Goal: Transaction & Acquisition: Purchase product/service

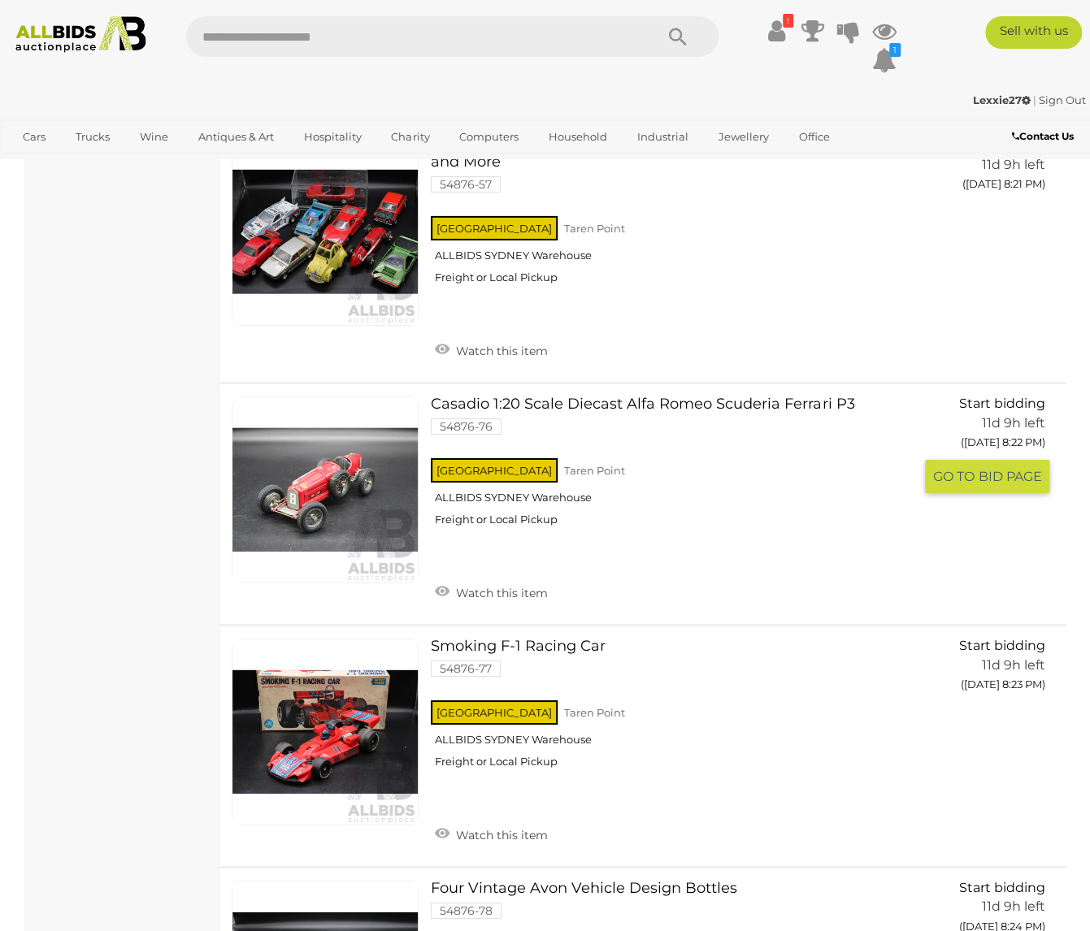
scroll to position [6012, 0]
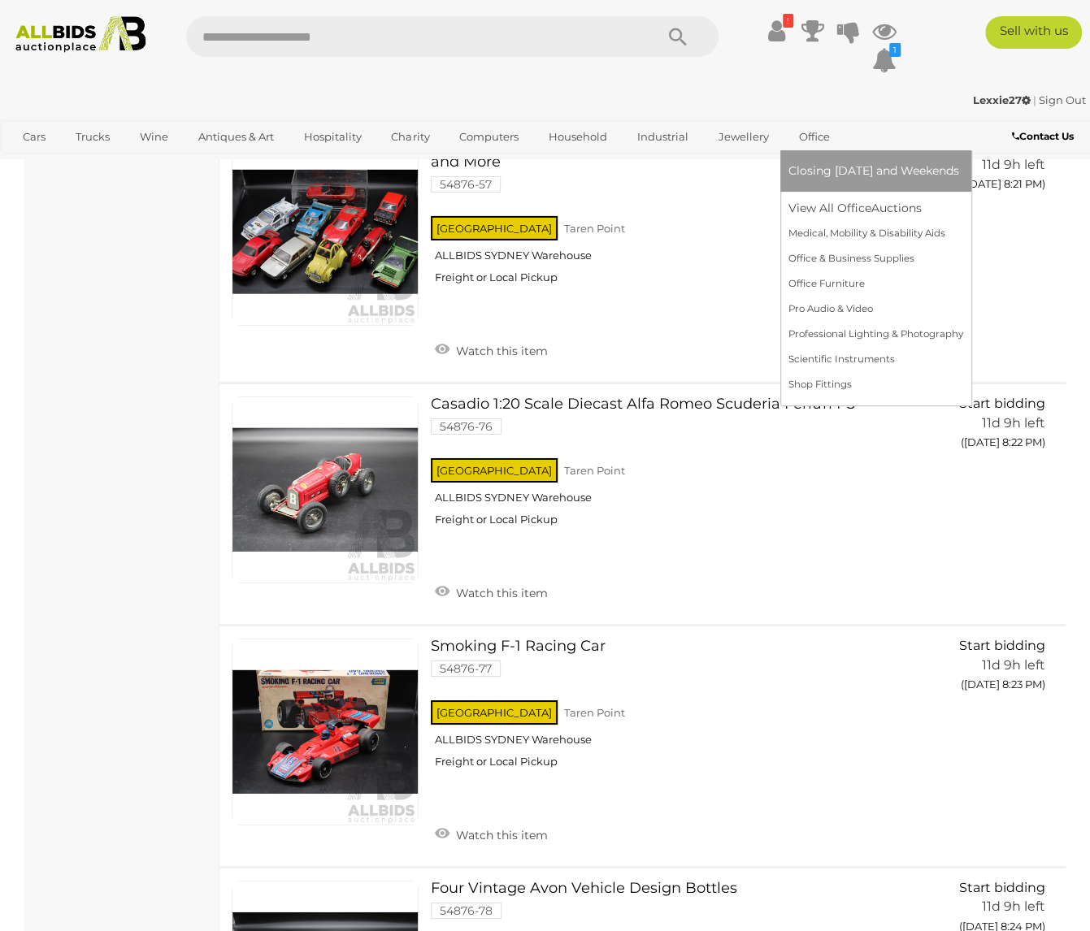
click at [811, 137] on link "Office" at bounding box center [814, 136] width 52 height 27
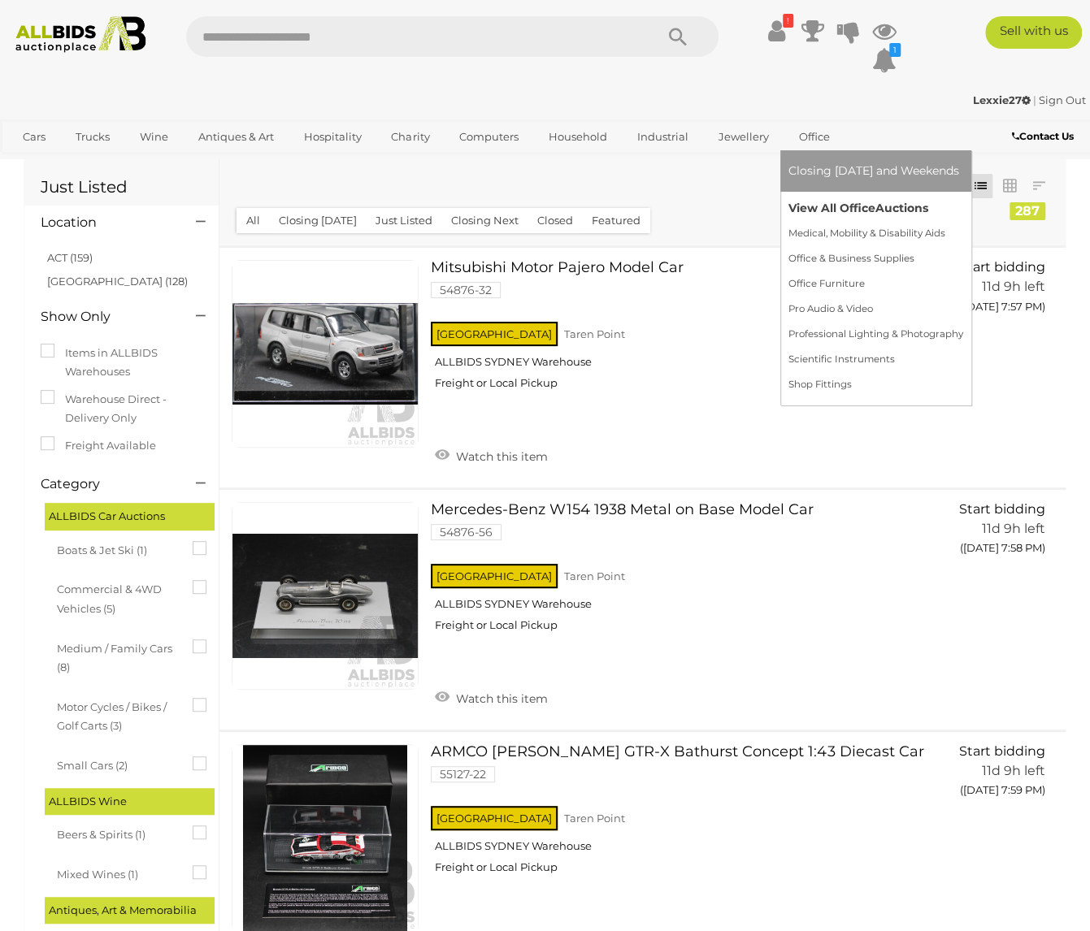
click at [827, 210] on link "View All Office Auctions" at bounding box center [875, 208] width 175 height 25
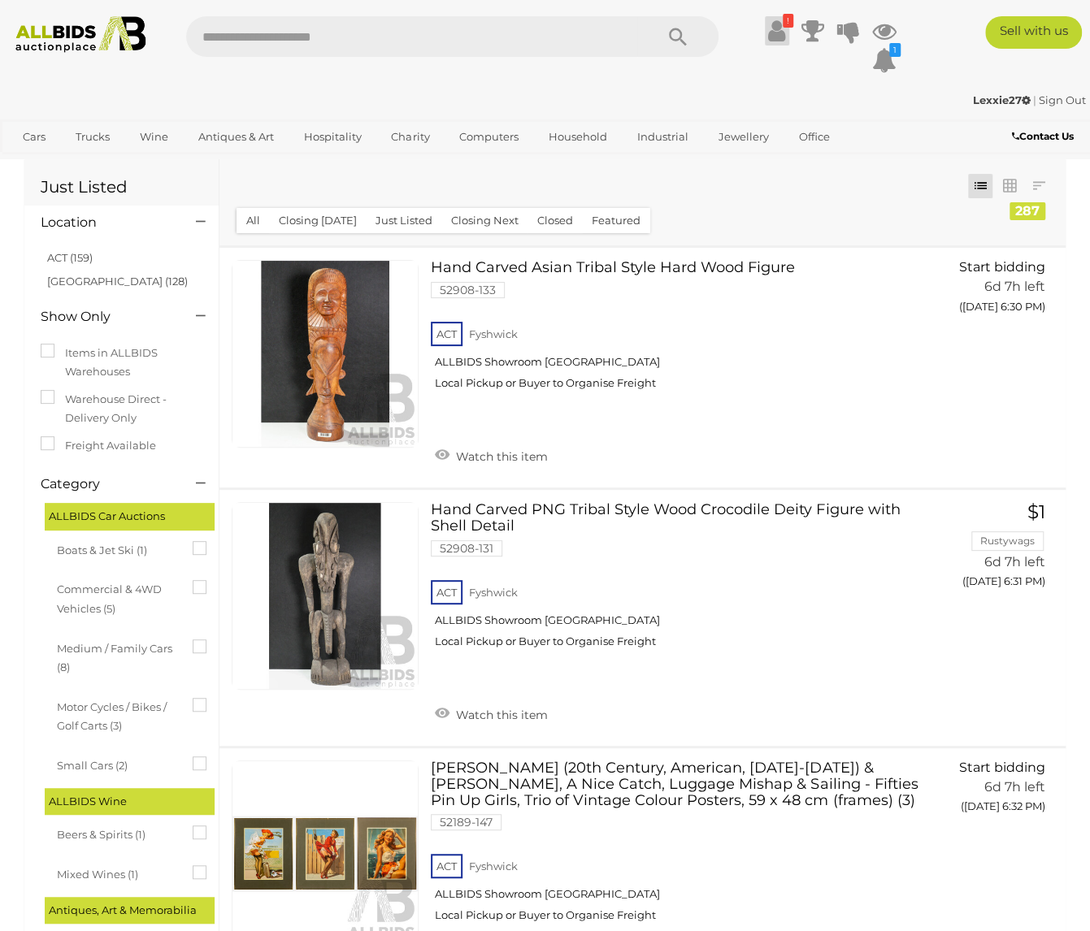
click at [771, 31] on icon at bounding box center [776, 30] width 17 height 29
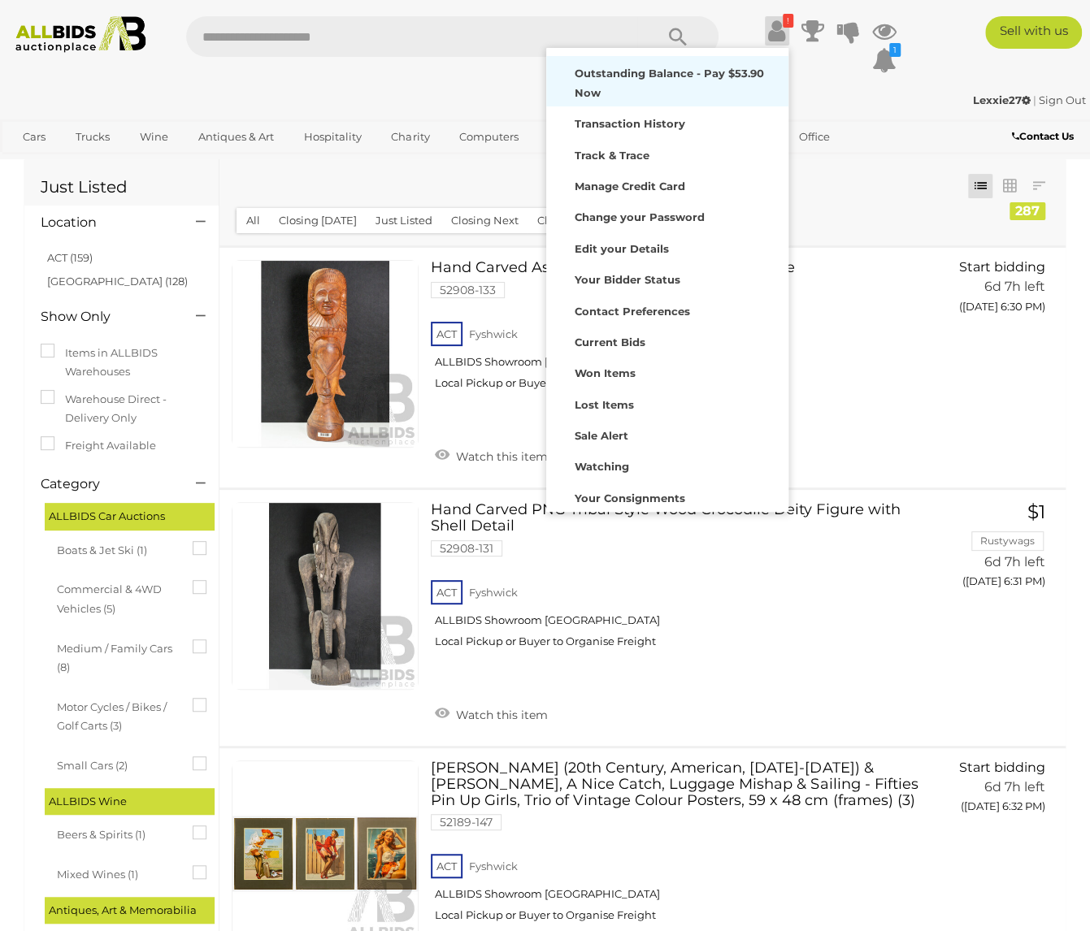
click at [736, 67] on strong "Outstanding Balance - Pay $53.90 Now" at bounding box center [668, 83] width 189 height 32
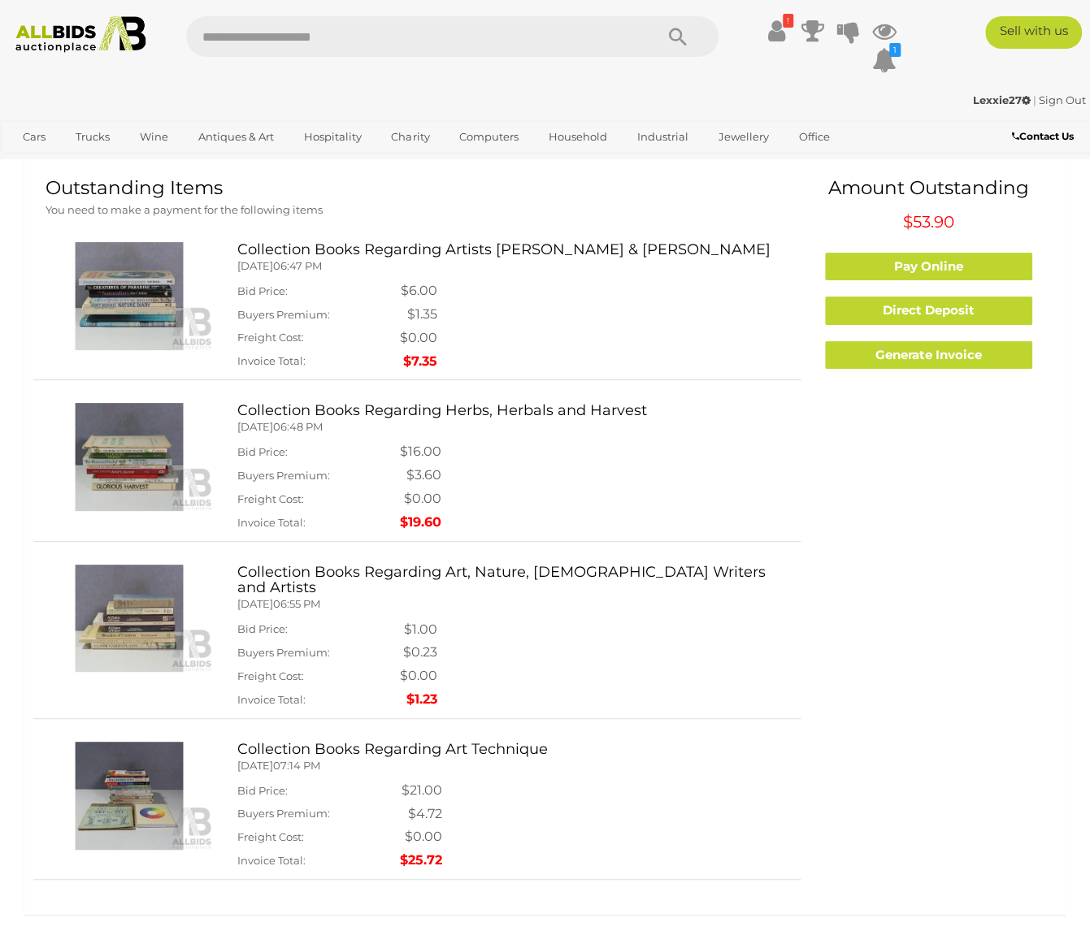
click at [119, 611] on img at bounding box center [128, 619] width 167 height 108
click at [894, 262] on link "Pay Online" at bounding box center [928, 267] width 207 height 28
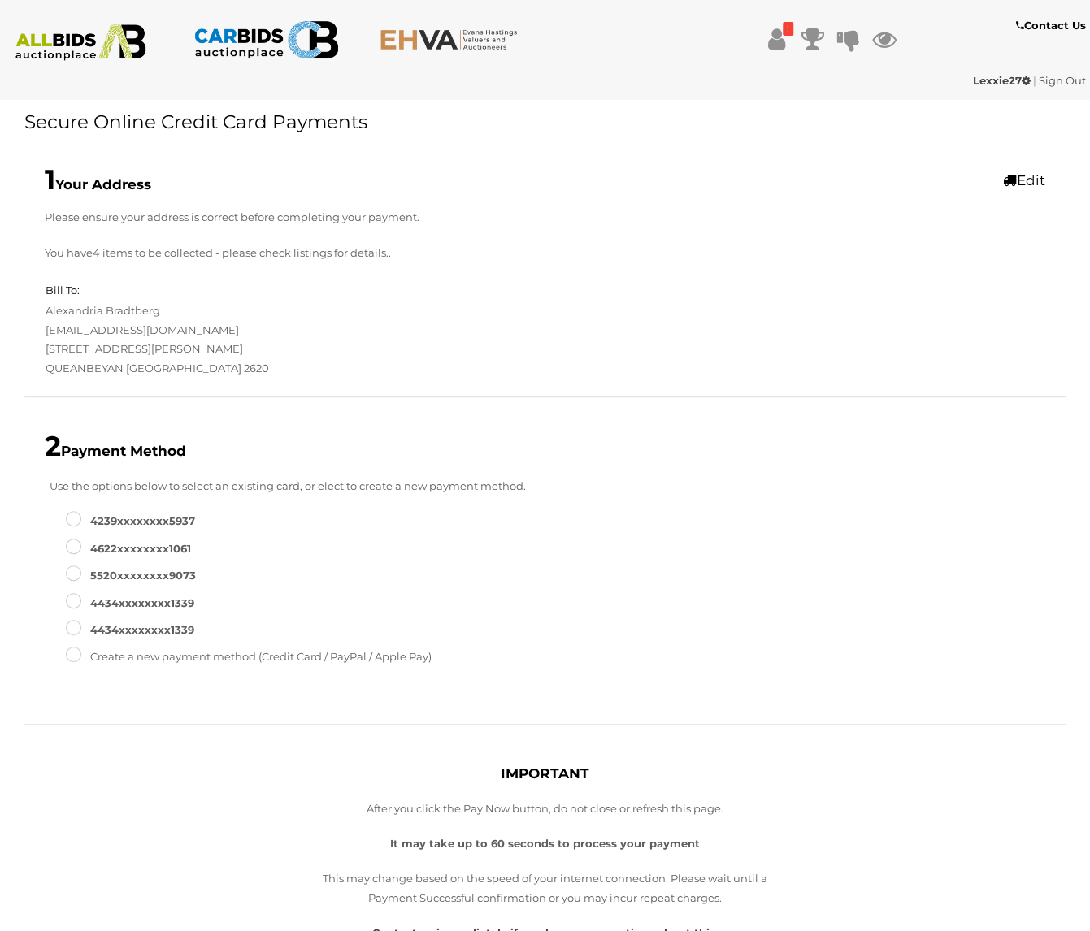
scroll to position [529, 0]
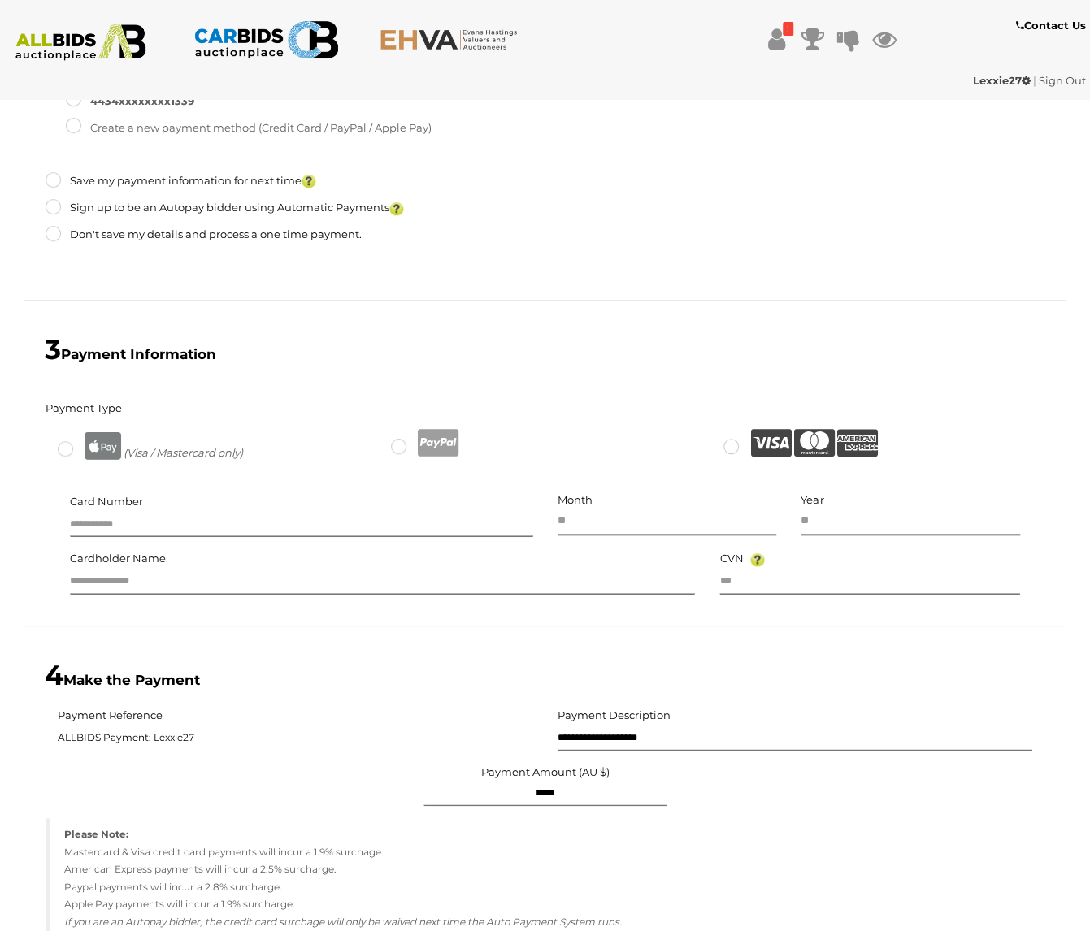
type input "*****"
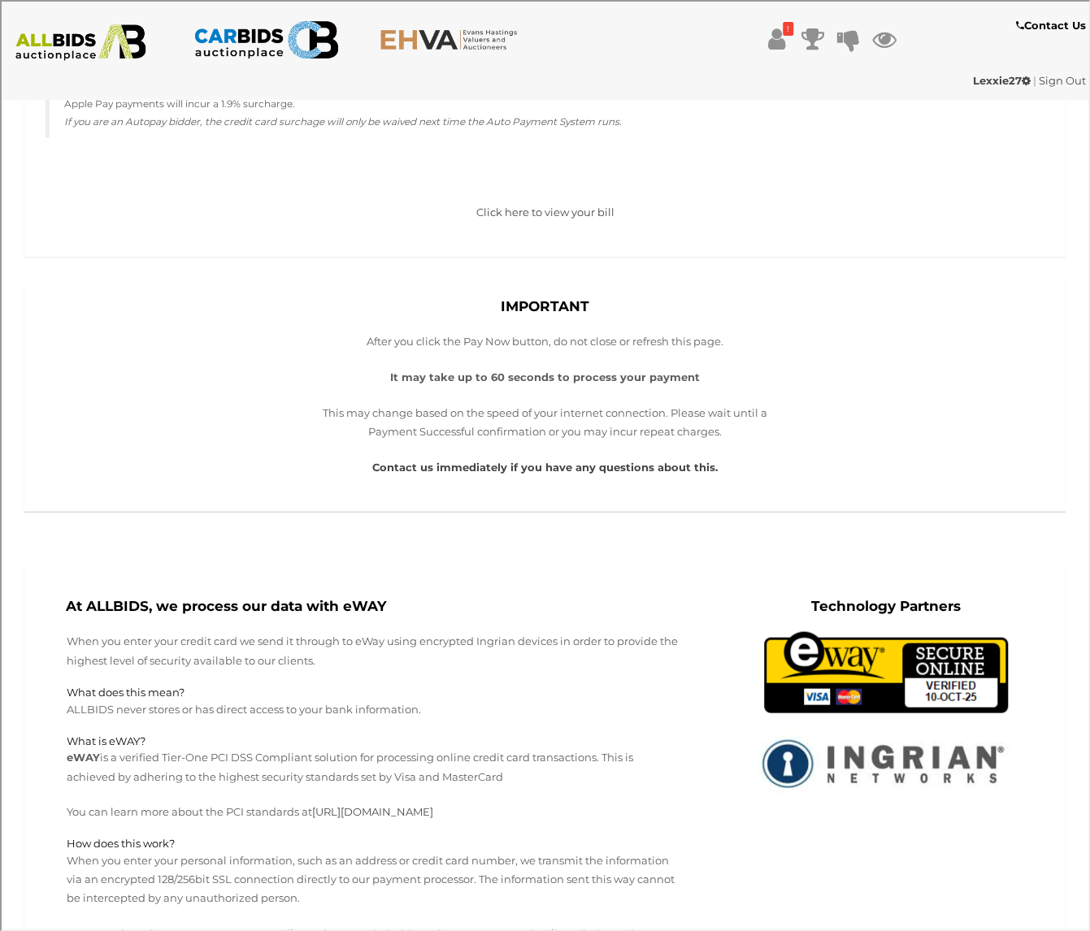
scroll to position [219, 0]
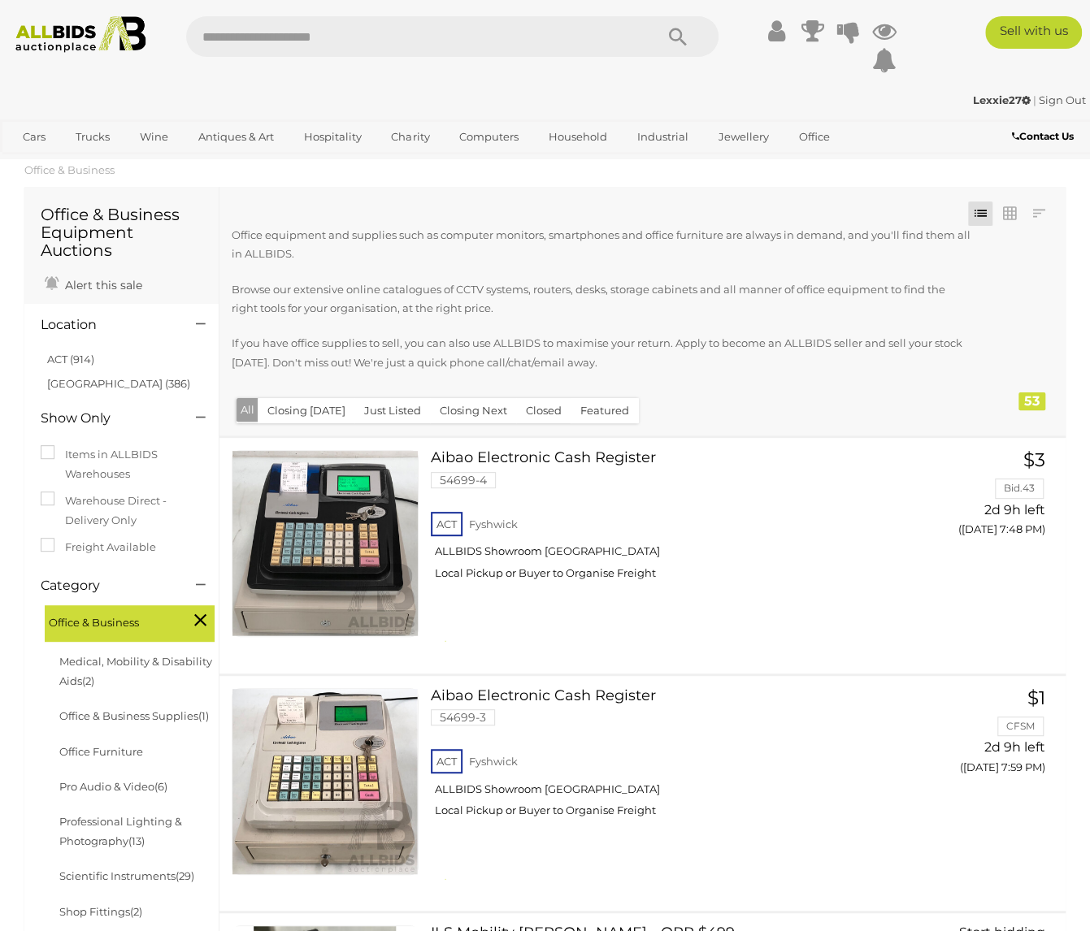
click at [81, 357] on link "ACT (914)" at bounding box center [70, 359] width 47 height 13
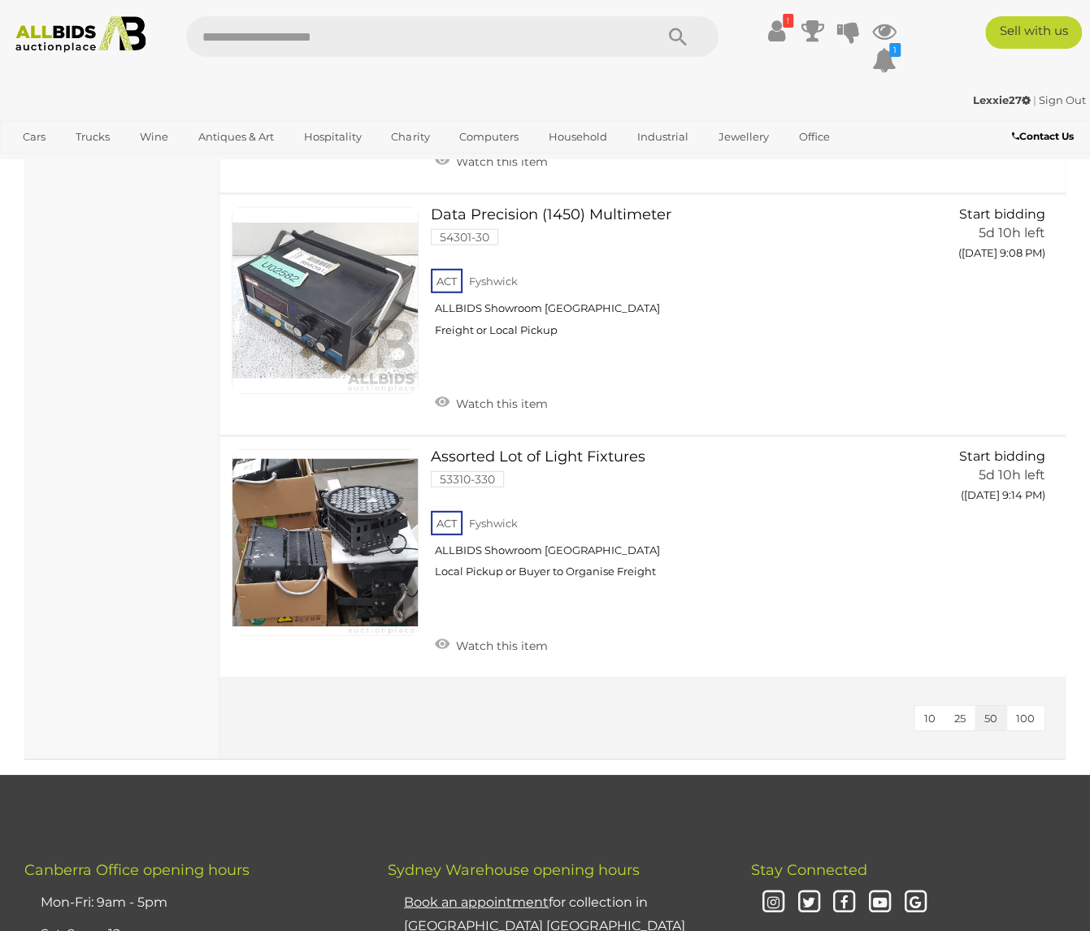
scroll to position [12187, 0]
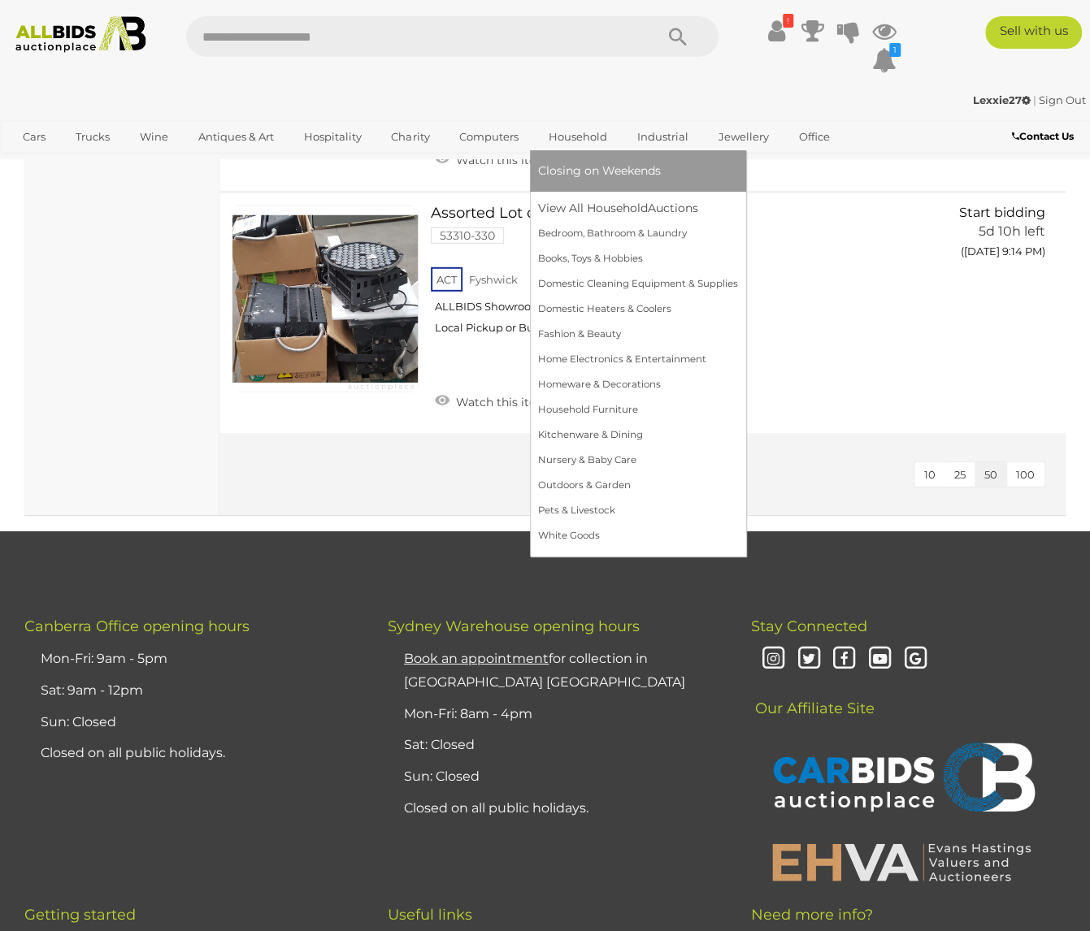
click at [579, 129] on link "Household" at bounding box center [578, 136] width 80 height 27
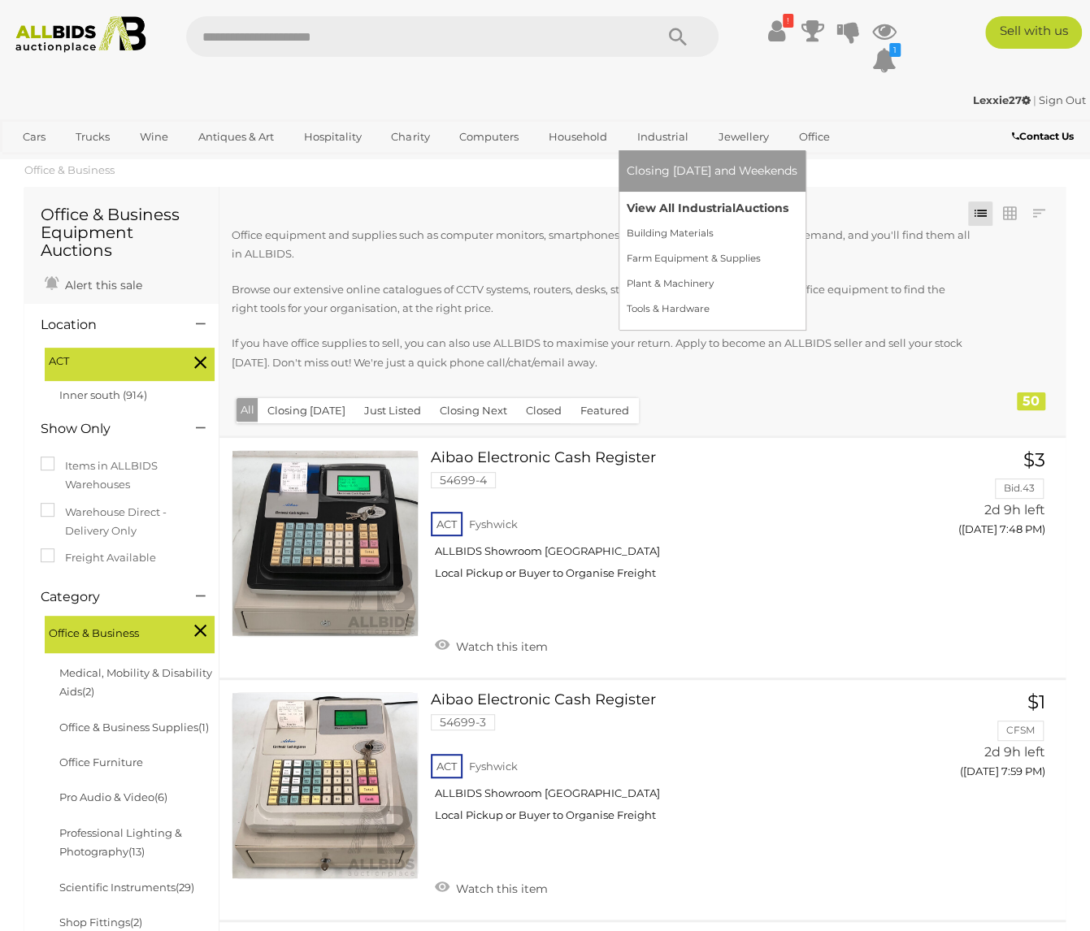
click at [652, 208] on link "View All Industrial Auctions" at bounding box center [711, 208] width 171 height 25
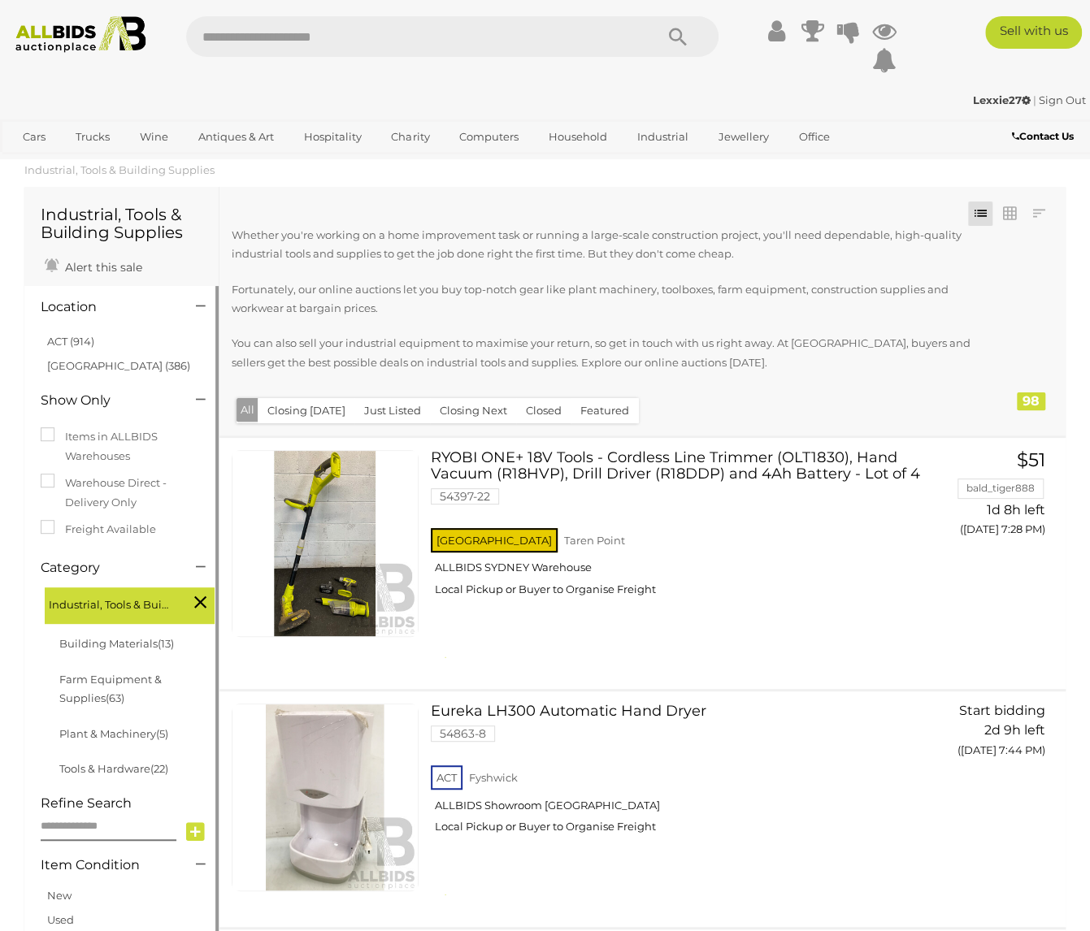
click at [76, 340] on link "ACT (914)" at bounding box center [70, 341] width 47 height 13
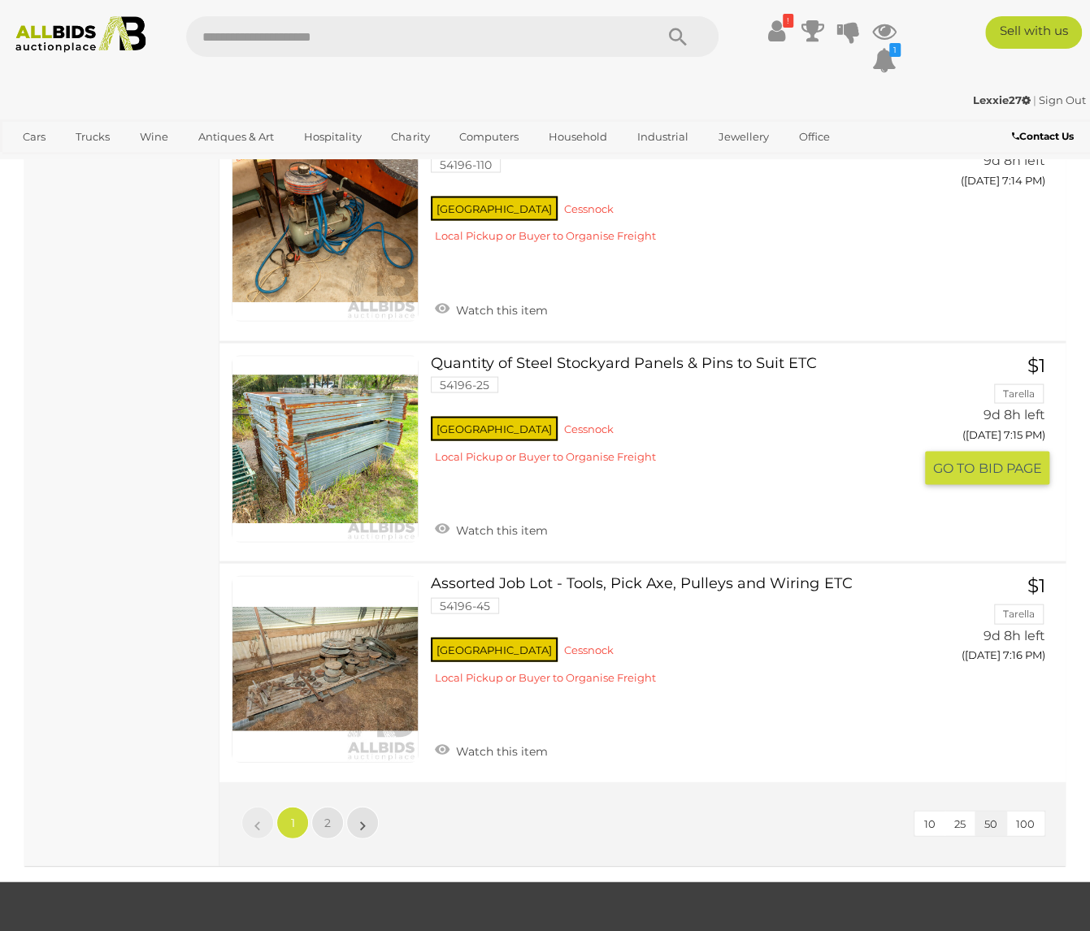
scroll to position [11294, 0]
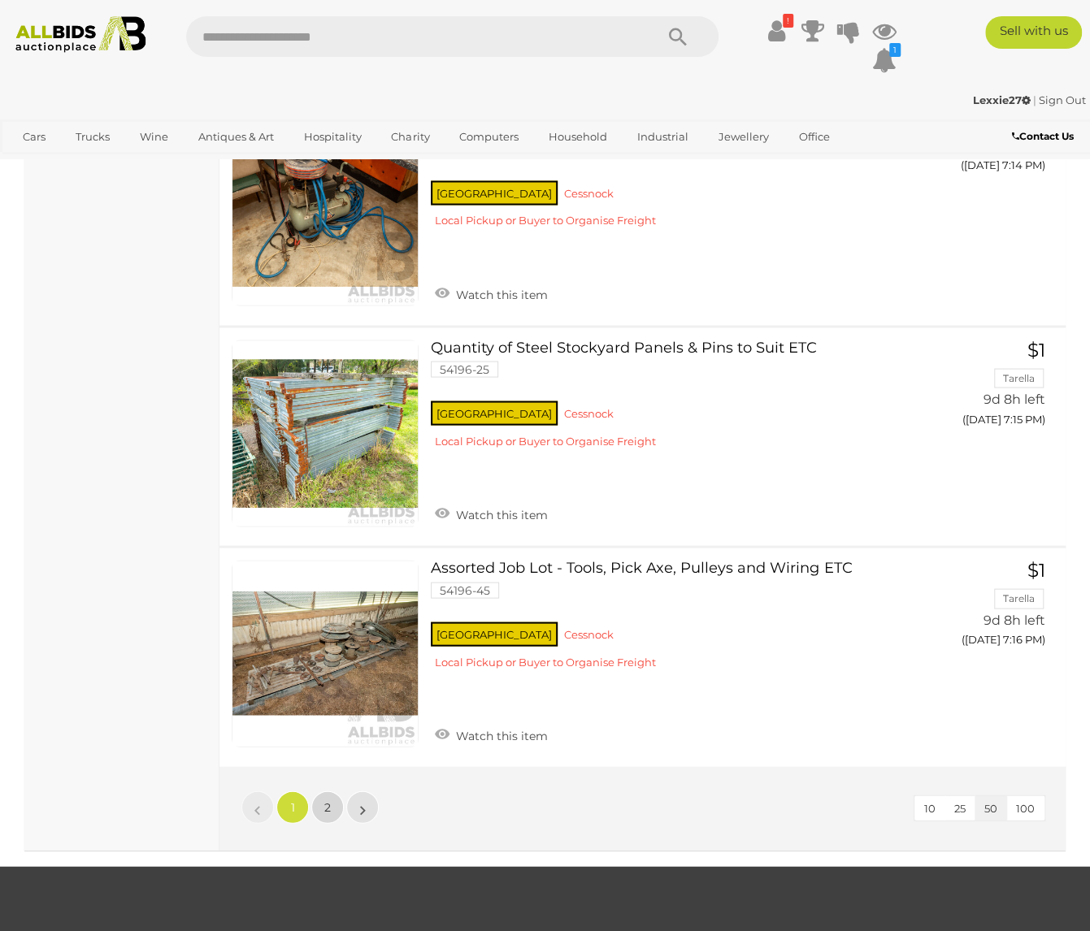
click at [327, 799] on span "2" at bounding box center [327, 806] width 6 height 15
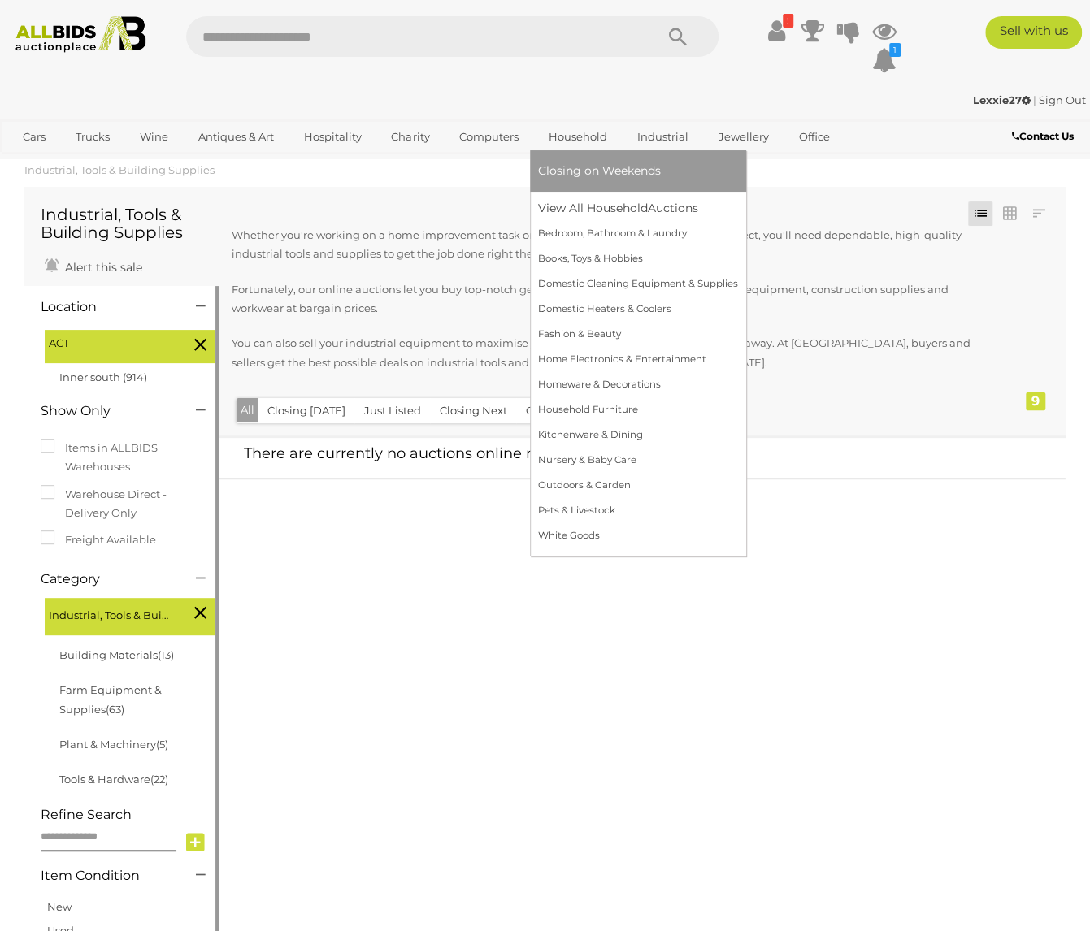
click at [570, 134] on link "Household" at bounding box center [578, 136] width 80 height 27
click at [578, 209] on link "View All Household Auctions" at bounding box center [638, 208] width 200 height 25
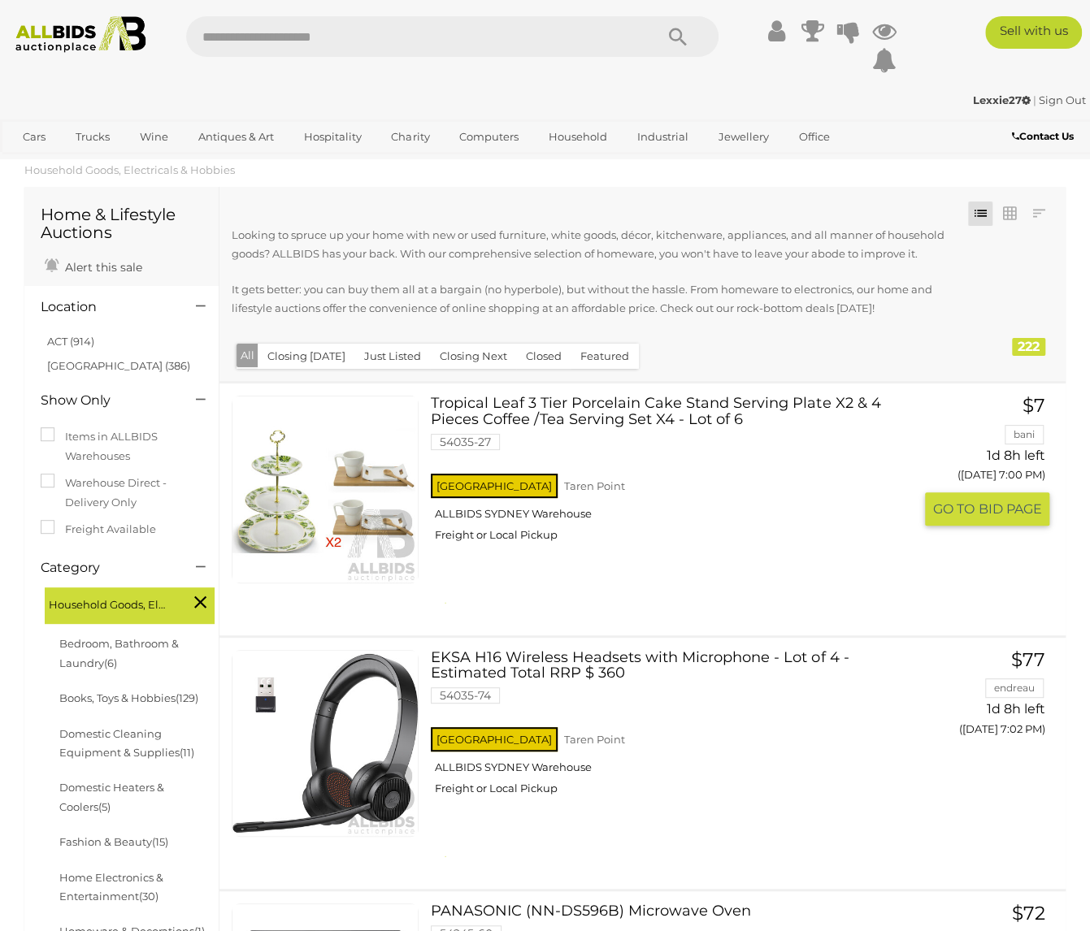
scroll to position [81, 0]
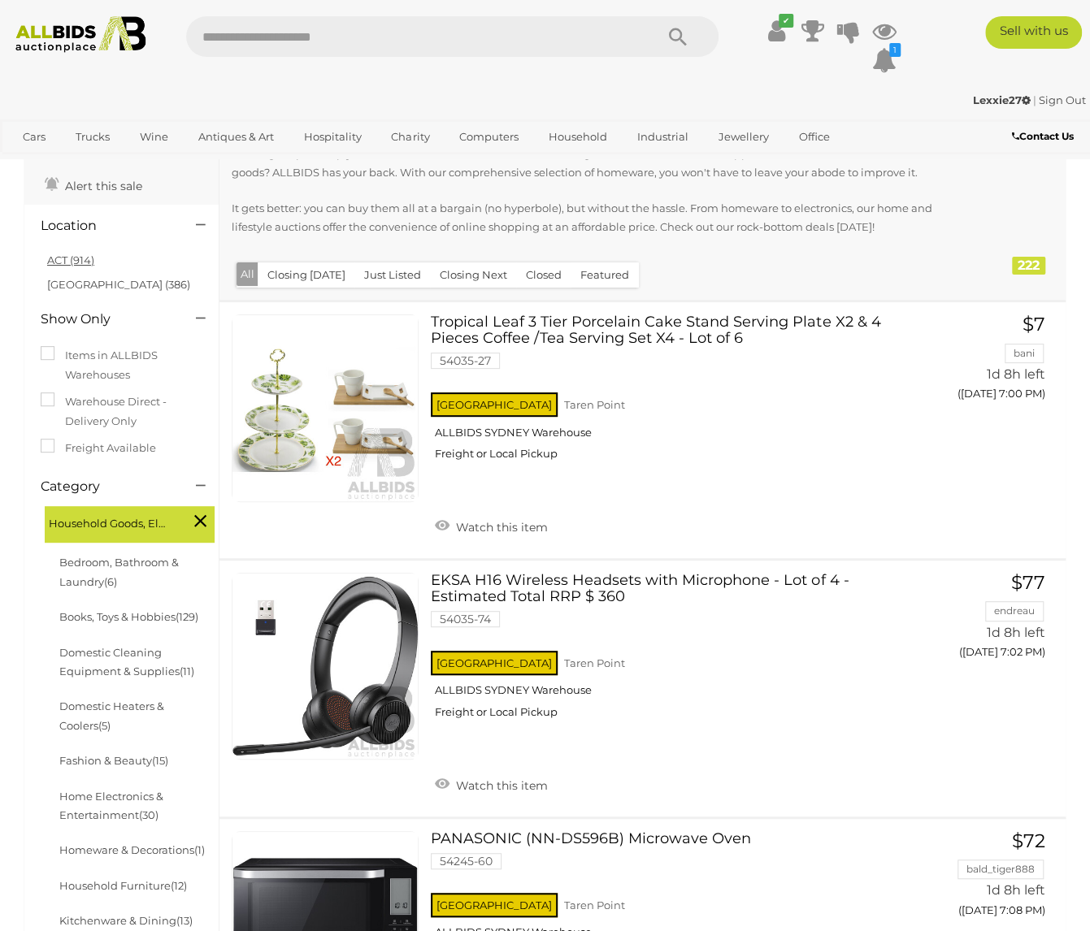
click at [64, 257] on link "ACT (914)" at bounding box center [70, 259] width 47 height 13
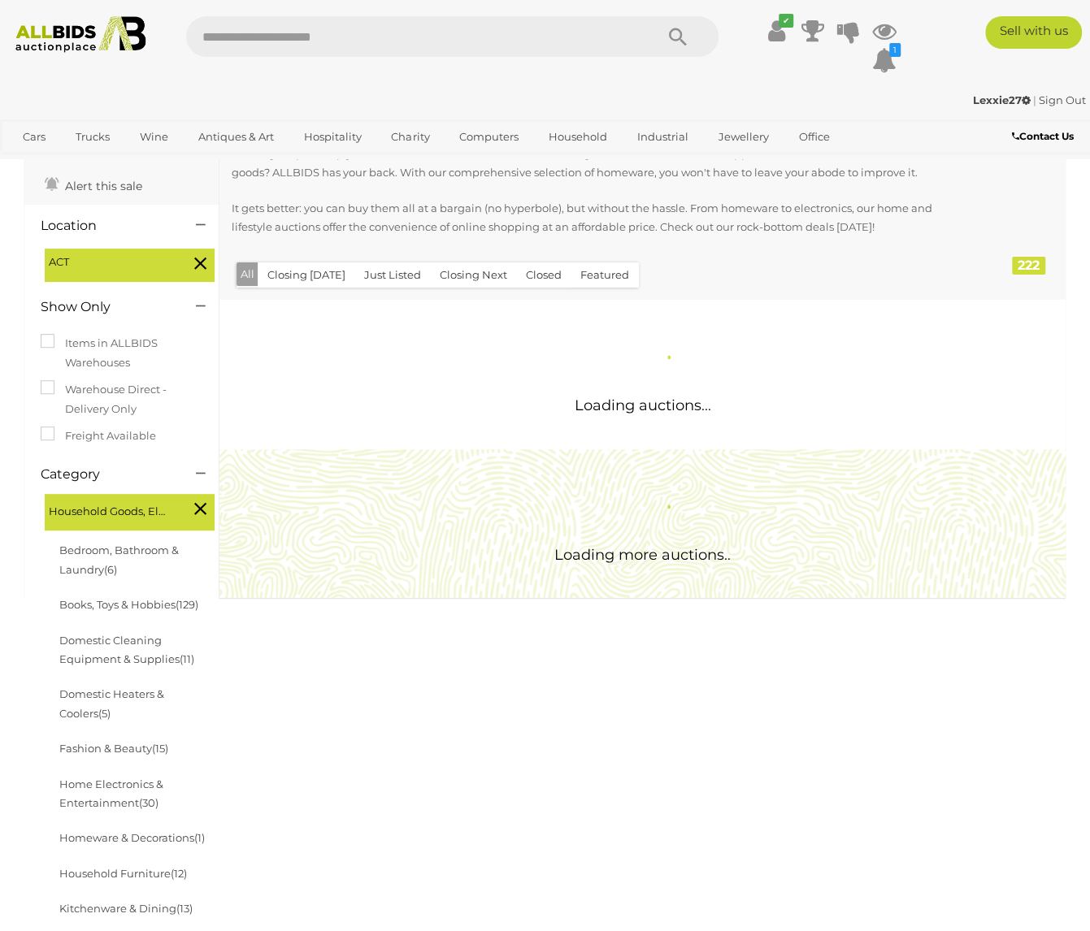
scroll to position [0, 0]
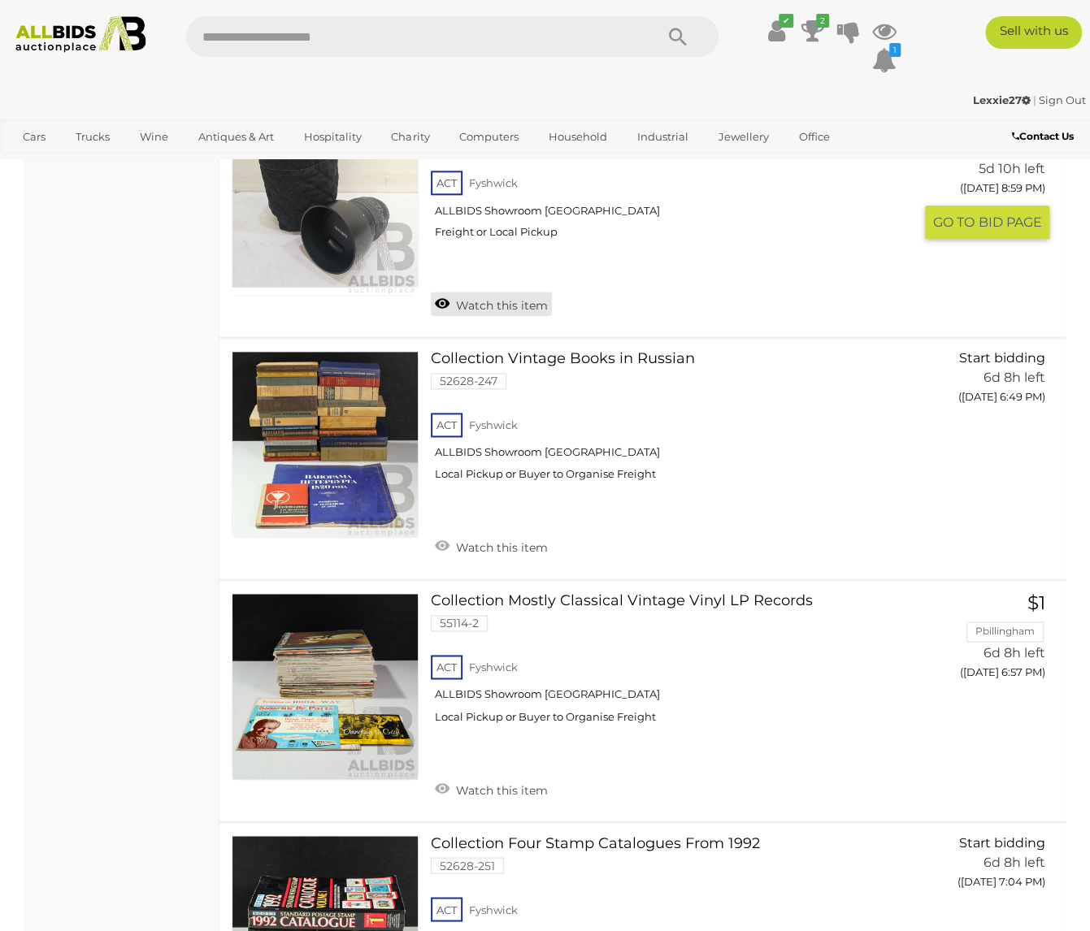
scroll to position [7475, 0]
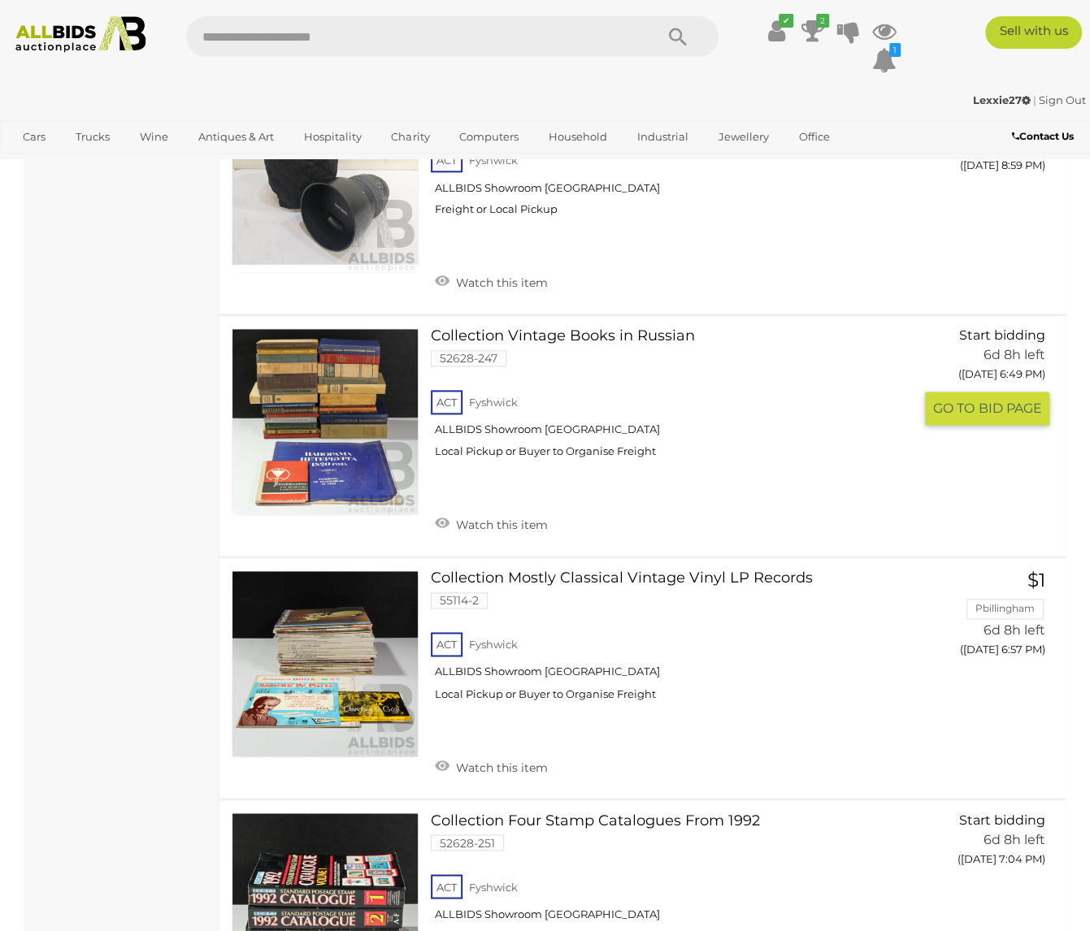
drag, startPoint x: 556, startPoint y: 287, endPoint x: 548, endPoint y: 297, distance: 12.7
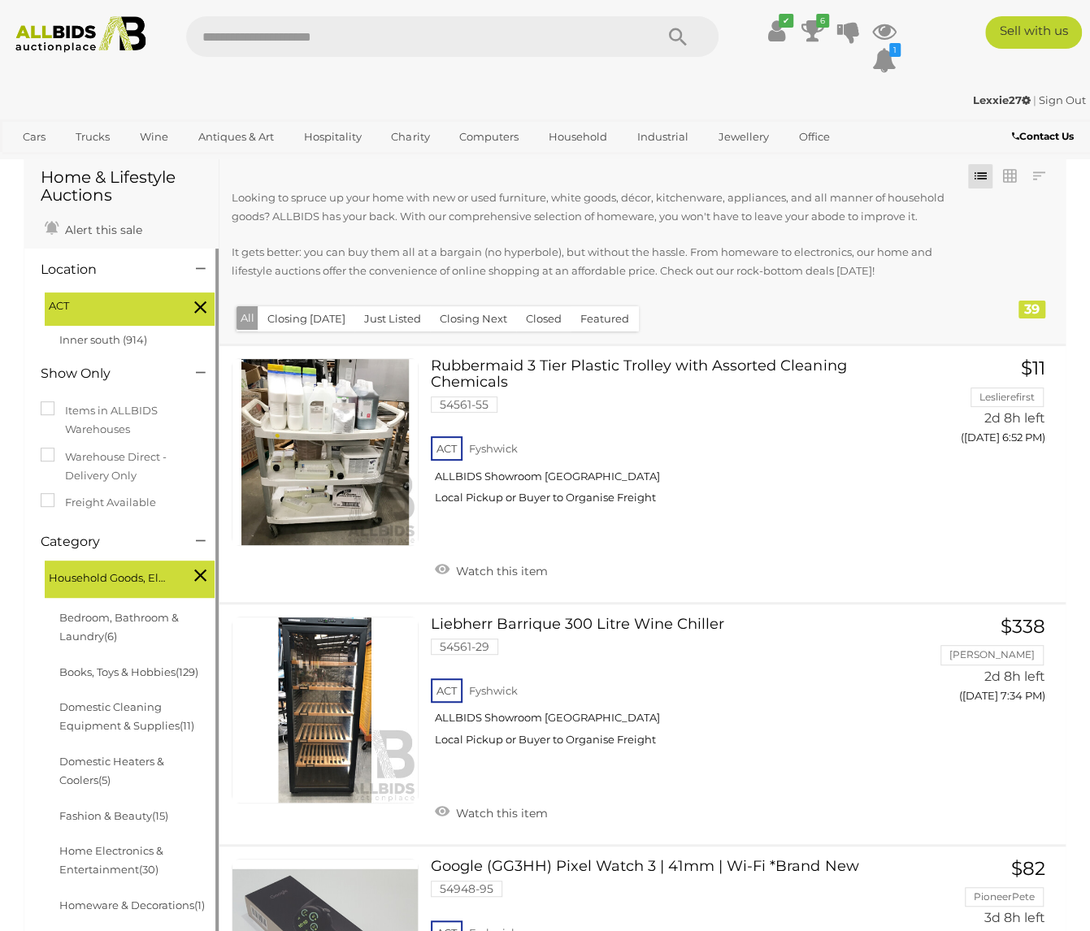
scroll to position [0, 0]
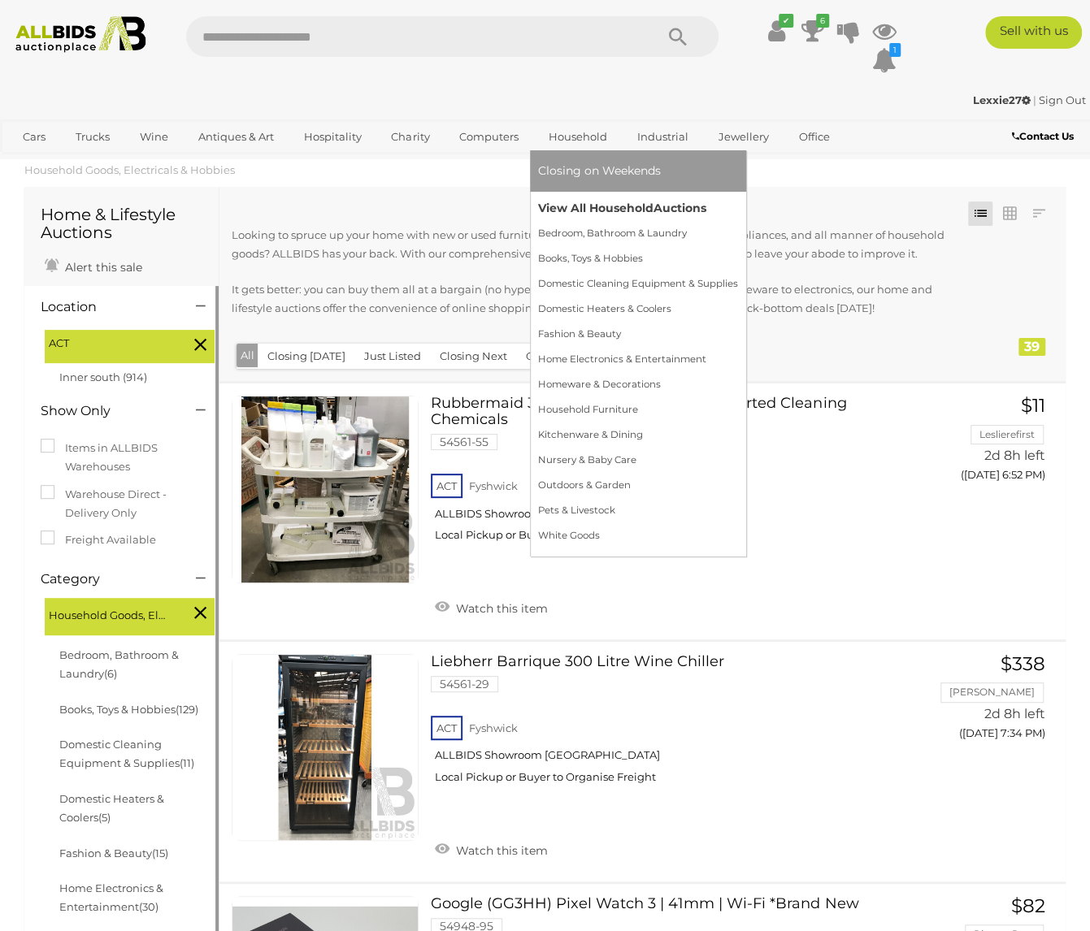
click at [586, 201] on link "View All Household Auctions" at bounding box center [638, 208] width 200 height 25
click at [587, 207] on link "View All Household Auctions" at bounding box center [638, 208] width 200 height 25
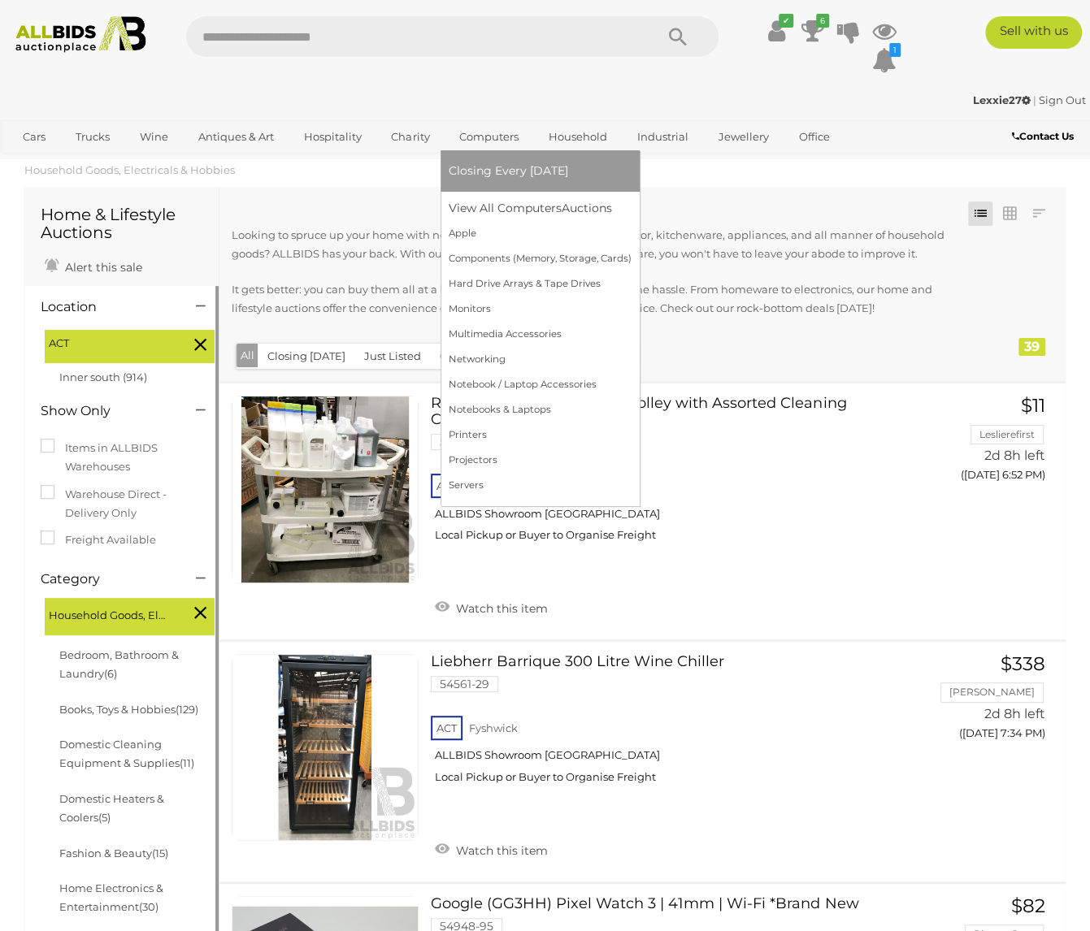
click at [476, 135] on link "Computers" at bounding box center [488, 136] width 80 height 27
click at [482, 202] on link "View All Computers Auctions" at bounding box center [539, 208] width 183 height 25
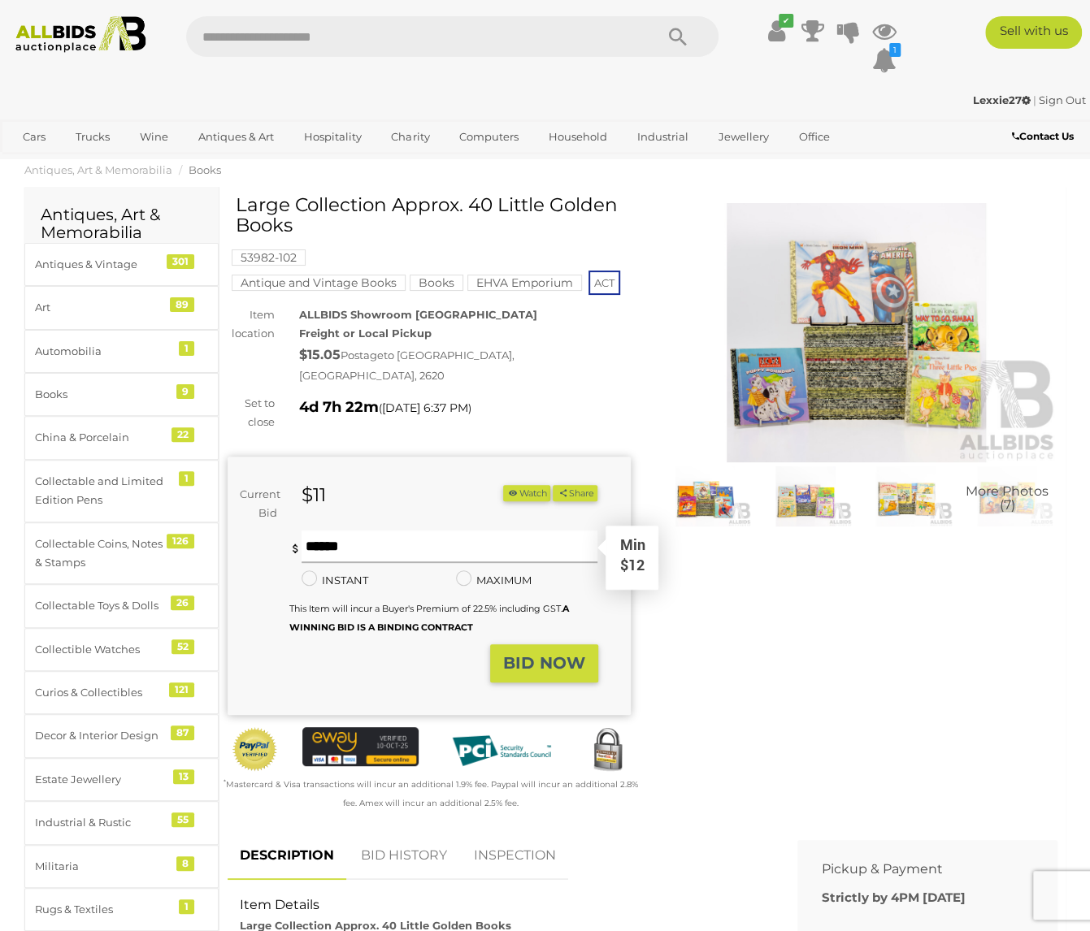
click at [340, 534] on input "text" at bounding box center [449, 547] width 297 height 32
type input "**"
click at [537, 654] on strong "BID NOW" at bounding box center [544, 662] width 82 height 19
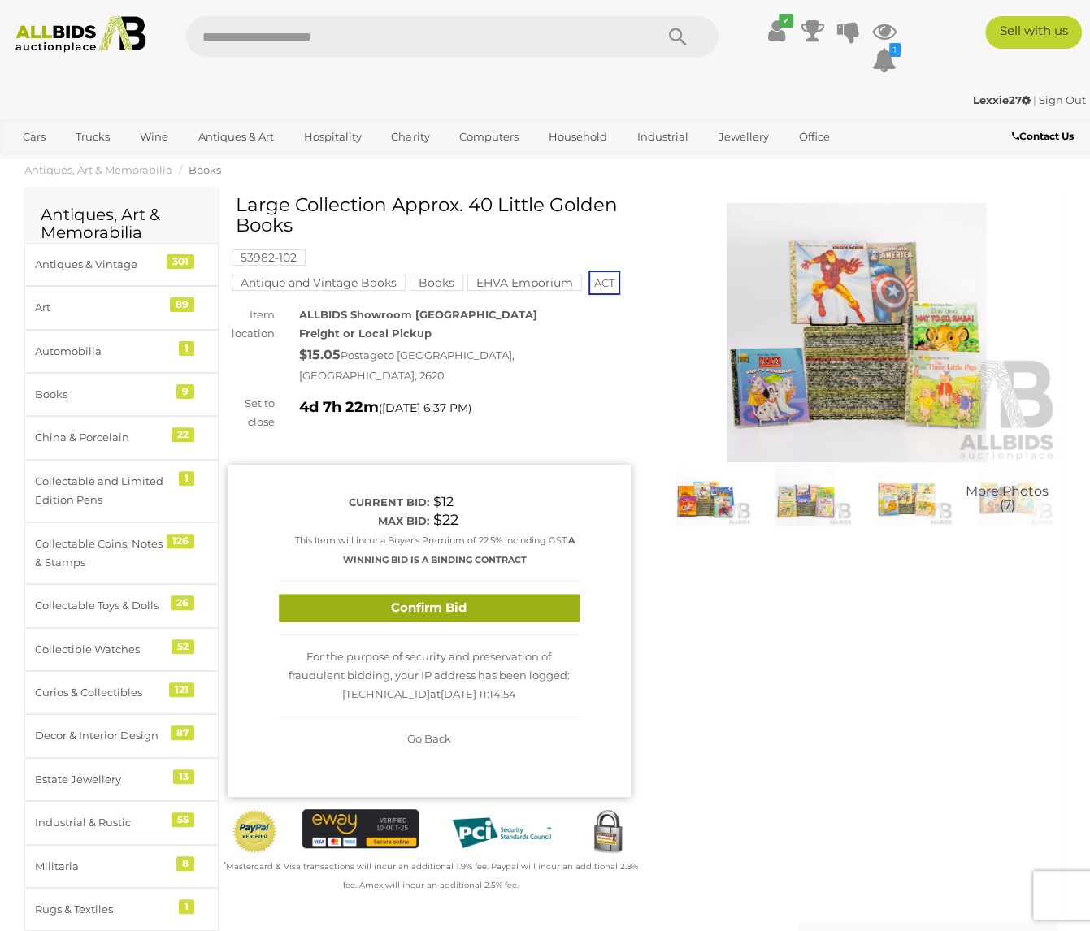
click at [453, 594] on button "Confirm Bid" at bounding box center [429, 608] width 301 height 28
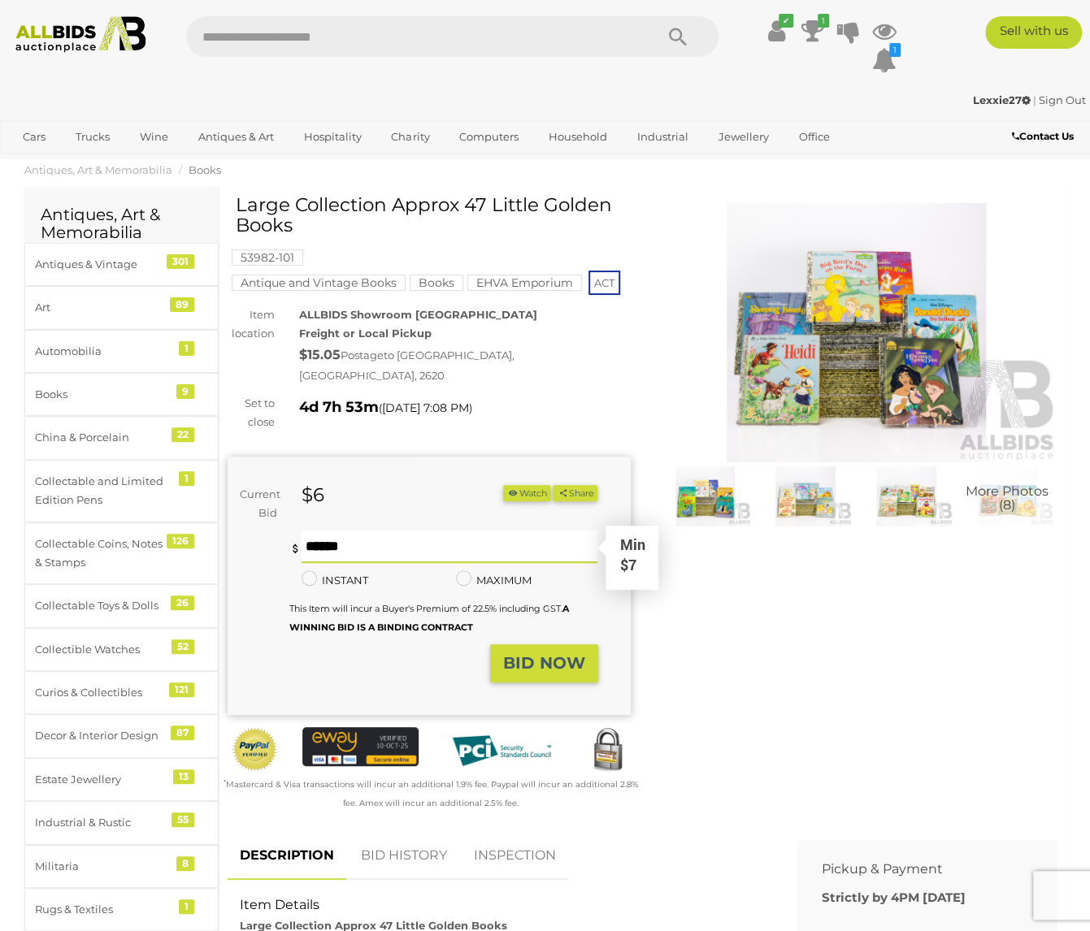
click at [333, 532] on input "text" at bounding box center [449, 547] width 297 height 32
type input "**"
click at [562, 662] on button "BID NOW" at bounding box center [544, 663] width 108 height 38
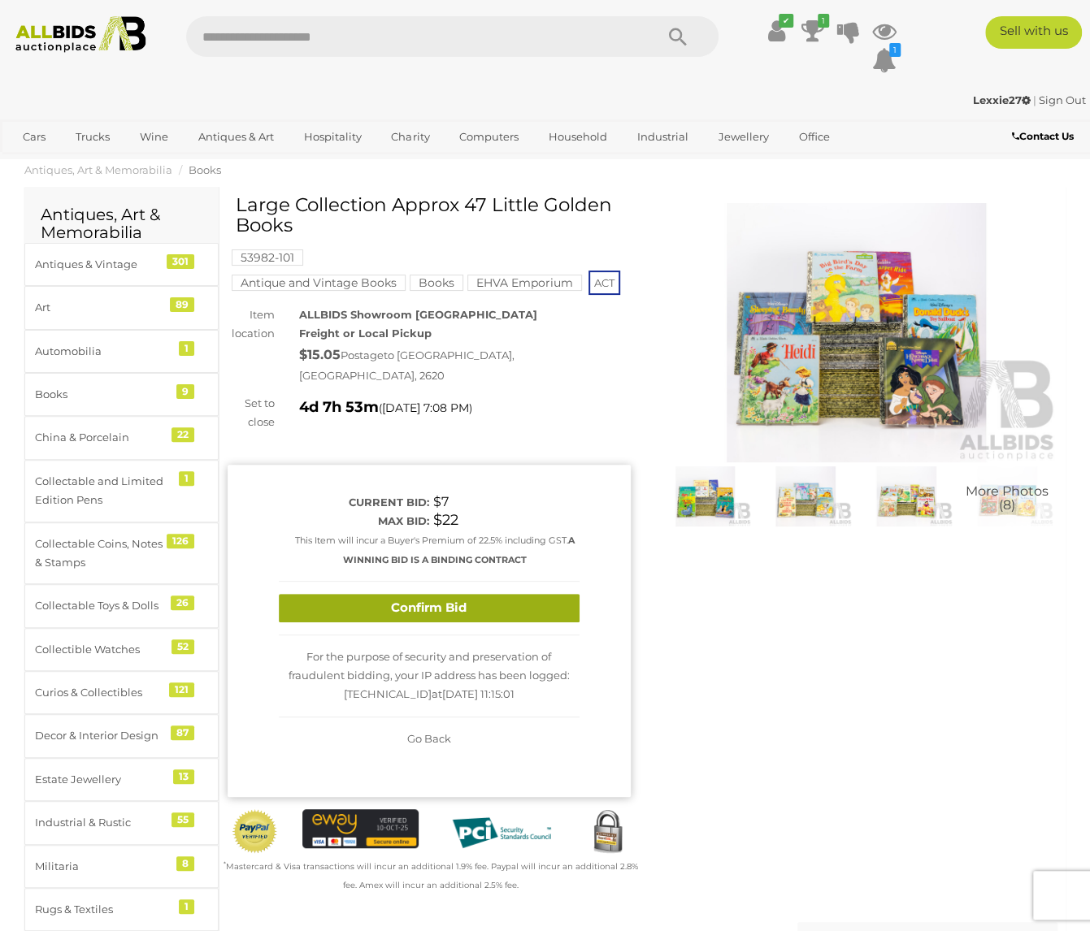
drag, startPoint x: 529, startPoint y: 587, endPoint x: 539, endPoint y: 601, distance: 17.4
click at [539, 601] on button "Confirm Bid" at bounding box center [429, 608] width 301 height 28
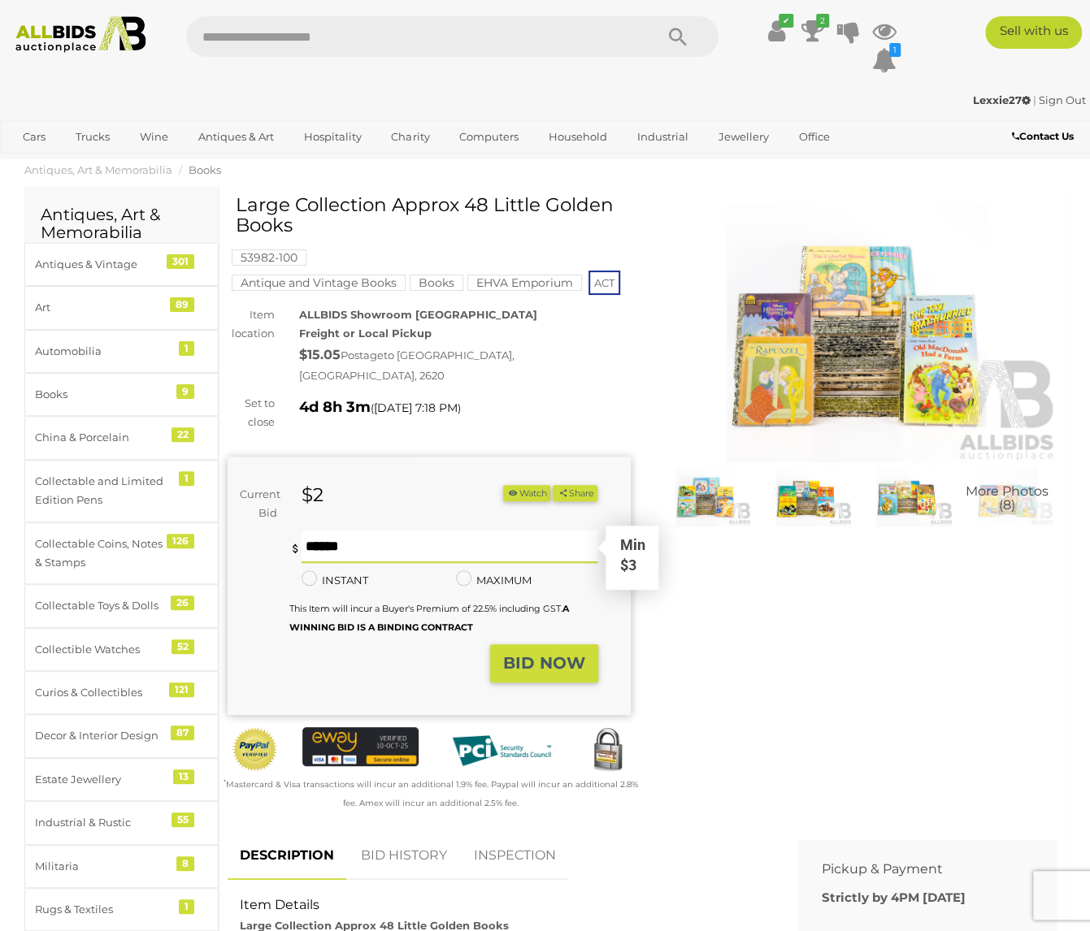
click at [393, 532] on input "text" at bounding box center [449, 547] width 297 height 32
type input "**"
click at [544, 653] on strong "BID NOW" at bounding box center [544, 662] width 82 height 19
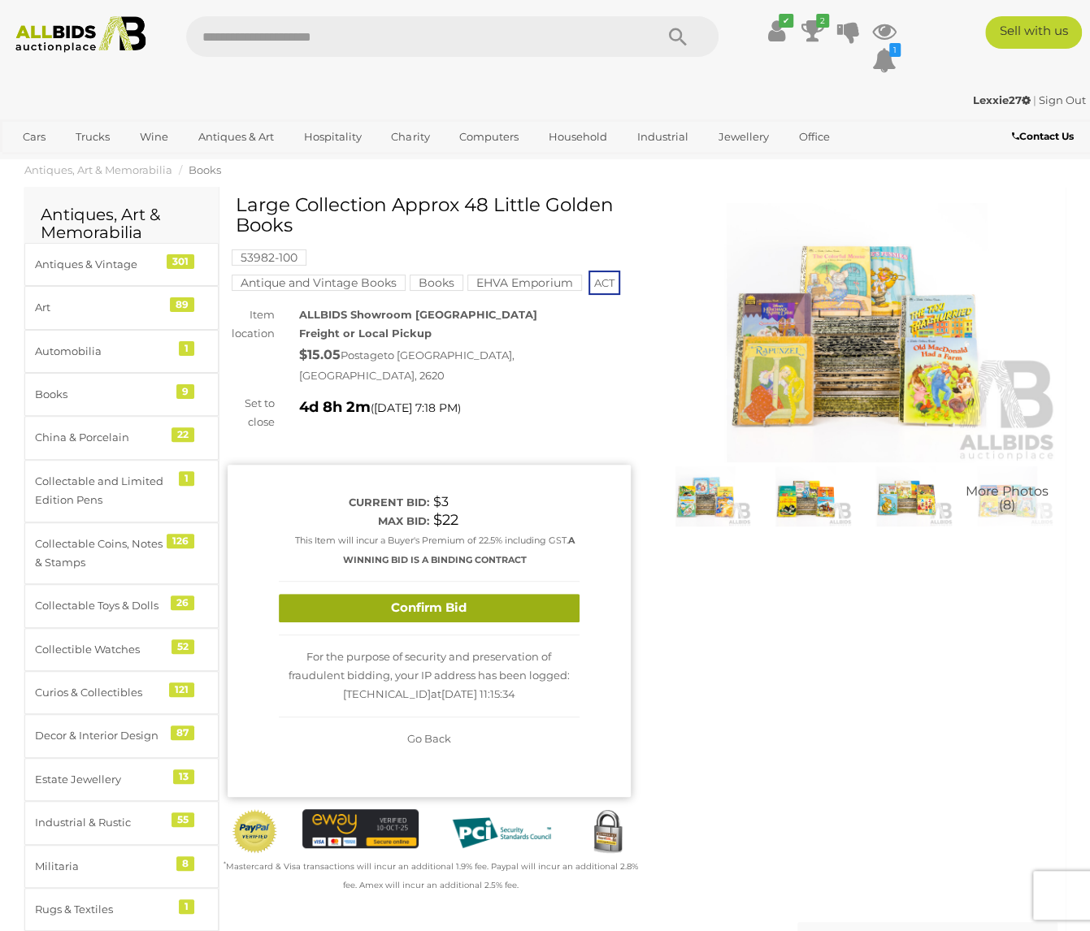
click at [369, 594] on button "Confirm Bid" at bounding box center [429, 608] width 301 height 28
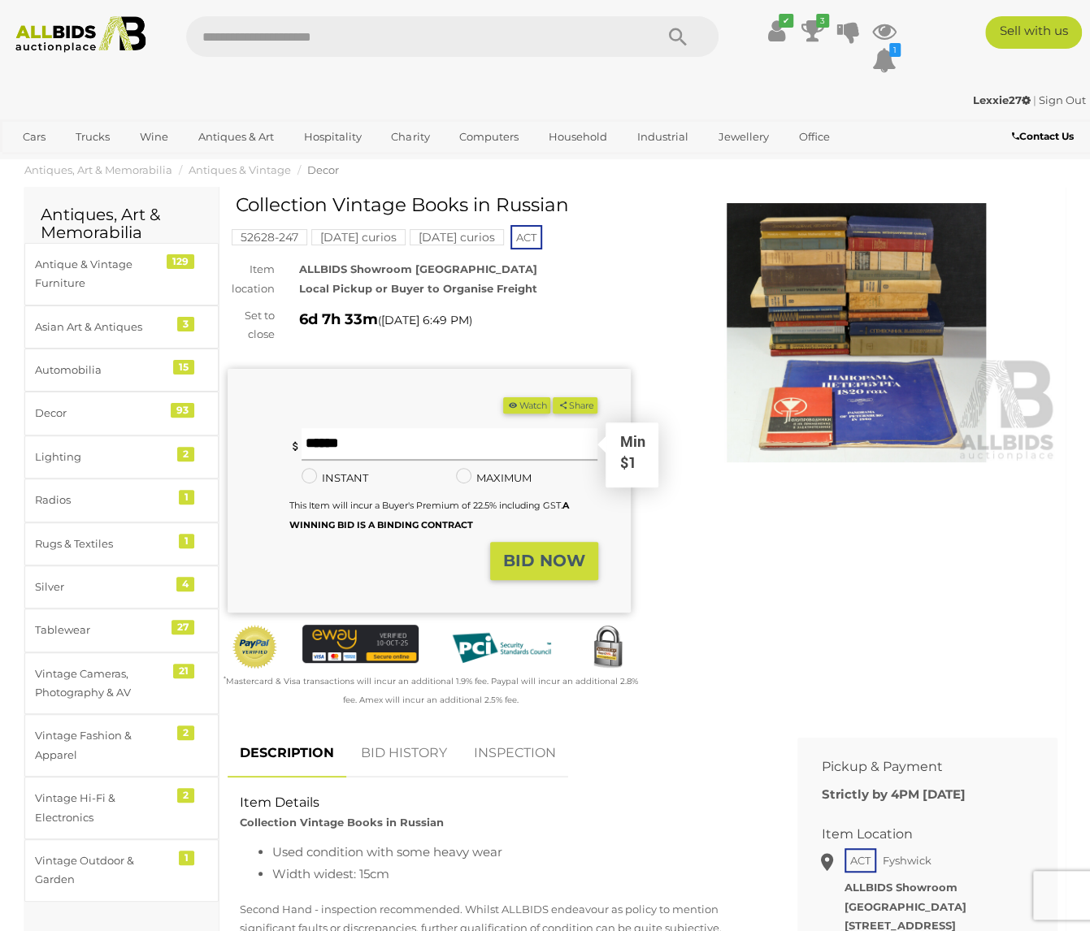
click at [356, 440] on input "text" at bounding box center [449, 444] width 297 height 32
type input "**"
click at [525, 565] on strong "BID NOW" at bounding box center [544, 560] width 82 height 19
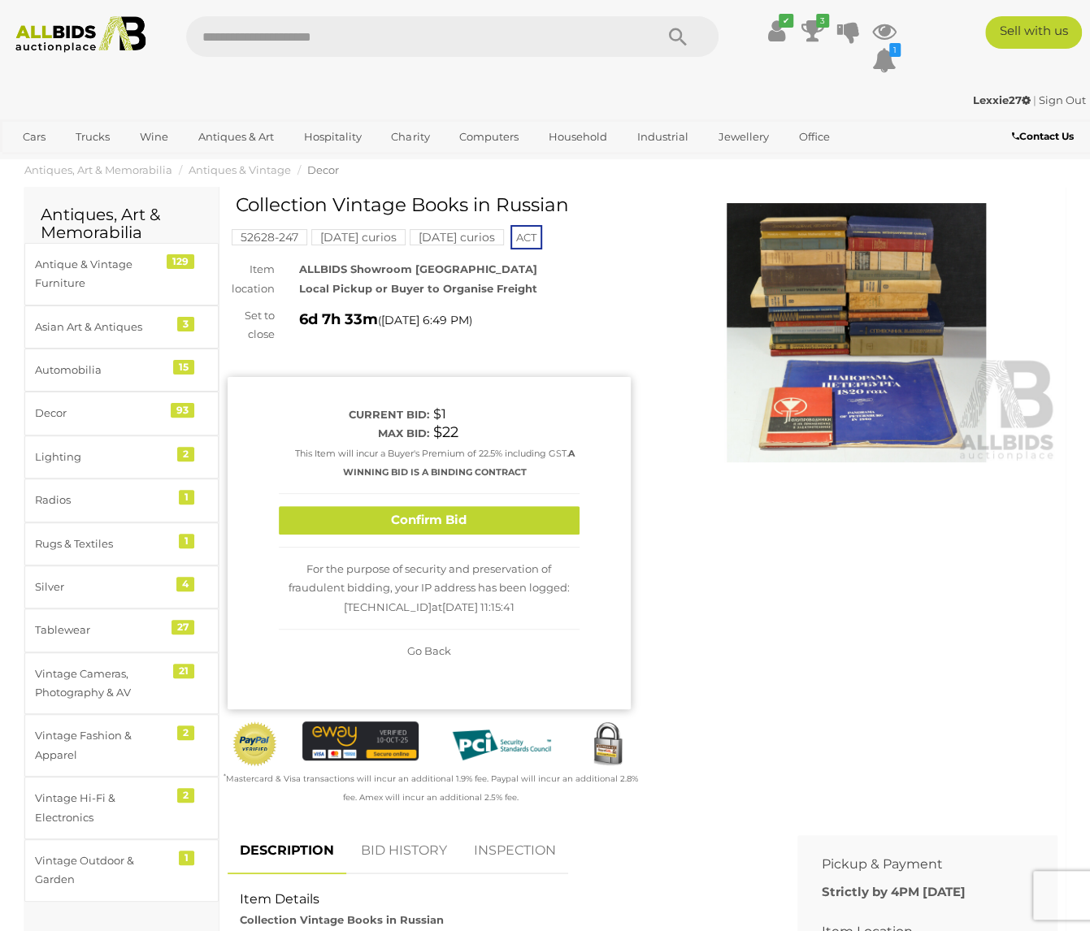
click at [509, 525] on button "Confirm Bid" at bounding box center [429, 520] width 301 height 28
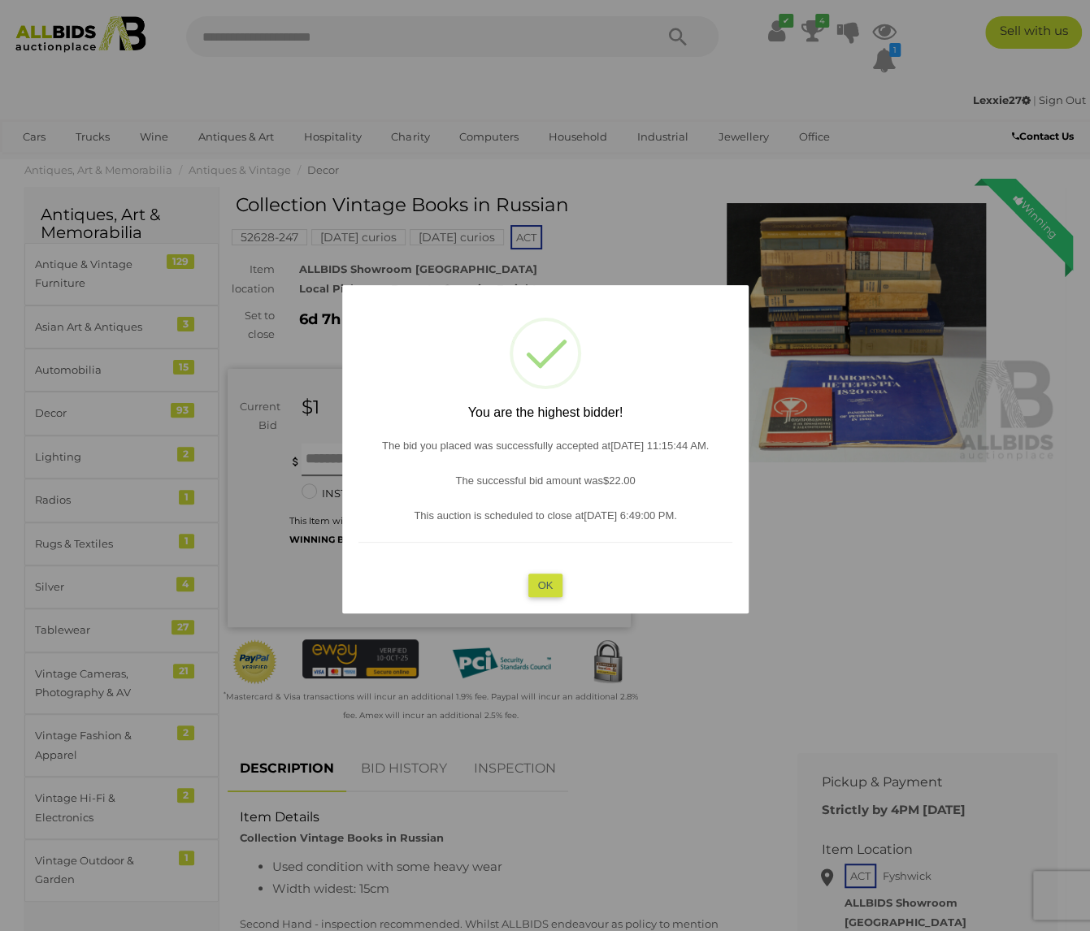
click at [547, 576] on button "OK" at bounding box center [544, 586] width 35 height 24
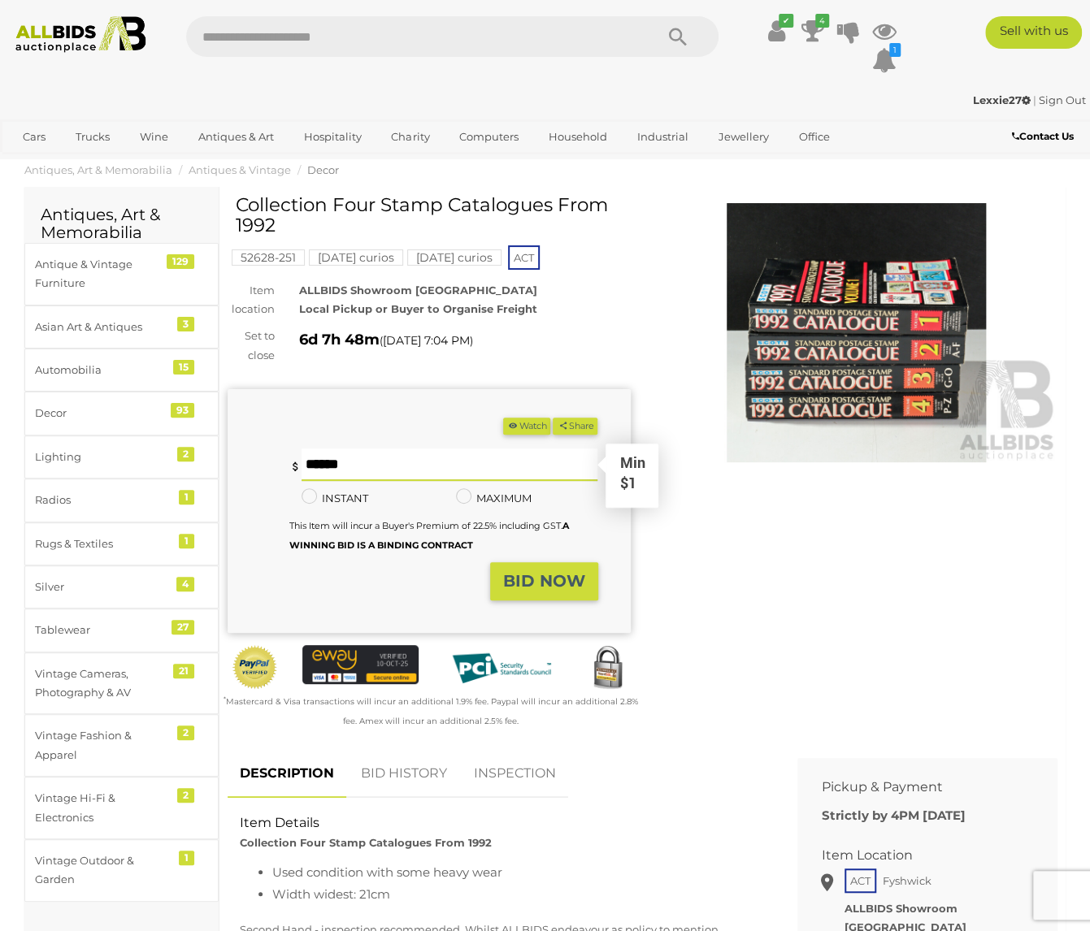
click at [364, 462] on input "text" at bounding box center [449, 464] width 297 height 32
type input "*"
click at [533, 577] on button "BID NOW" at bounding box center [544, 581] width 108 height 38
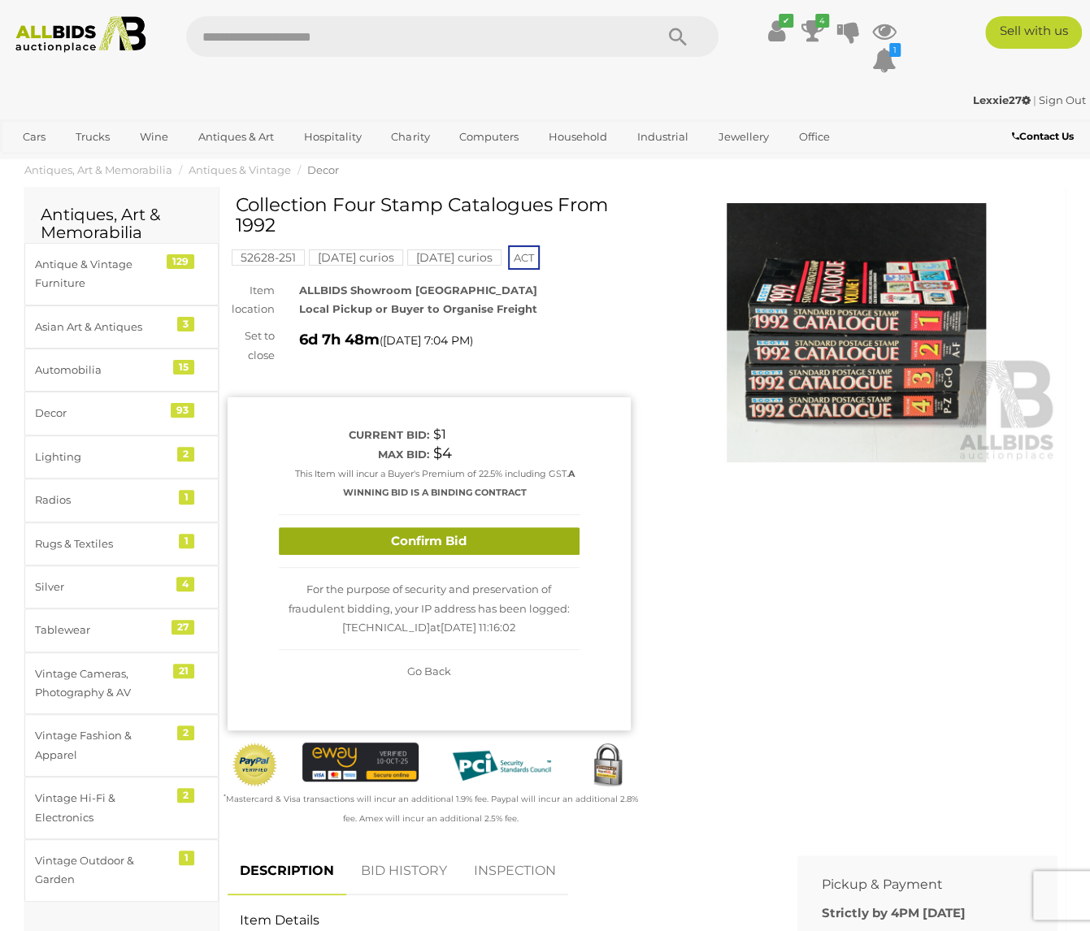
click at [479, 542] on button "Confirm Bid" at bounding box center [429, 541] width 301 height 28
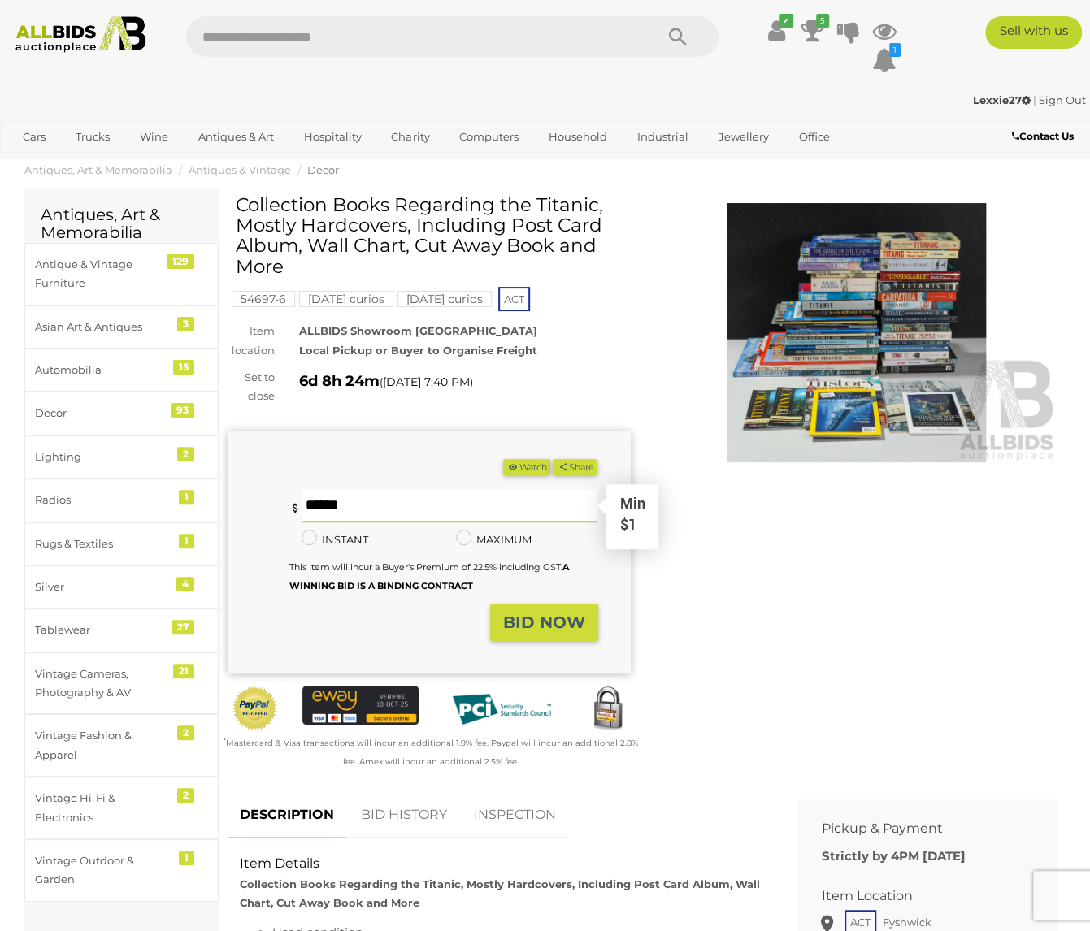
click at [370, 516] on input "text" at bounding box center [449, 506] width 297 height 32
type input "**"
click at [525, 610] on button "BID NOW" at bounding box center [544, 623] width 108 height 38
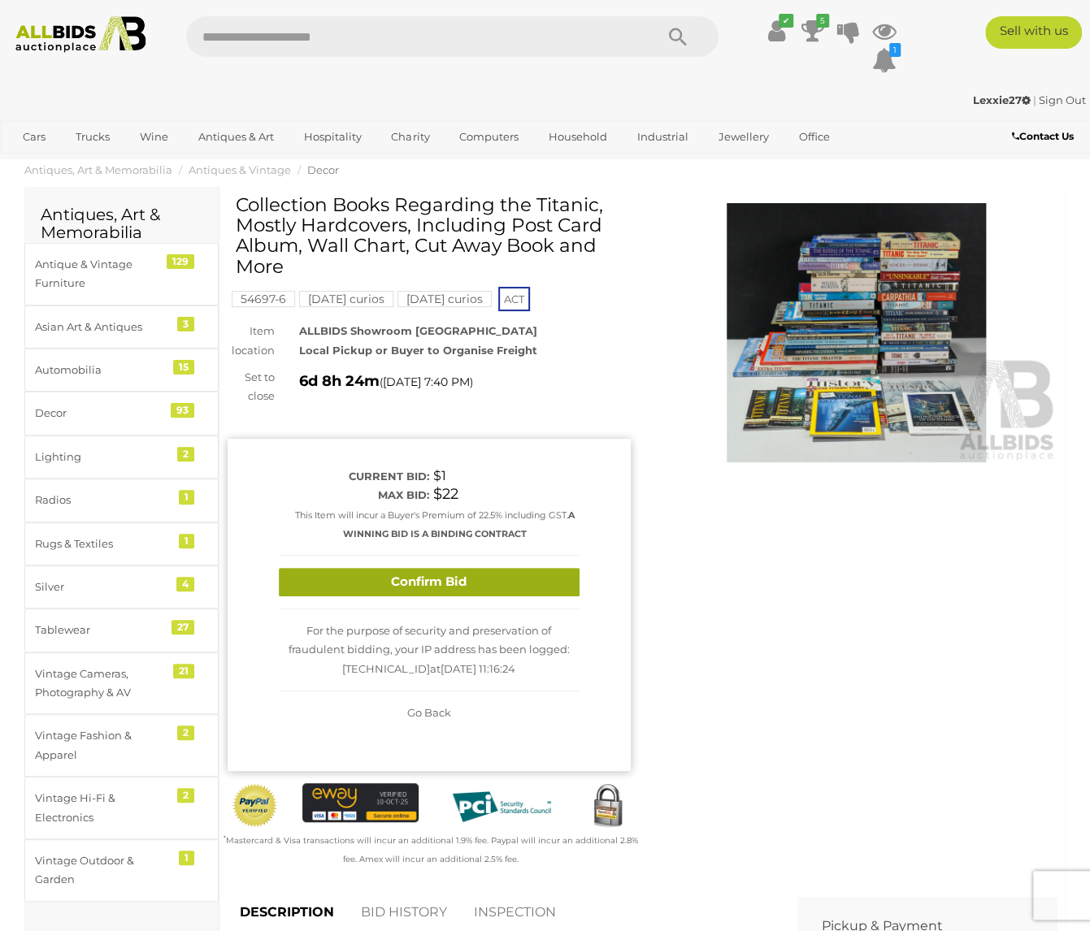
click at [477, 581] on button "Confirm Bid" at bounding box center [429, 582] width 301 height 28
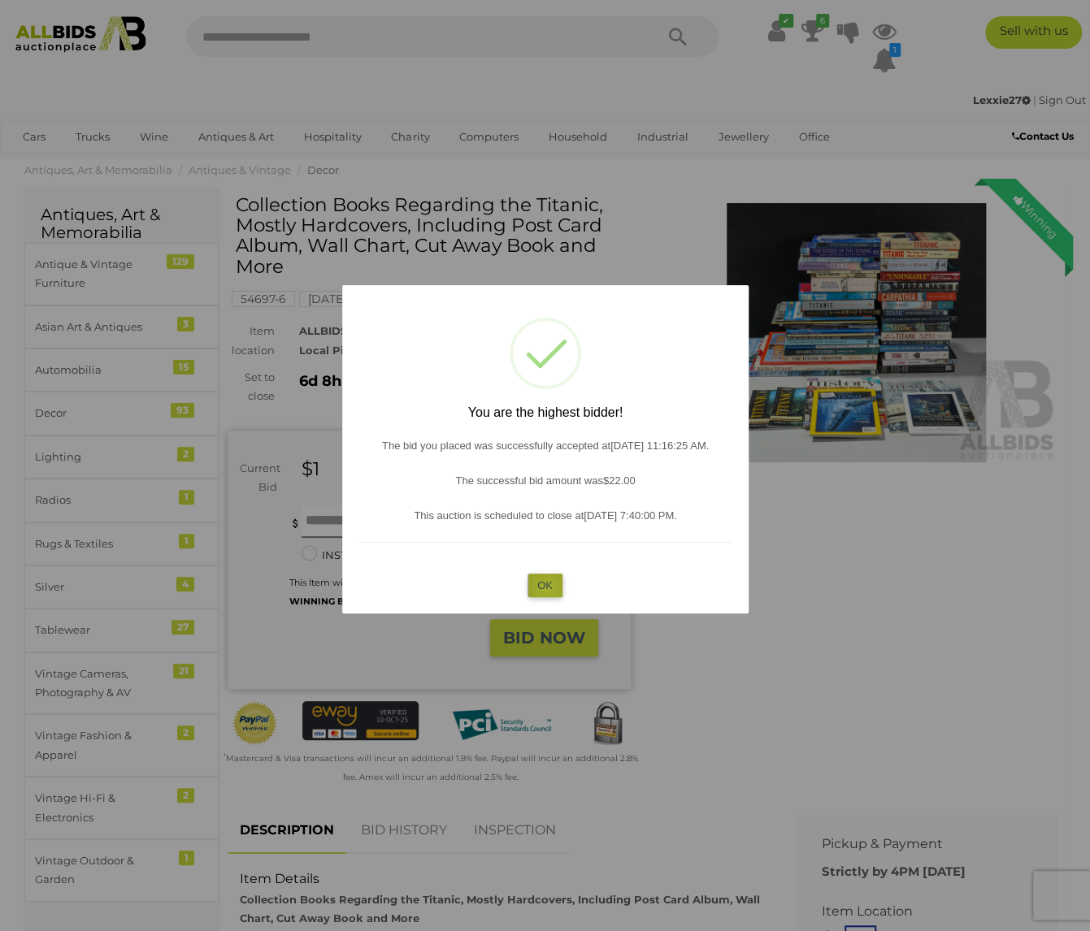
click at [547, 587] on button "OK" at bounding box center [544, 586] width 35 height 24
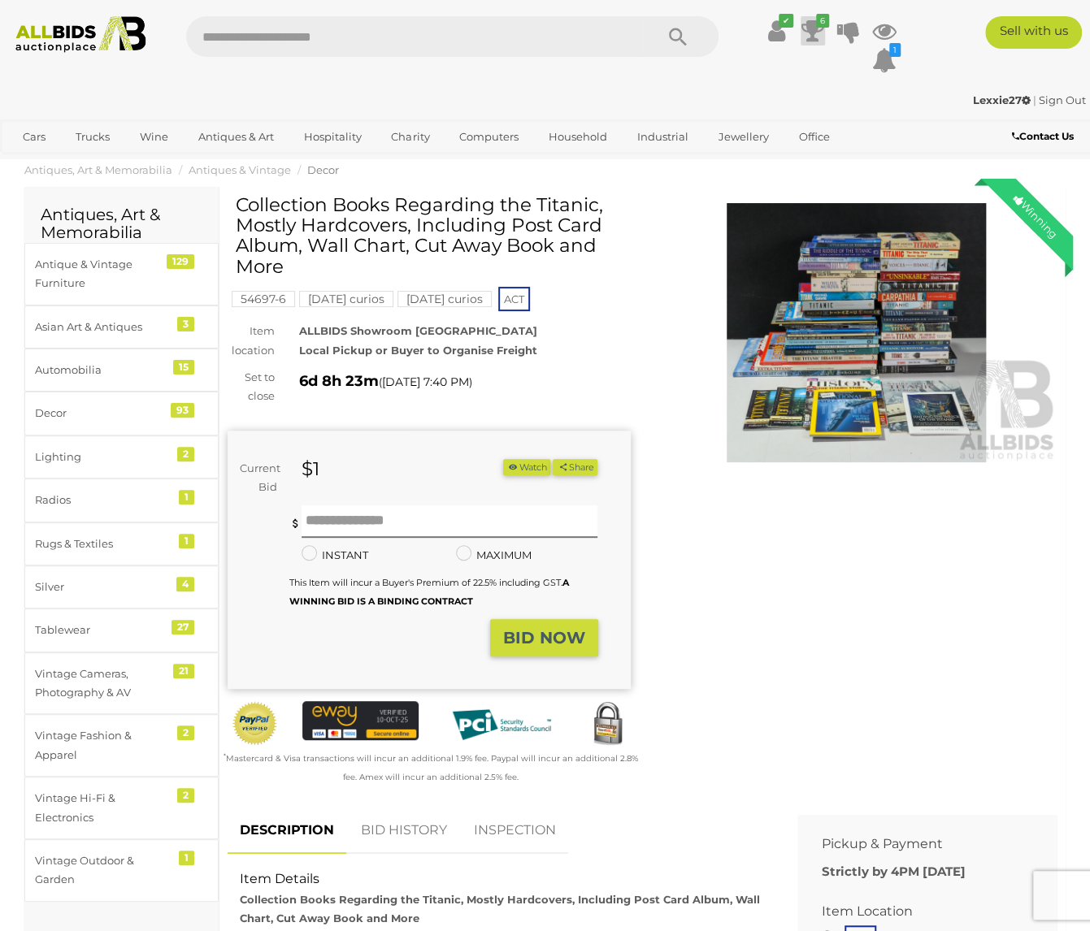
click at [811, 24] on icon at bounding box center [812, 30] width 23 height 29
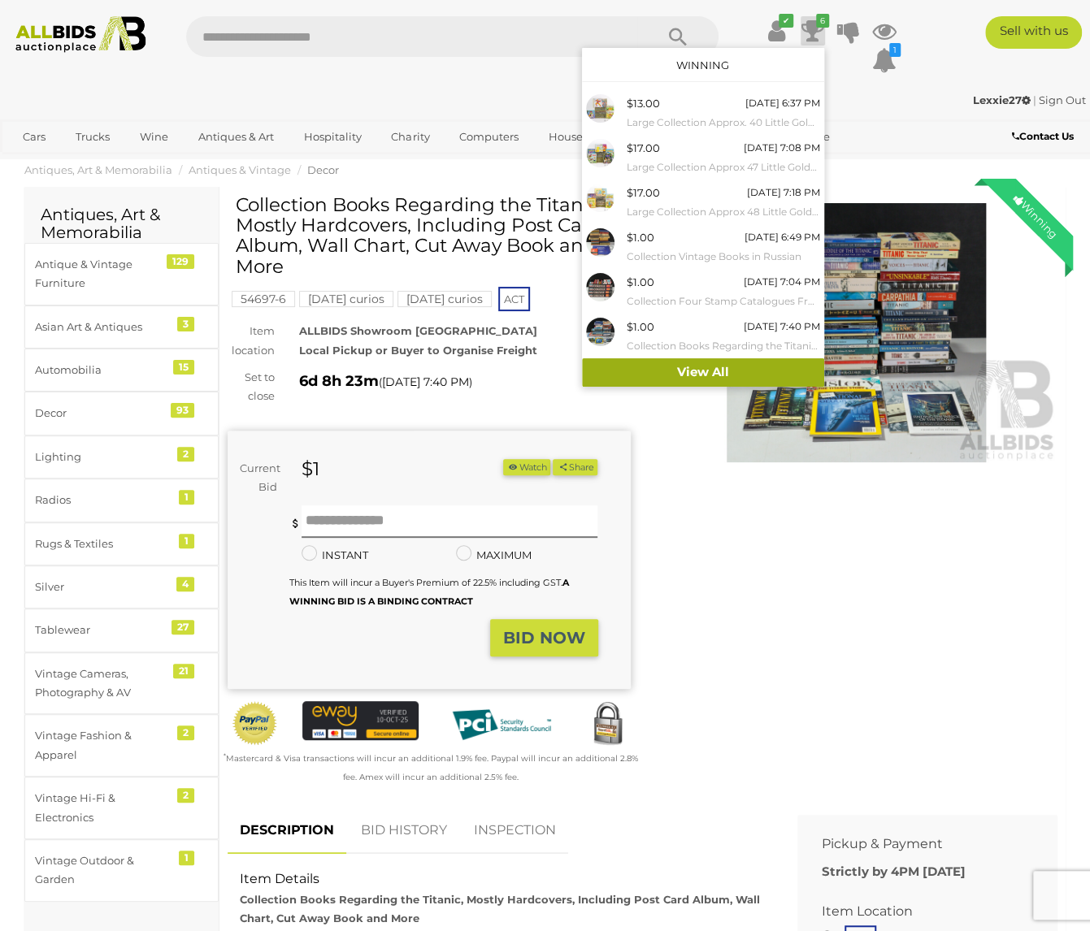
click at [729, 364] on link "View All" at bounding box center [703, 372] width 242 height 28
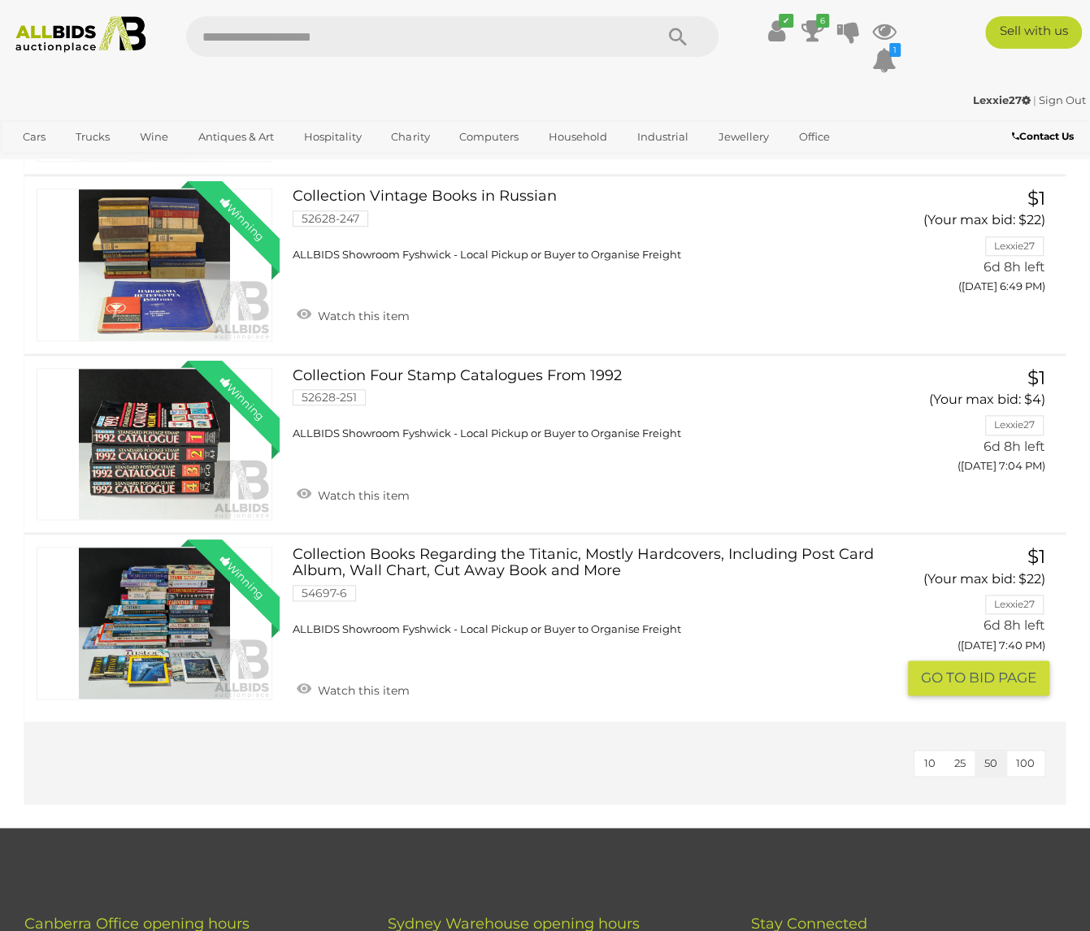
scroll to position [731, 0]
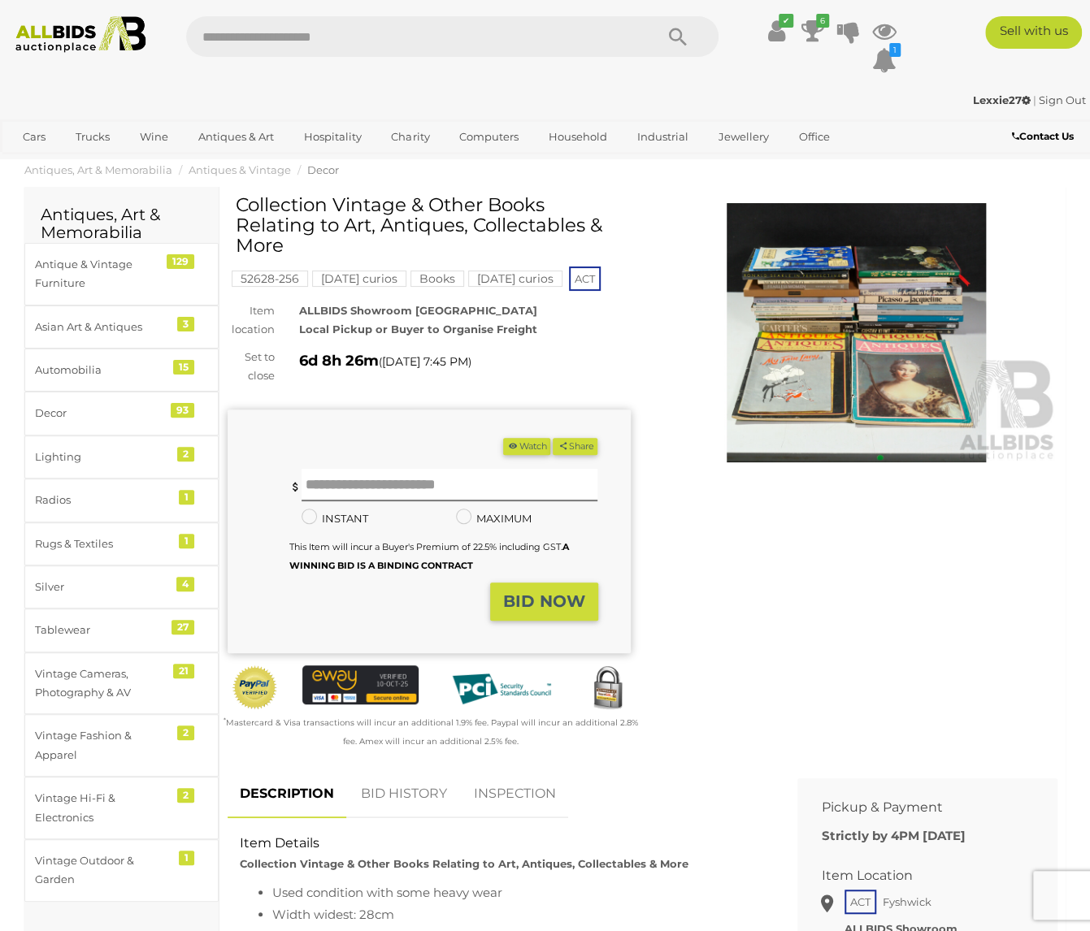
click at [853, 284] on img at bounding box center [856, 332] width 403 height 259
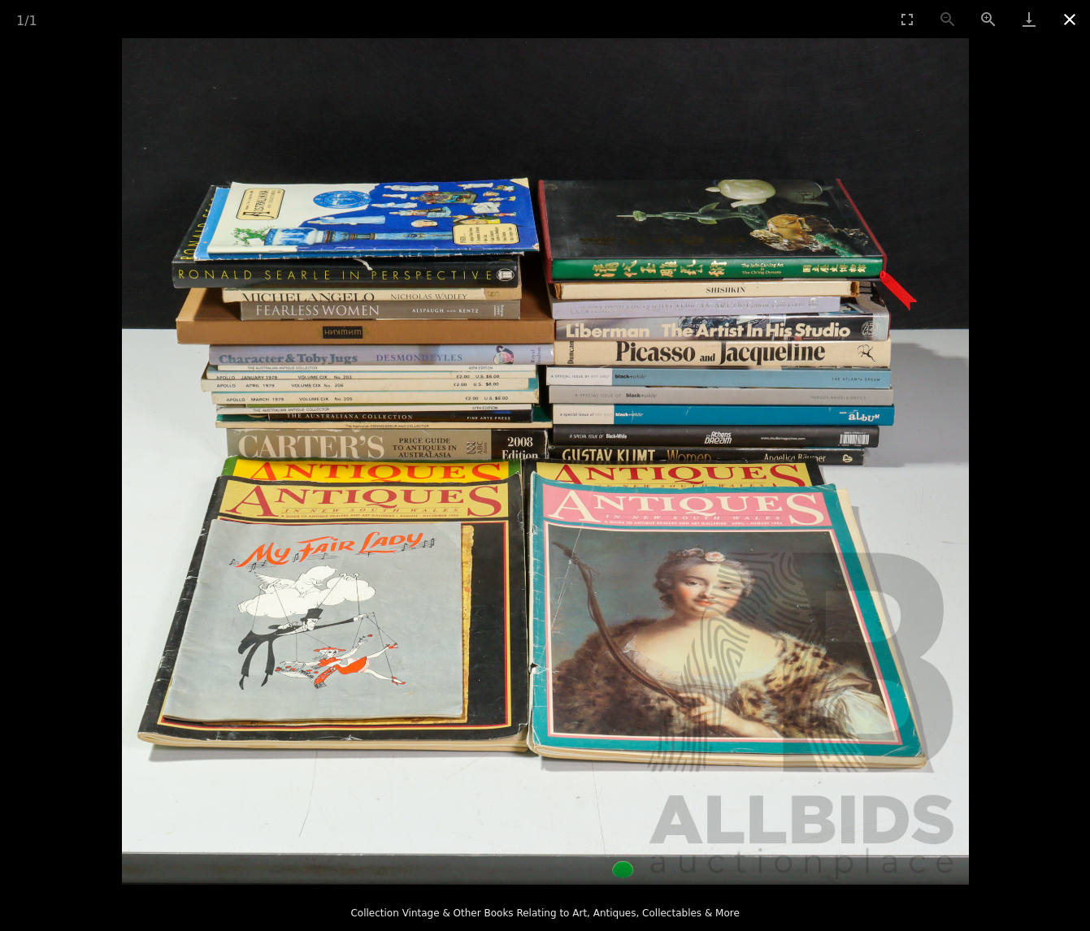
click at [1074, 18] on button "Close gallery" at bounding box center [1069, 19] width 41 height 38
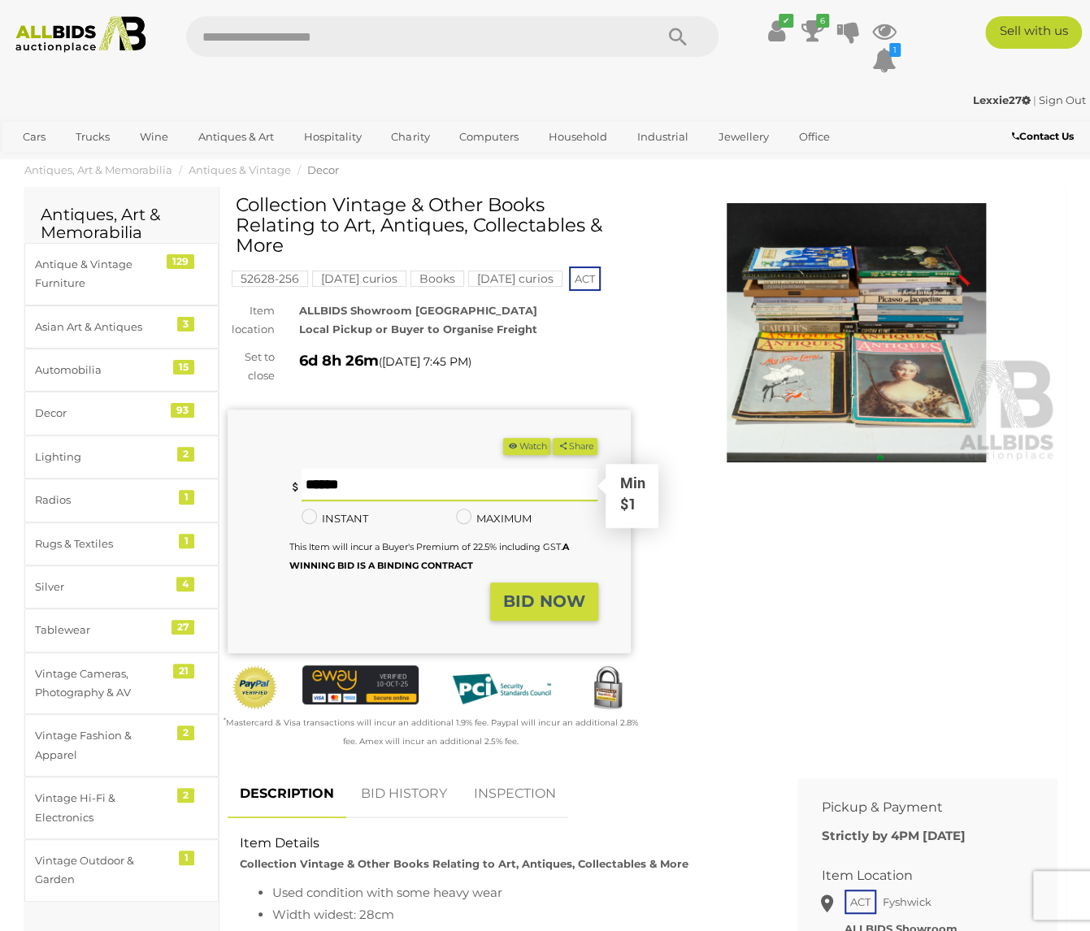
click at [359, 488] on input "text" at bounding box center [449, 485] width 297 height 32
type input "*"
click at [525, 594] on strong "BID NOW" at bounding box center [544, 600] width 82 height 19
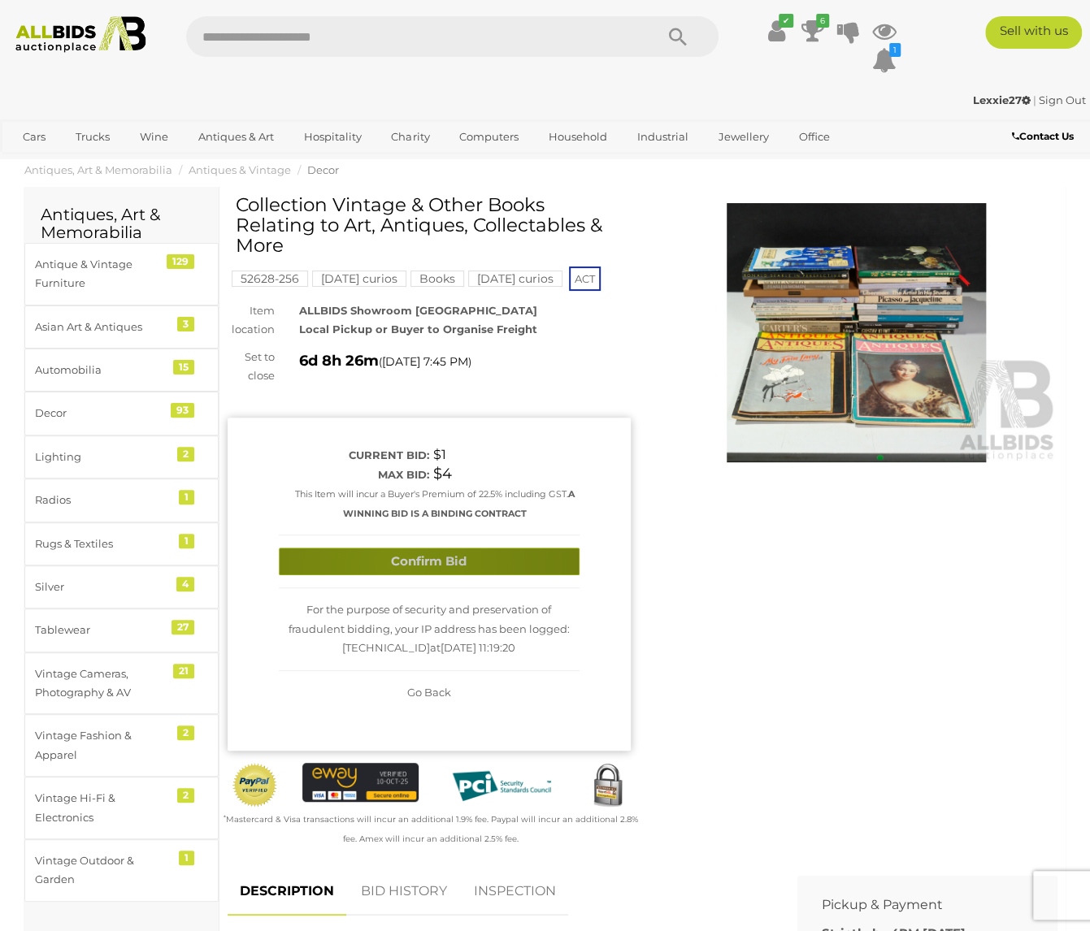
click at [392, 564] on button "Confirm Bid" at bounding box center [429, 562] width 301 height 28
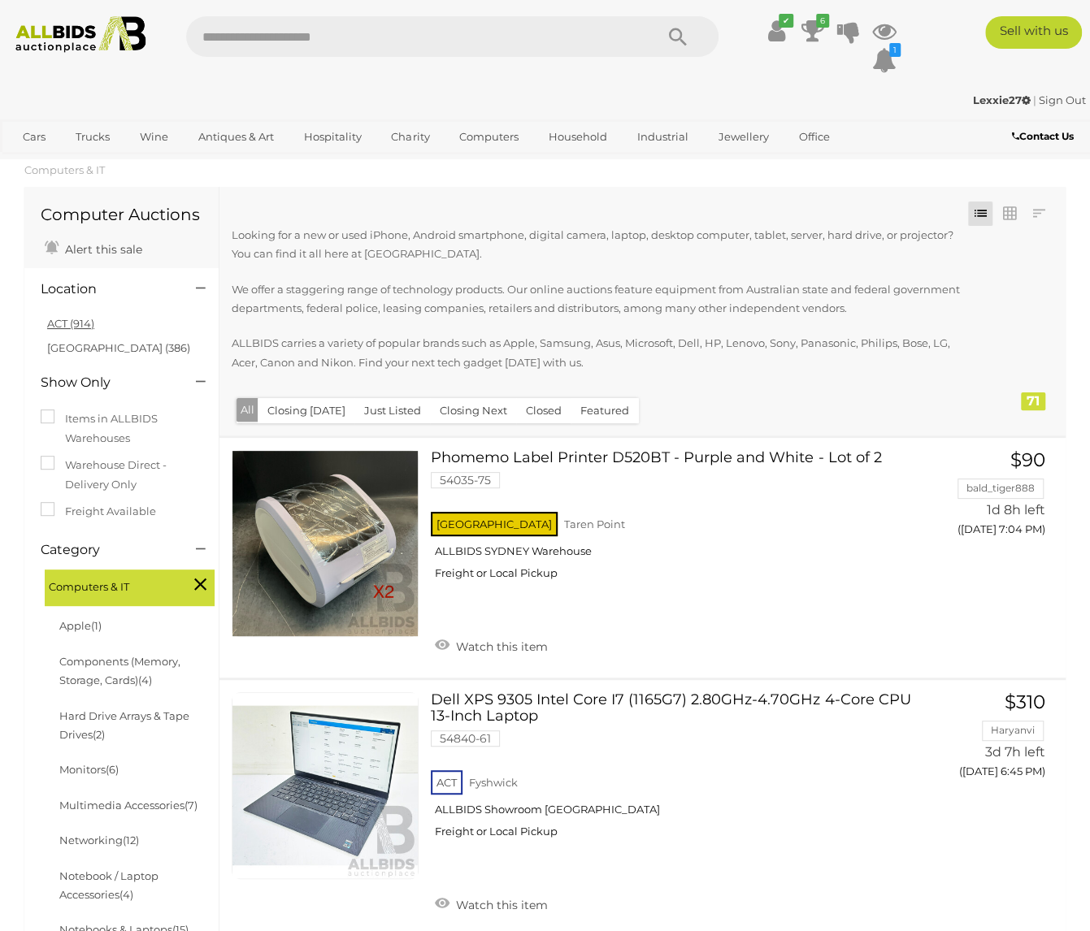
click at [64, 325] on link "ACT (914)" at bounding box center [70, 323] width 47 height 13
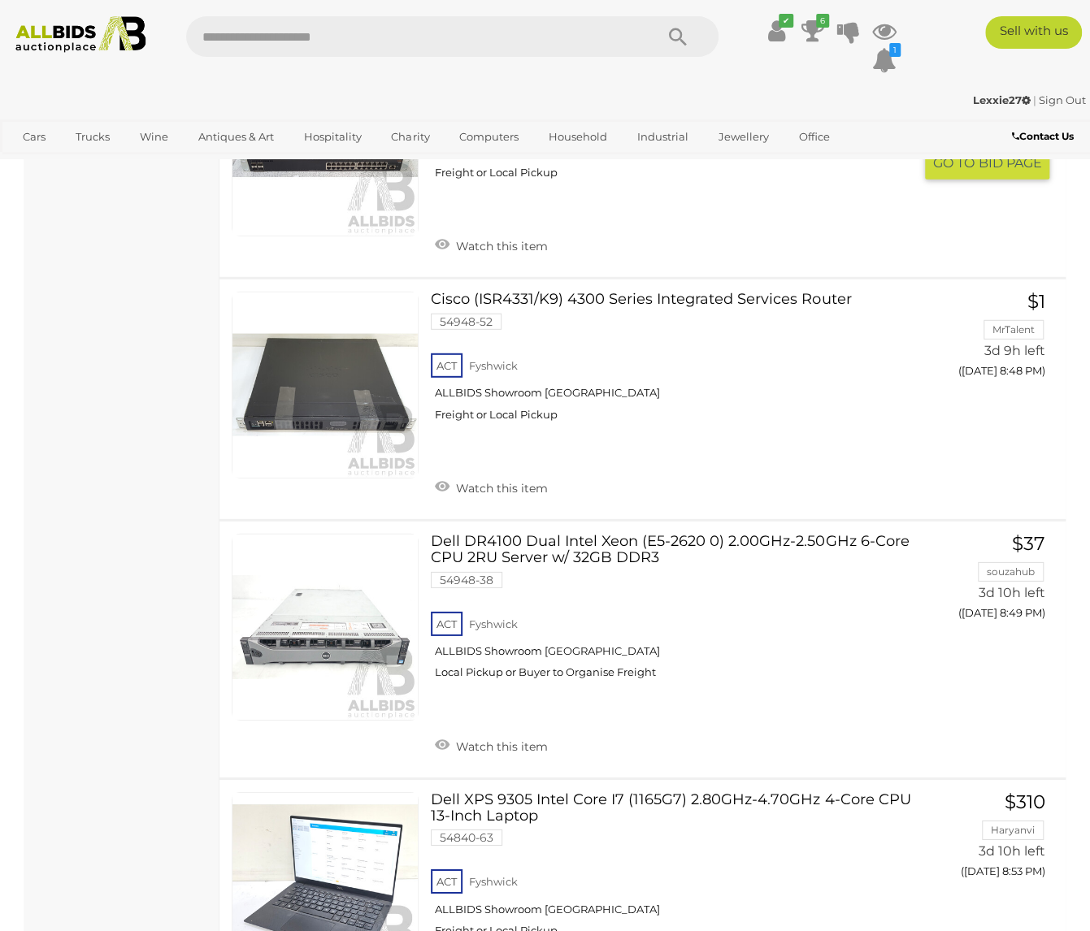
scroll to position [12431, 0]
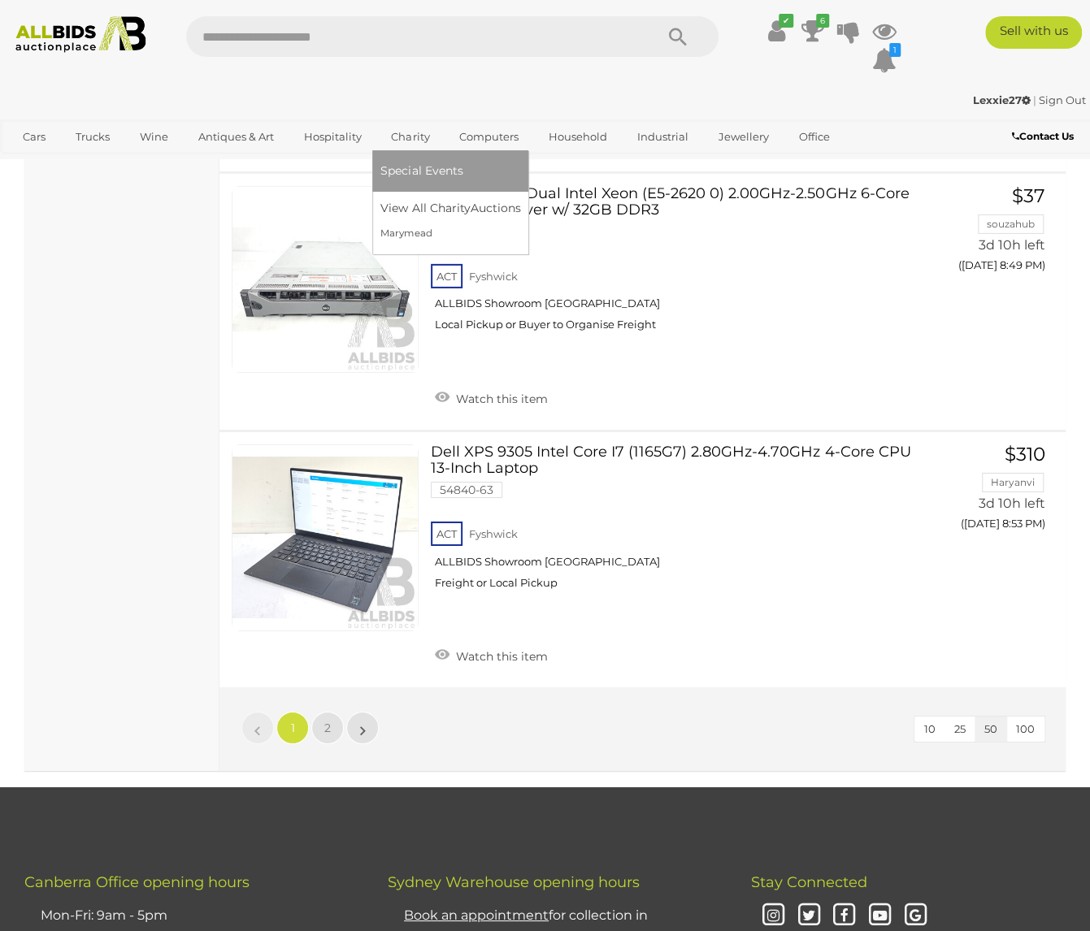
click at [393, 139] on link "Charity" at bounding box center [409, 136] width 59 height 27
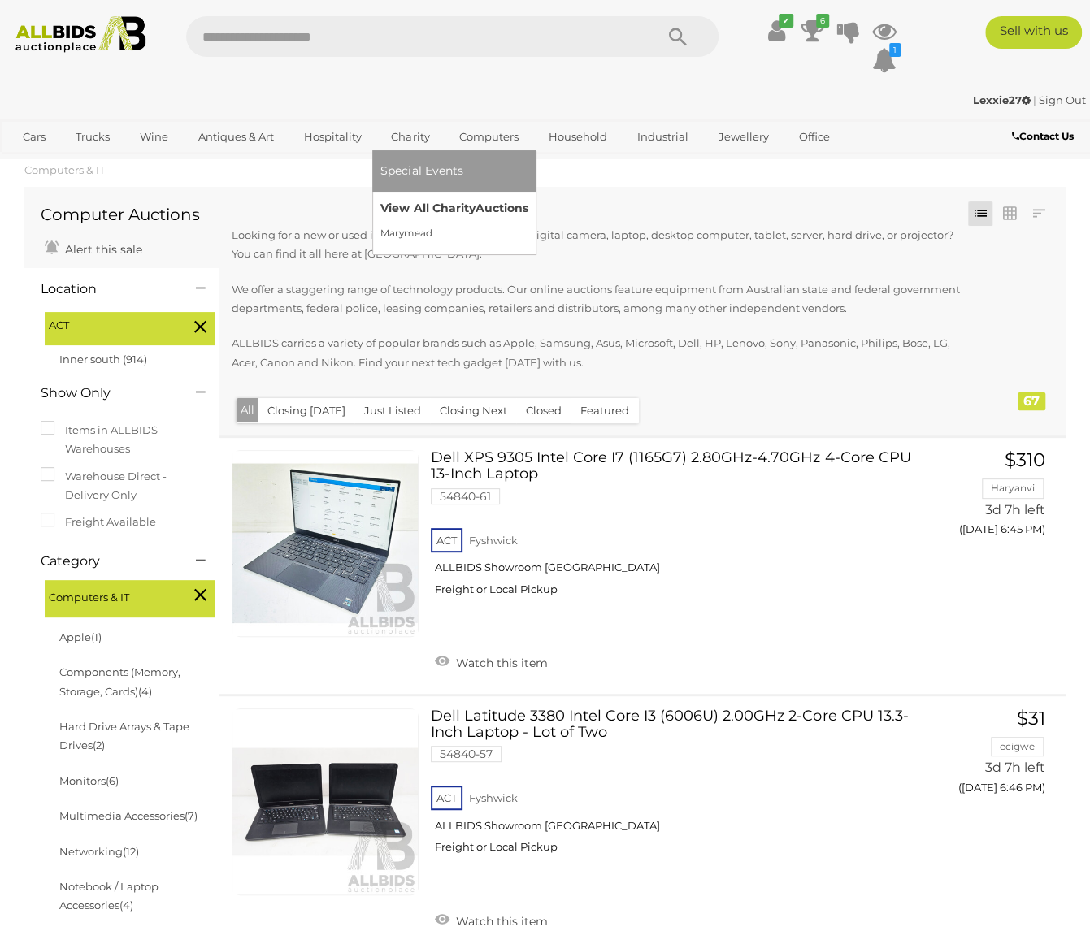
click at [405, 206] on link "View All Charity Auctions" at bounding box center [453, 208] width 147 height 25
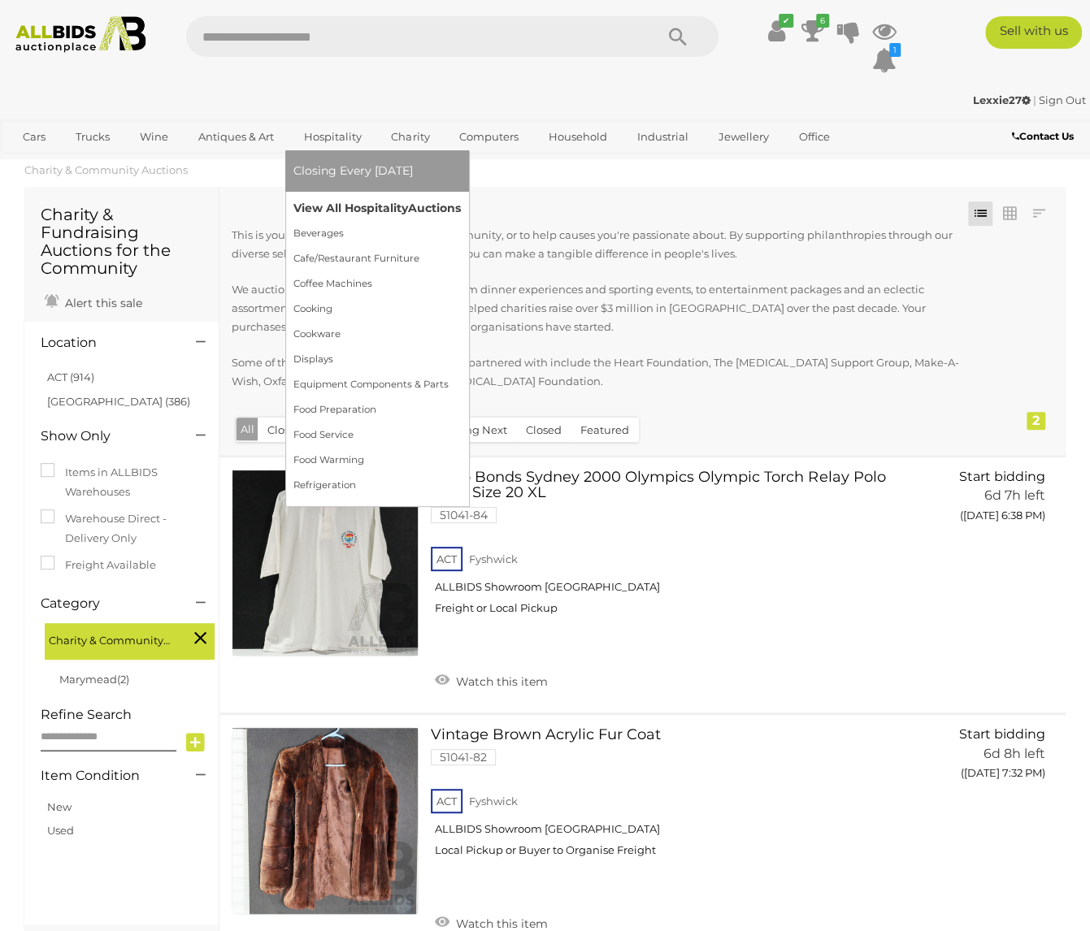
click at [340, 207] on link "View All Hospitality Auctions" at bounding box center [376, 208] width 167 height 25
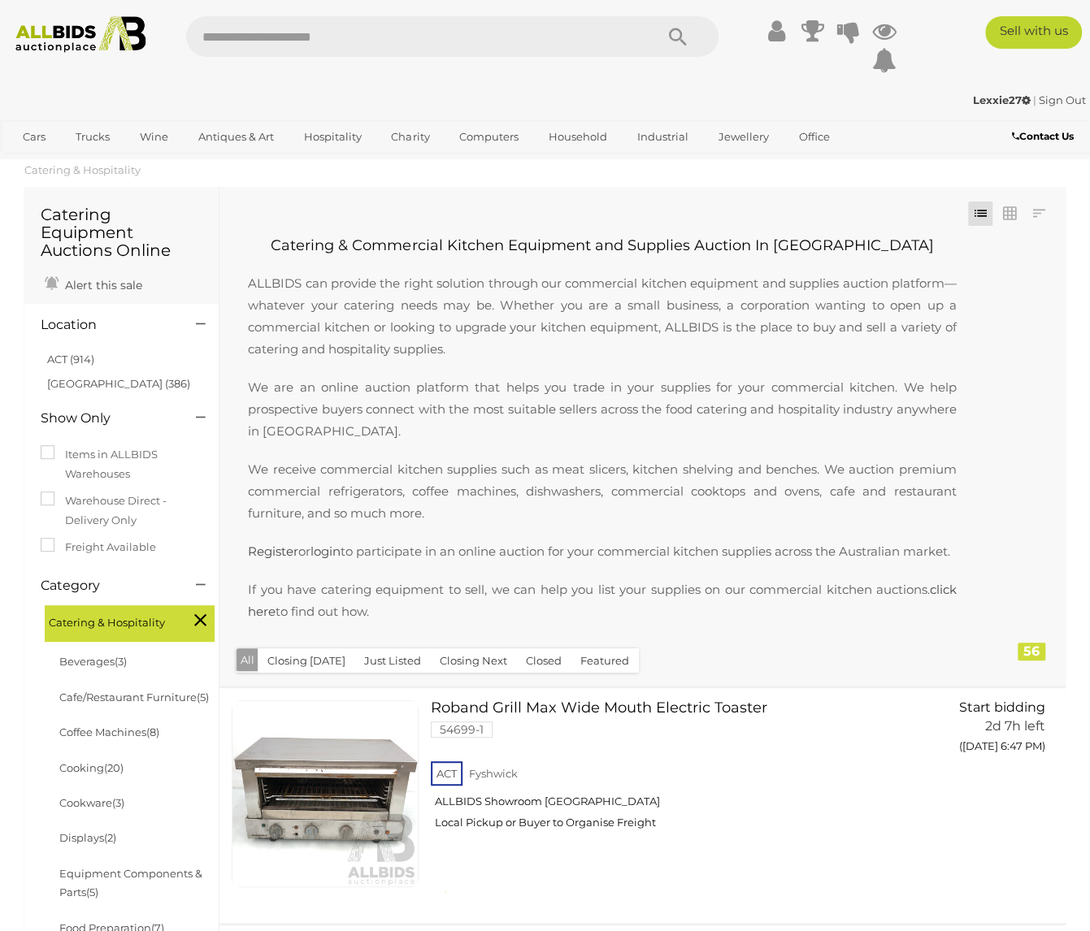
click at [65, 358] on link "ACT (914)" at bounding box center [70, 359] width 47 height 13
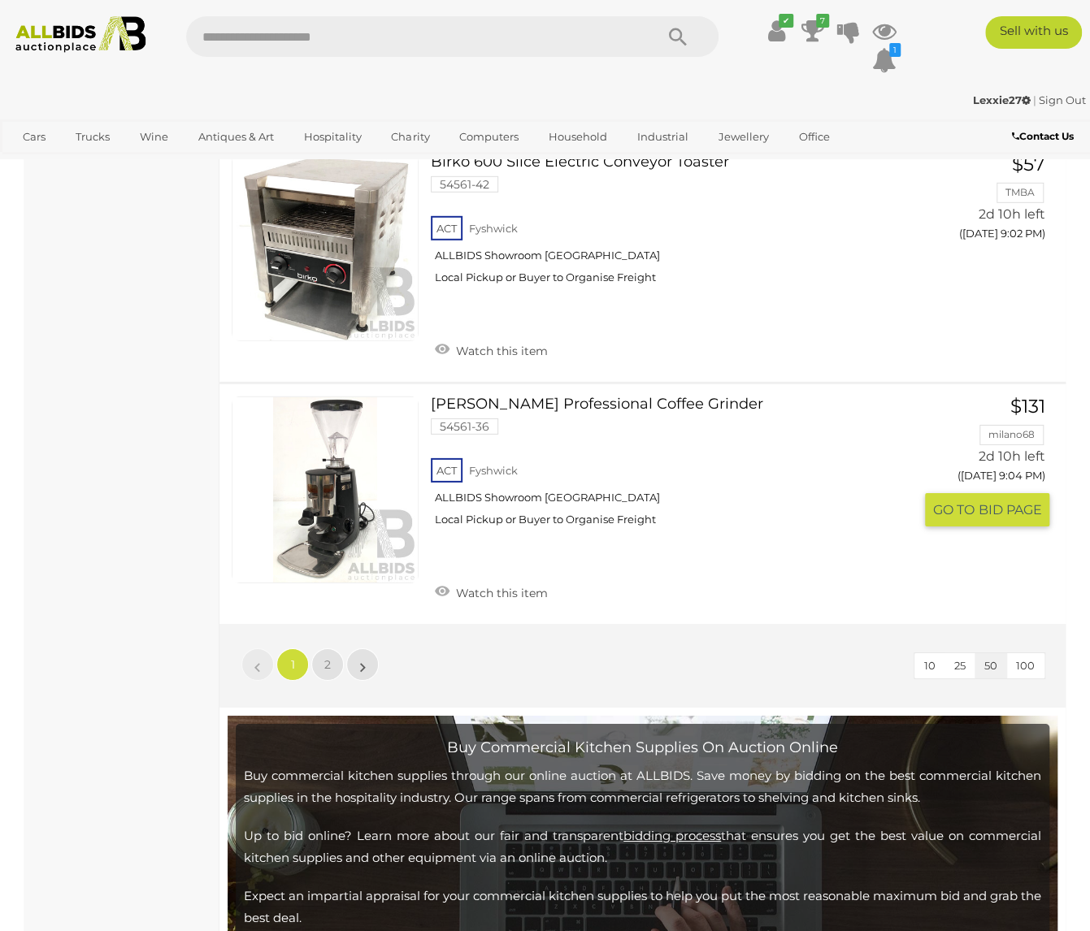
scroll to position [12269, 0]
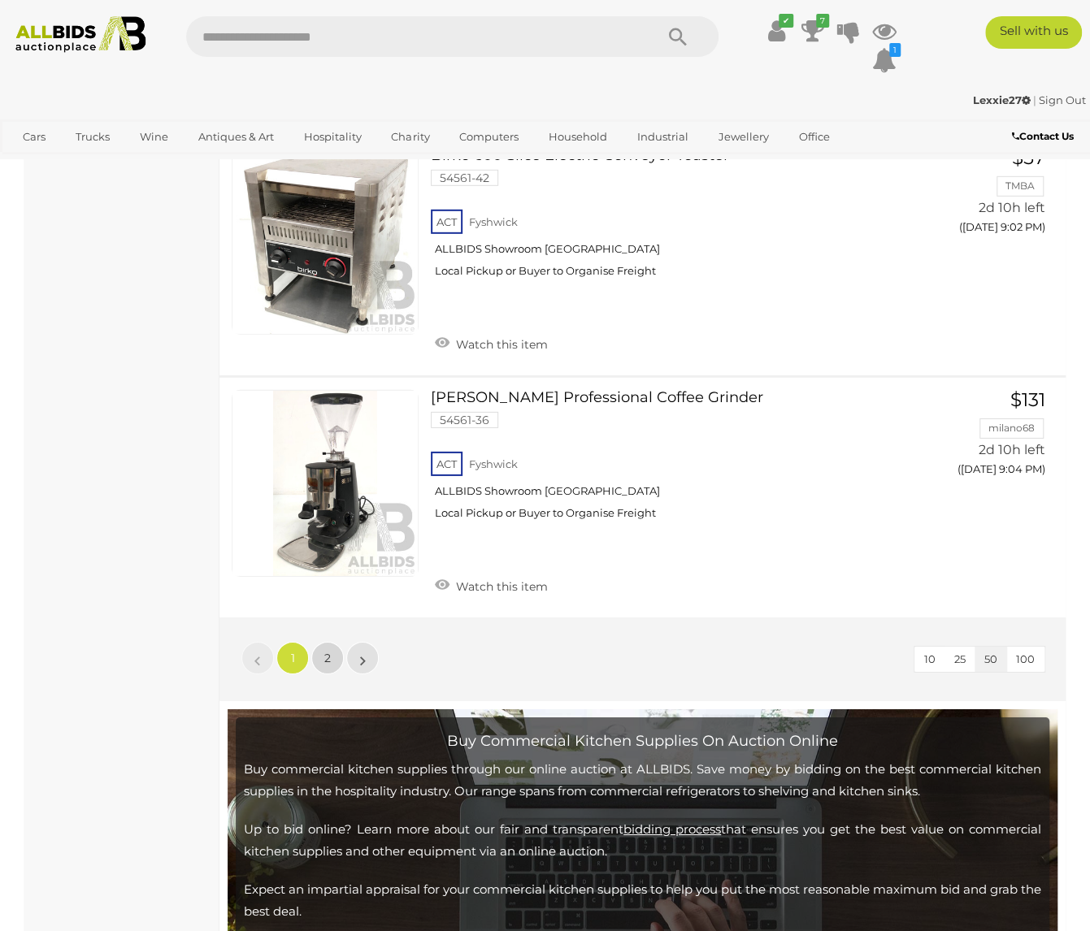
click at [324, 665] on span "2" at bounding box center [327, 658] width 6 height 15
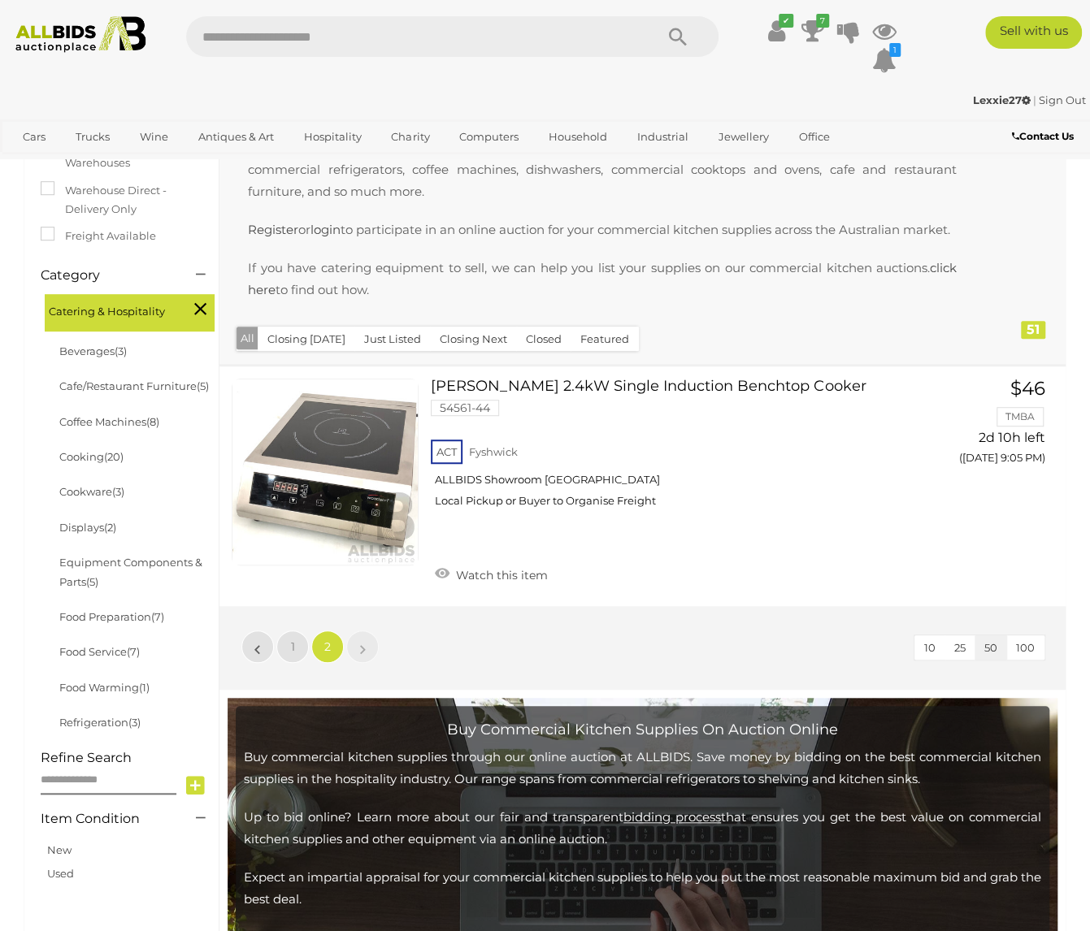
scroll to position [301, 0]
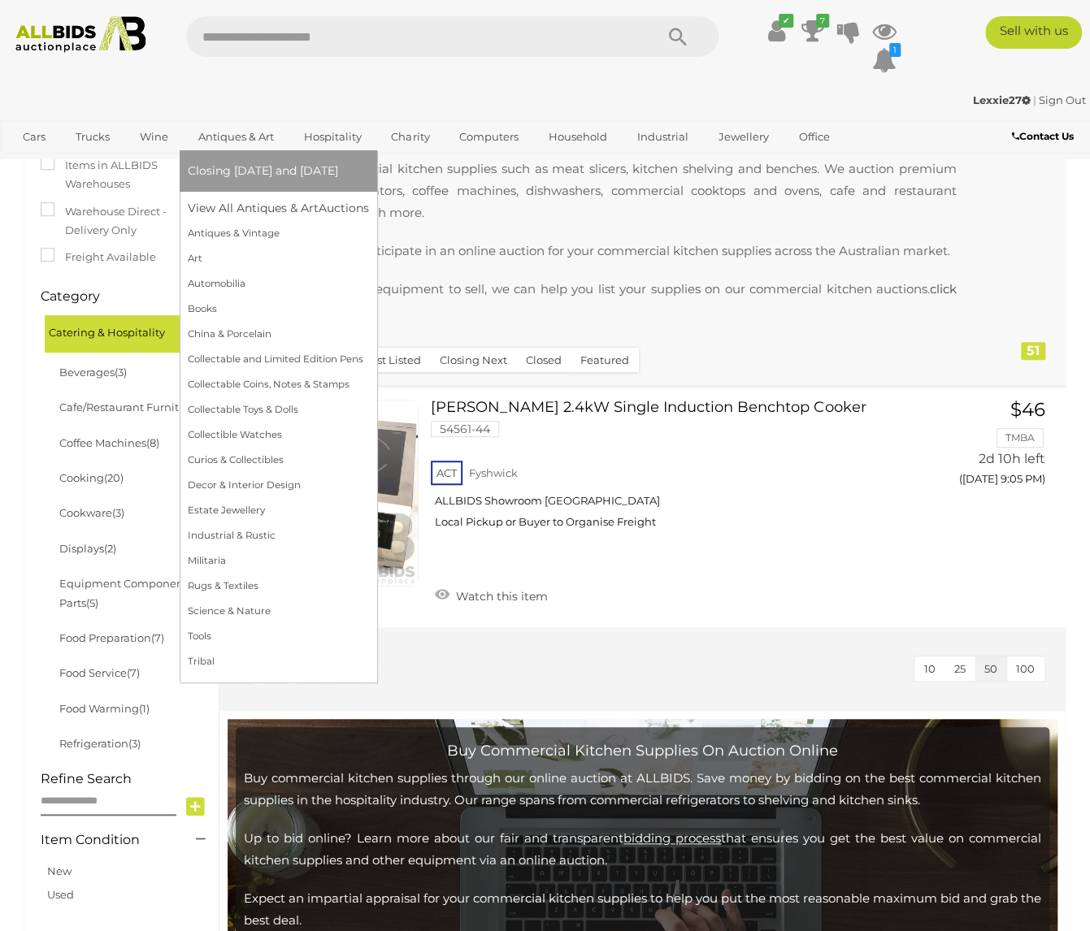
click at [249, 141] on link "Antiques & Art" at bounding box center [236, 136] width 97 height 27
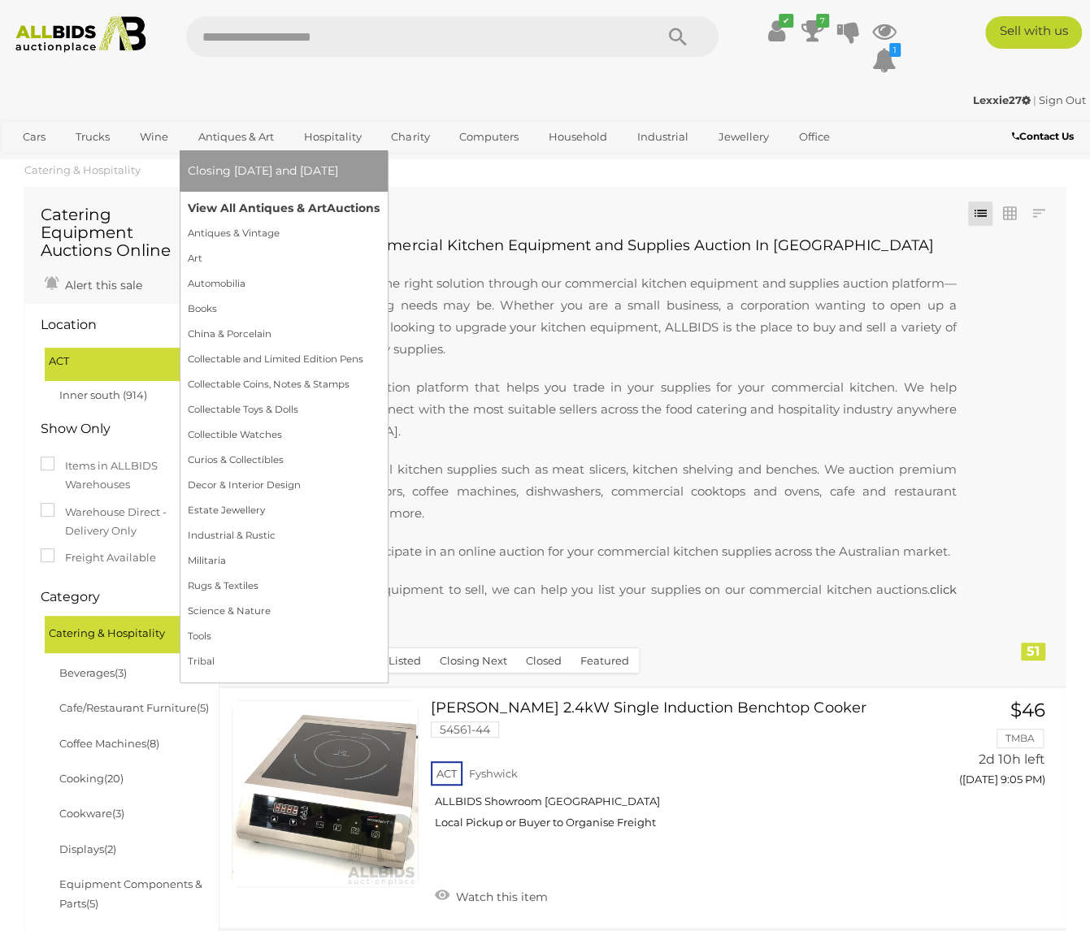
click at [246, 207] on link "View All Antiques & Art Auctions" at bounding box center [284, 208] width 192 height 25
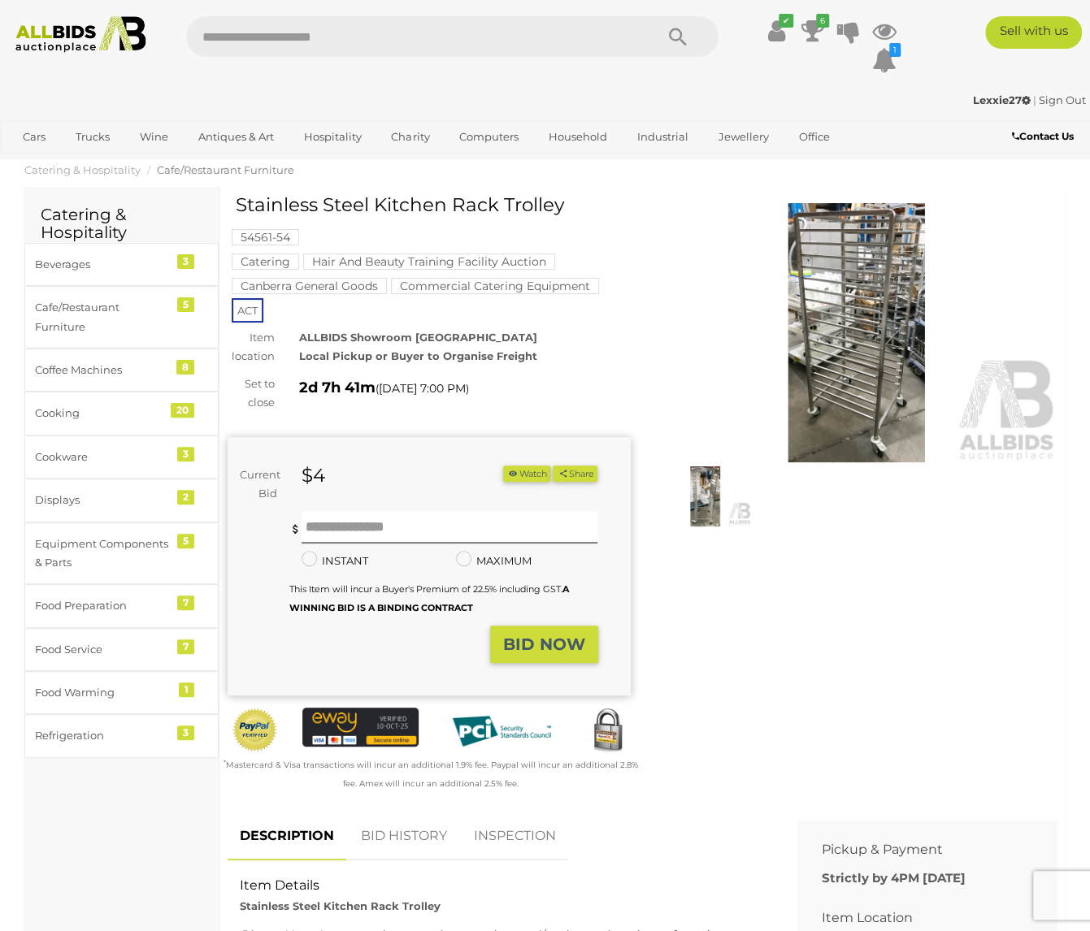
click at [814, 349] on img at bounding box center [856, 332] width 403 height 259
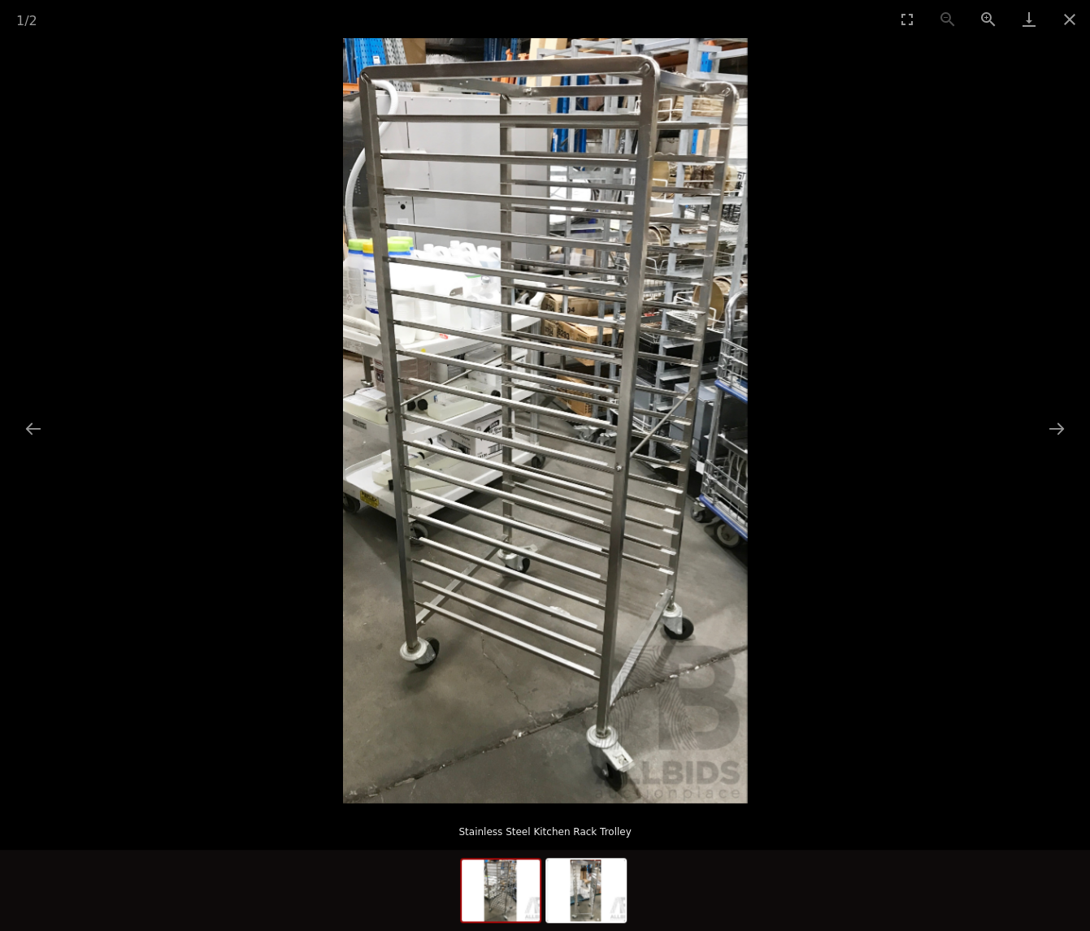
click at [497, 888] on img at bounding box center [500, 891] width 78 height 62
click at [600, 891] on img at bounding box center [586, 891] width 78 height 62
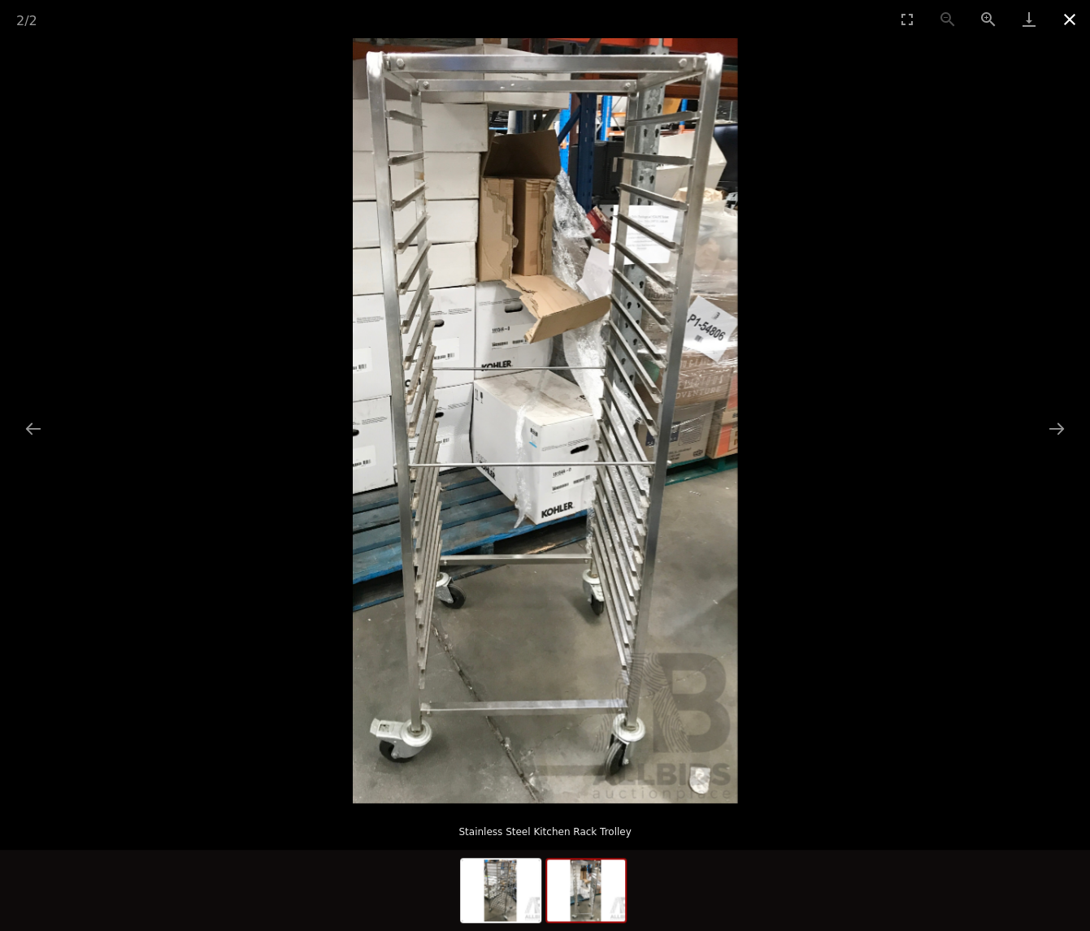
click at [1069, 22] on button "Close gallery" at bounding box center [1069, 19] width 41 height 38
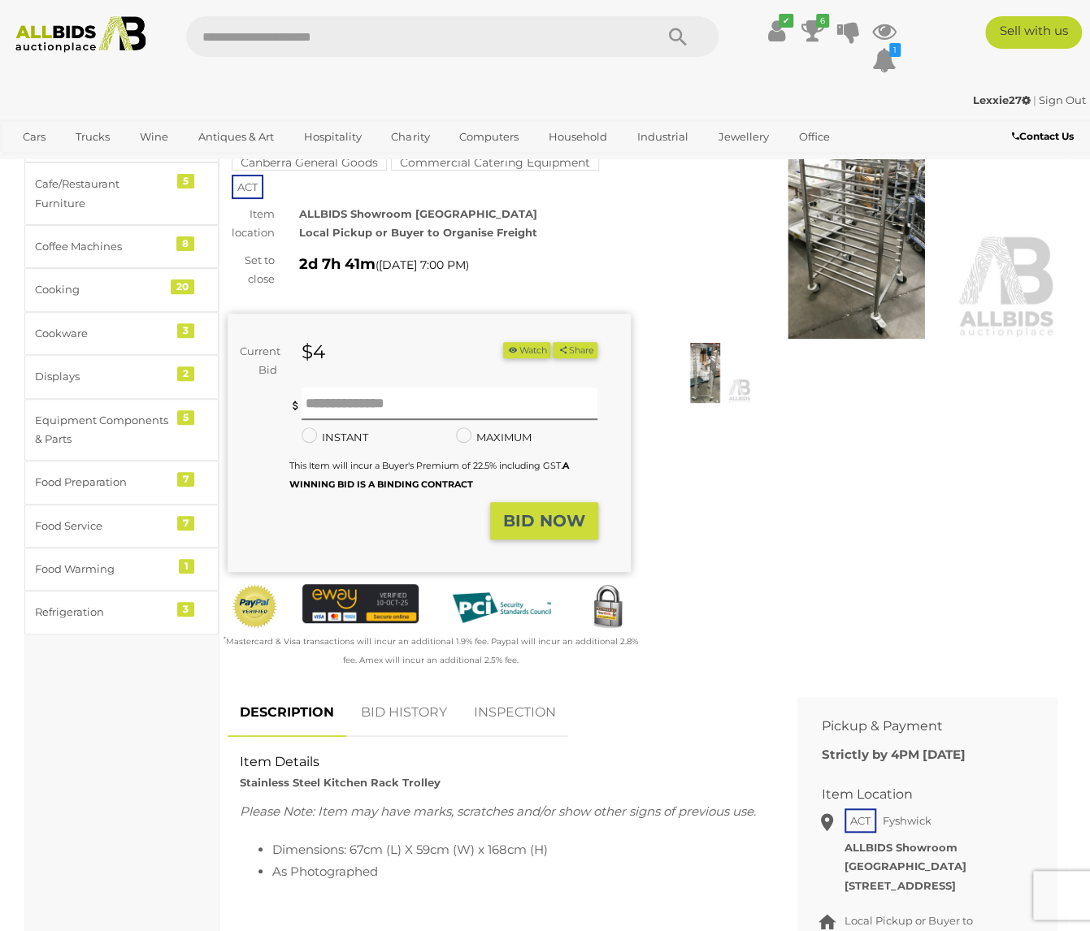
scroll to position [162, 0]
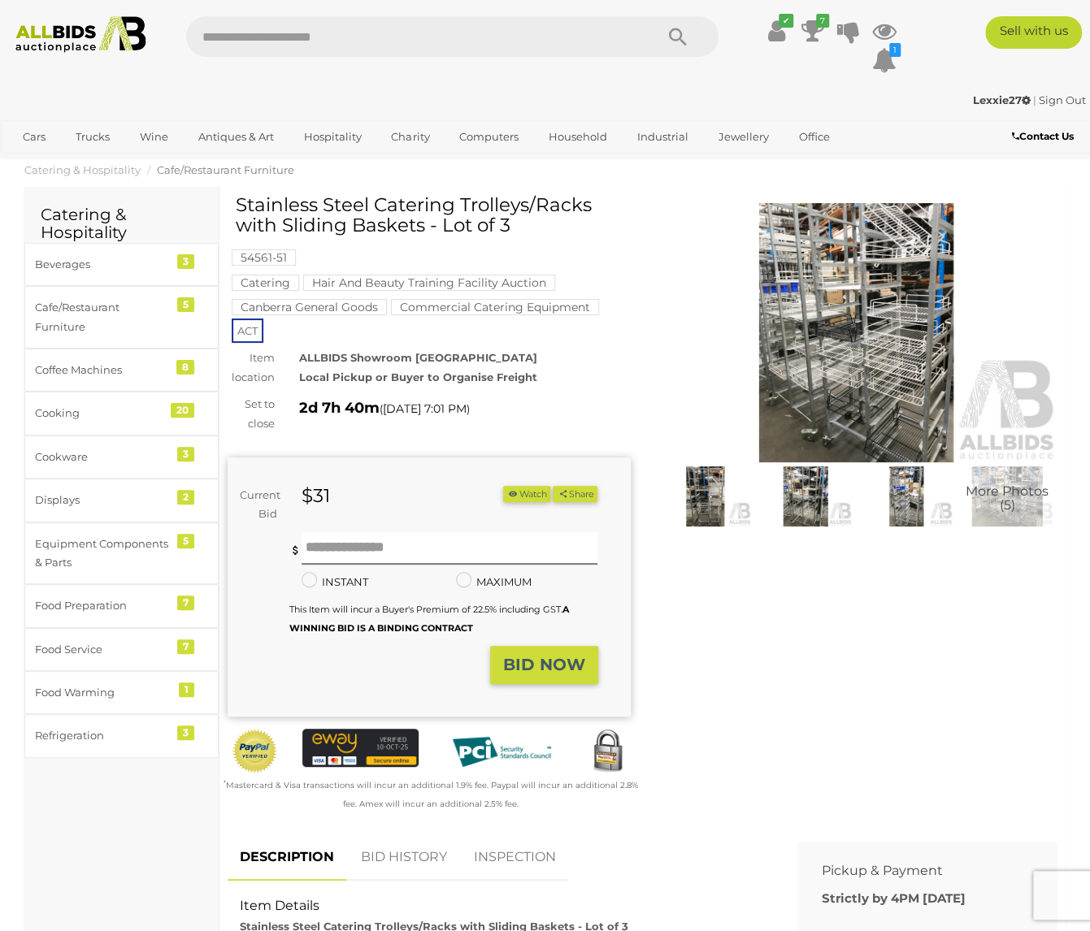
click at [900, 325] on img at bounding box center [856, 332] width 403 height 259
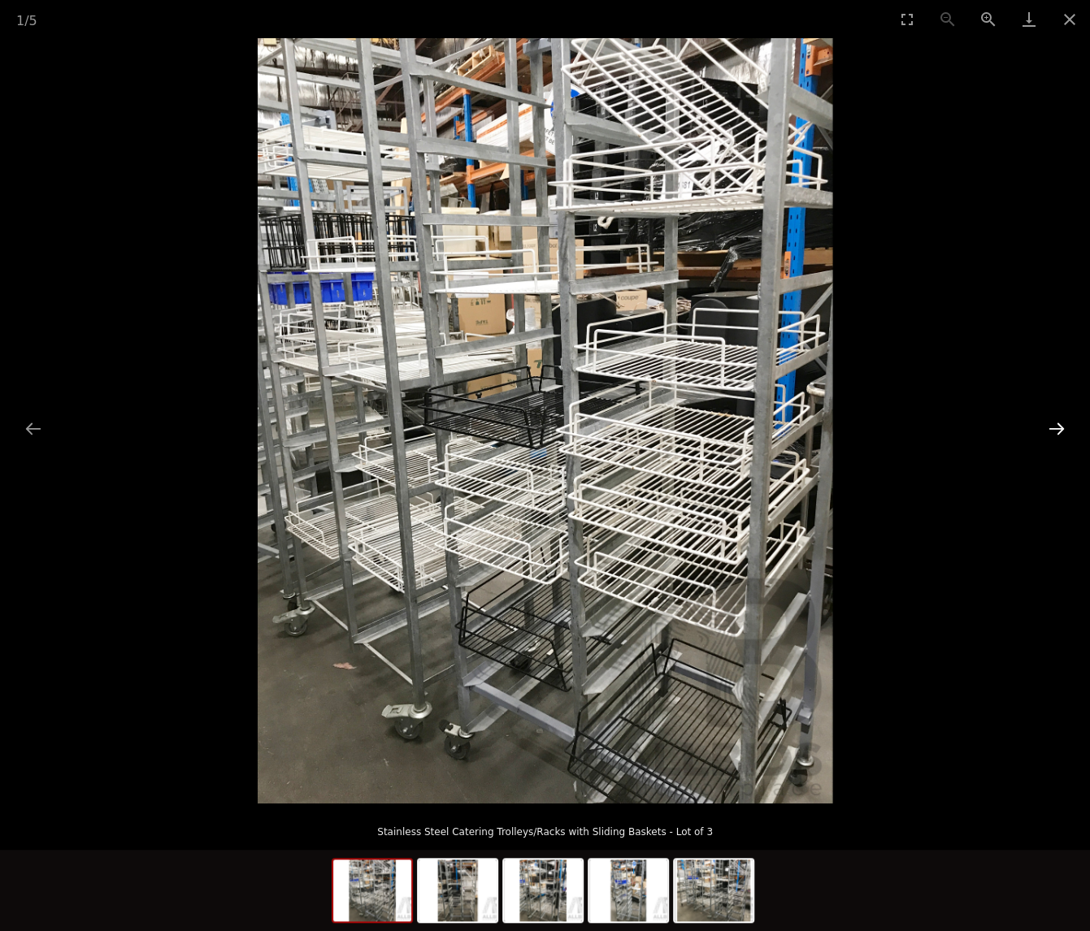
click at [1064, 425] on button "Next slide" at bounding box center [1056, 429] width 34 height 32
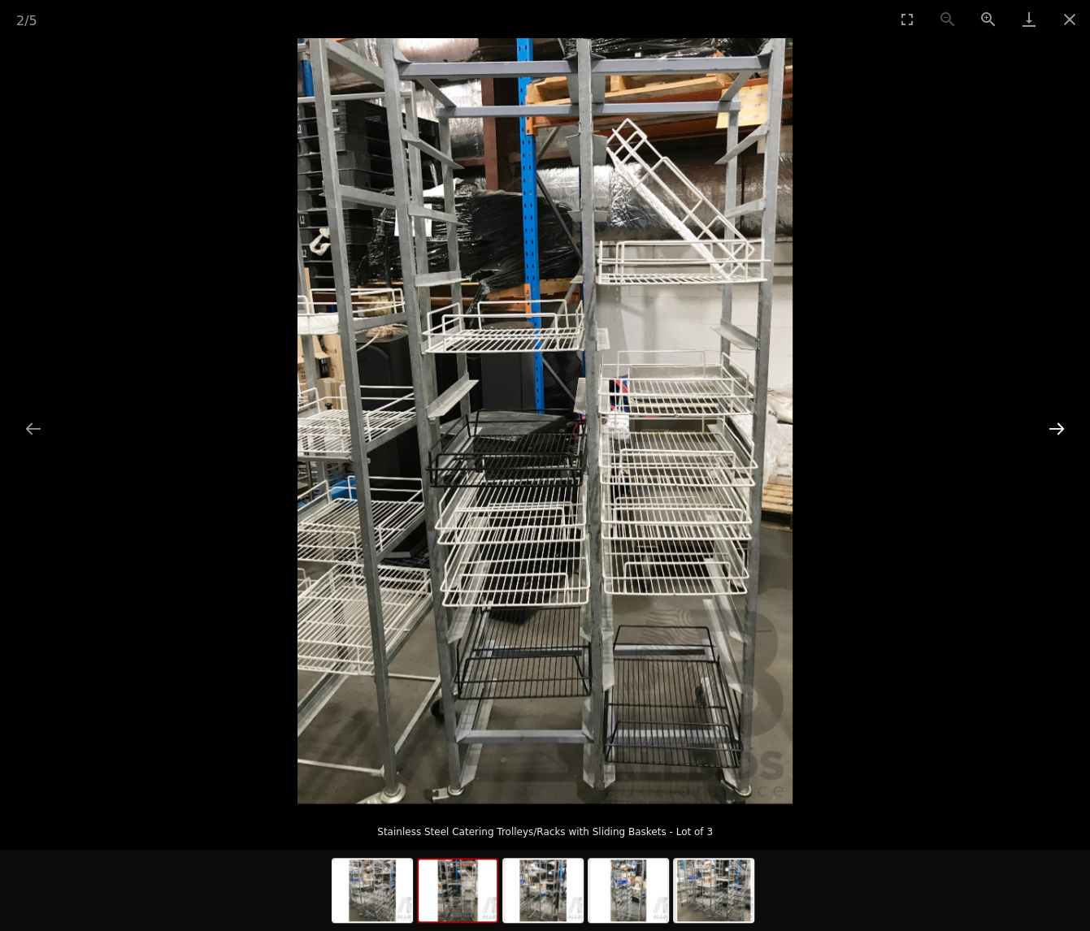
click at [1064, 425] on button "Next slide" at bounding box center [1056, 429] width 34 height 32
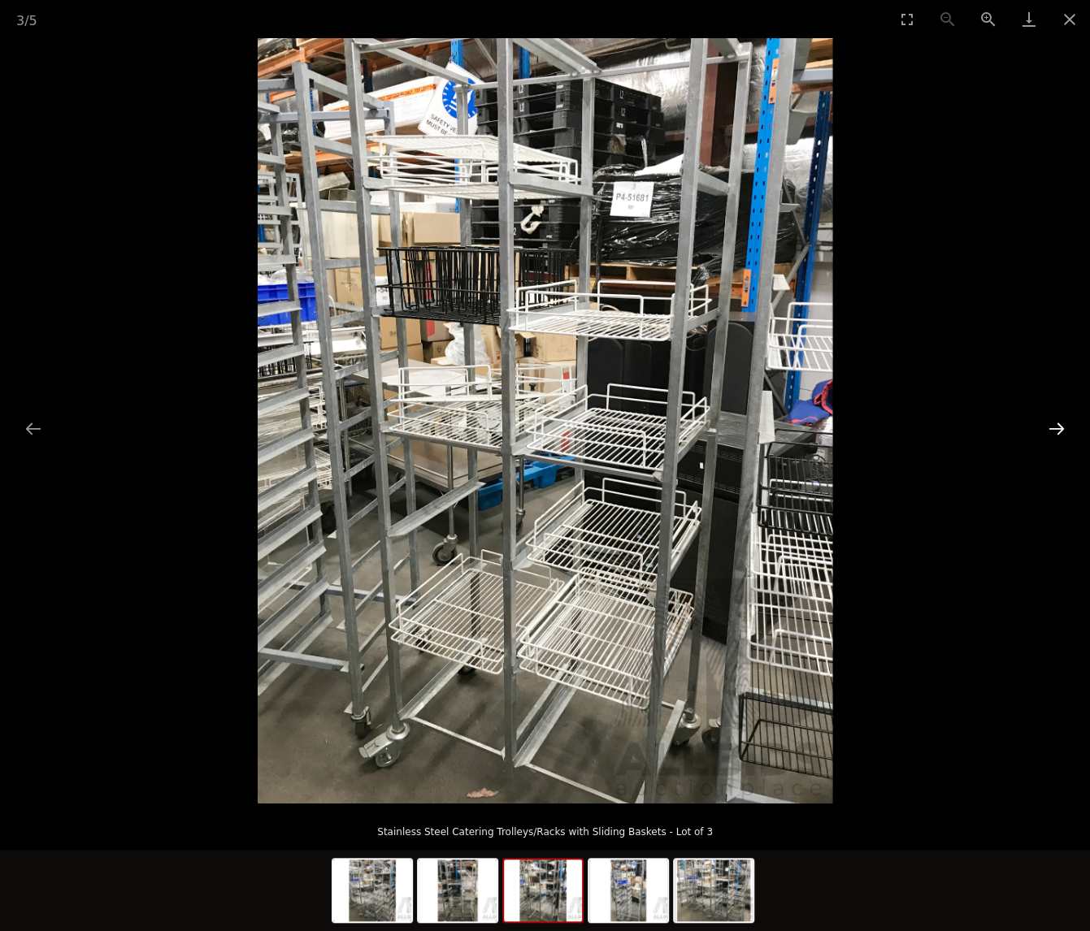
click at [1064, 425] on button "Next slide" at bounding box center [1056, 429] width 34 height 32
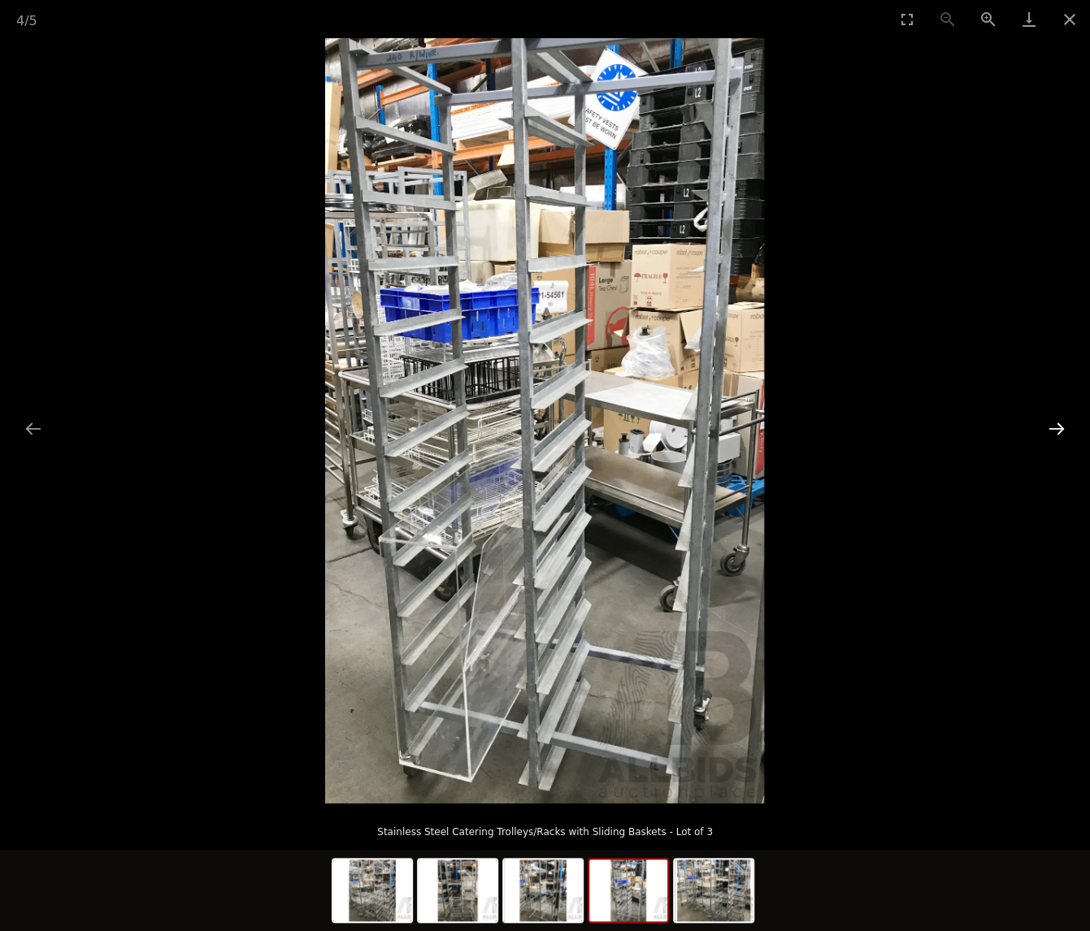
click at [1057, 423] on button "Next slide" at bounding box center [1056, 429] width 34 height 32
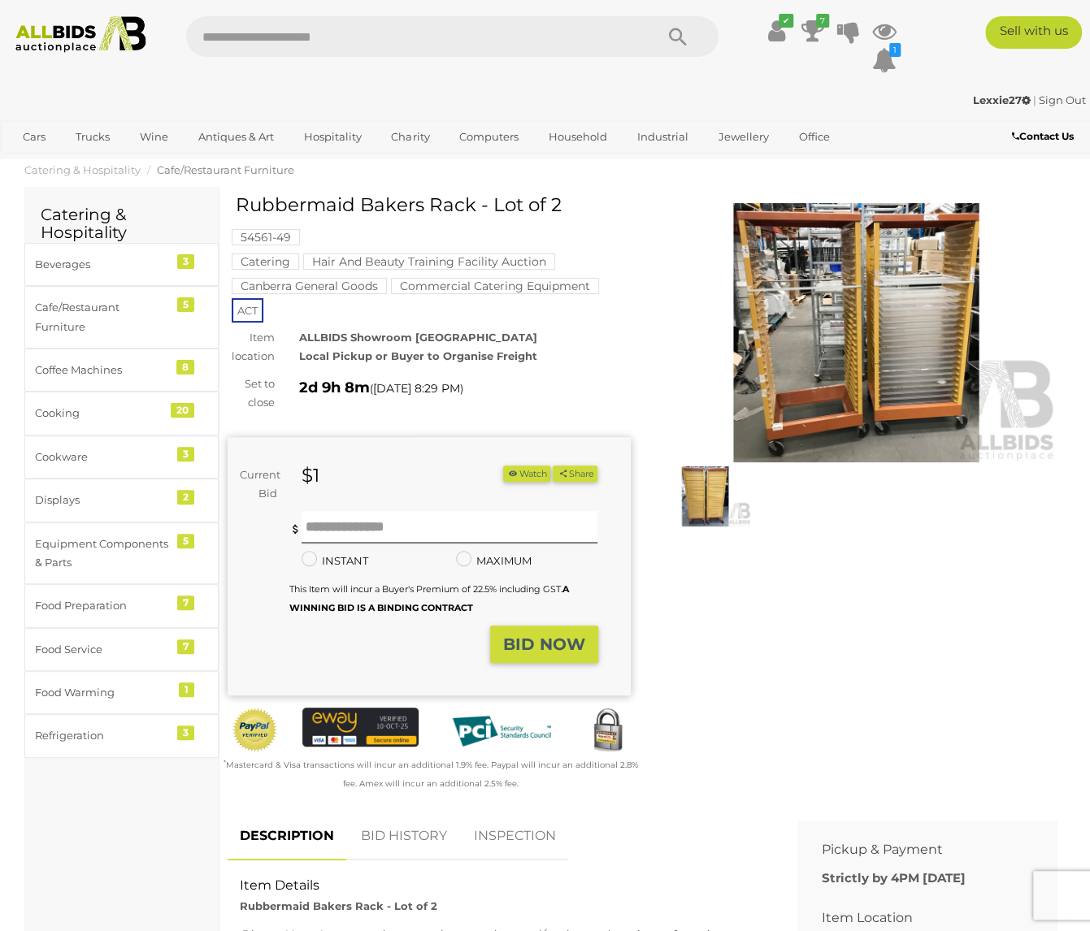
click at [892, 299] on img at bounding box center [856, 332] width 403 height 259
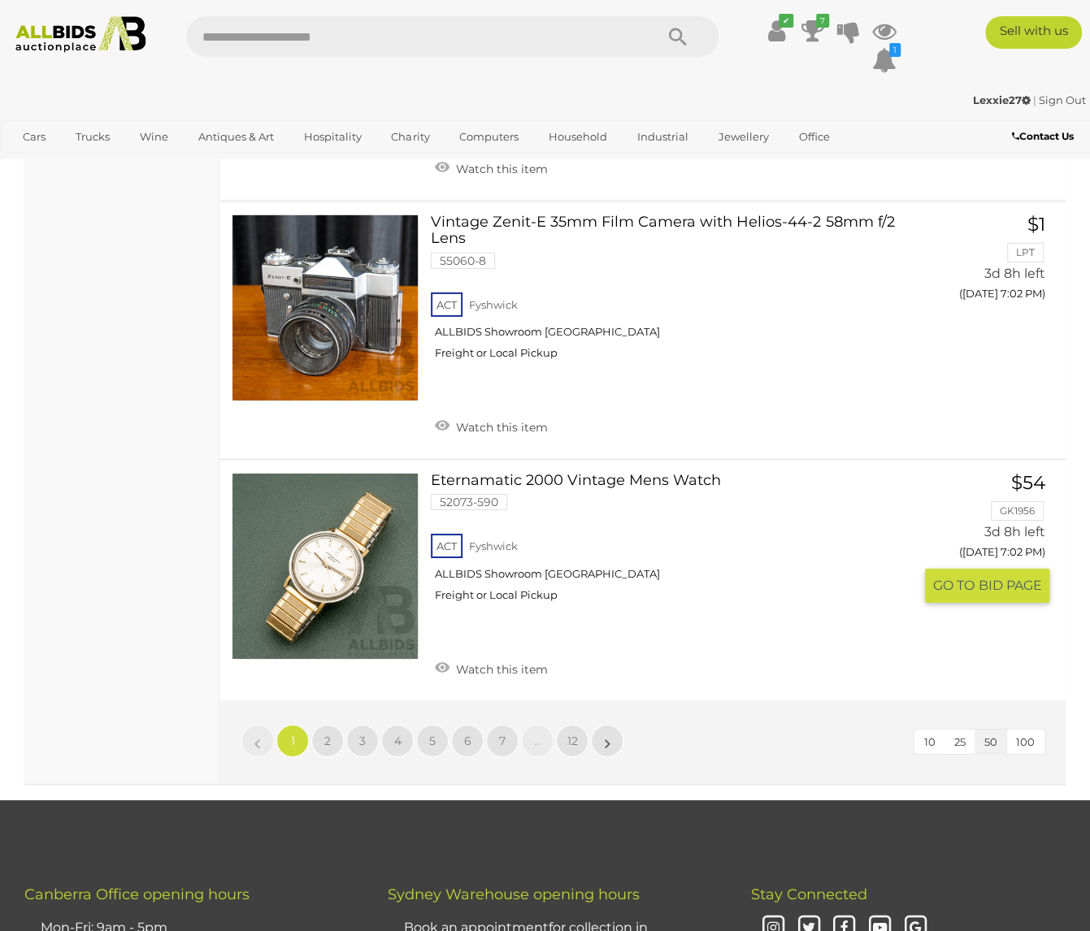
scroll to position [12675, 0]
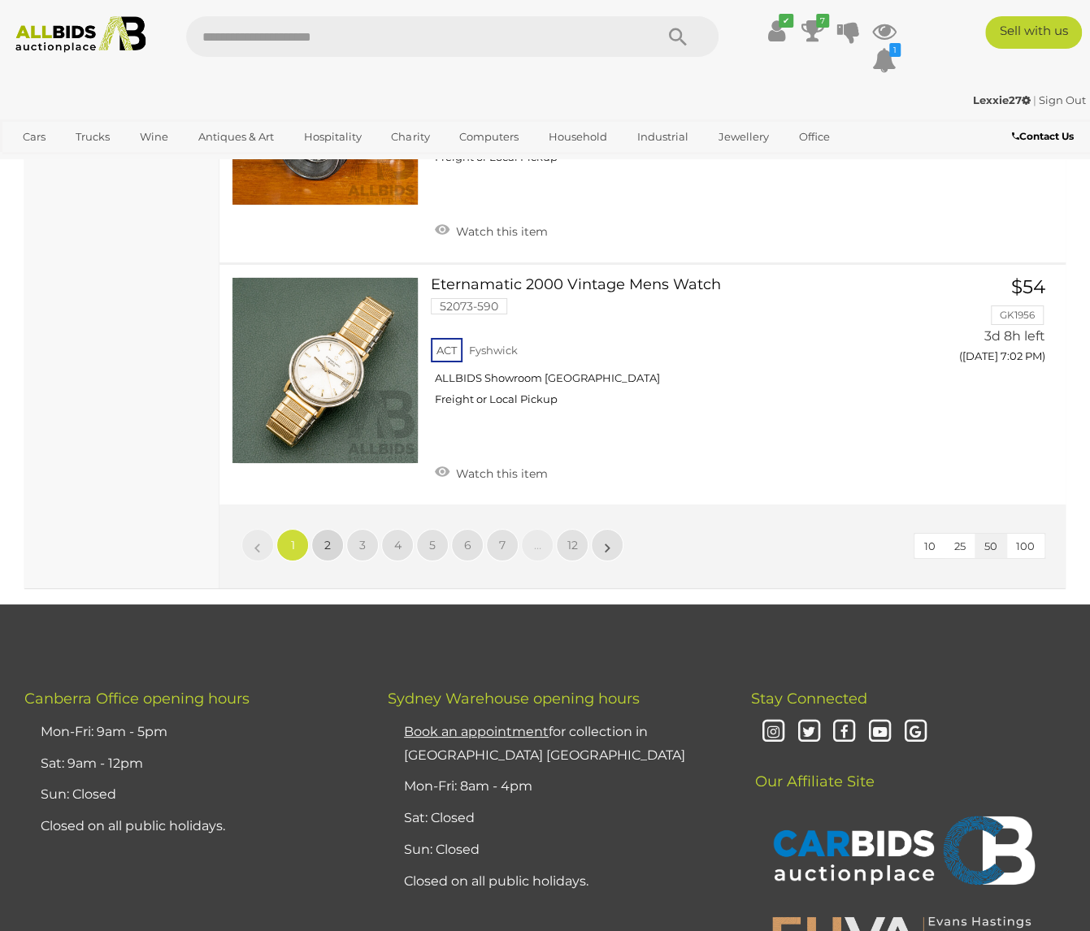
click at [325, 538] on span "2" at bounding box center [327, 545] width 6 height 15
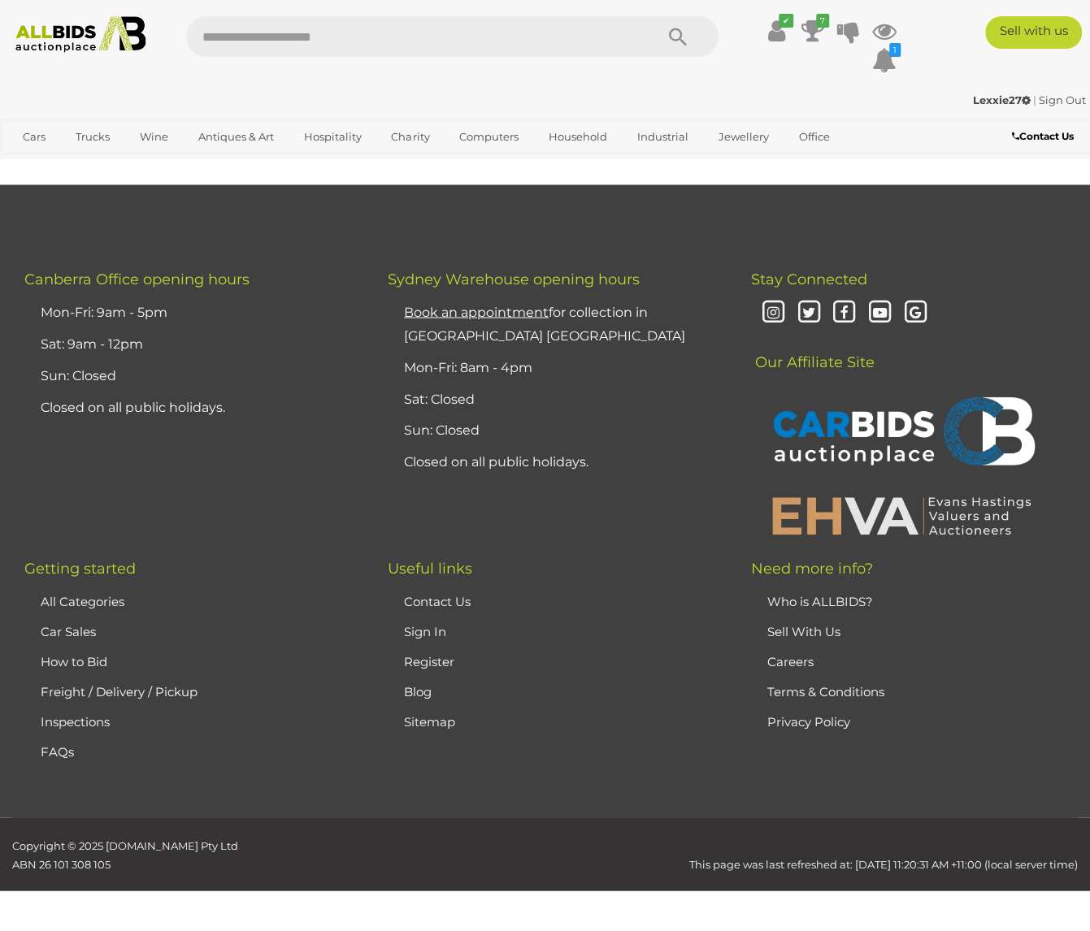
scroll to position [362, 0]
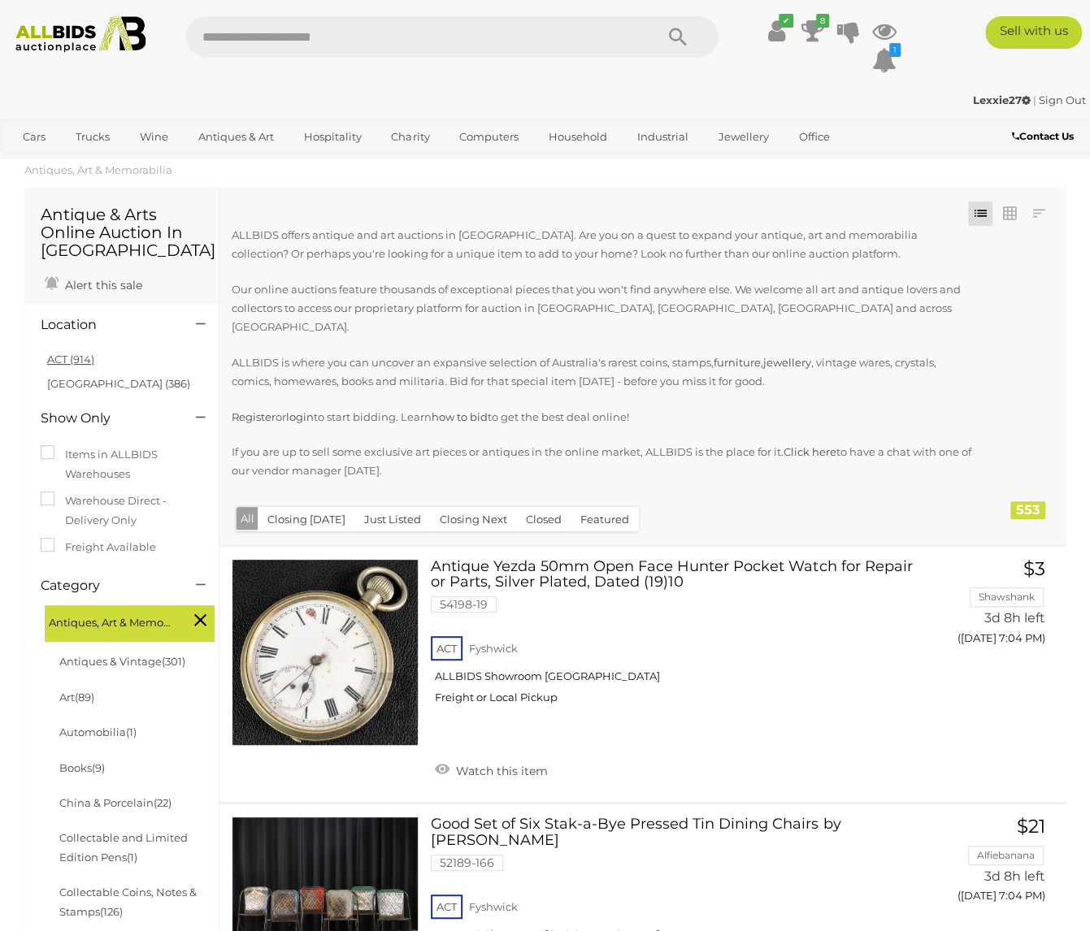
click at [81, 359] on link "ACT (914)" at bounding box center [70, 359] width 47 height 13
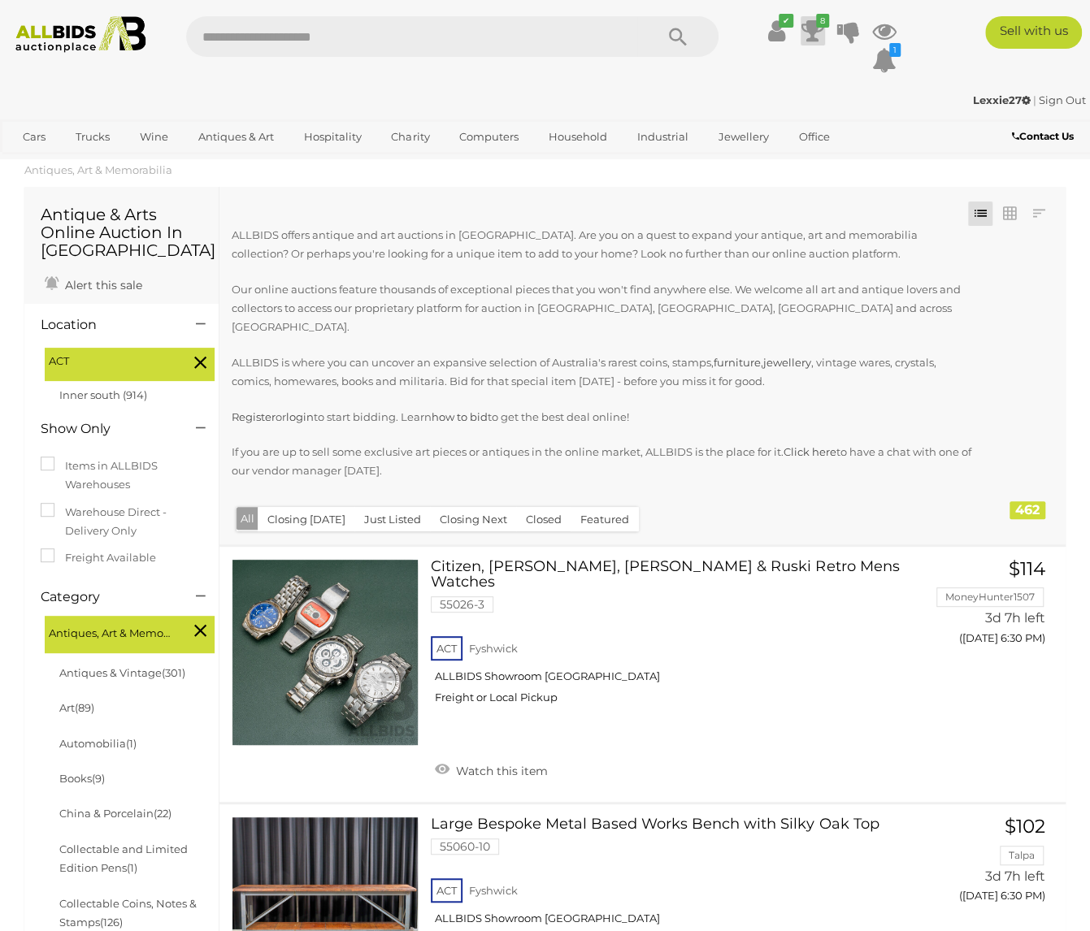
click at [810, 28] on icon at bounding box center [812, 30] width 23 height 29
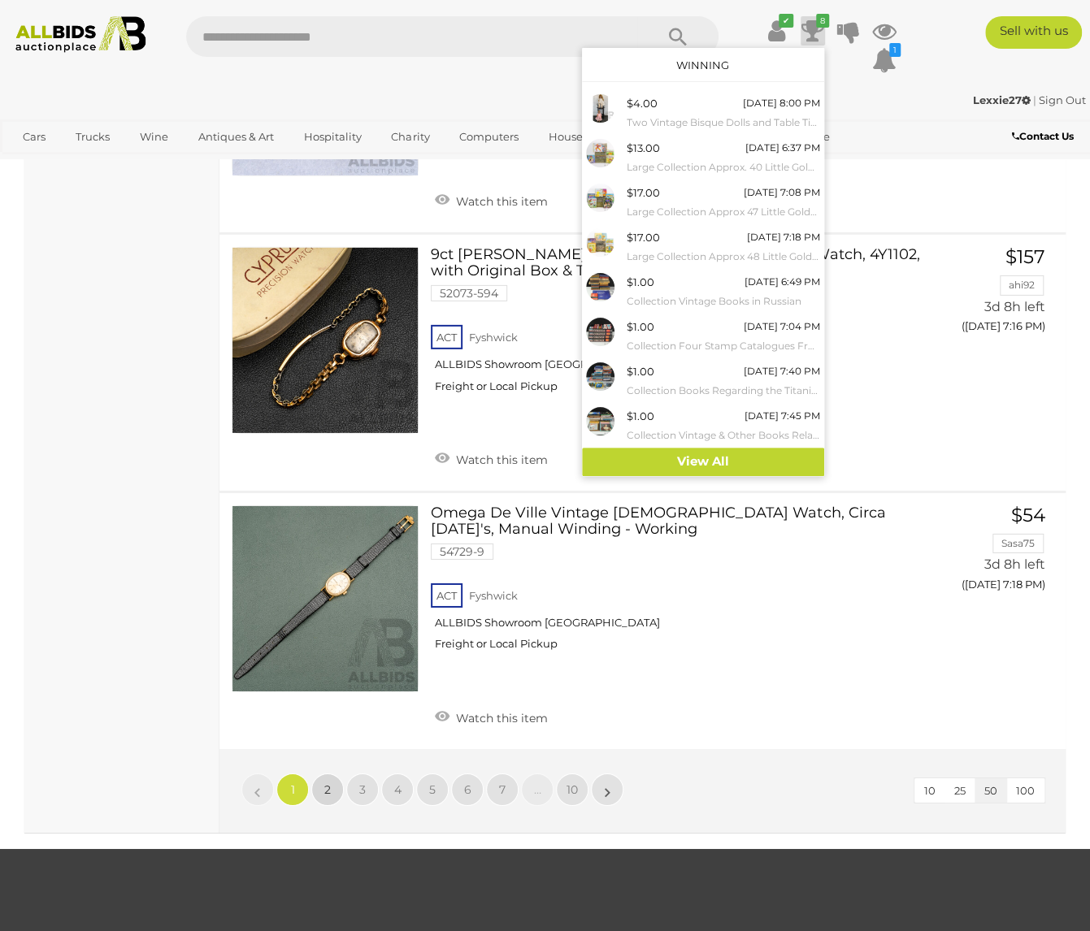
click at [328, 782] on span "2" at bounding box center [327, 789] width 6 height 15
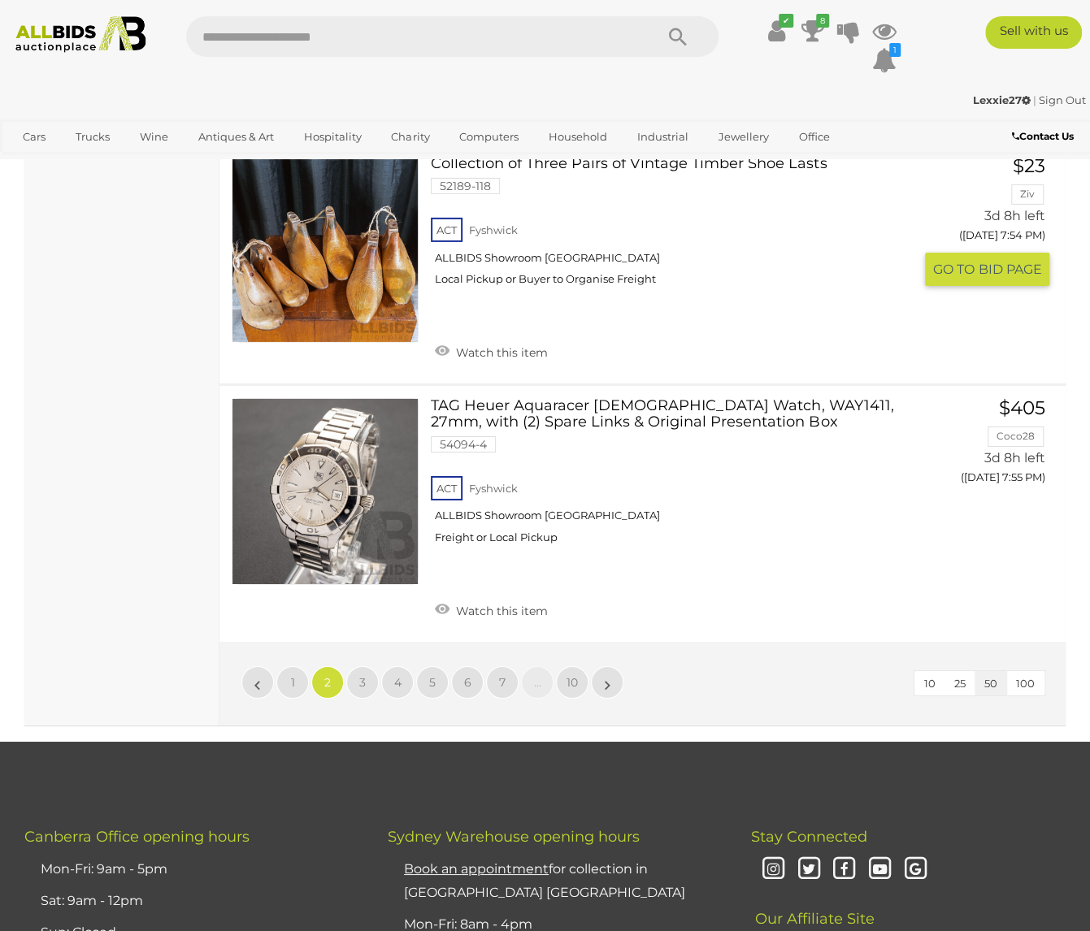
scroll to position [12469, 0]
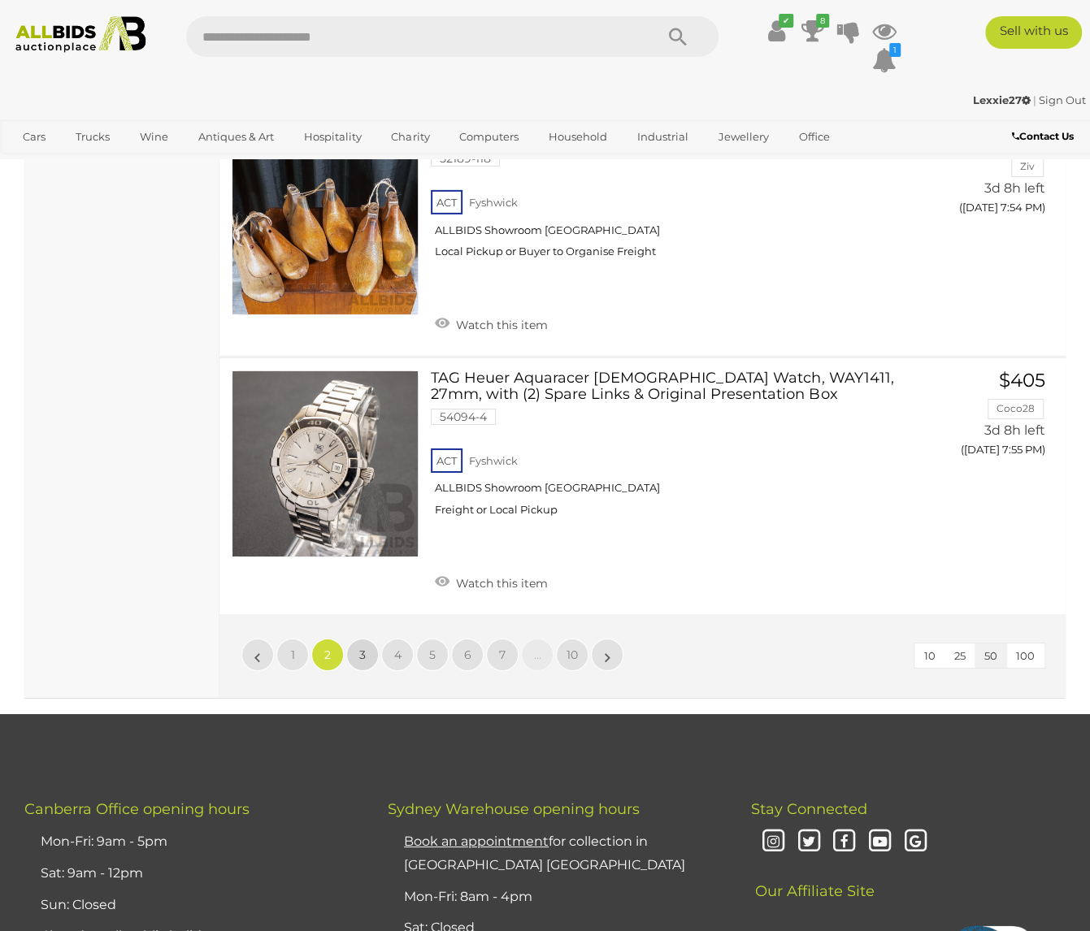
click at [363, 648] on span "3" at bounding box center [362, 655] width 6 height 15
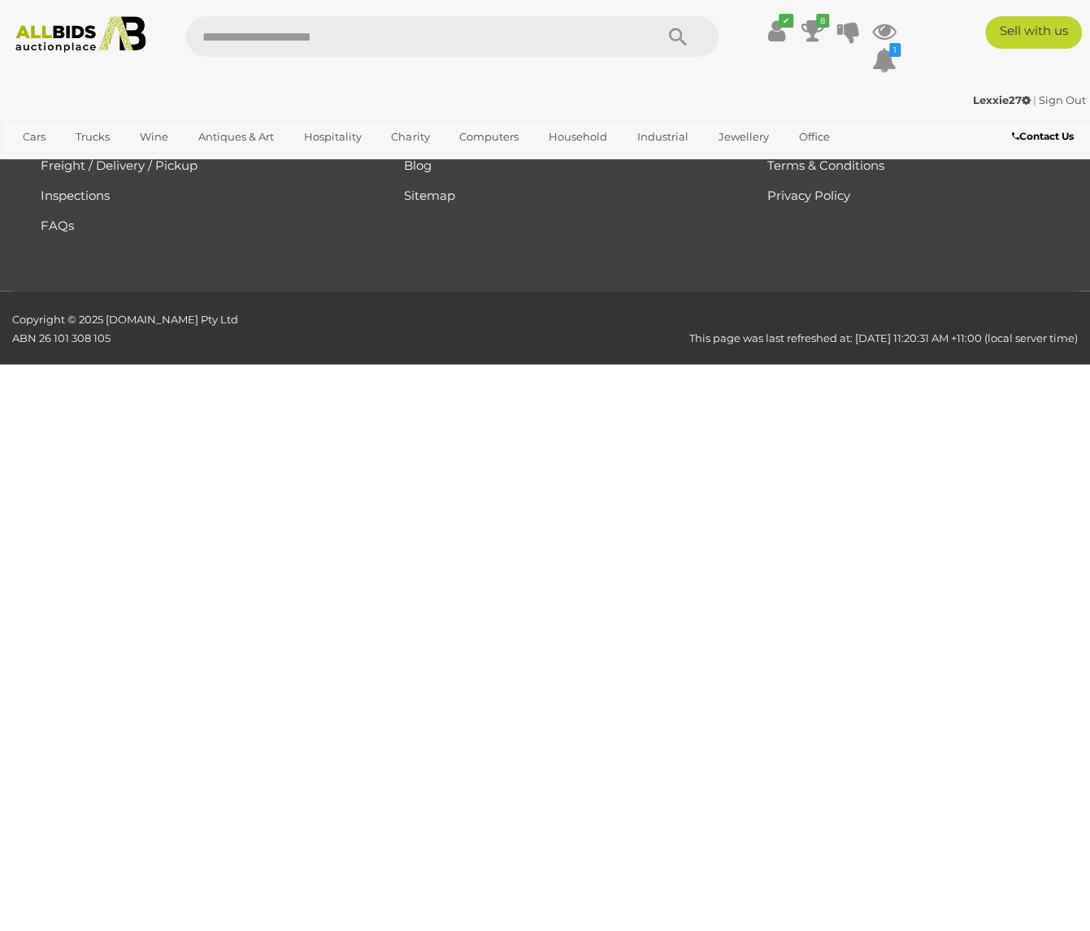
scroll to position [362, 0]
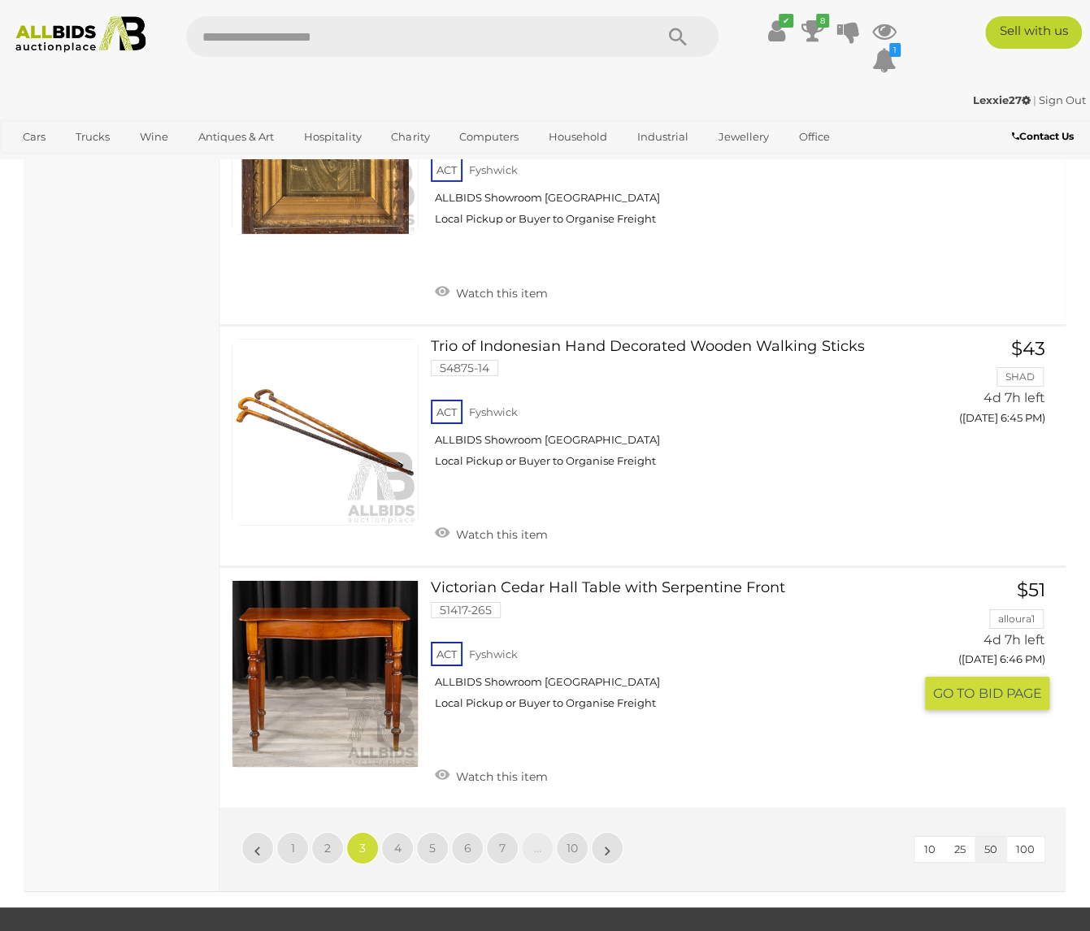
scroll to position [12469, 0]
click at [392, 831] on link "4" at bounding box center [397, 847] width 32 height 32
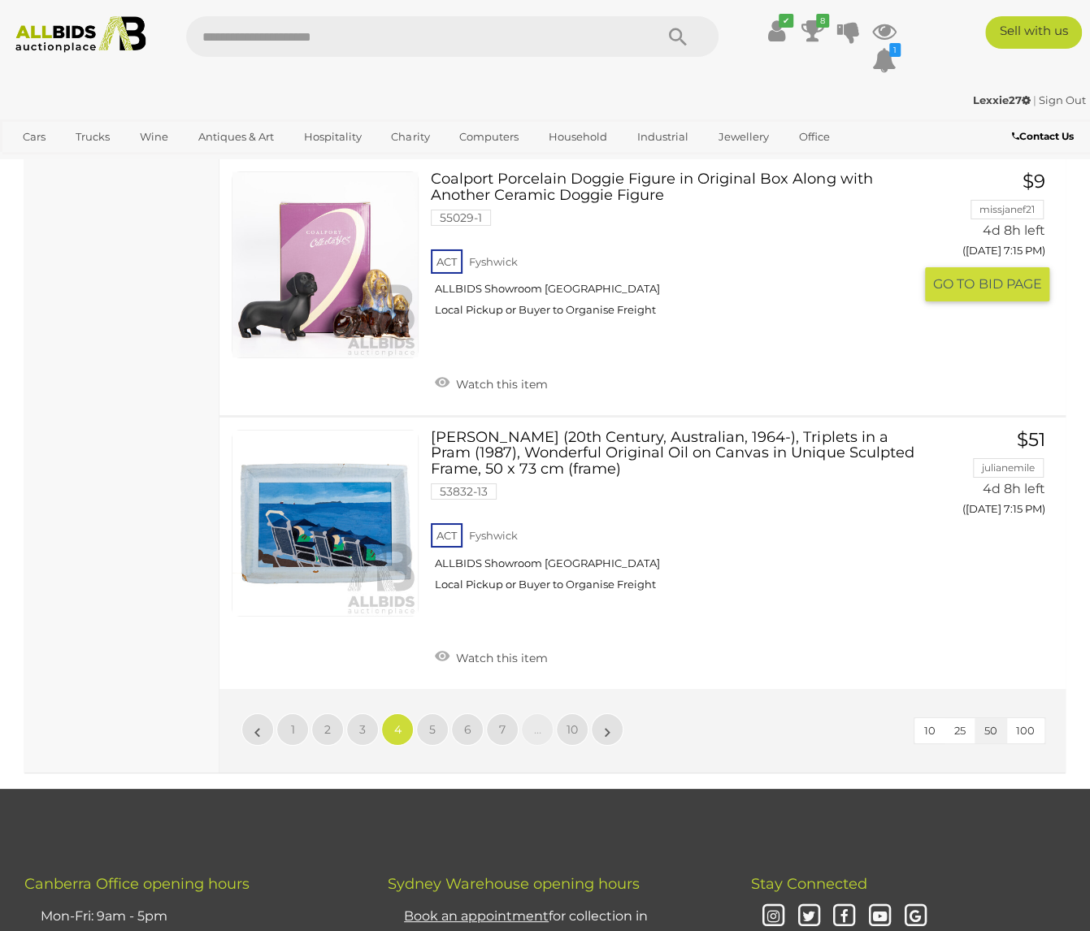
scroll to position [12956, 0]
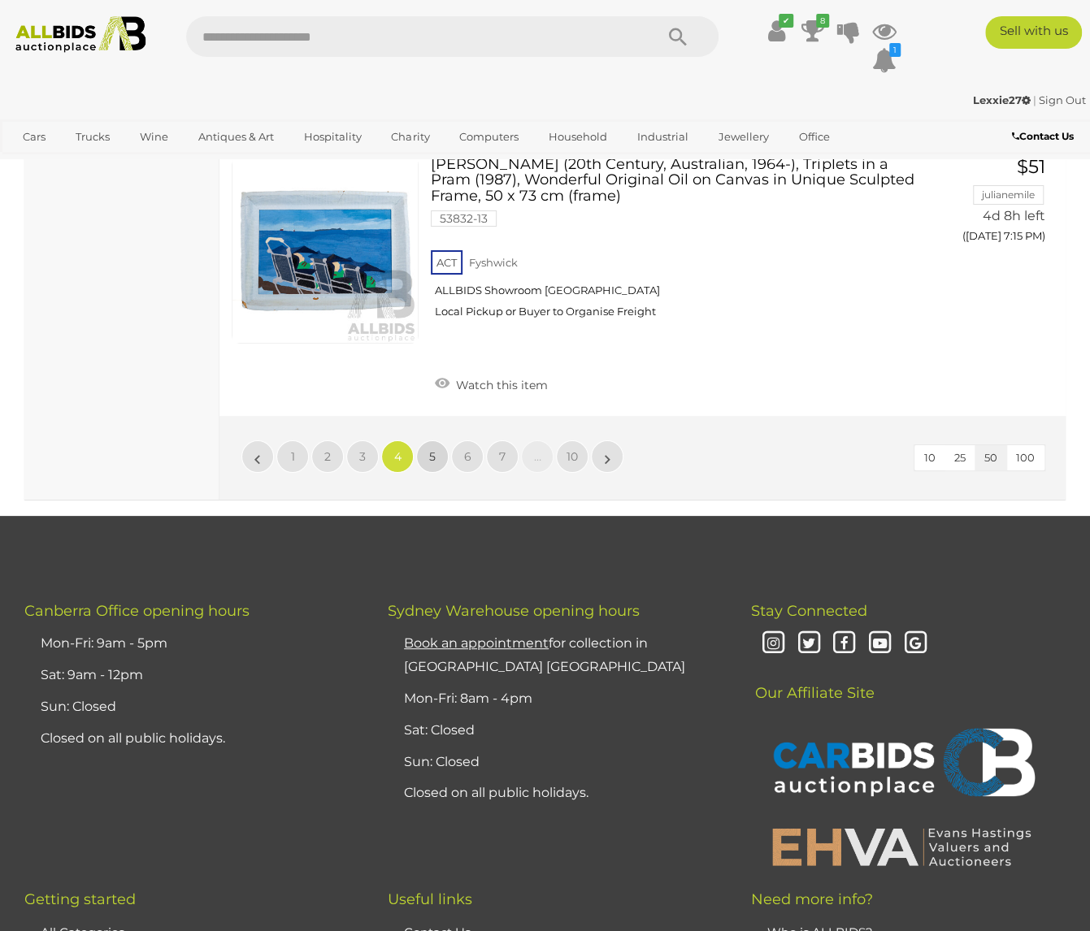
click at [435, 449] on span "5" at bounding box center [432, 456] width 6 height 15
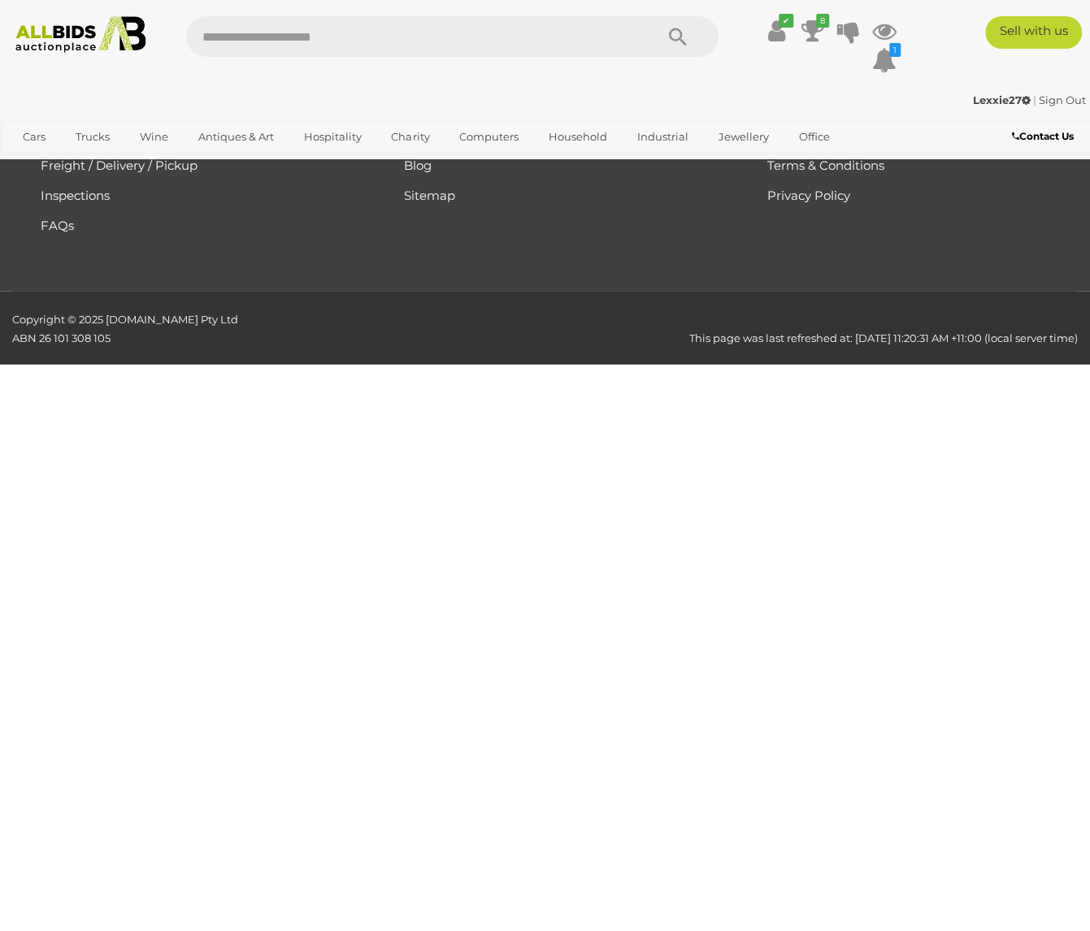
scroll to position [362, 0]
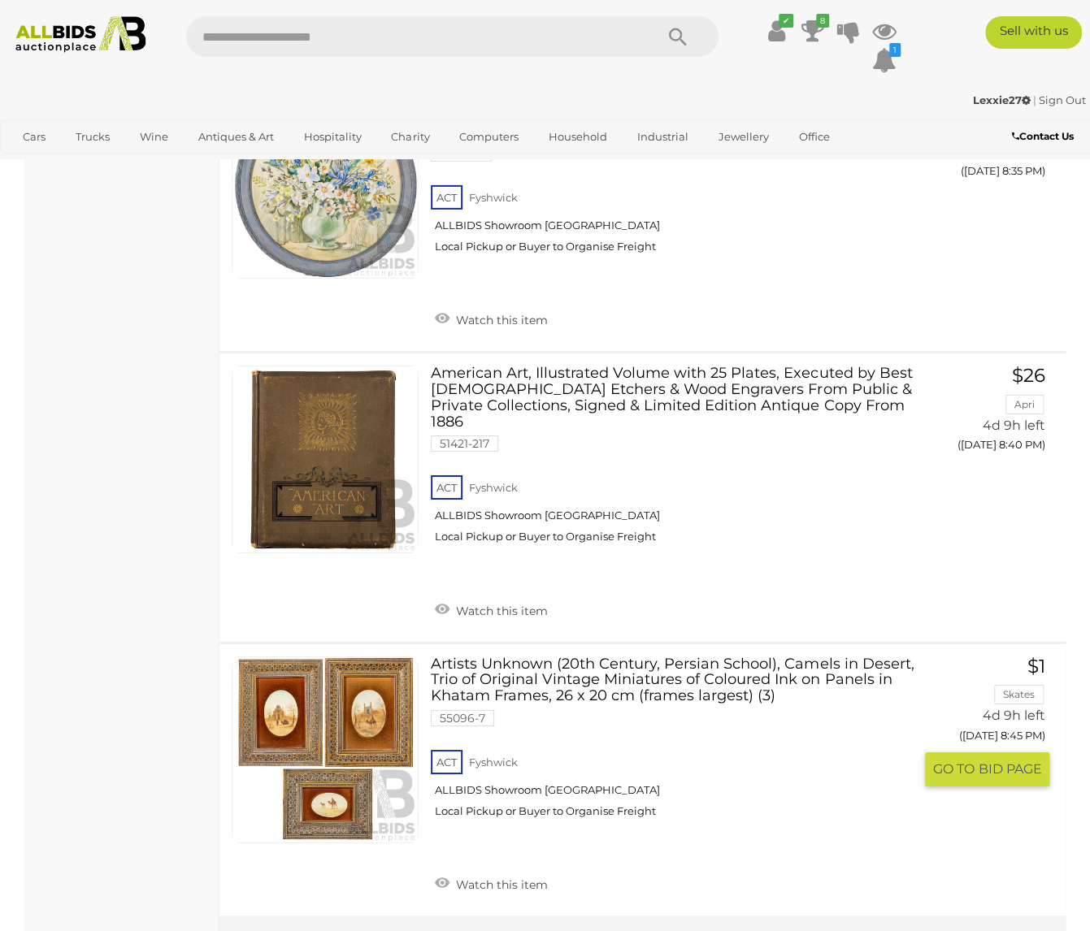
scroll to position [12469, 0]
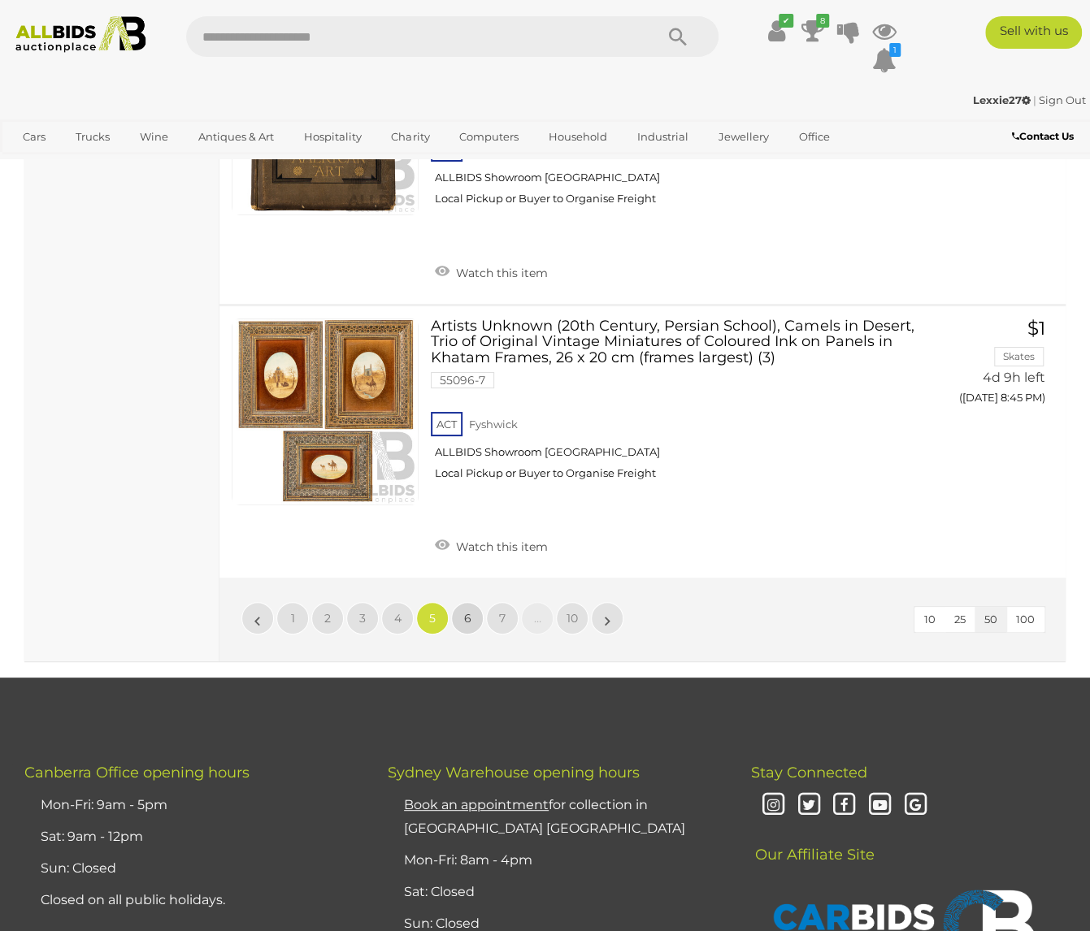
click at [463, 602] on link "6" at bounding box center [467, 618] width 32 height 32
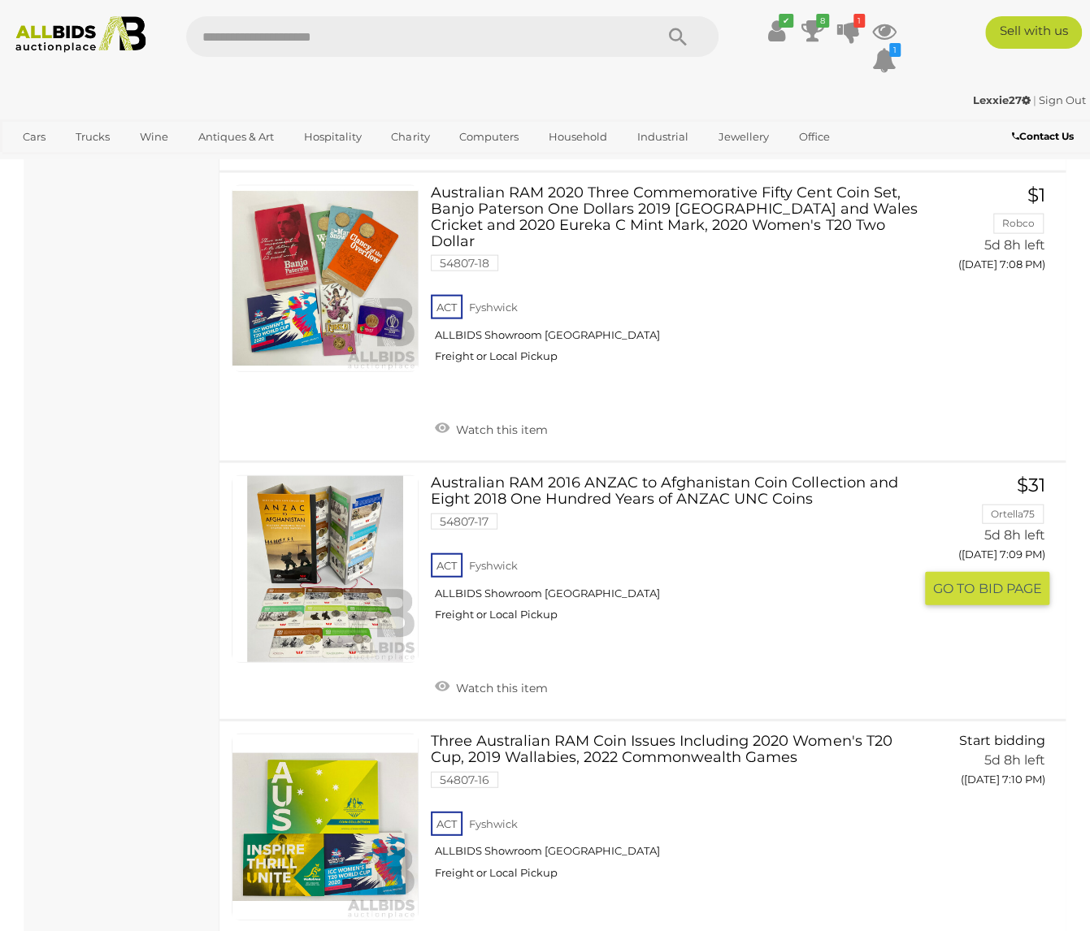
scroll to position [11575, 0]
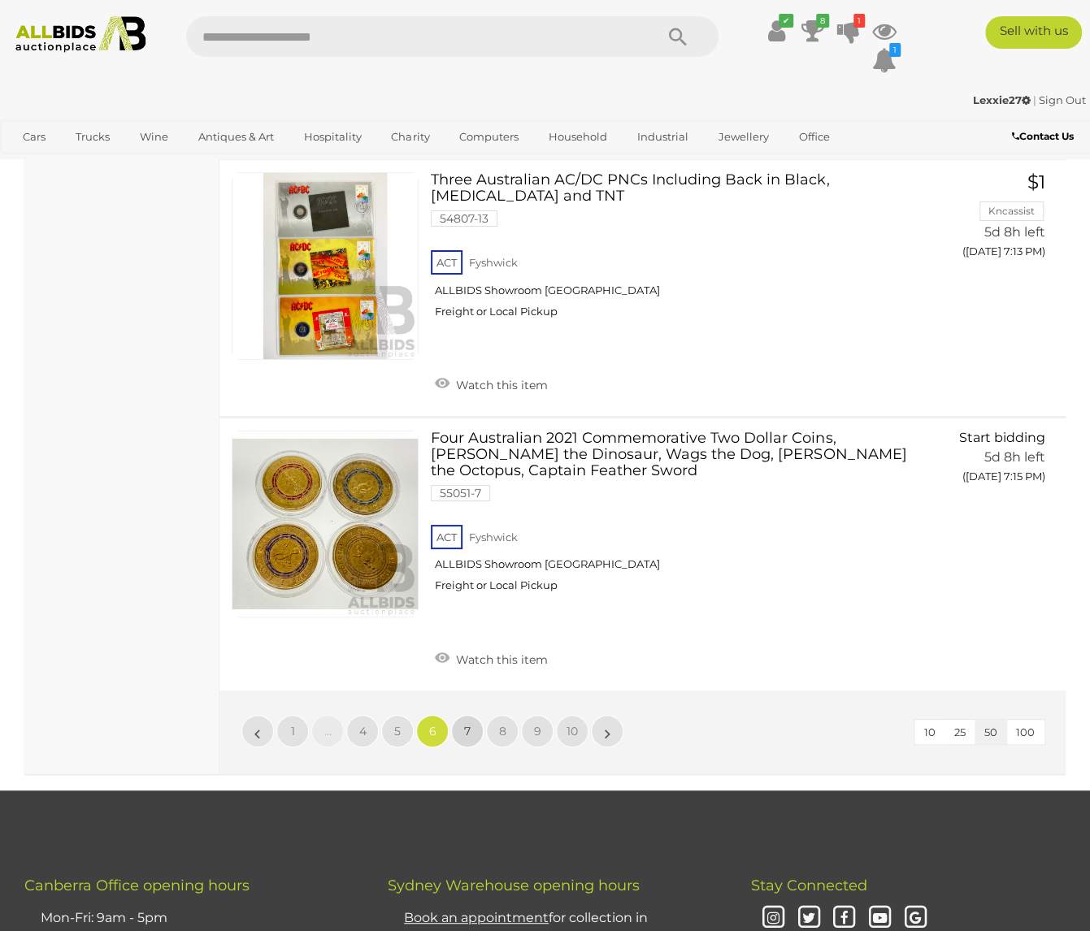
click at [470, 715] on link "7" at bounding box center [467, 731] width 32 height 32
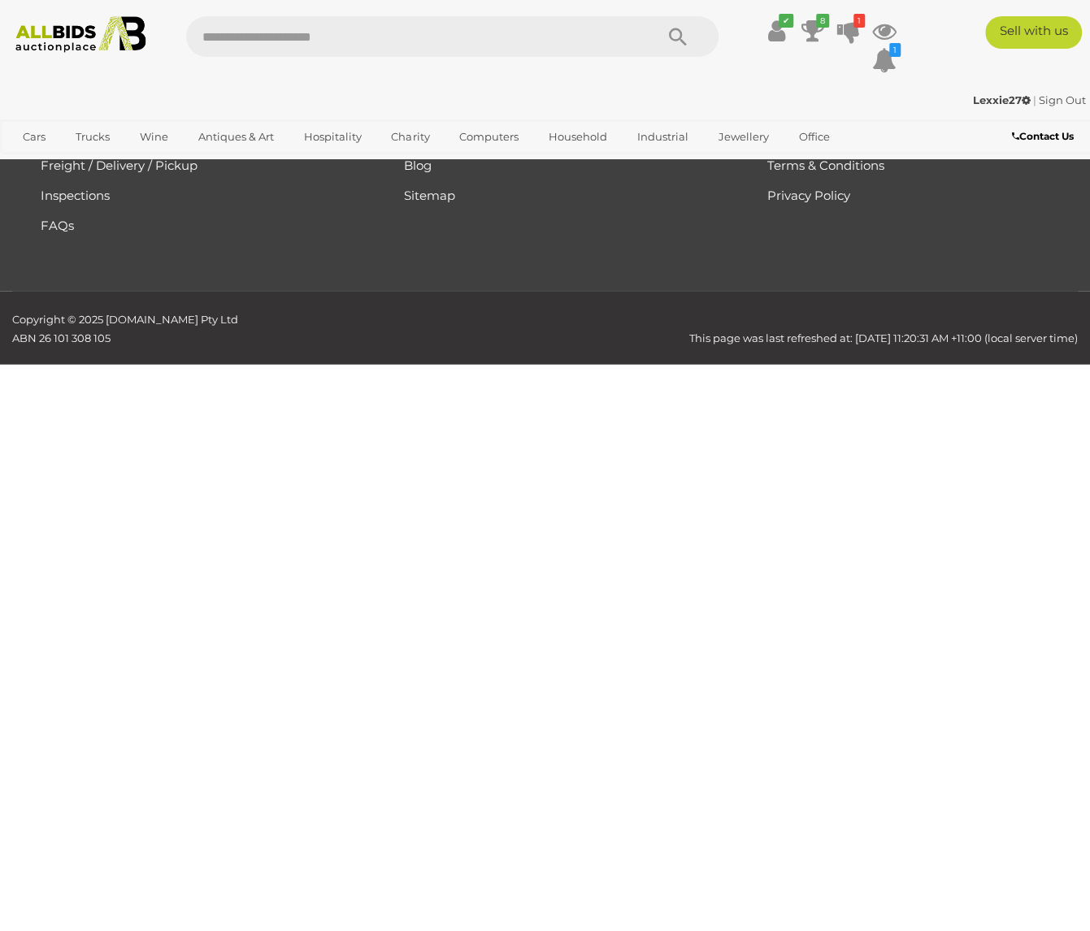
scroll to position [362, 0]
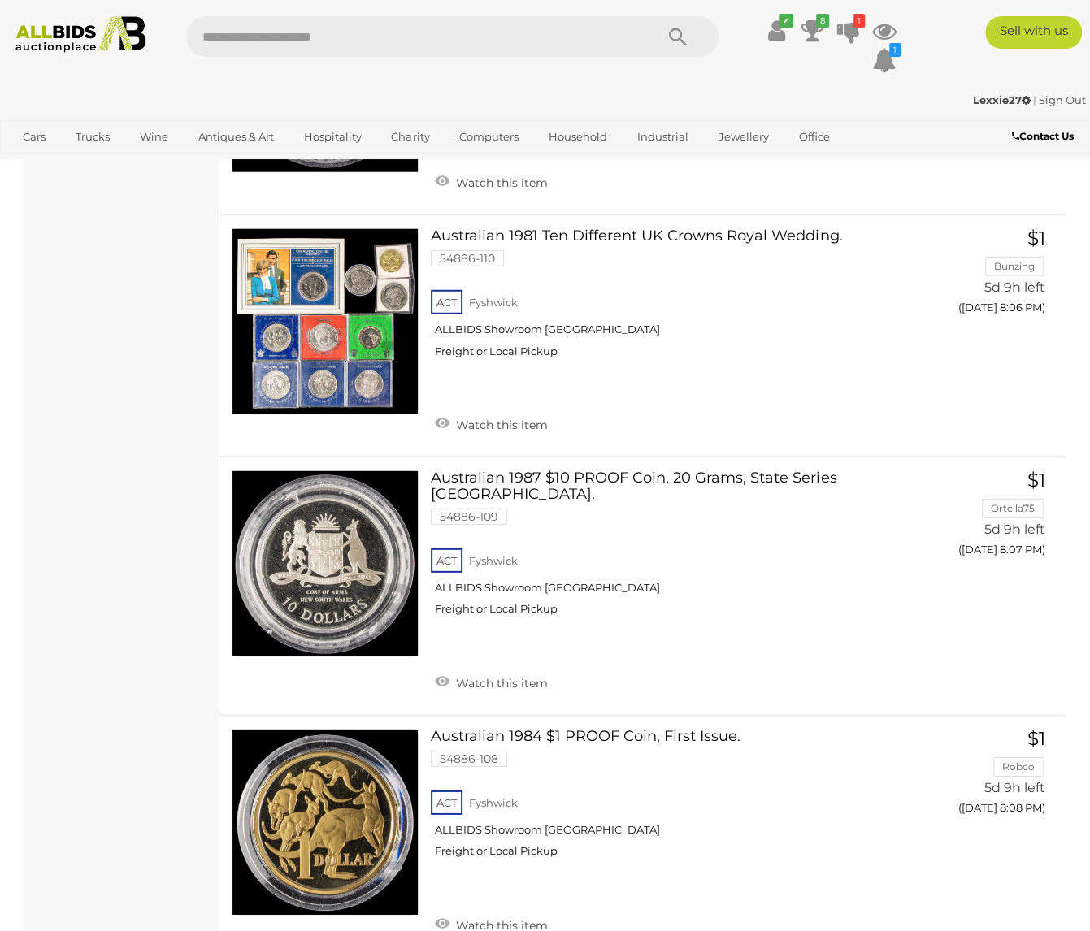
scroll to position [12387, 0]
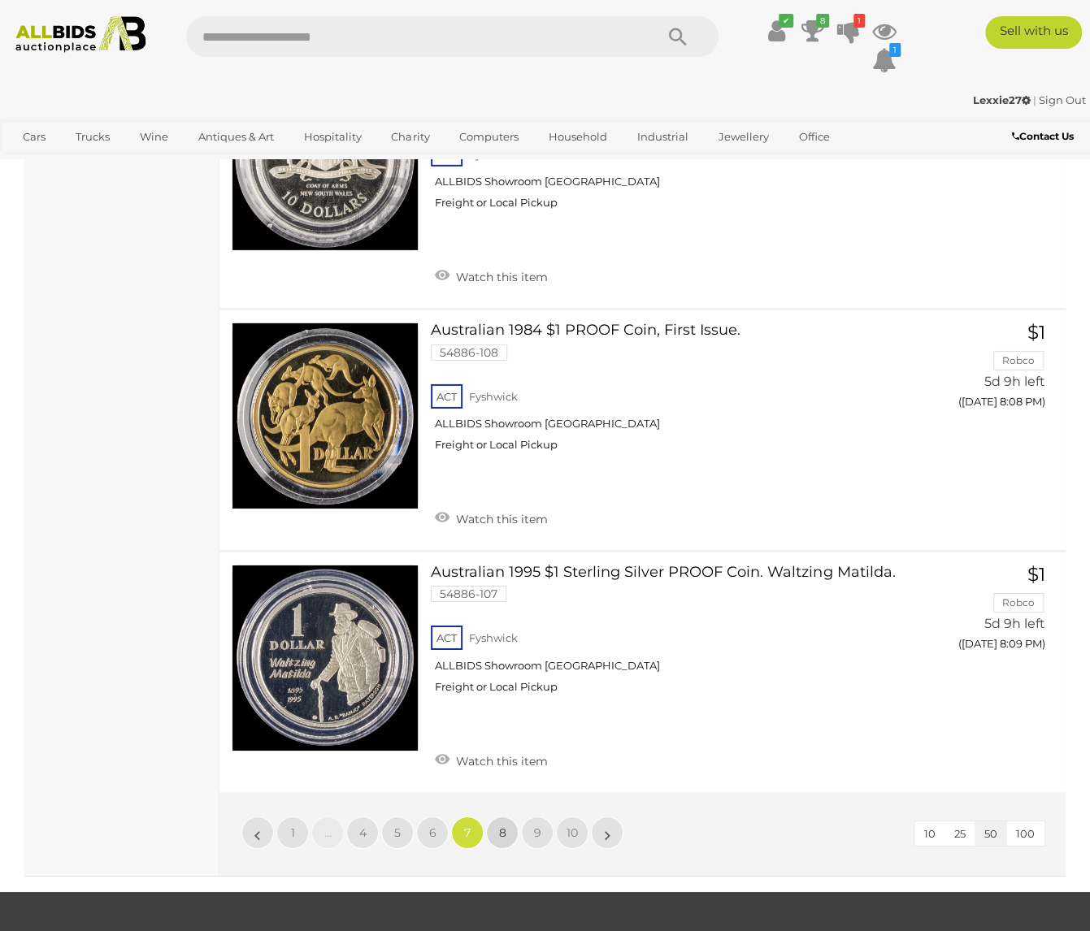
click at [508, 817] on link "8" at bounding box center [502, 833] width 32 height 32
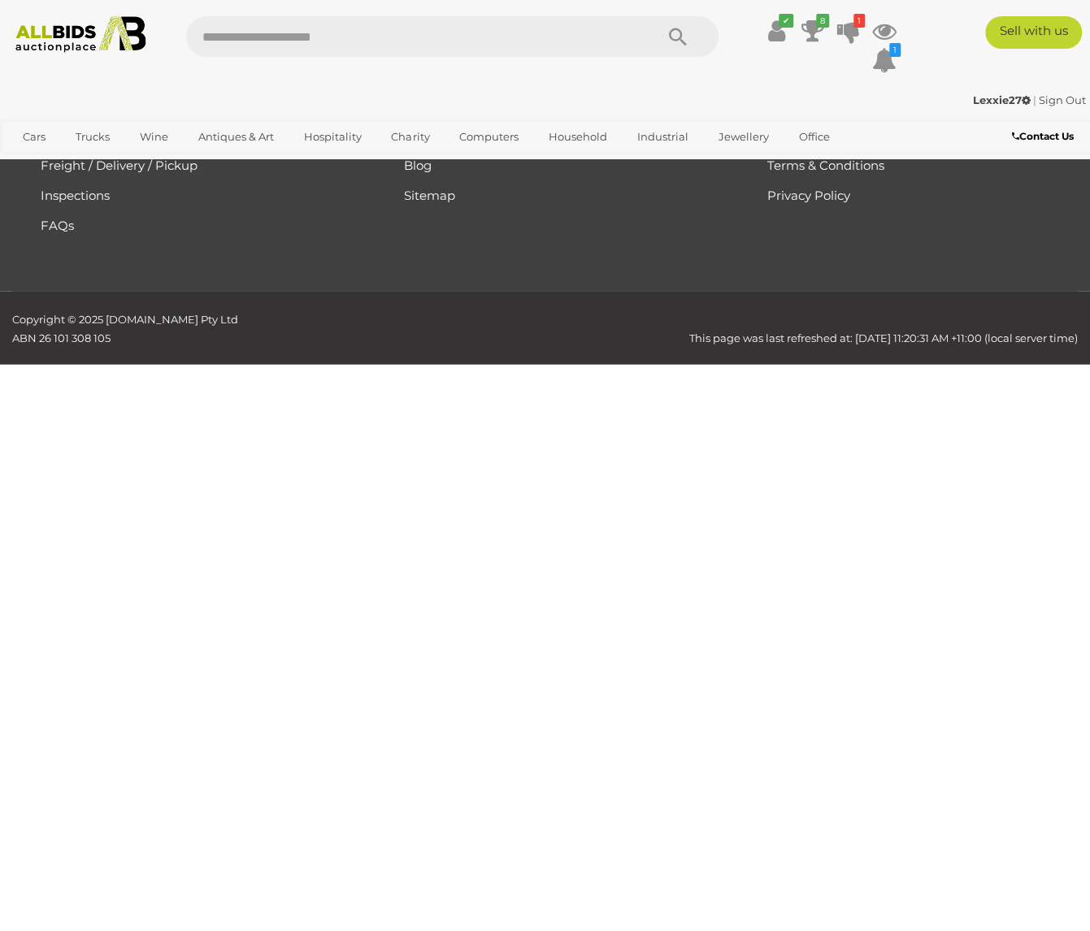
scroll to position [362, 0]
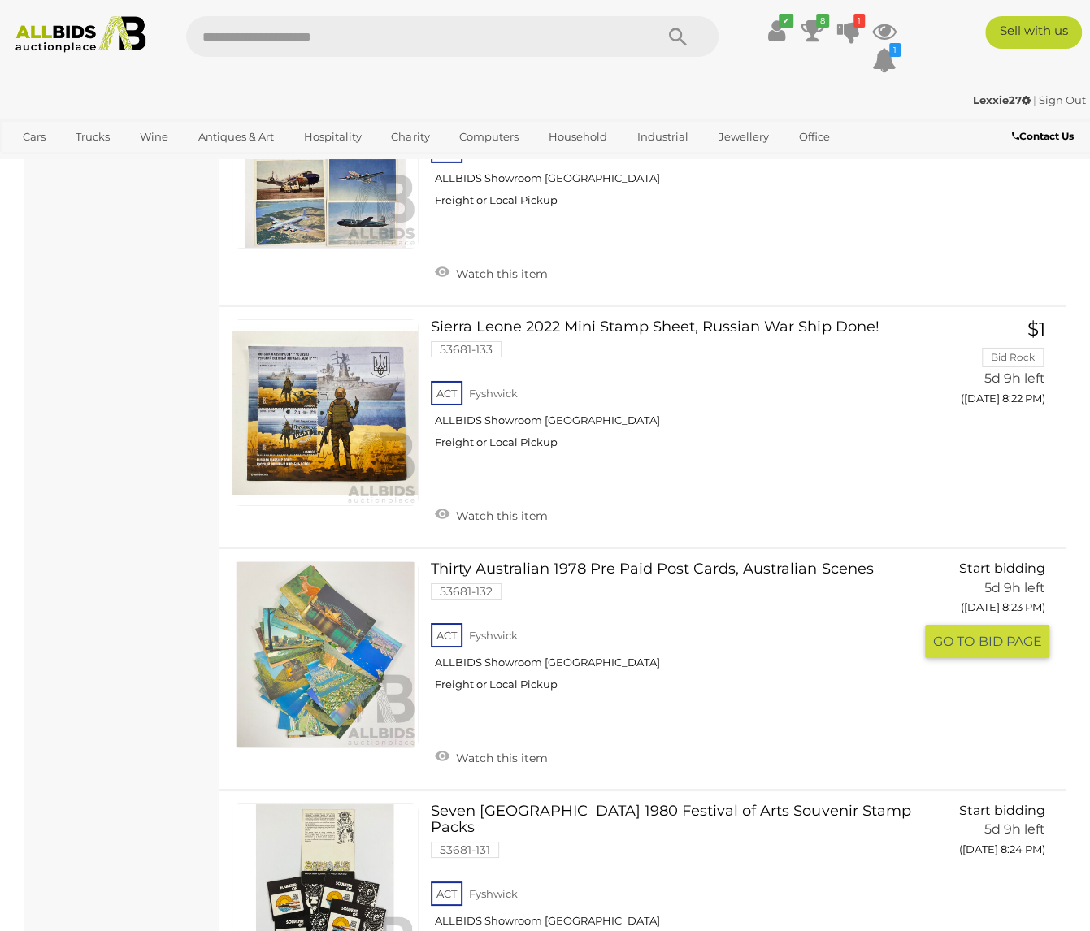
scroll to position [2800, 0]
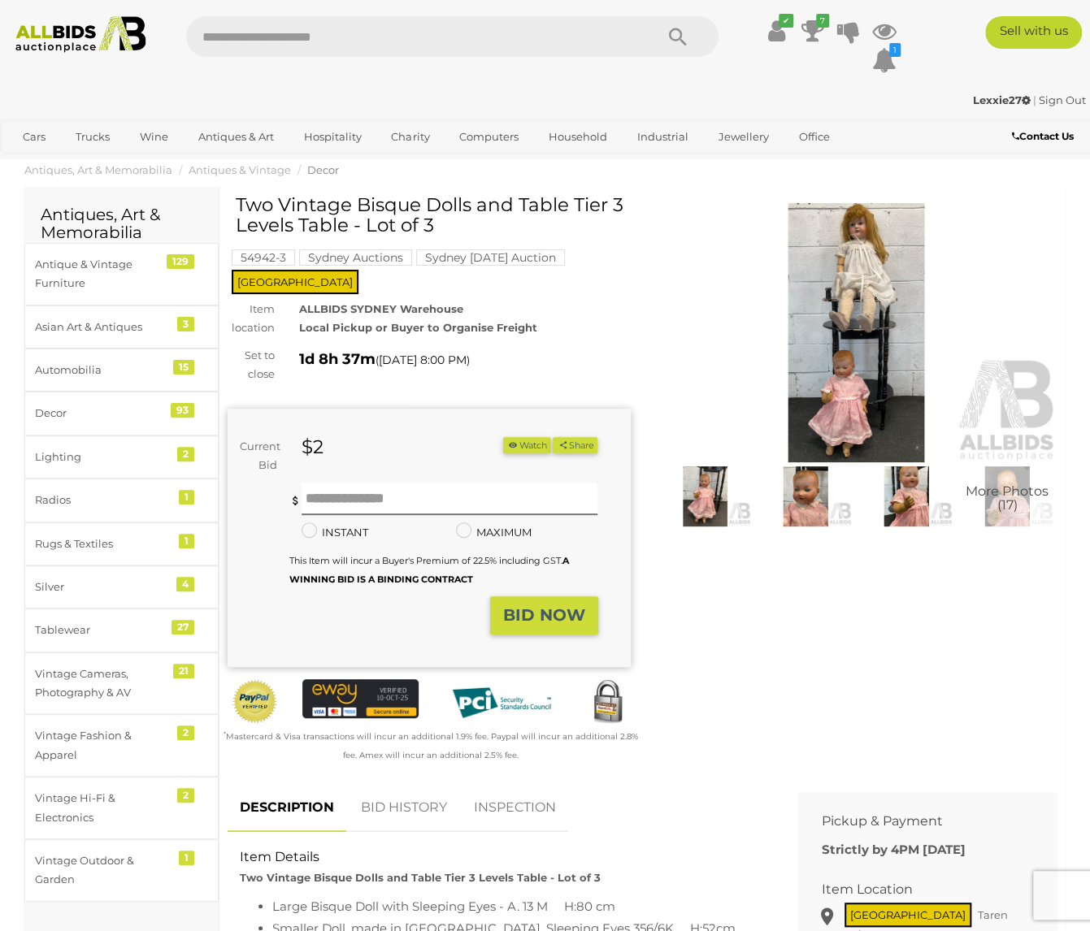
click at [881, 324] on img at bounding box center [856, 332] width 403 height 259
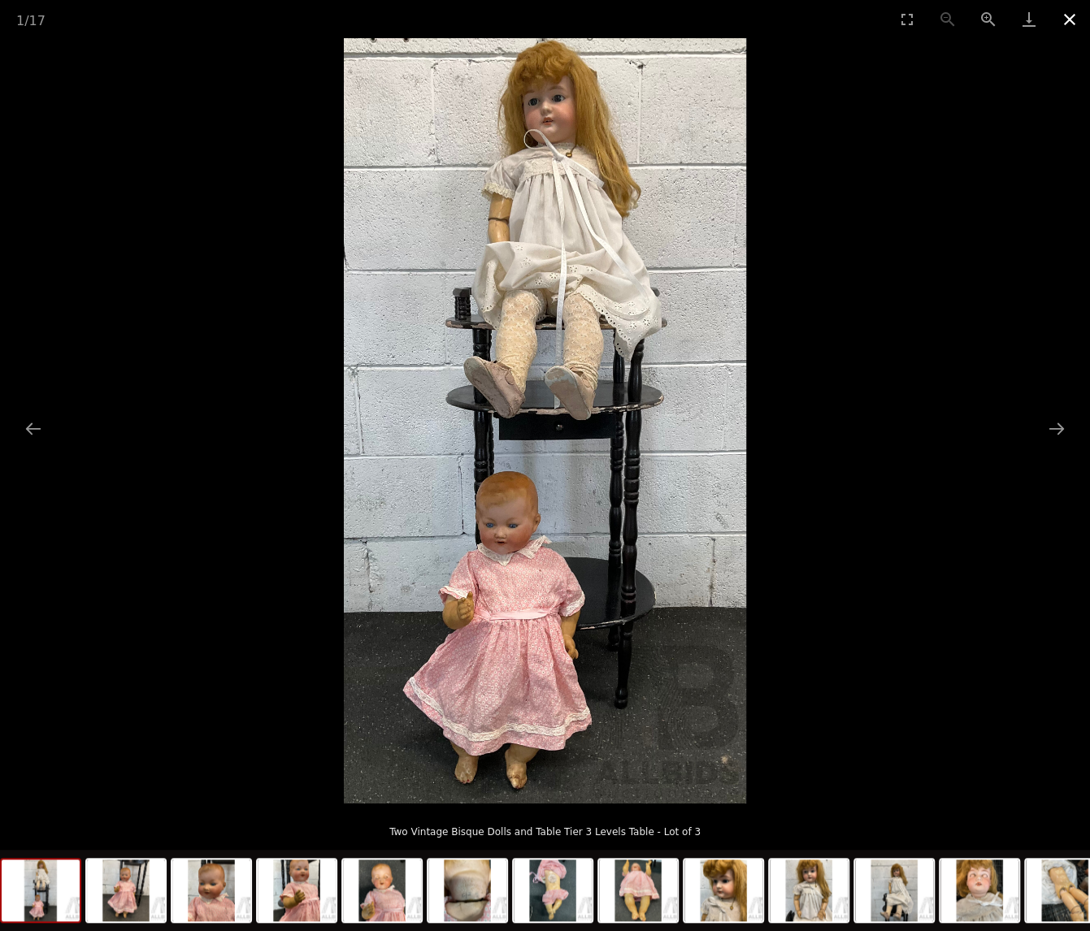
click at [1072, 24] on button "Close gallery" at bounding box center [1069, 19] width 41 height 38
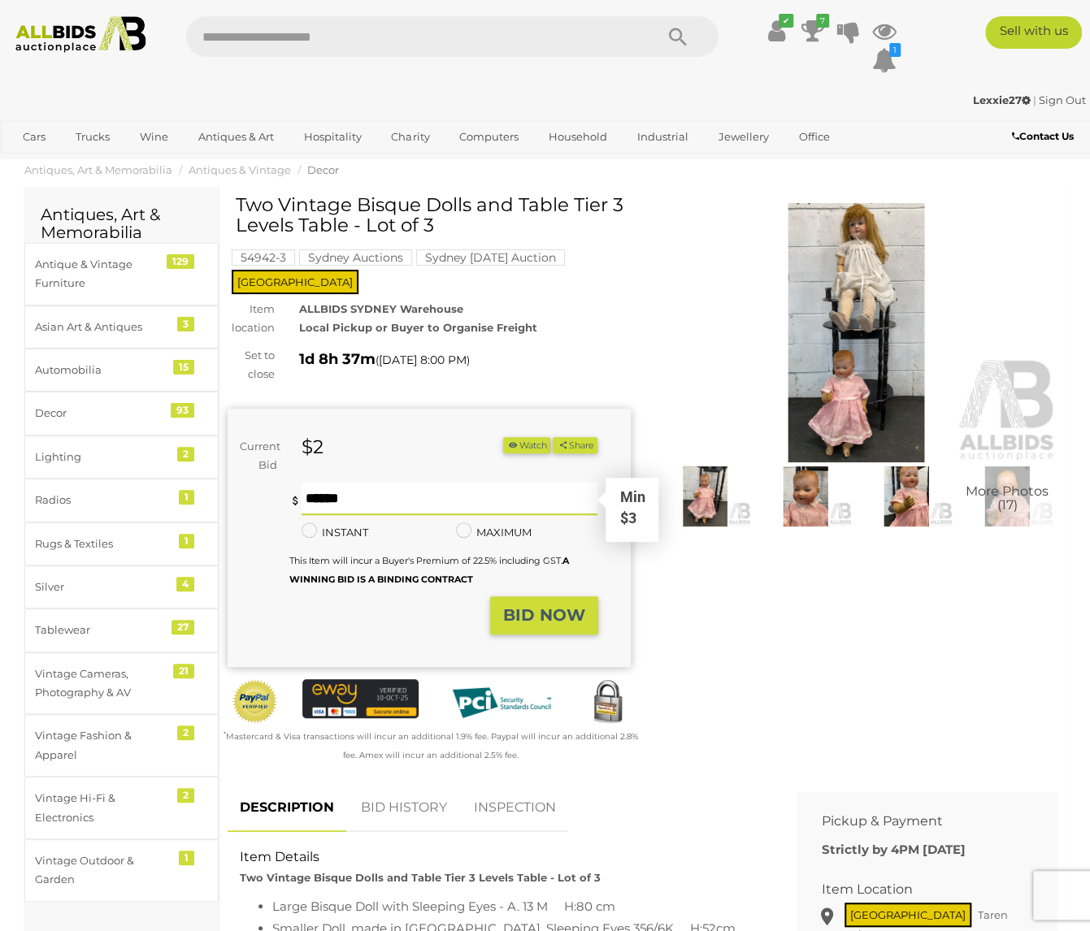
click at [399, 483] on input "text" at bounding box center [449, 499] width 297 height 32
type input "*"
click at [525, 605] on strong "BID NOW" at bounding box center [544, 614] width 82 height 19
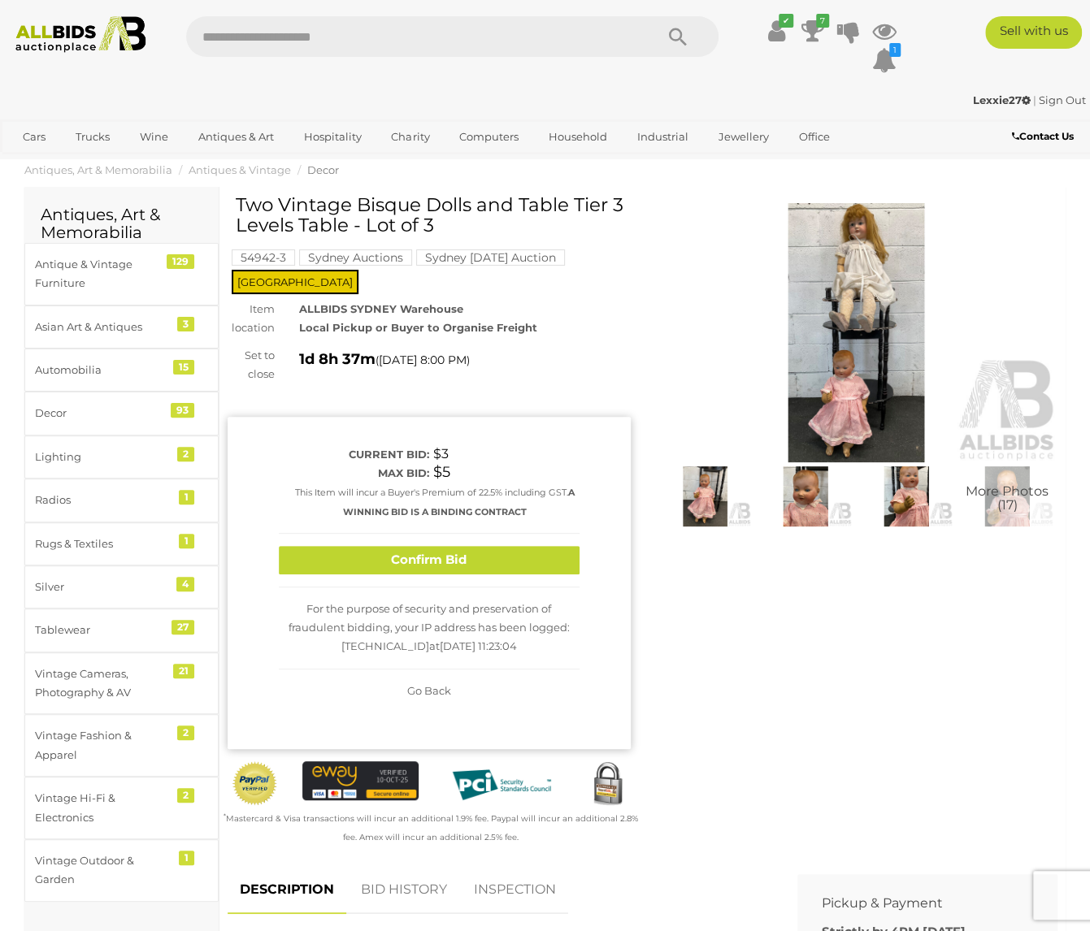
click at [489, 534] on div "Confirm Bid" at bounding box center [429, 561] width 301 height 54
click at [478, 557] on div "Confirm Bid" at bounding box center [429, 561] width 301 height 54
click at [479, 546] on button "Confirm Bid" at bounding box center [429, 560] width 301 height 28
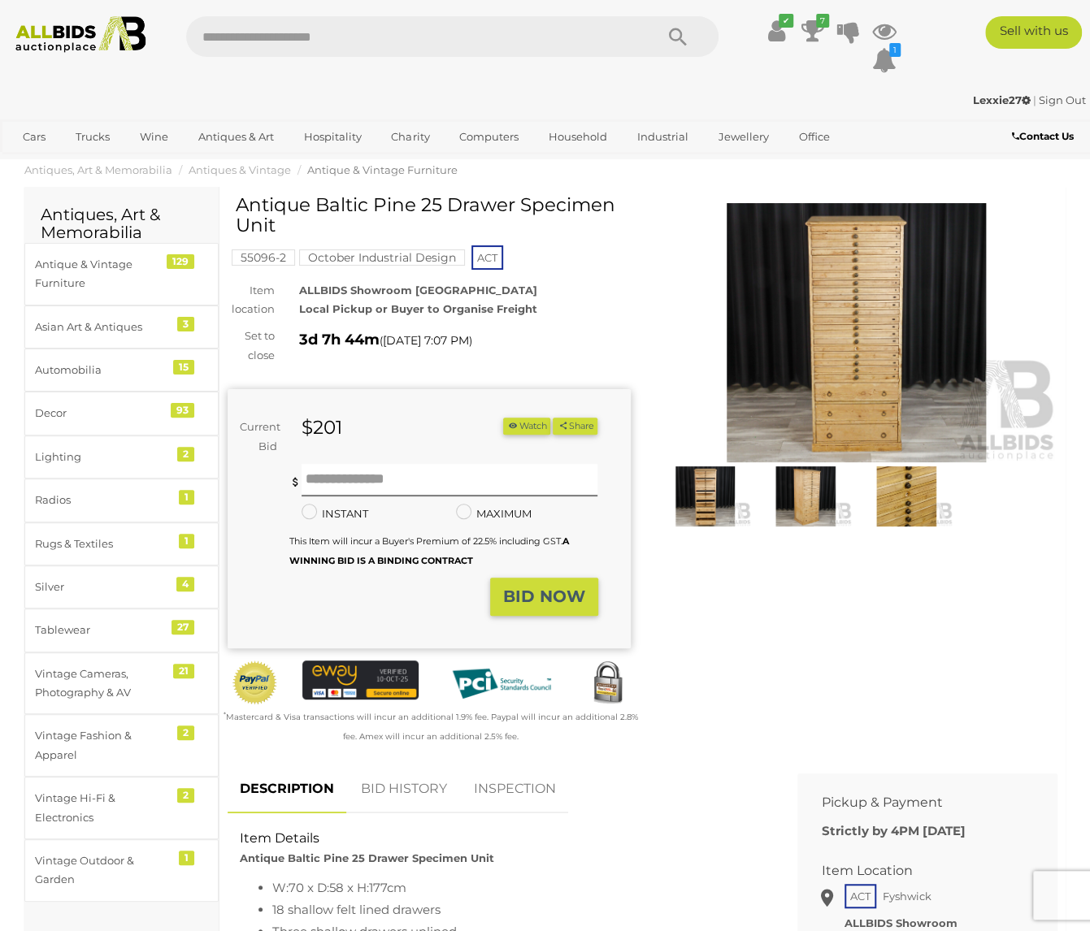
click at [861, 292] on img at bounding box center [856, 332] width 403 height 259
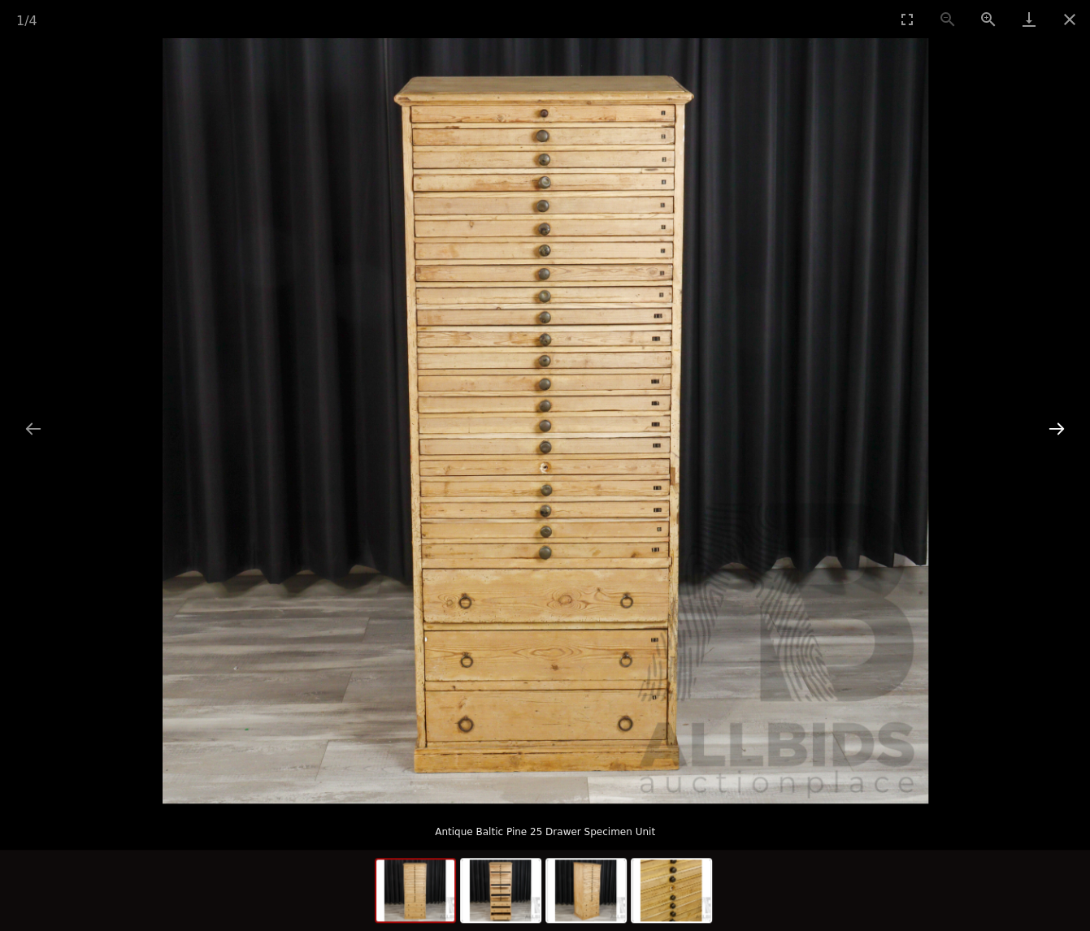
click at [1056, 422] on button "Next slide" at bounding box center [1056, 429] width 34 height 32
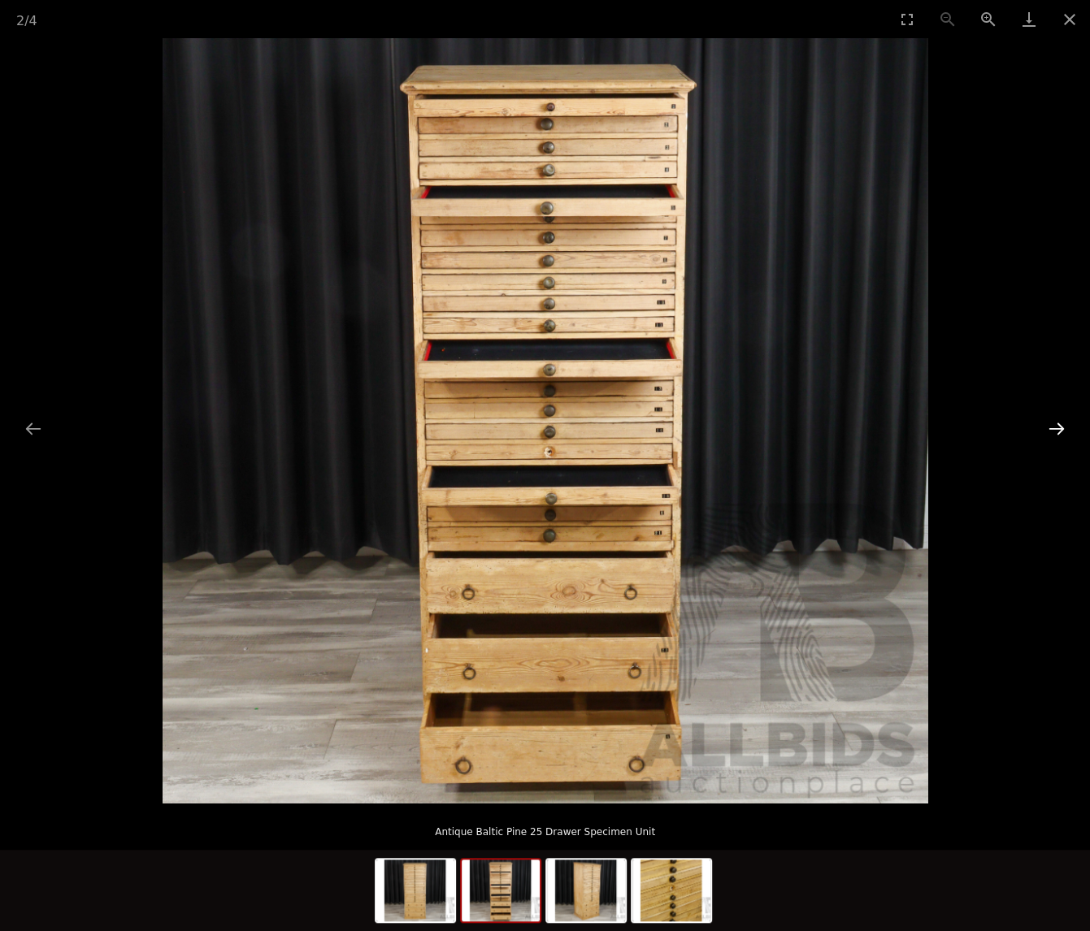
click at [1057, 422] on button "Next slide" at bounding box center [1056, 429] width 34 height 32
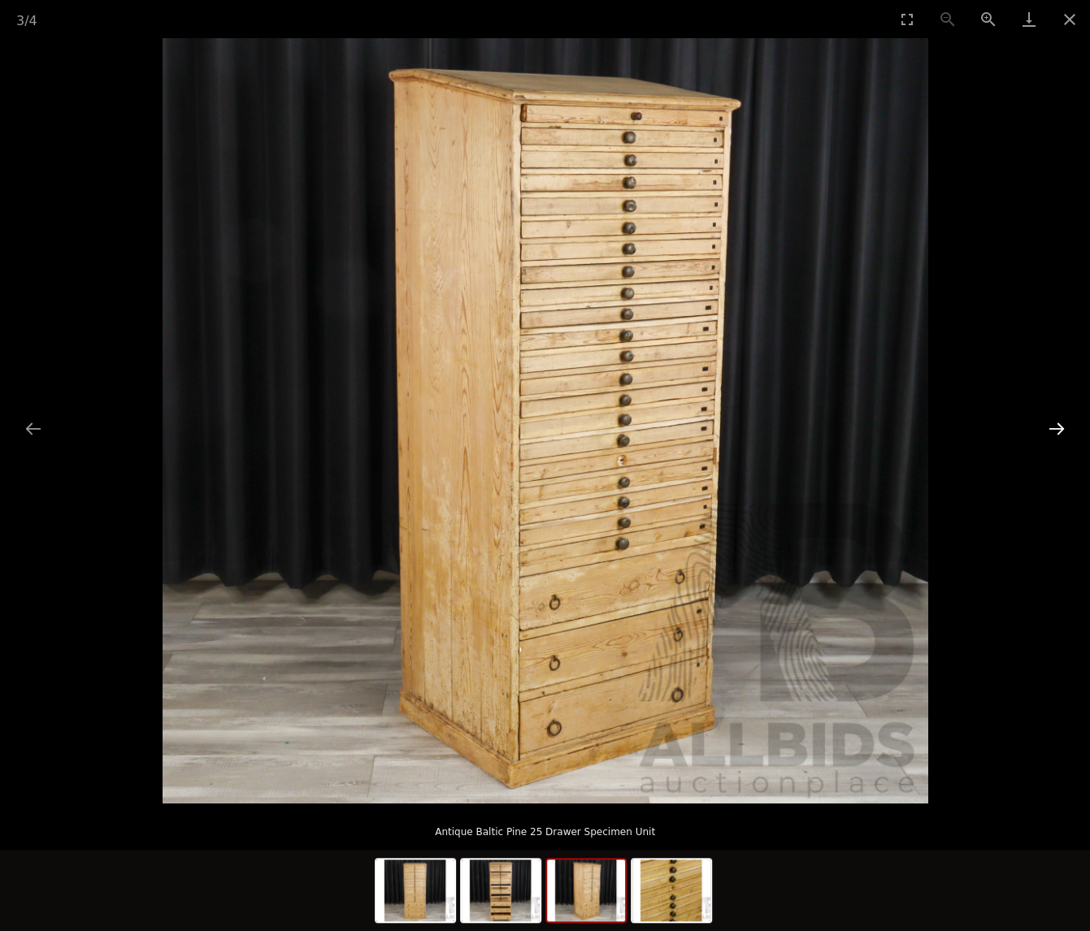
click at [1057, 422] on button "Next slide" at bounding box center [1056, 429] width 34 height 32
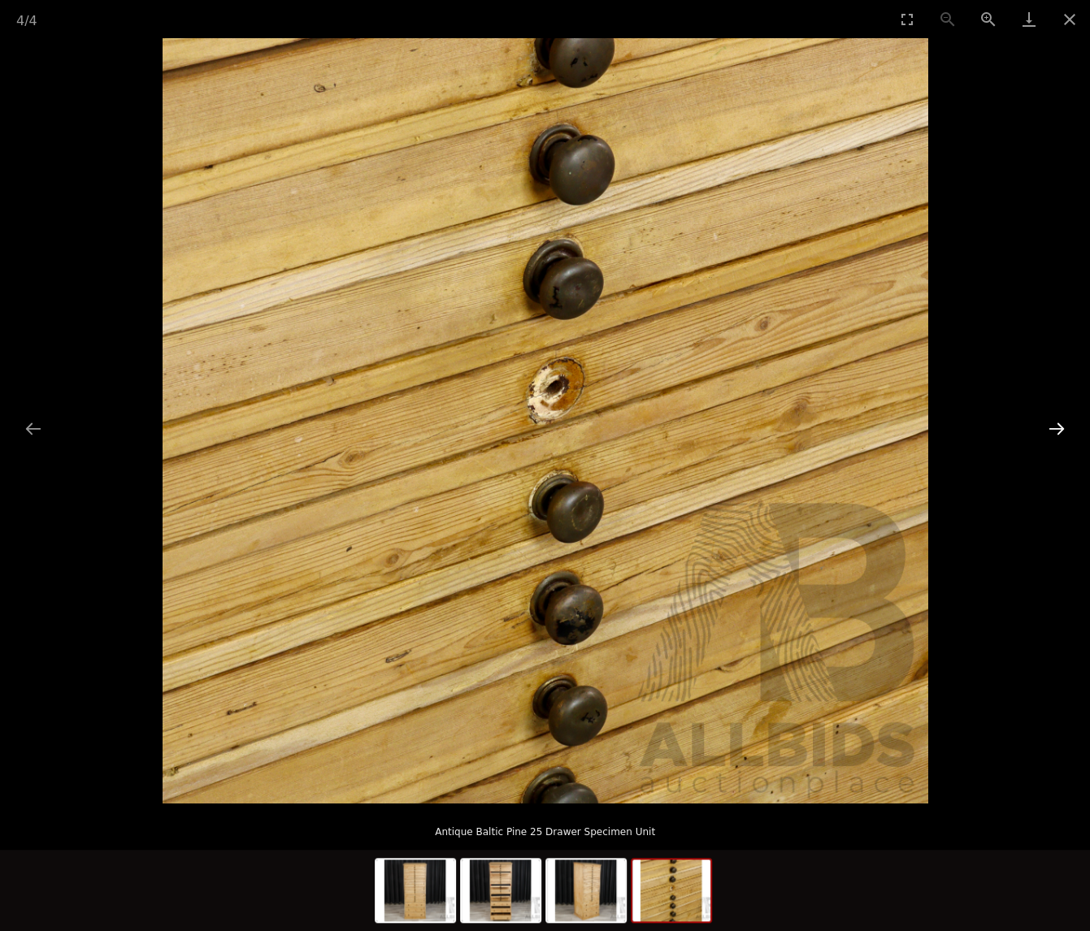
click at [1057, 422] on button "Next slide" at bounding box center [1056, 429] width 34 height 32
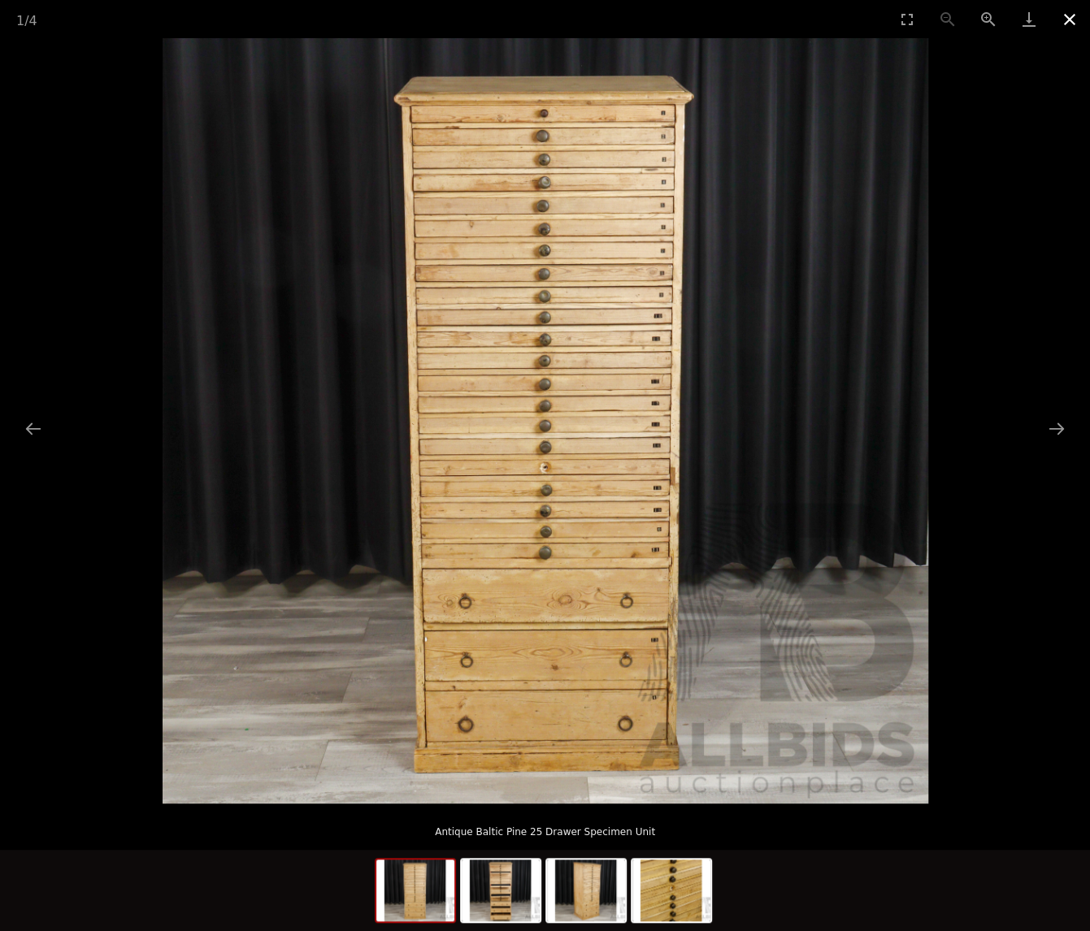
click at [1073, 22] on button "Close gallery" at bounding box center [1069, 19] width 41 height 38
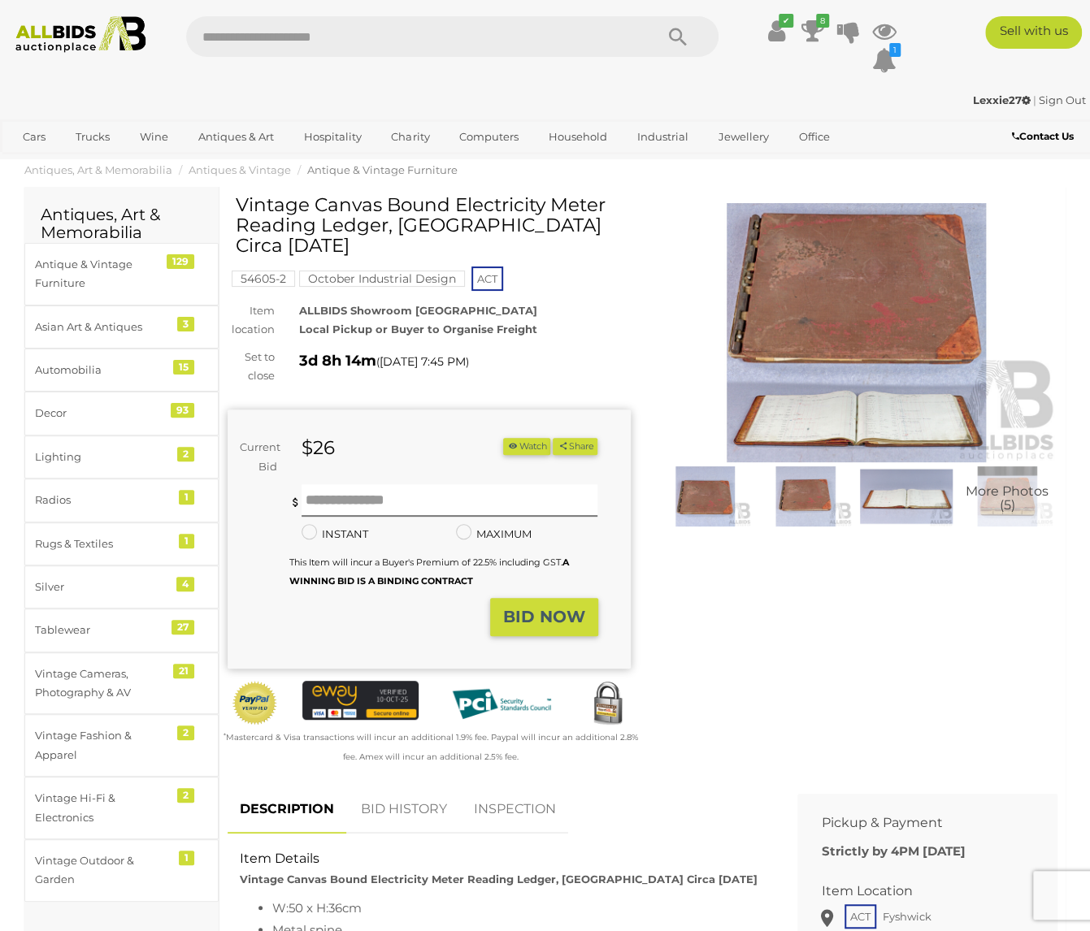
click at [847, 417] on img at bounding box center [856, 332] width 403 height 259
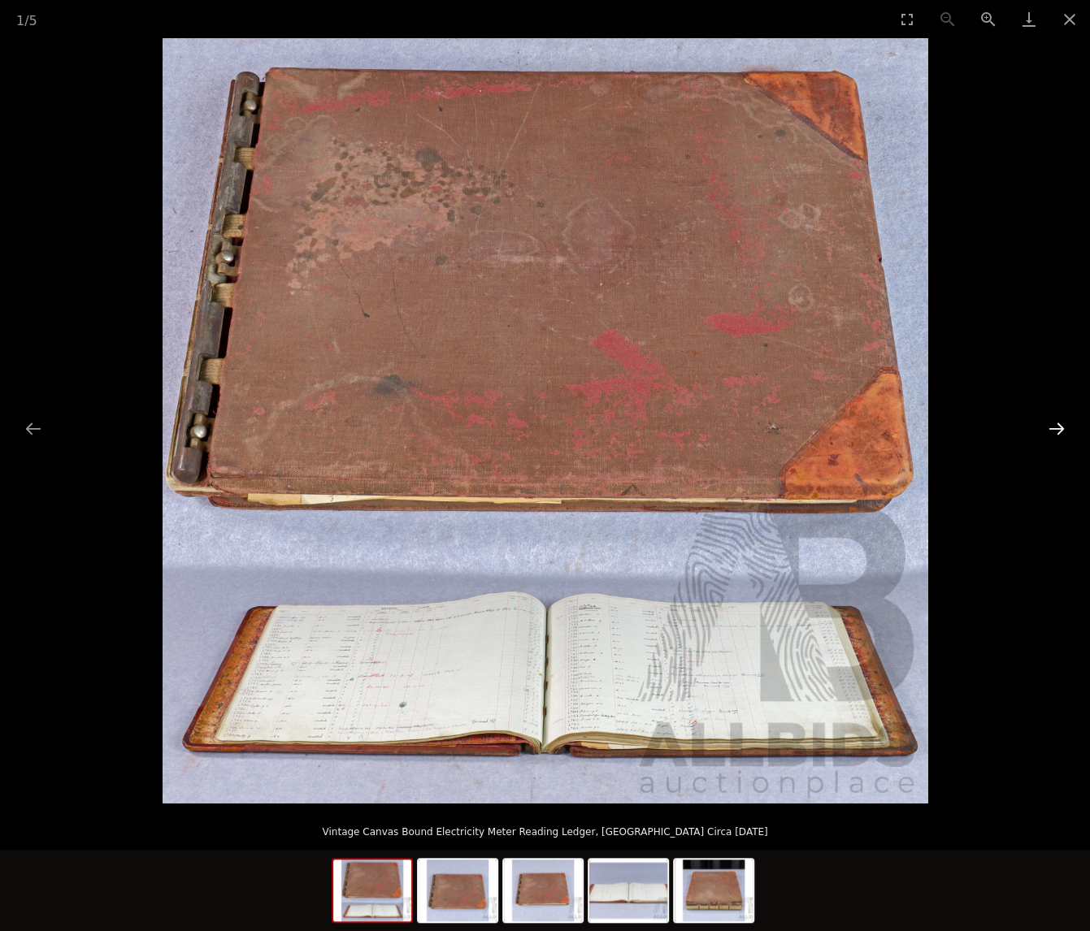
click at [1058, 430] on button "Next slide" at bounding box center [1056, 429] width 34 height 32
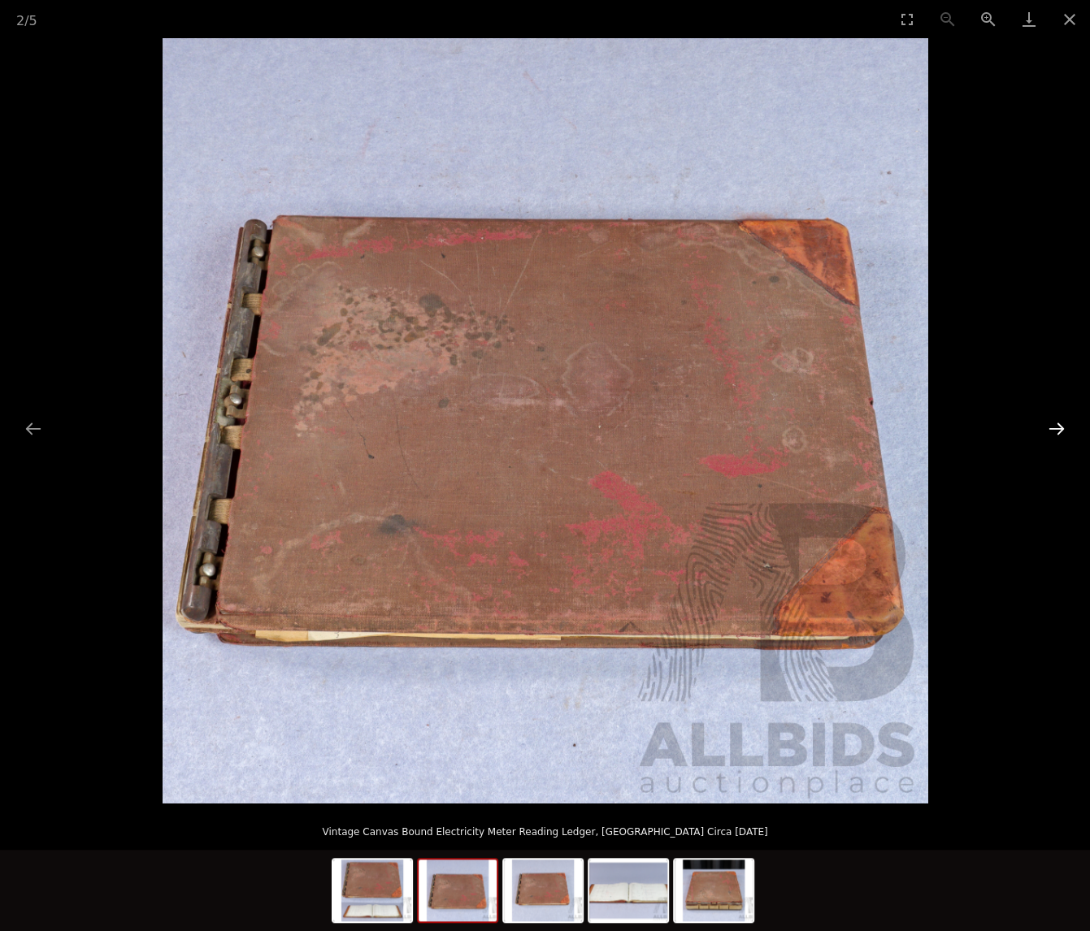
click at [1058, 430] on button "Next slide" at bounding box center [1056, 429] width 34 height 32
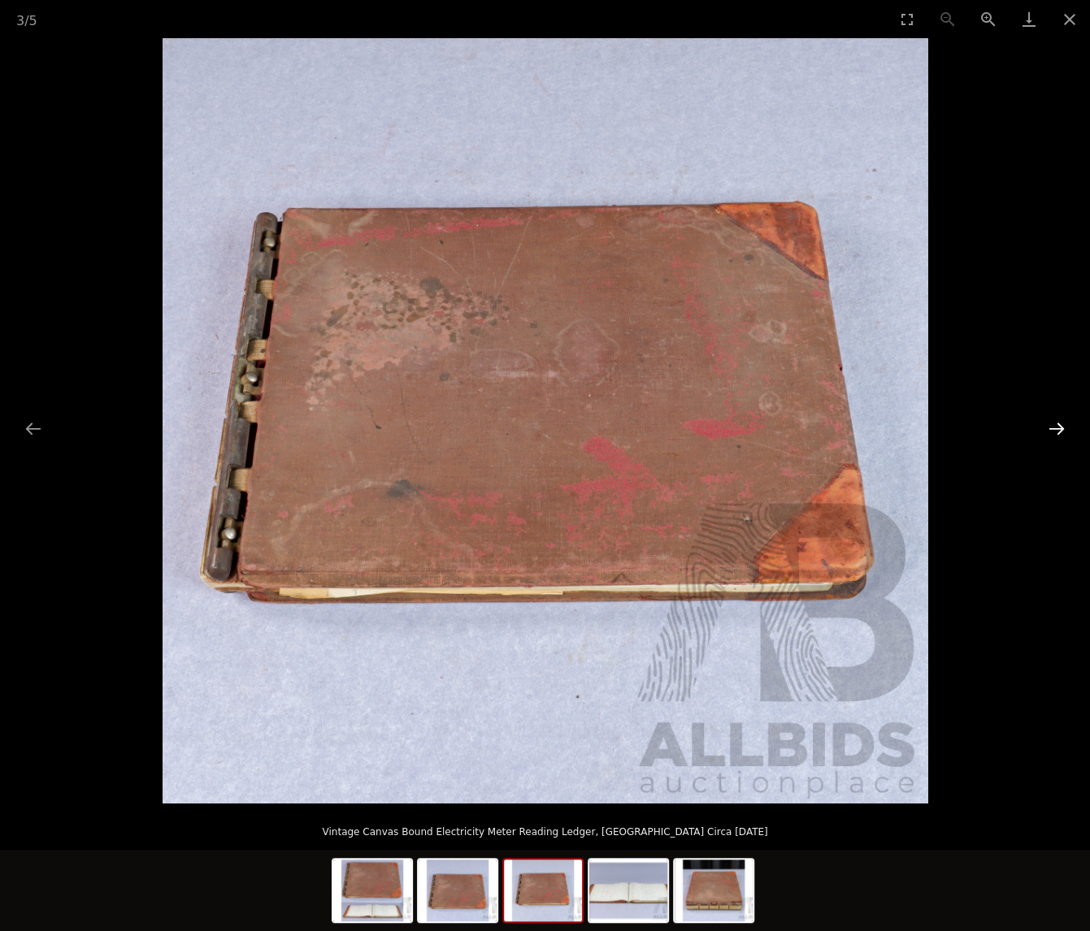
click at [1058, 430] on button "Next slide" at bounding box center [1056, 429] width 34 height 32
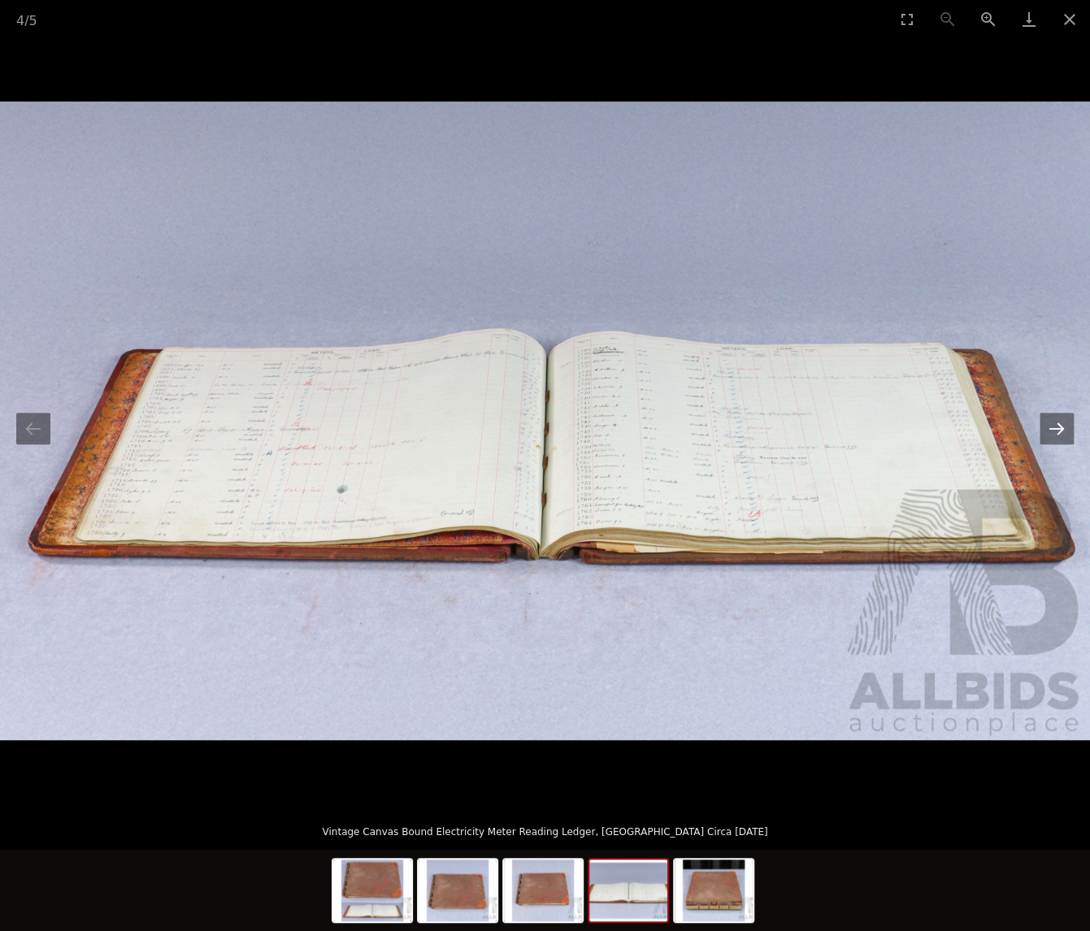
click at [1058, 430] on button "Next slide" at bounding box center [1056, 429] width 34 height 32
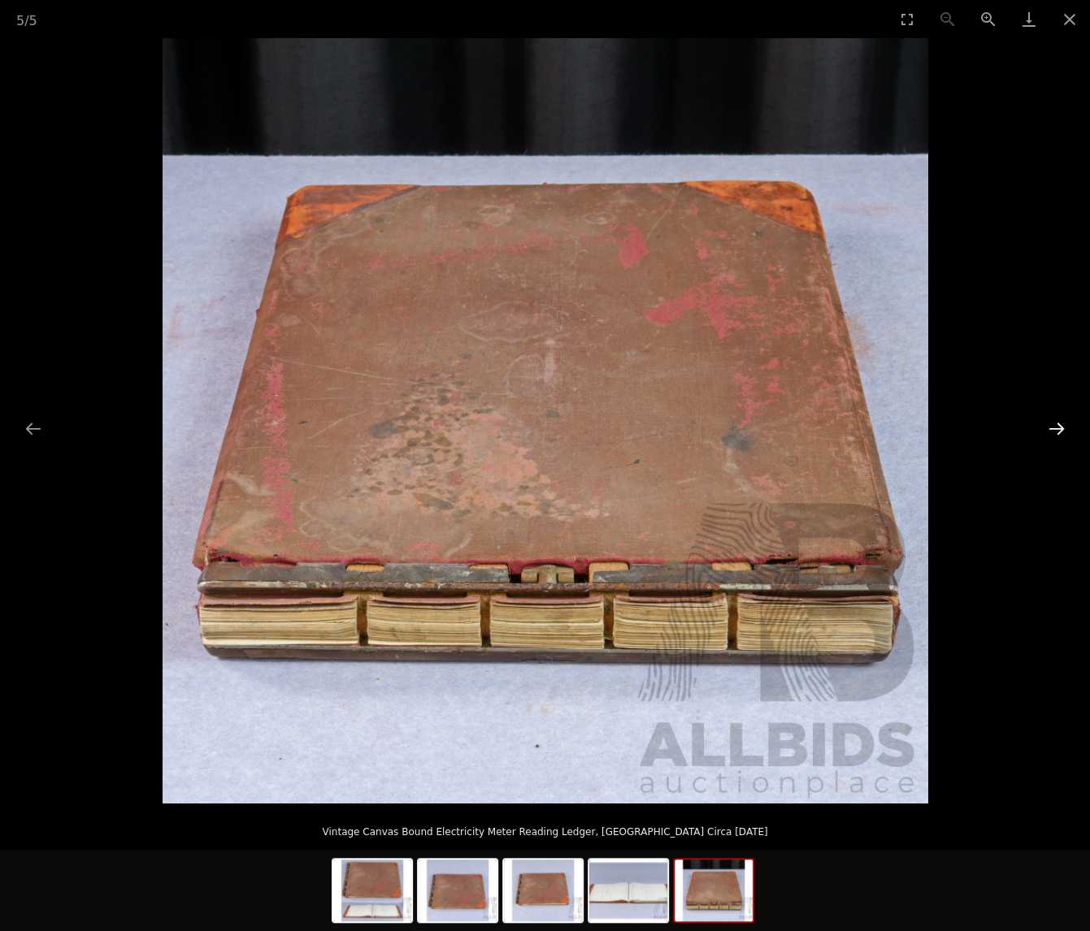
click at [1058, 430] on button "Next slide" at bounding box center [1056, 429] width 34 height 32
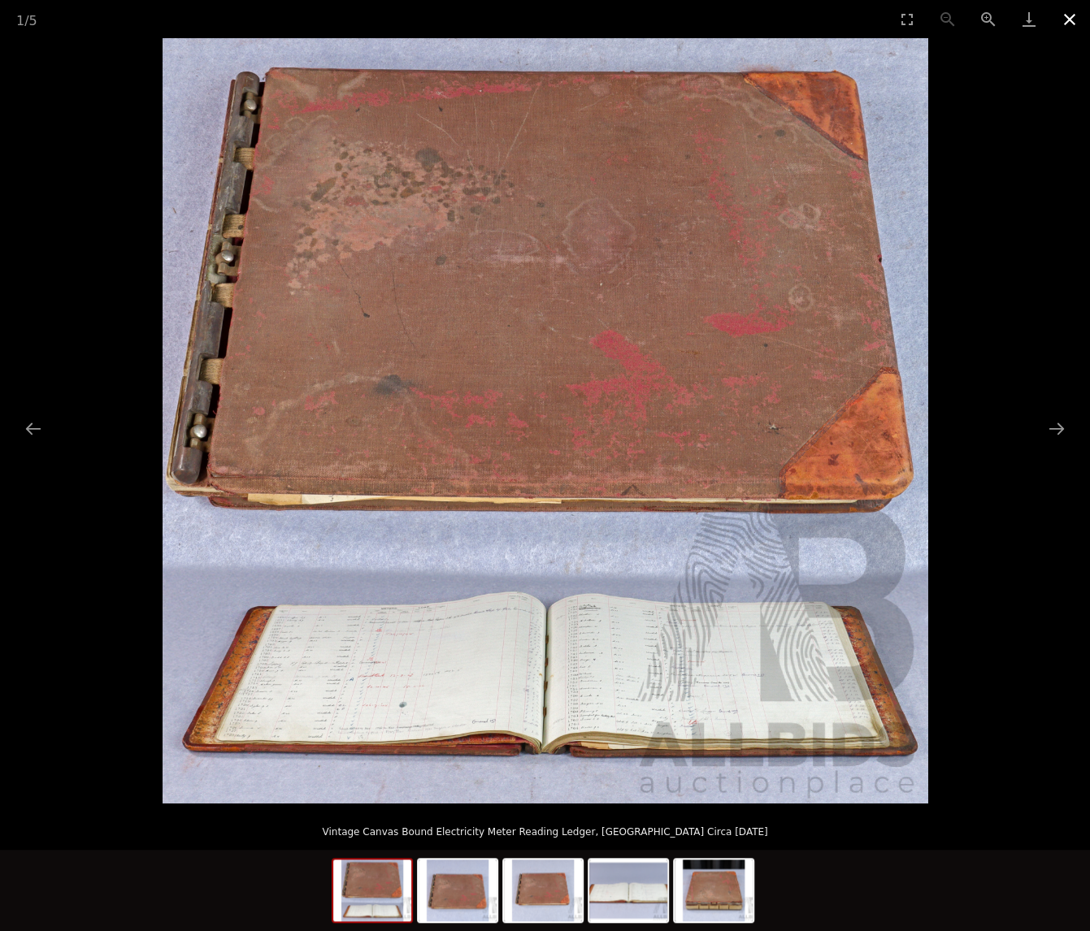
click at [1067, 20] on button "Close gallery" at bounding box center [1069, 19] width 41 height 38
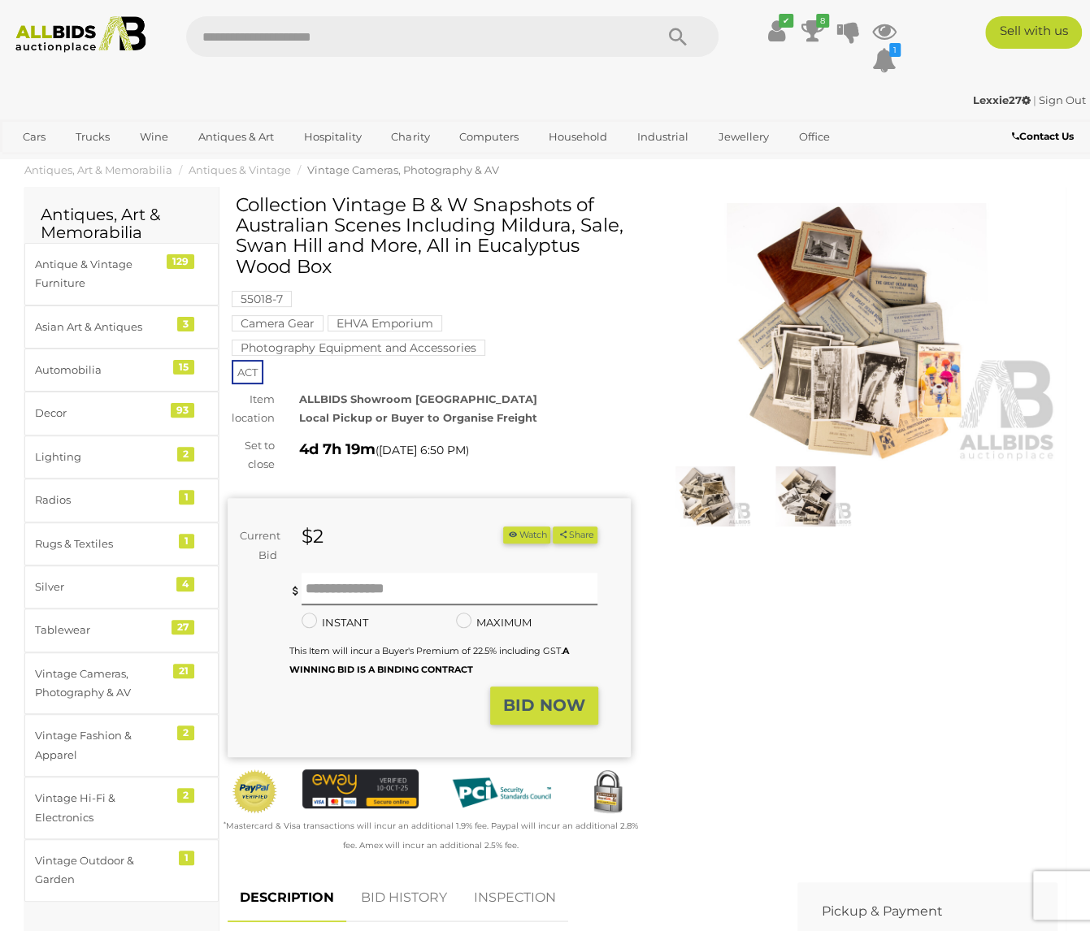
click at [889, 348] on img at bounding box center [856, 332] width 403 height 259
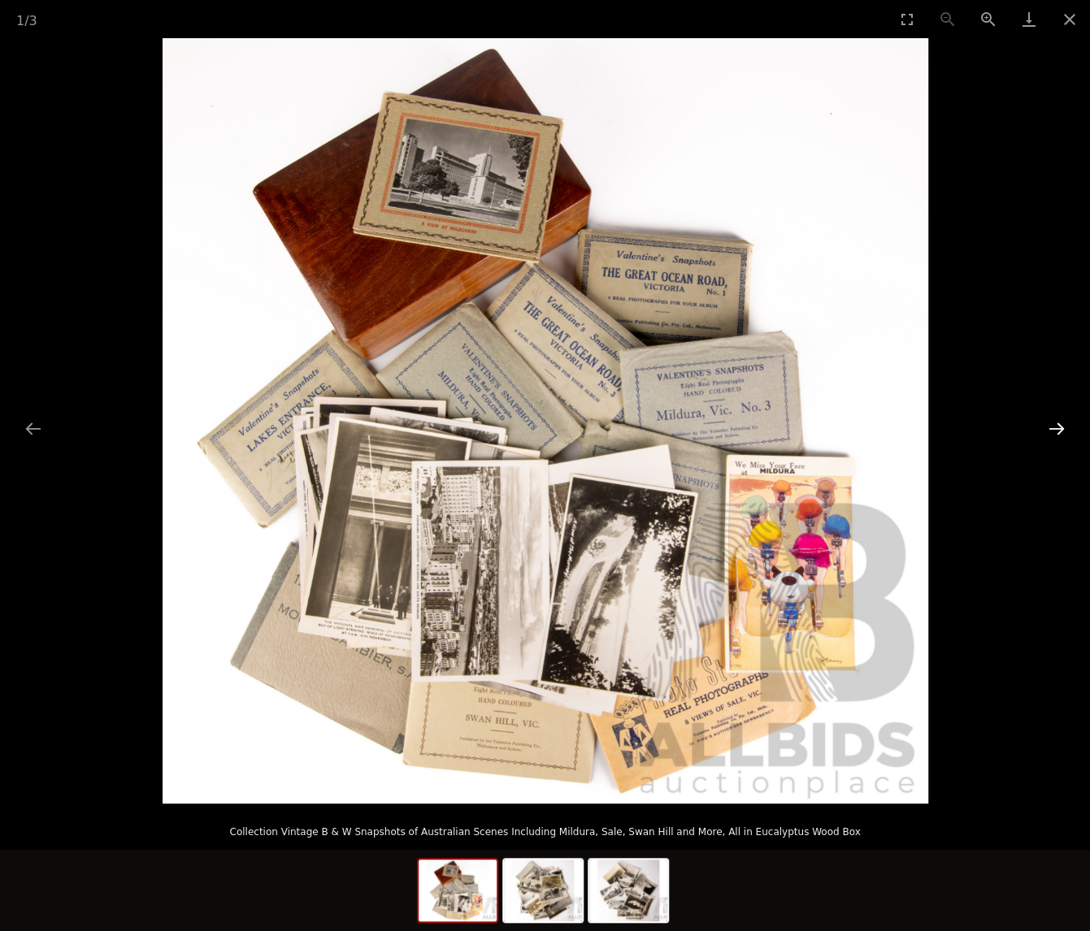
click at [1065, 425] on button "Next slide" at bounding box center [1056, 429] width 34 height 32
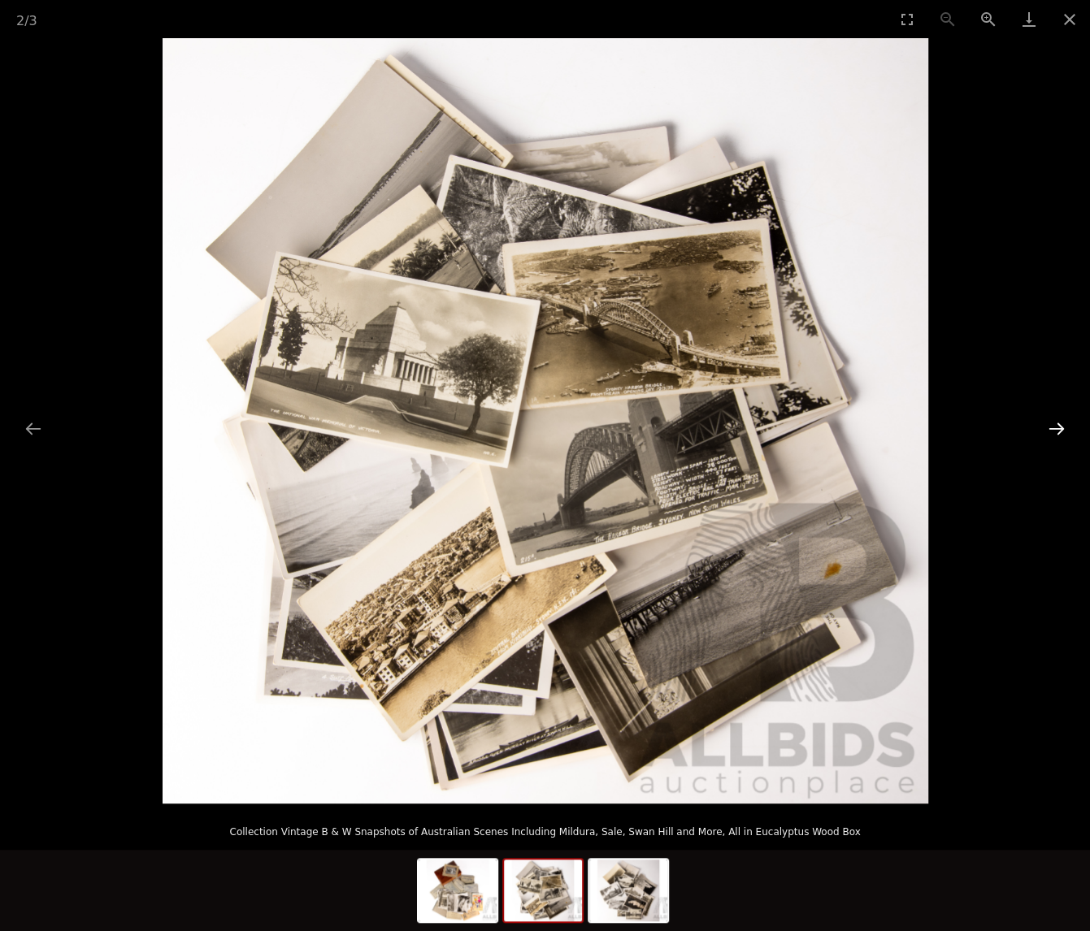
click at [1065, 425] on button "Next slide" at bounding box center [1056, 429] width 34 height 32
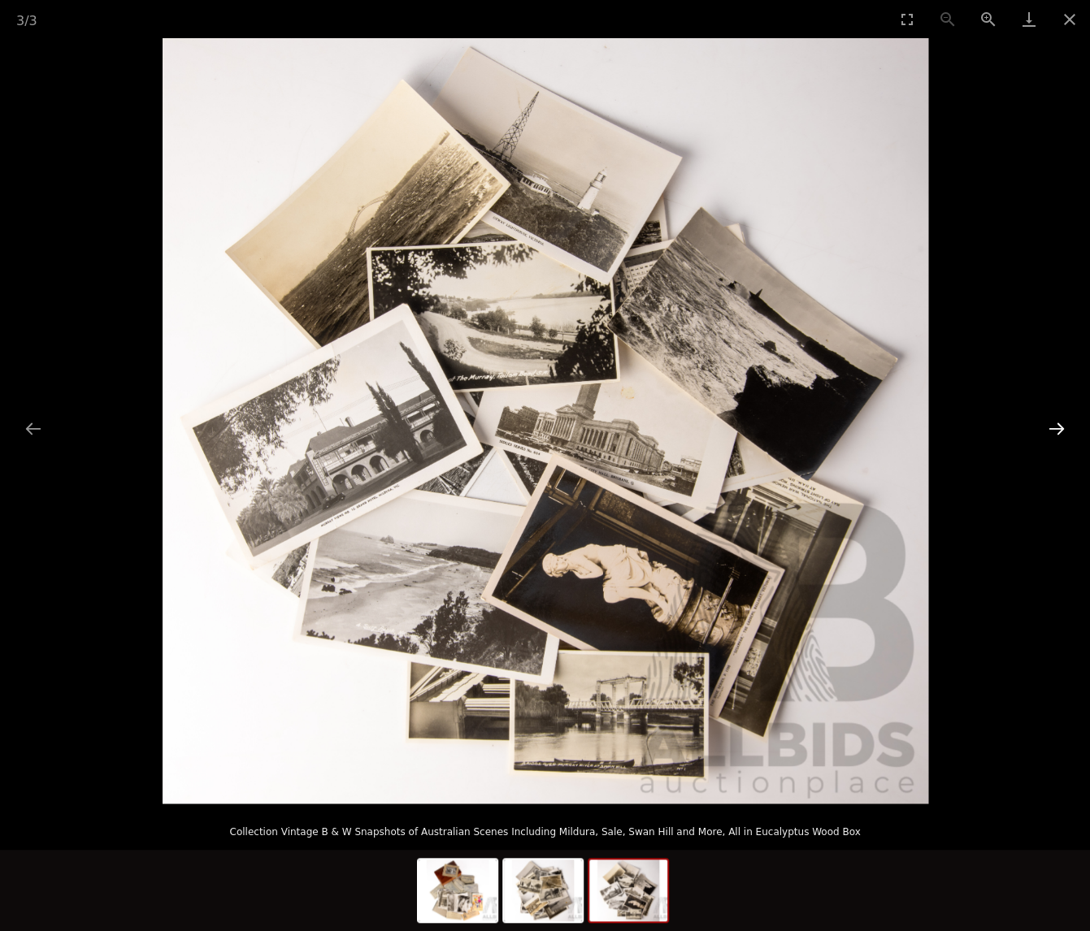
click at [1065, 425] on button "Next slide" at bounding box center [1056, 429] width 34 height 32
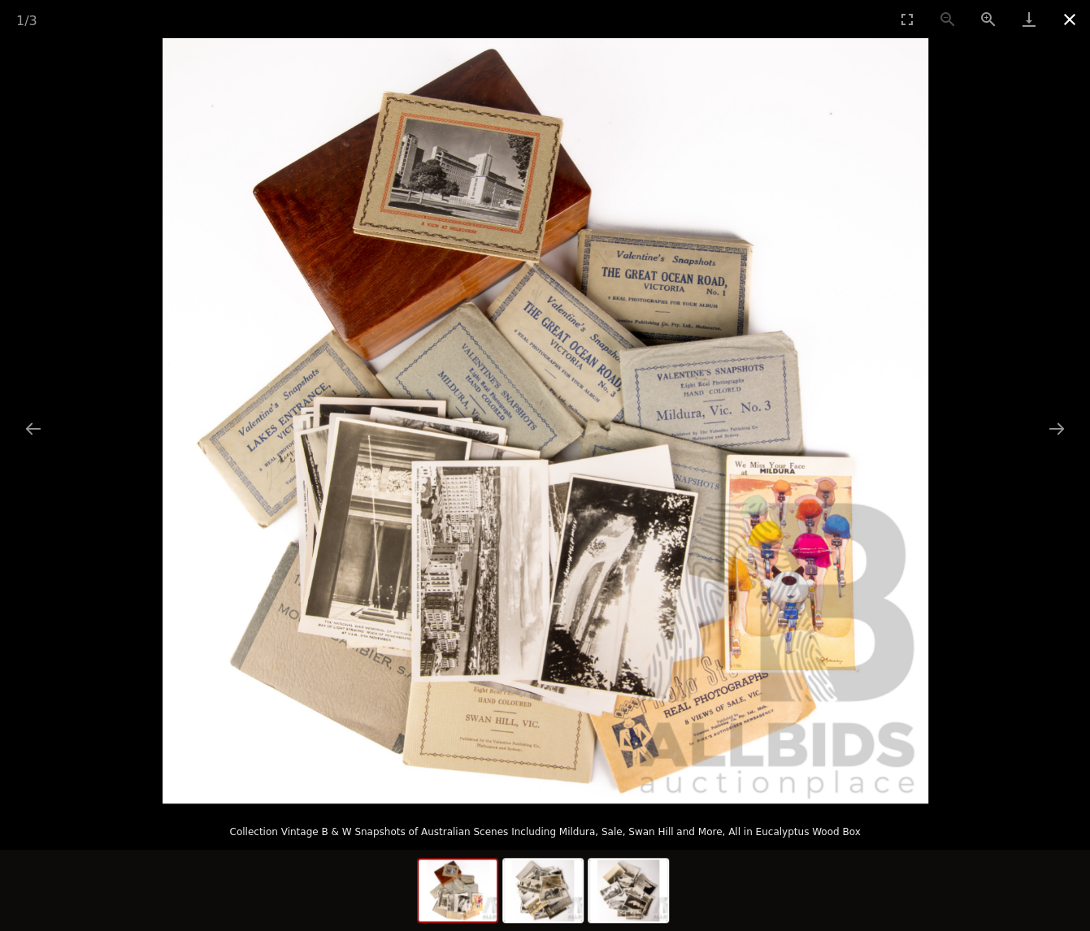
click at [1075, 18] on button "Close gallery" at bounding box center [1069, 19] width 41 height 38
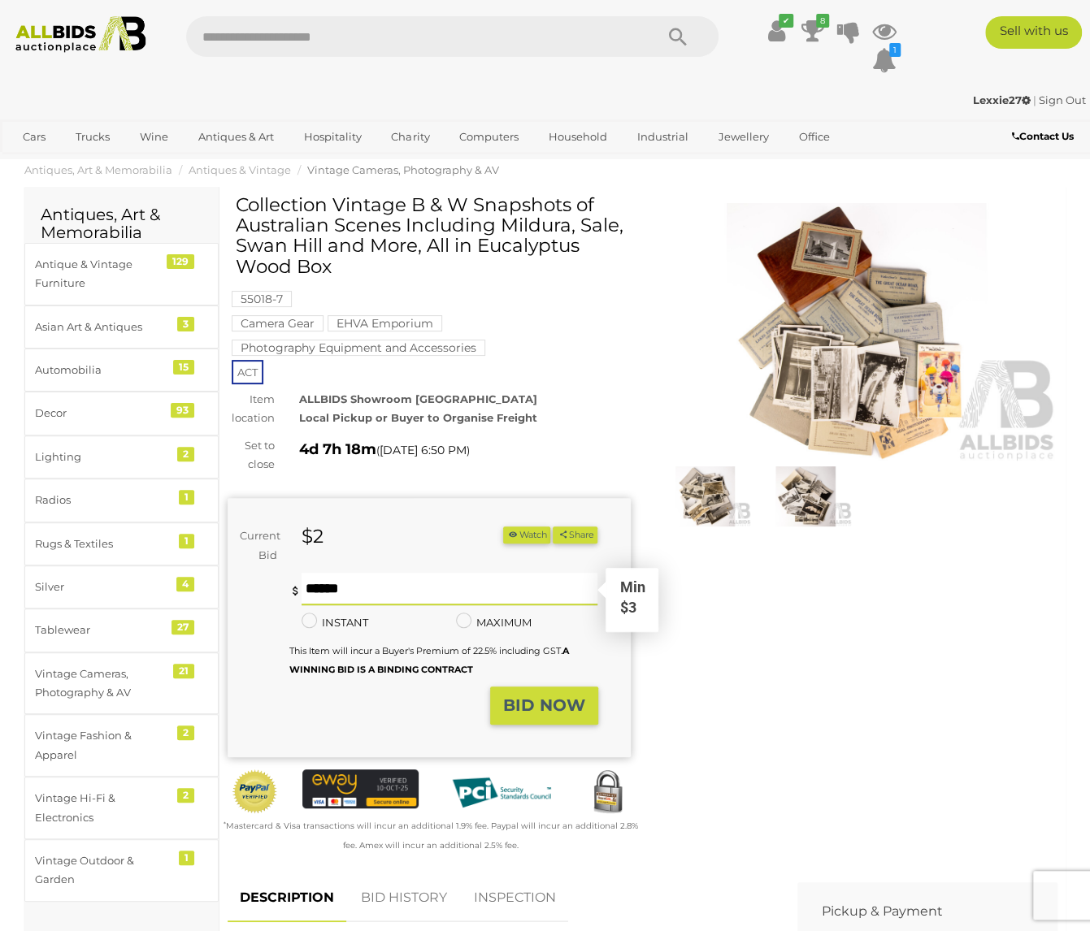
click at [338, 589] on input "text" at bounding box center [449, 589] width 297 height 32
type input "**"
click at [566, 701] on strong "BID NOW" at bounding box center [544, 704] width 82 height 19
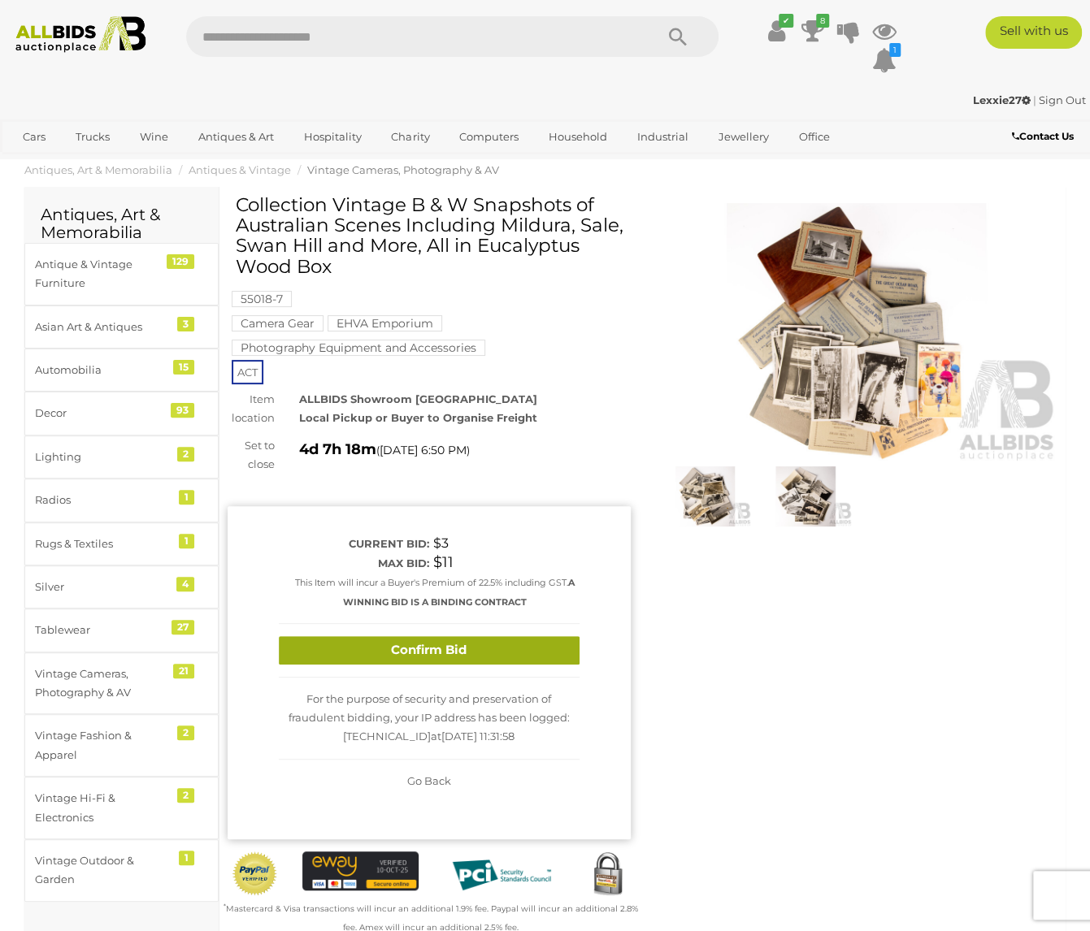
click at [470, 643] on button "Confirm Bid" at bounding box center [429, 650] width 301 height 28
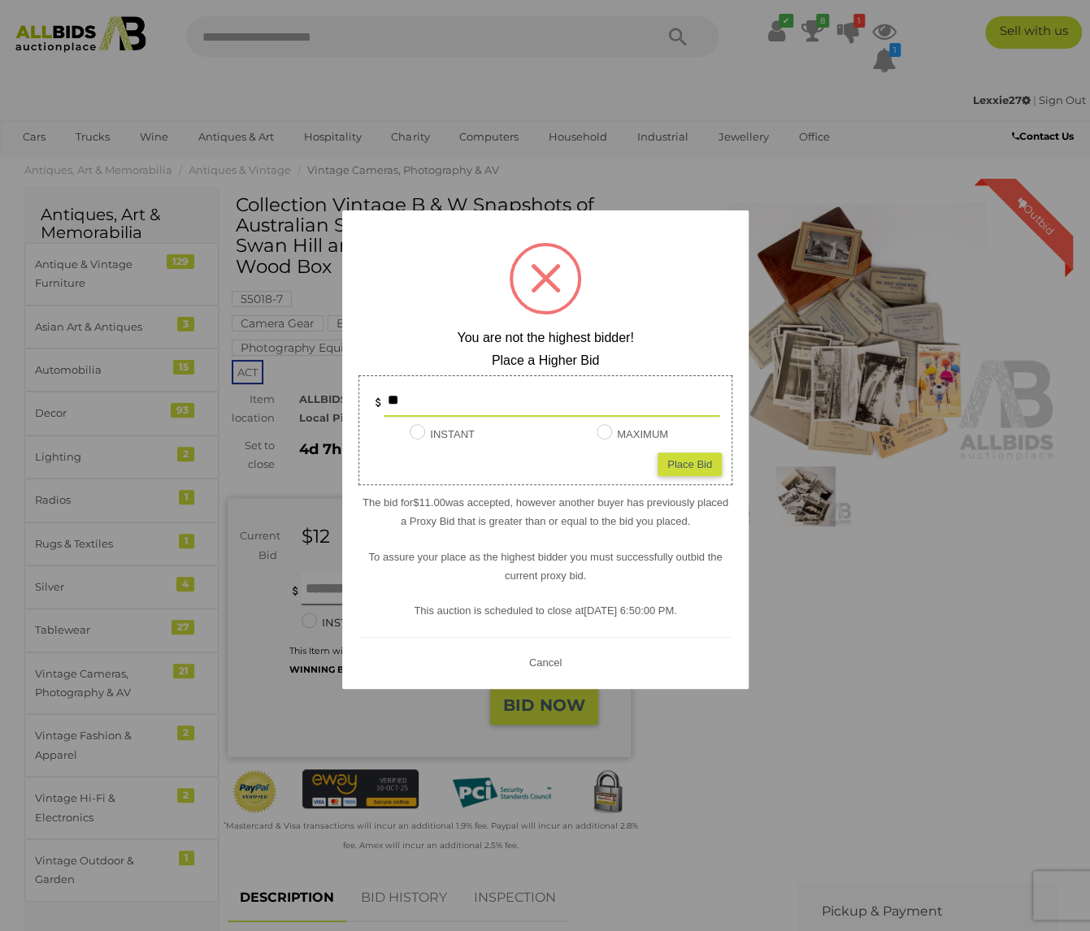
click at [861, 625] on div at bounding box center [545, 465] width 1090 height 931
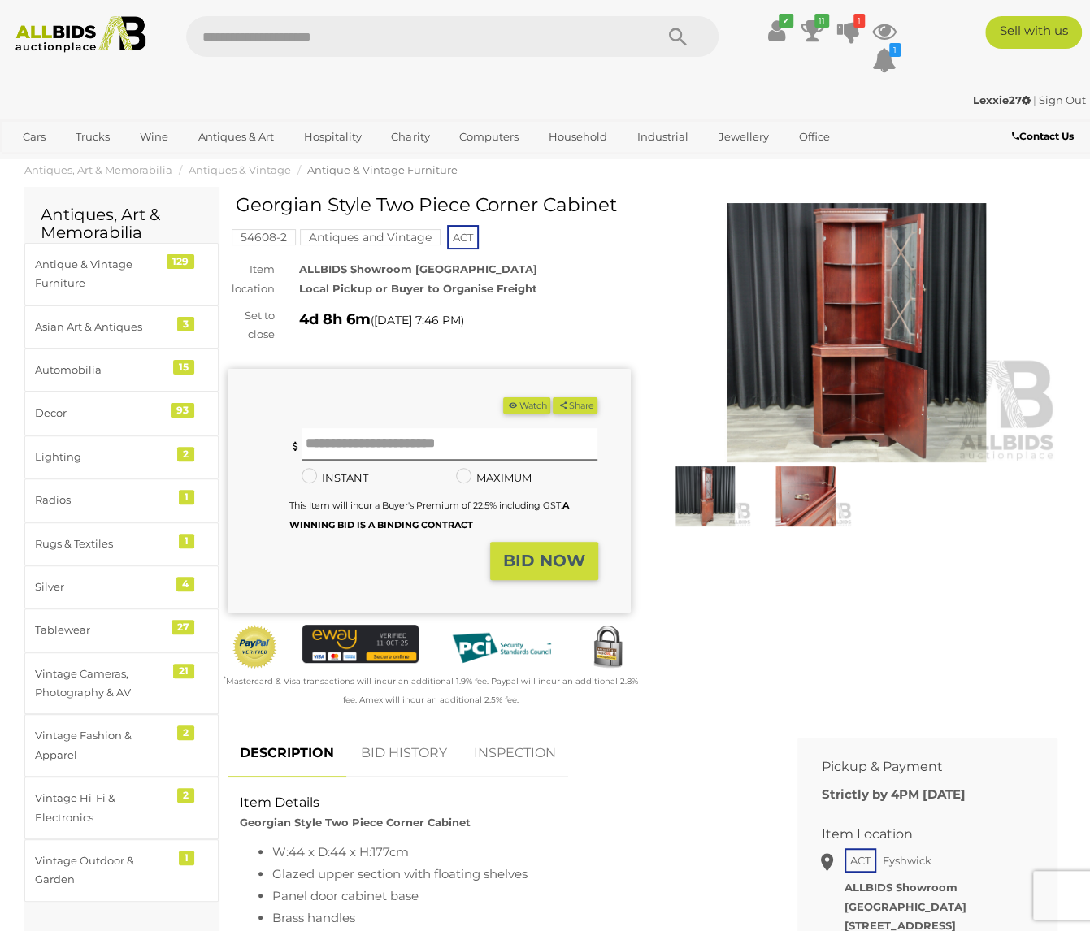
click at [900, 332] on img at bounding box center [856, 332] width 403 height 259
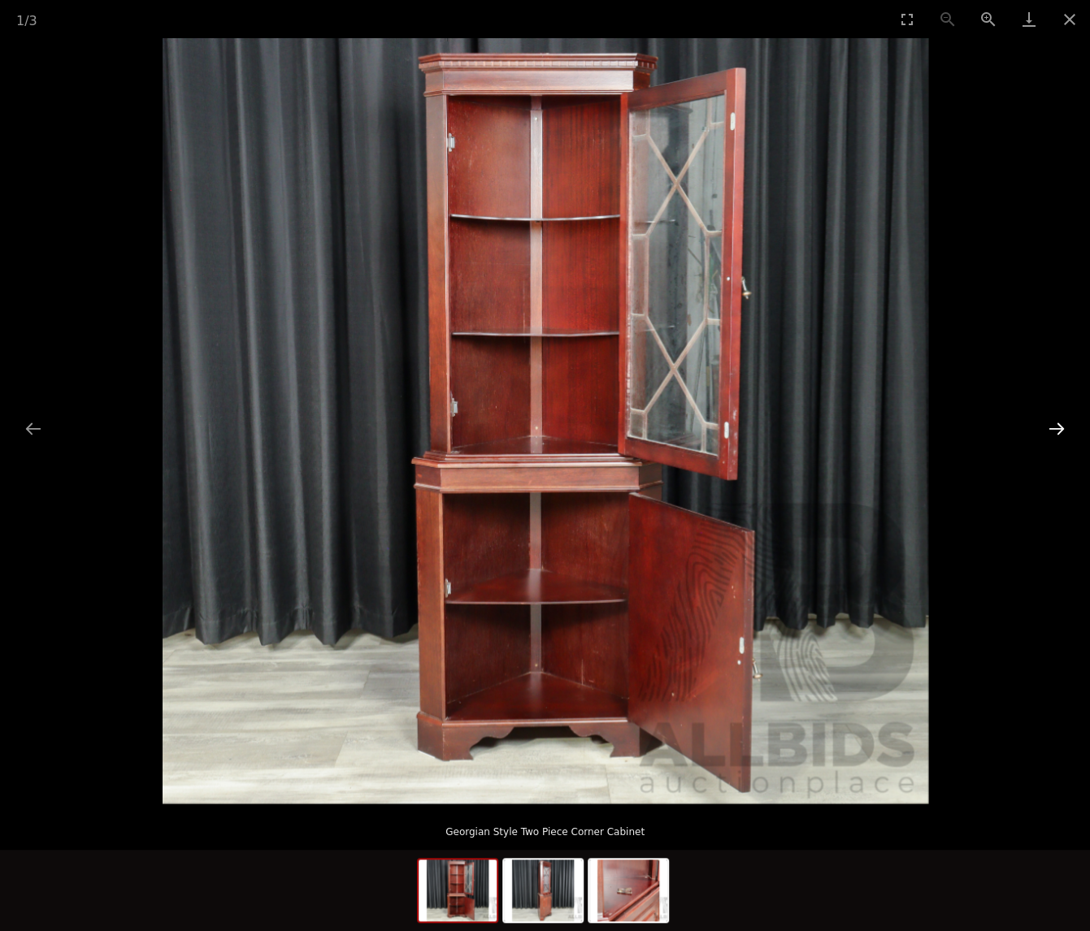
click at [1055, 418] on button "Next slide" at bounding box center [1056, 429] width 34 height 32
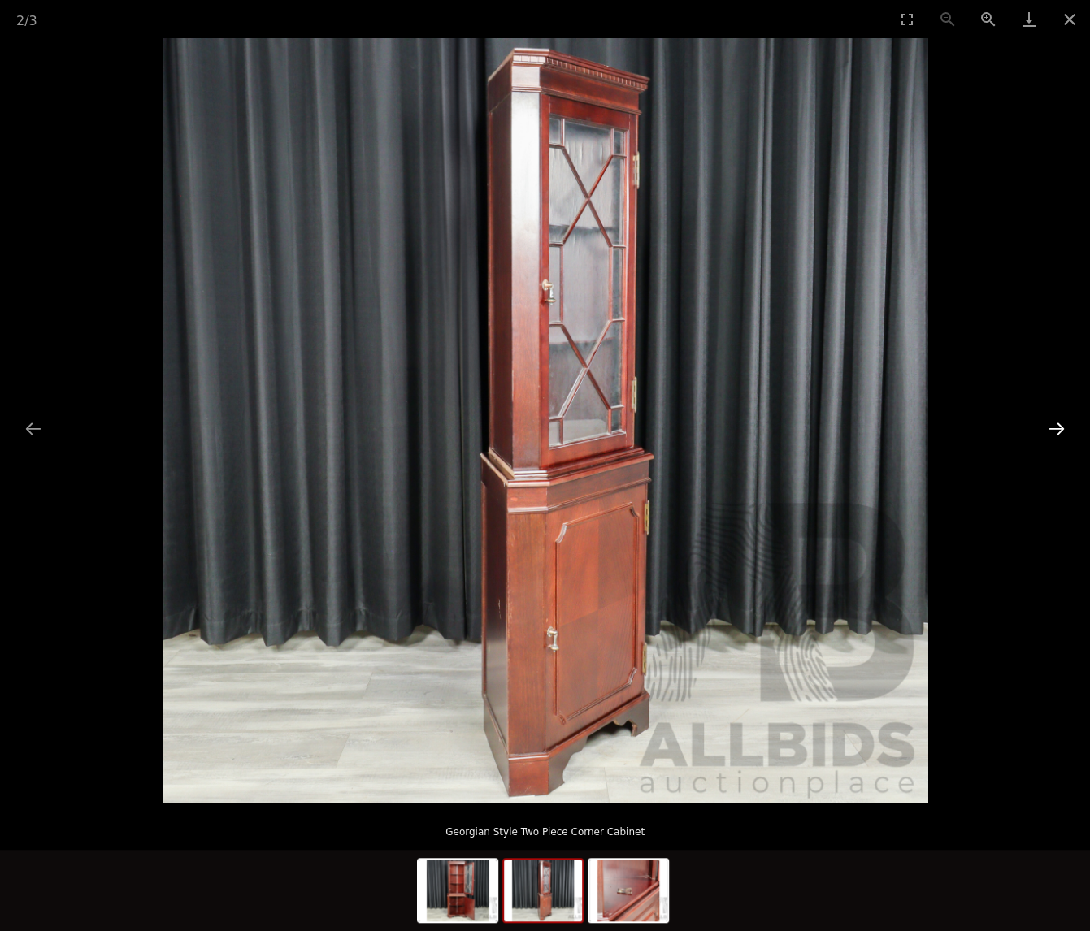
click at [1056, 418] on button "Next slide" at bounding box center [1056, 429] width 34 height 32
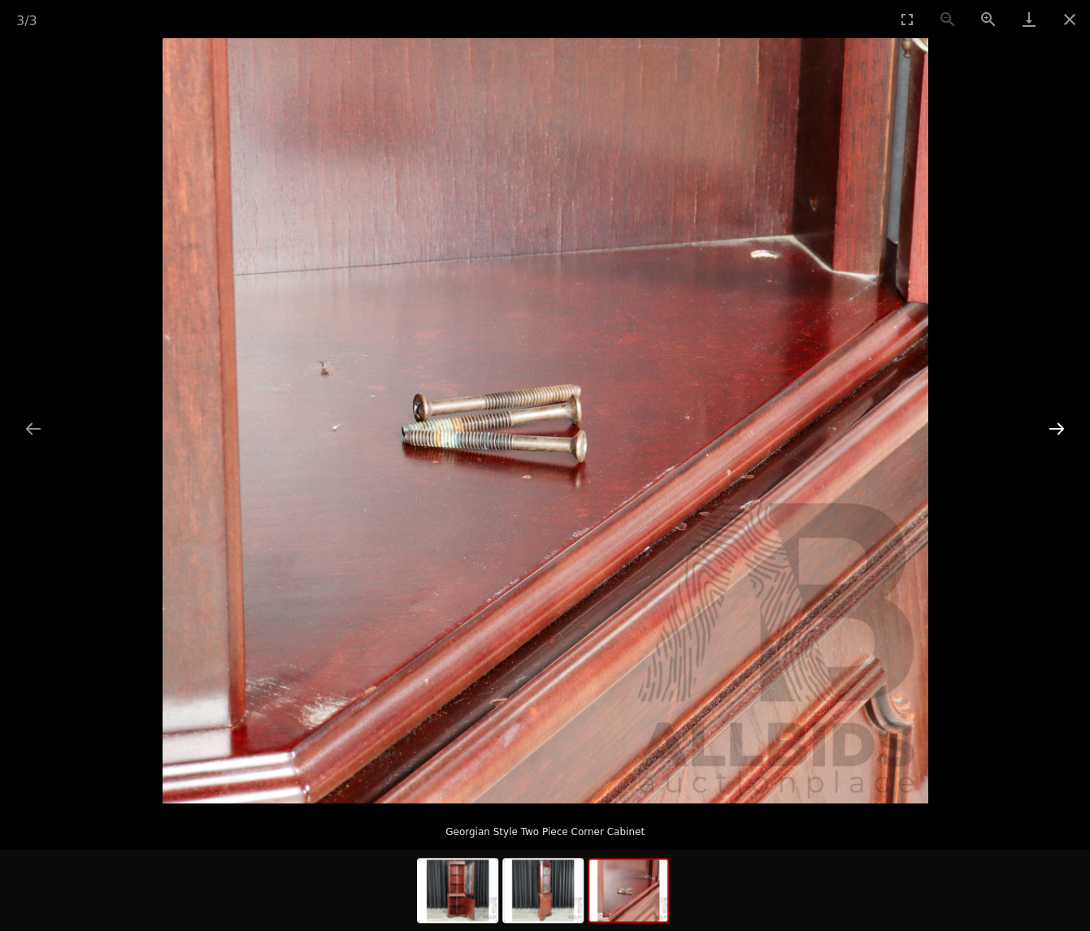
click at [1056, 418] on button "Next slide" at bounding box center [1056, 429] width 34 height 32
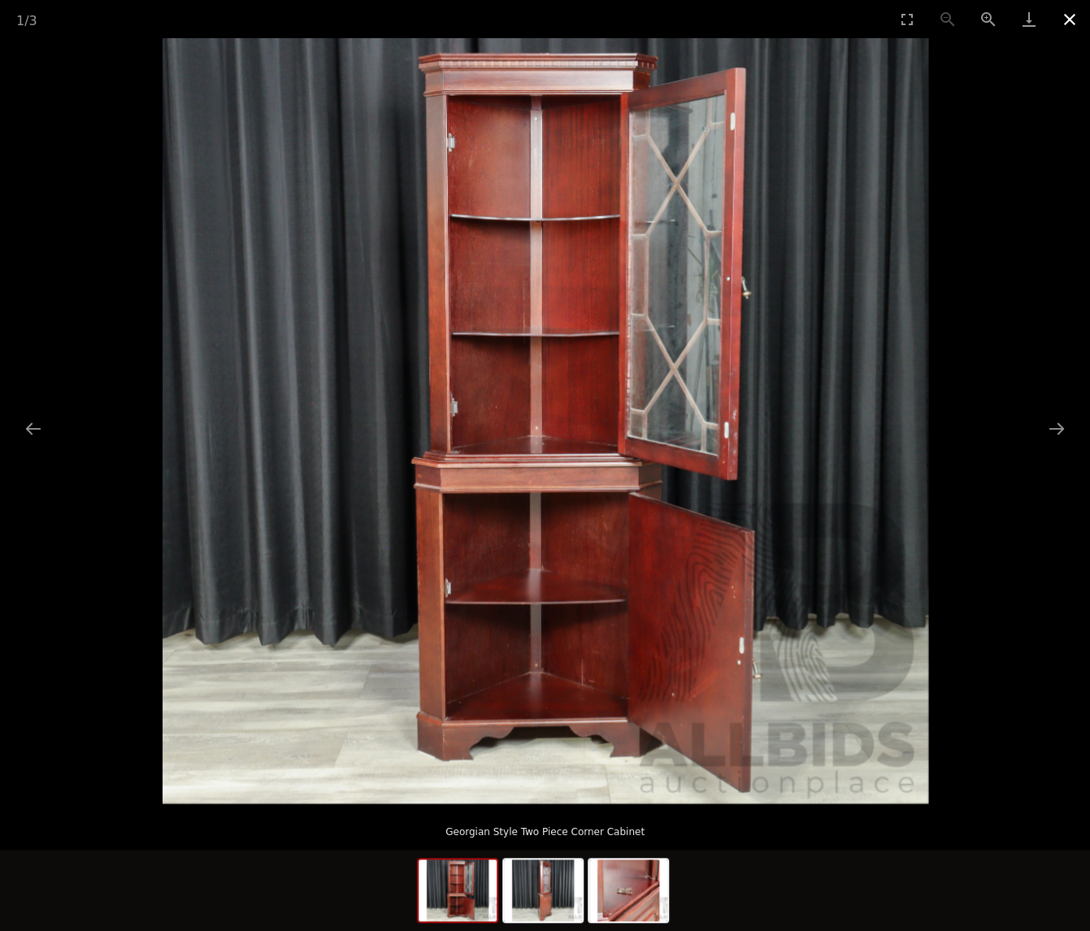
click at [1071, 16] on button "Close gallery" at bounding box center [1069, 19] width 41 height 38
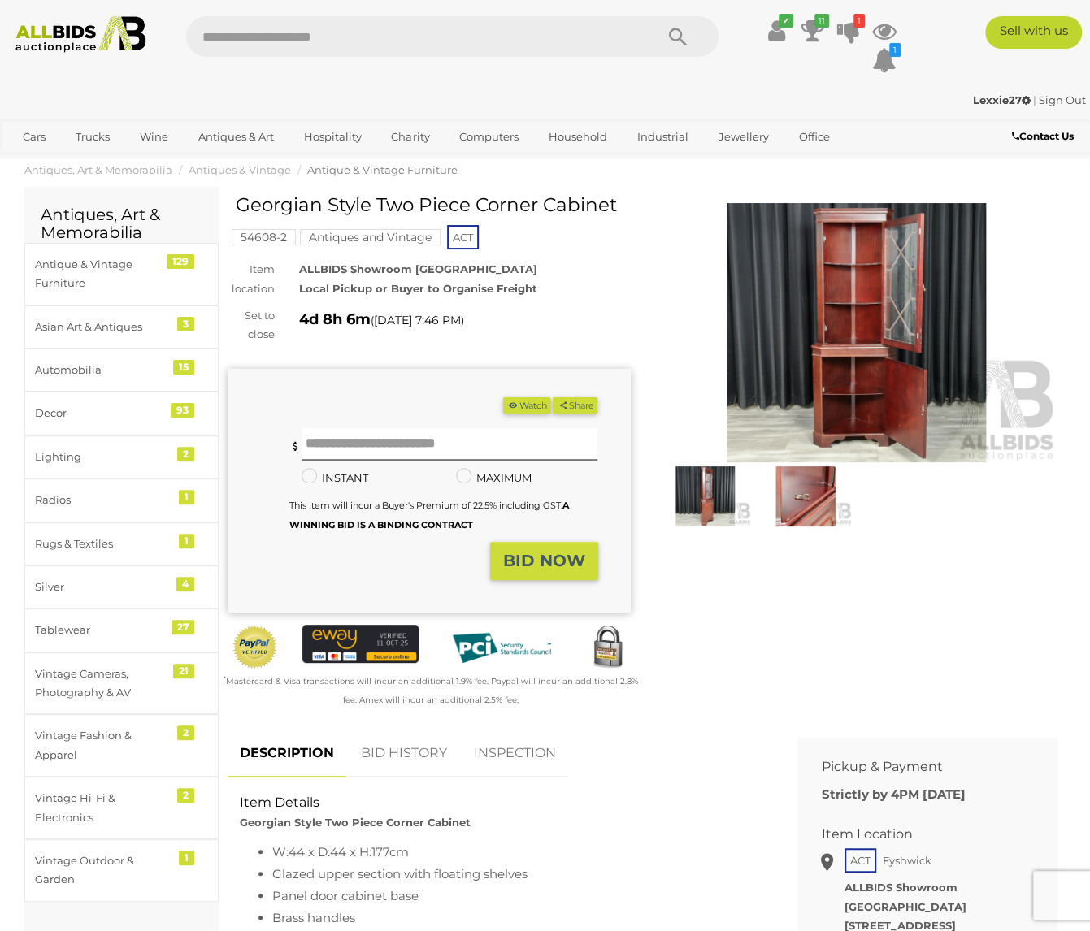
click at [507, 748] on link "INSPECTION" at bounding box center [514, 754] width 106 height 48
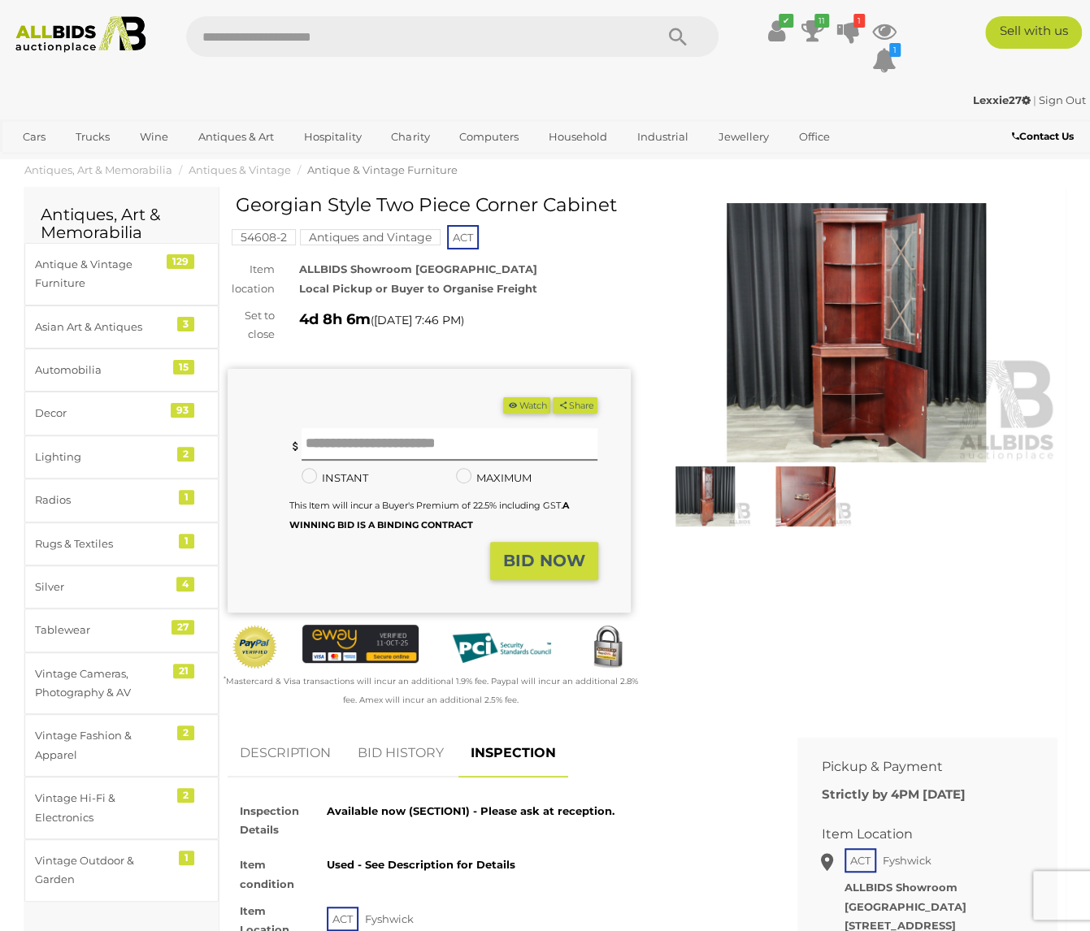
click at [408, 748] on link "BID HISTORY" at bounding box center [400, 754] width 110 height 48
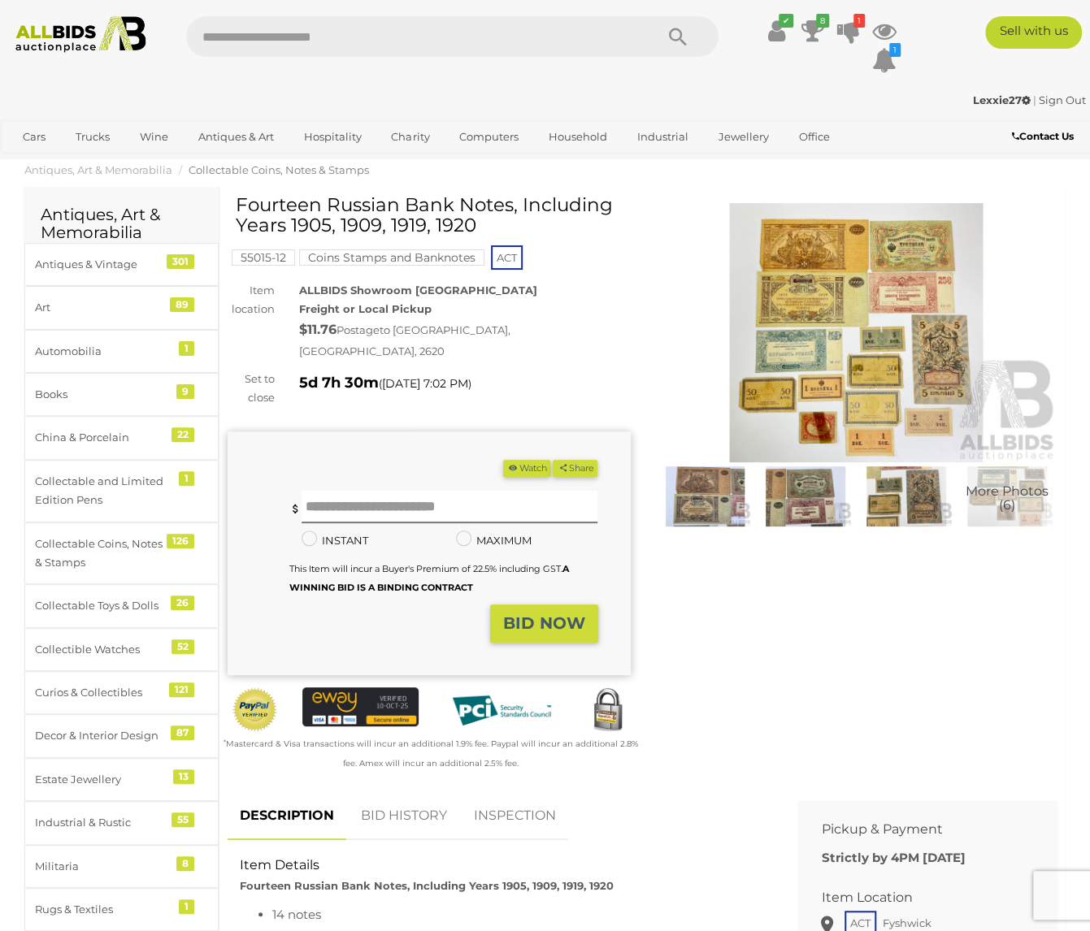
click at [886, 289] on img at bounding box center [856, 332] width 403 height 259
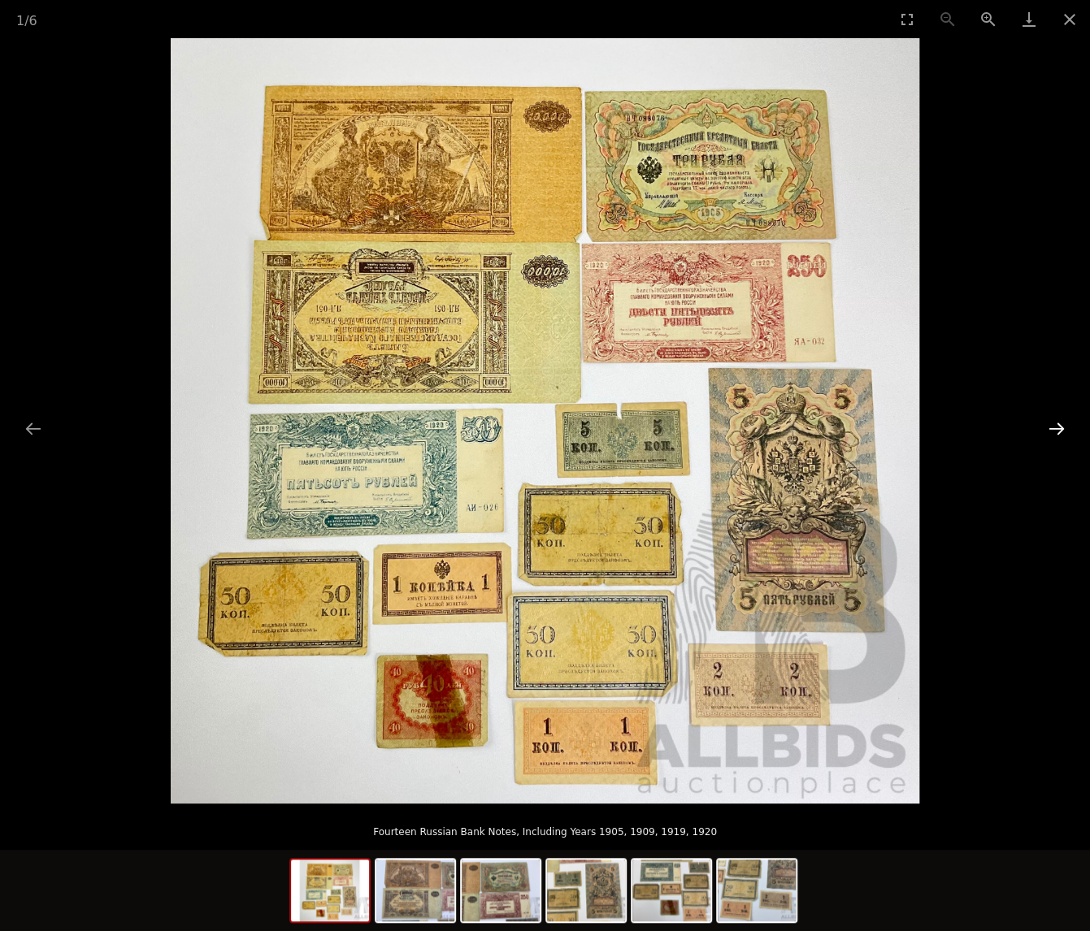
click at [1059, 428] on button "Next slide" at bounding box center [1056, 429] width 34 height 32
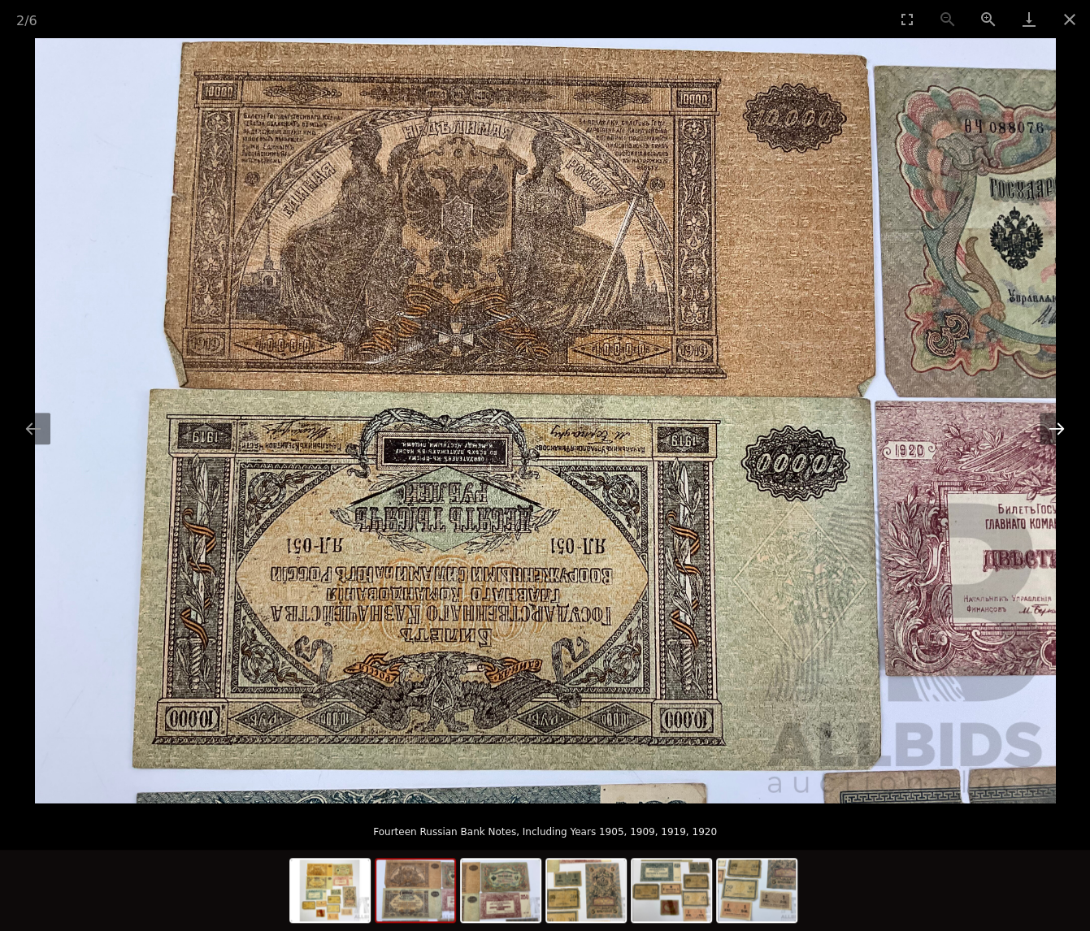
click at [1059, 428] on button "Next slide" at bounding box center [1056, 429] width 34 height 32
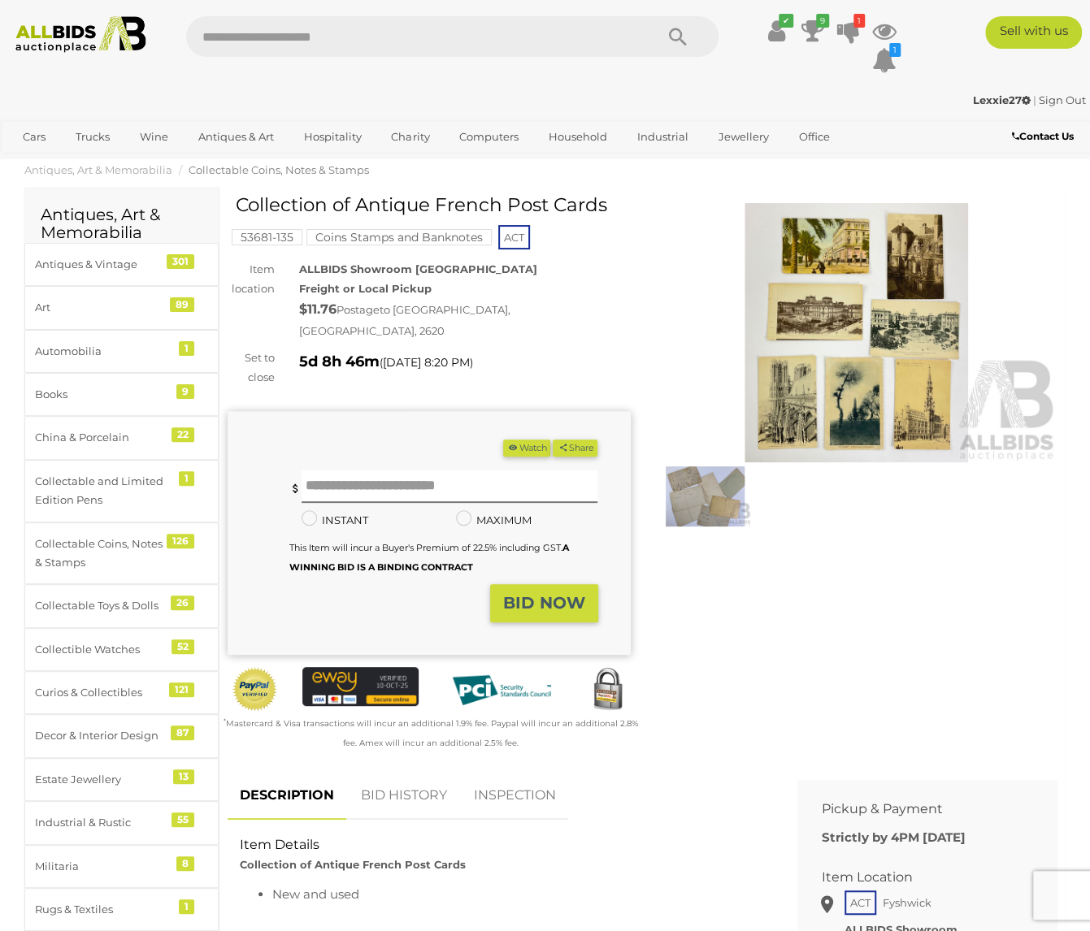
click at [860, 336] on img at bounding box center [856, 332] width 403 height 259
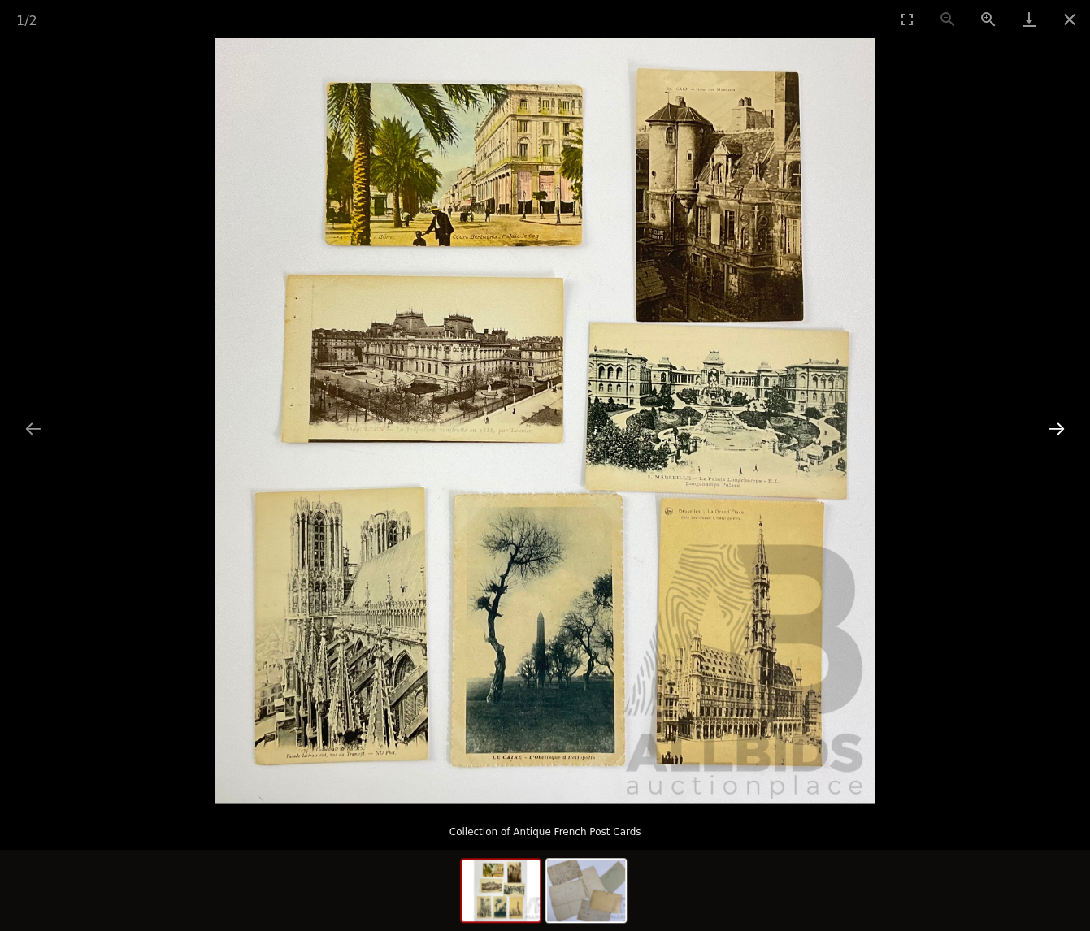
click at [1059, 431] on button "Next slide" at bounding box center [1056, 429] width 34 height 32
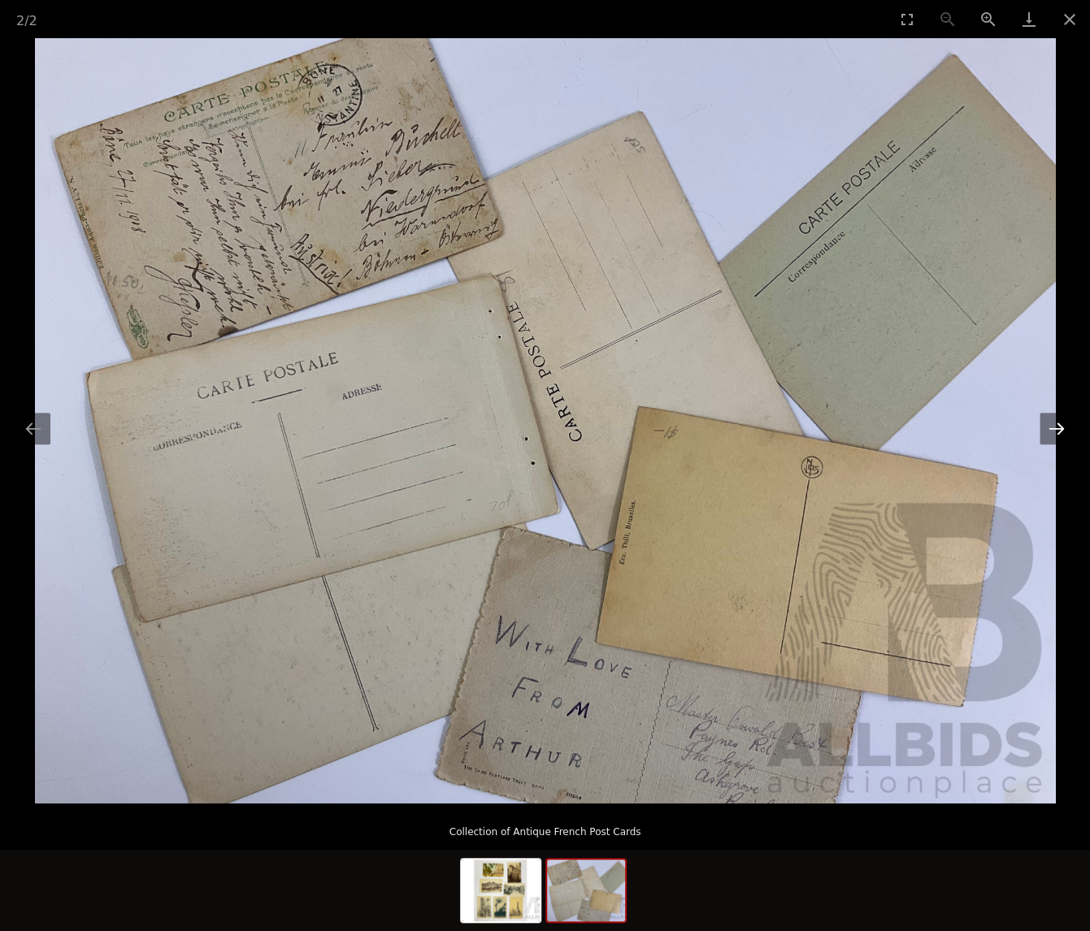
click at [1059, 431] on button "Next slide" at bounding box center [1056, 429] width 34 height 32
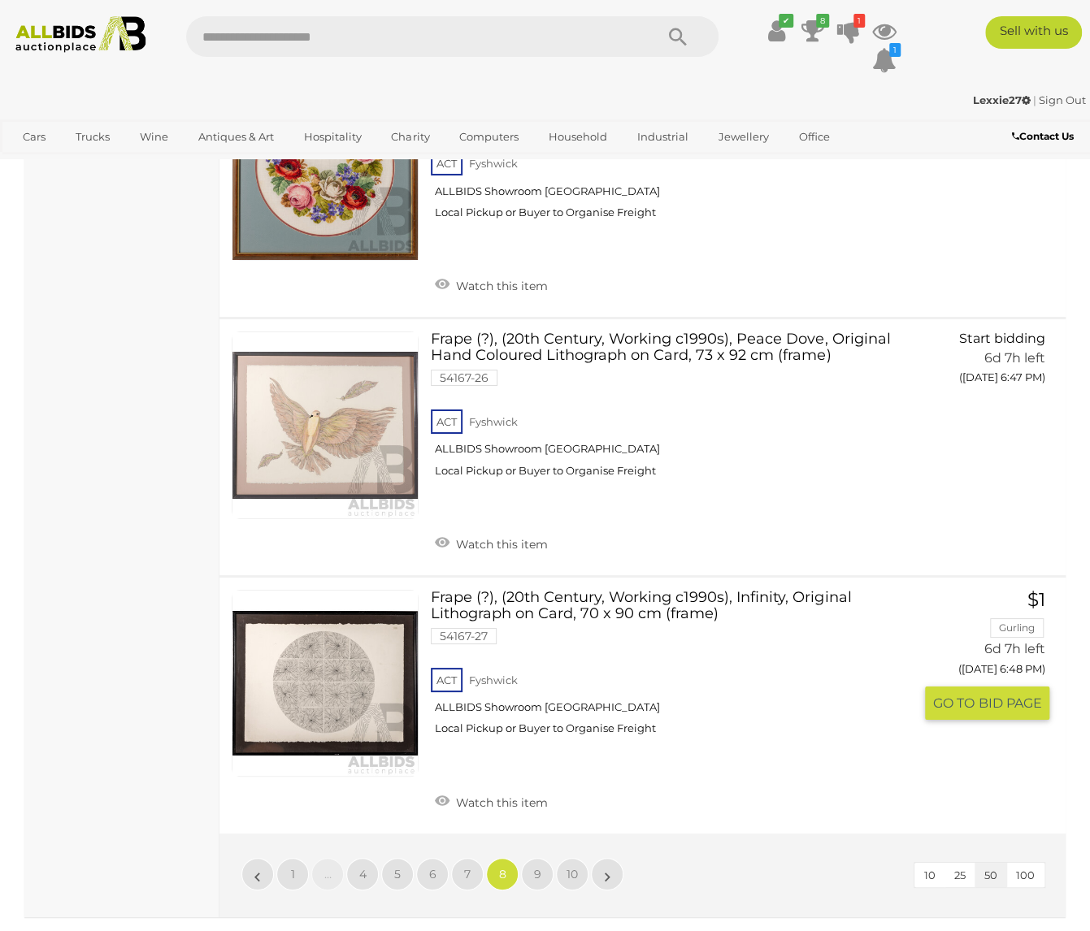
scroll to position [12875, 0]
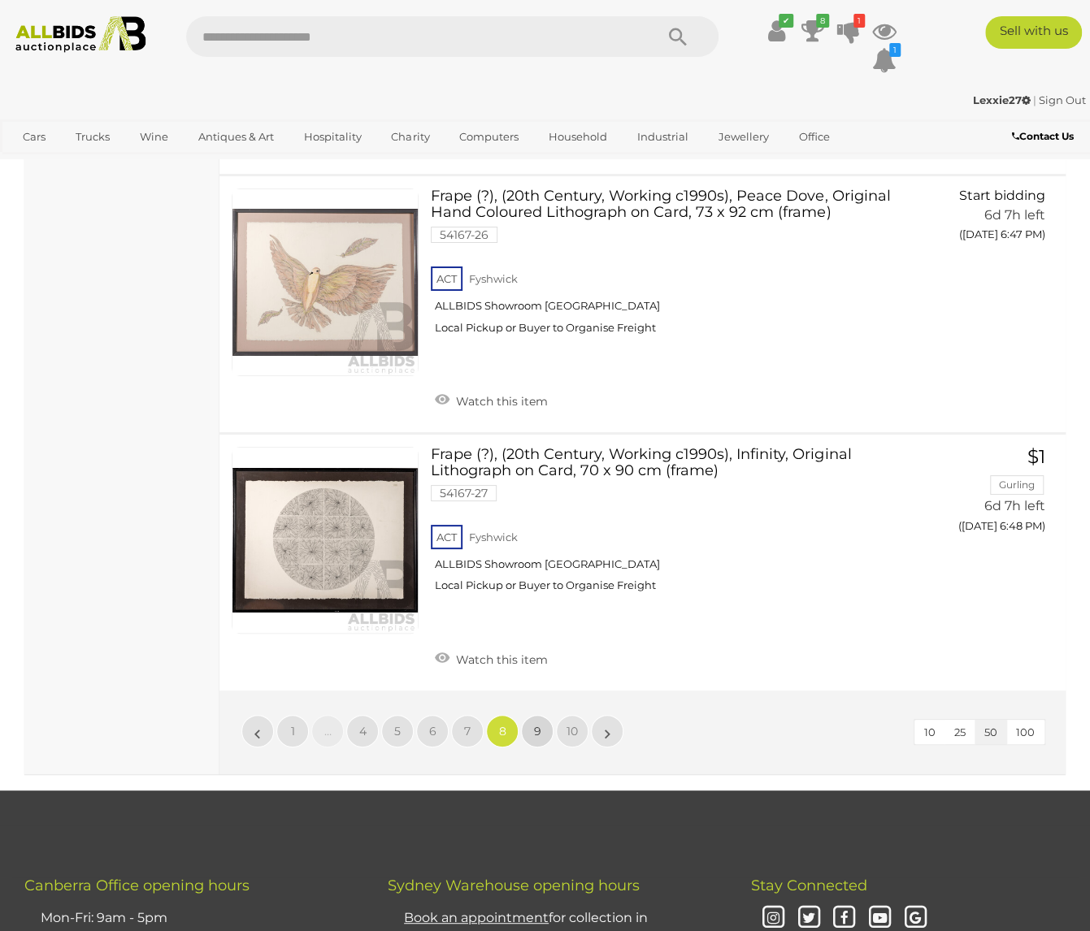
click at [536, 724] on span "9" at bounding box center [537, 731] width 7 height 15
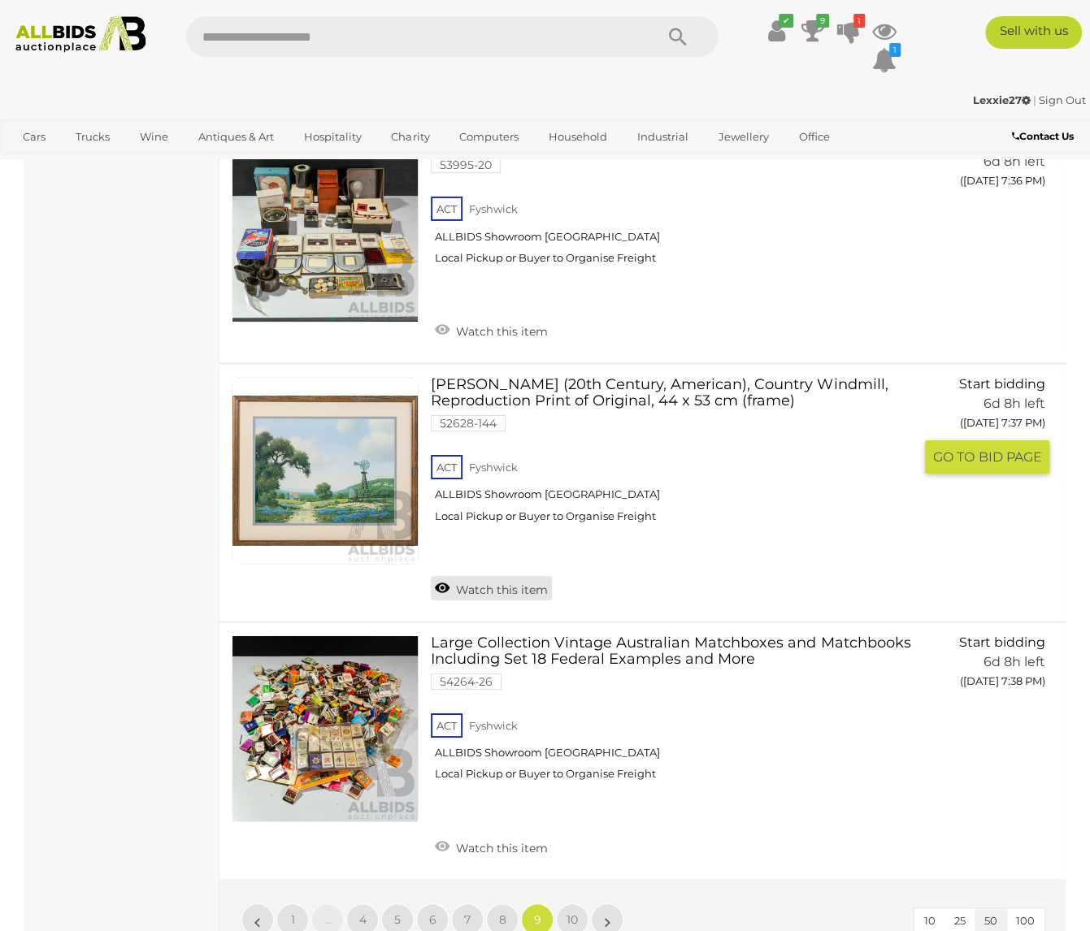
scroll to position [12631, 0]
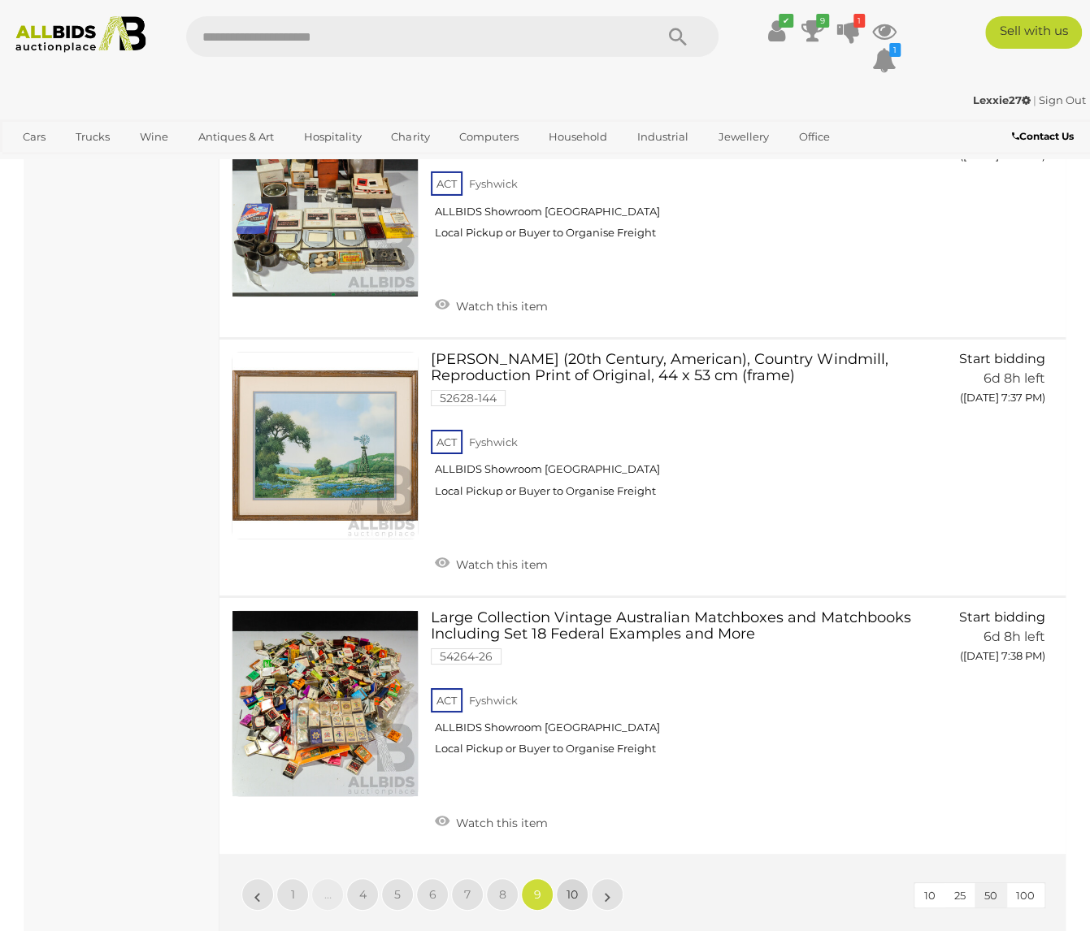
click at [574, 887] on span "10" at bounding box center [571, 894] width 11 height 15
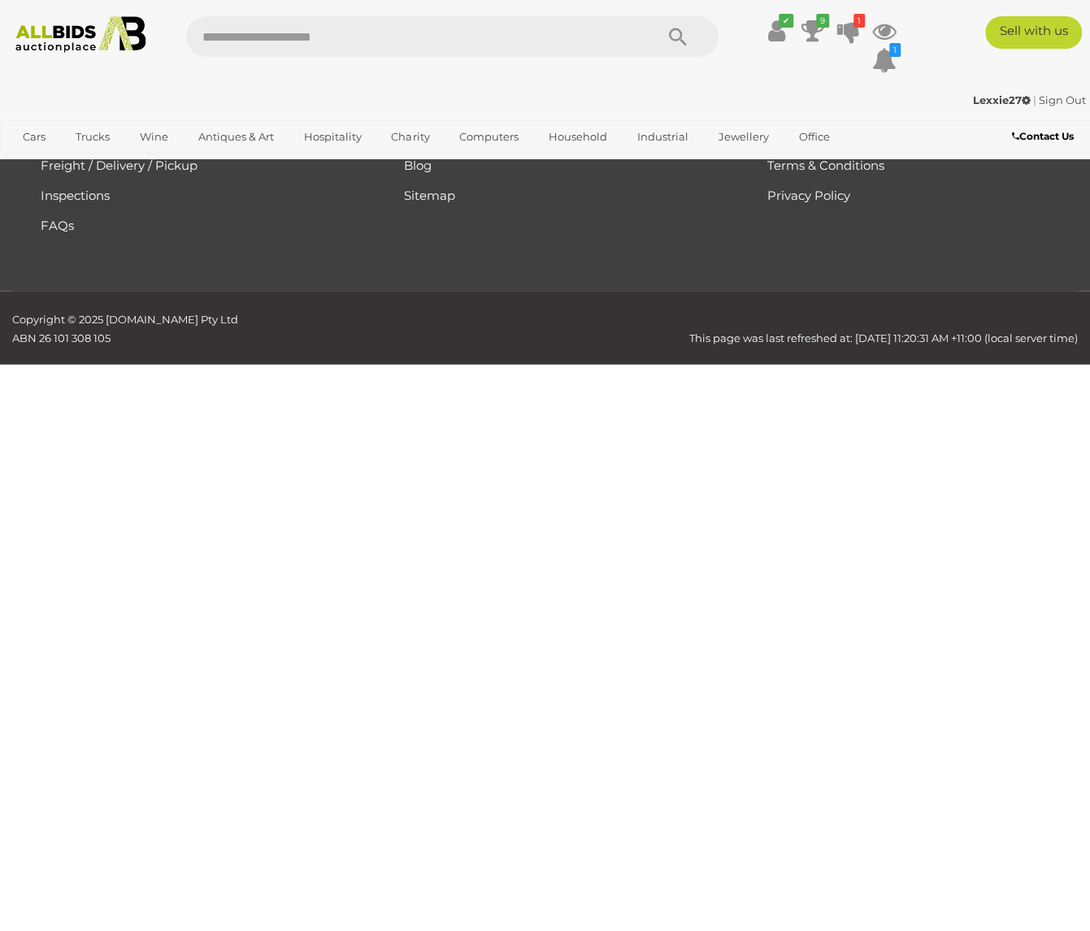
scroll to position [362, 0]
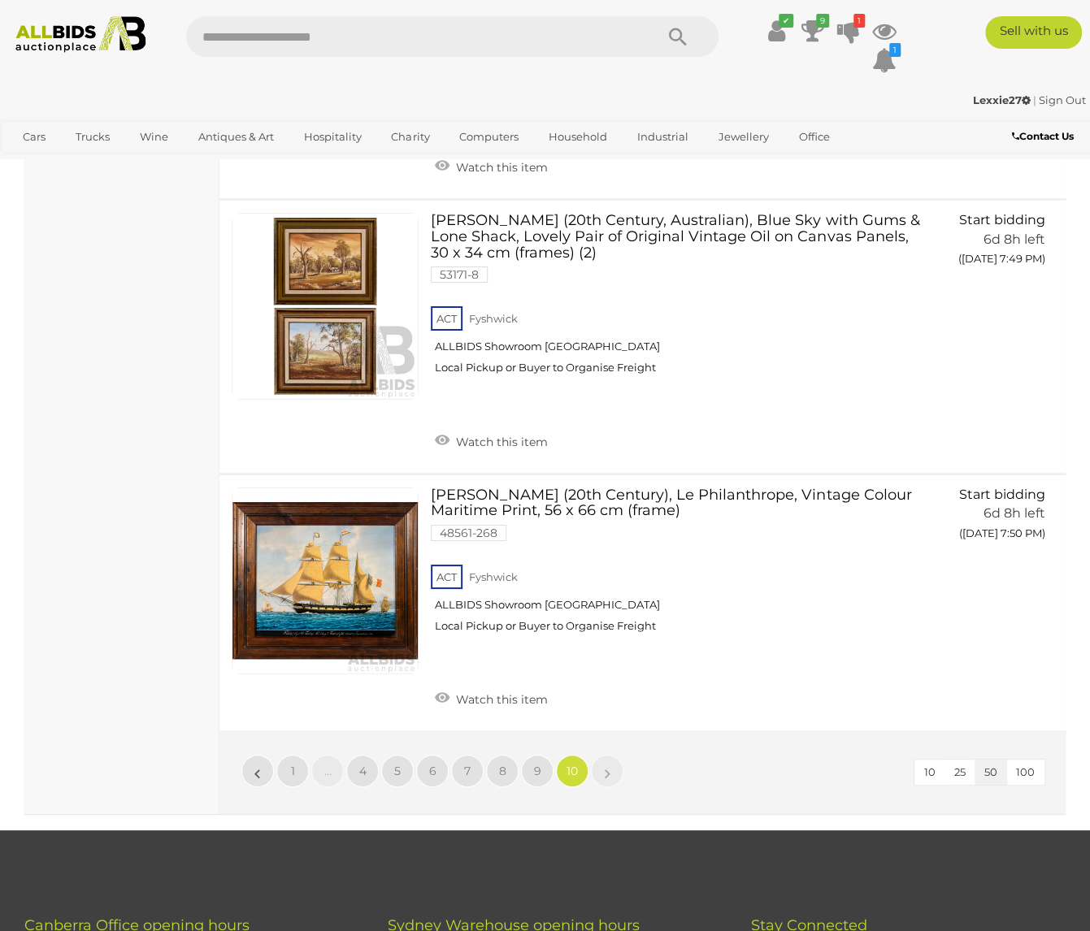
scroll to position [2962, 0]
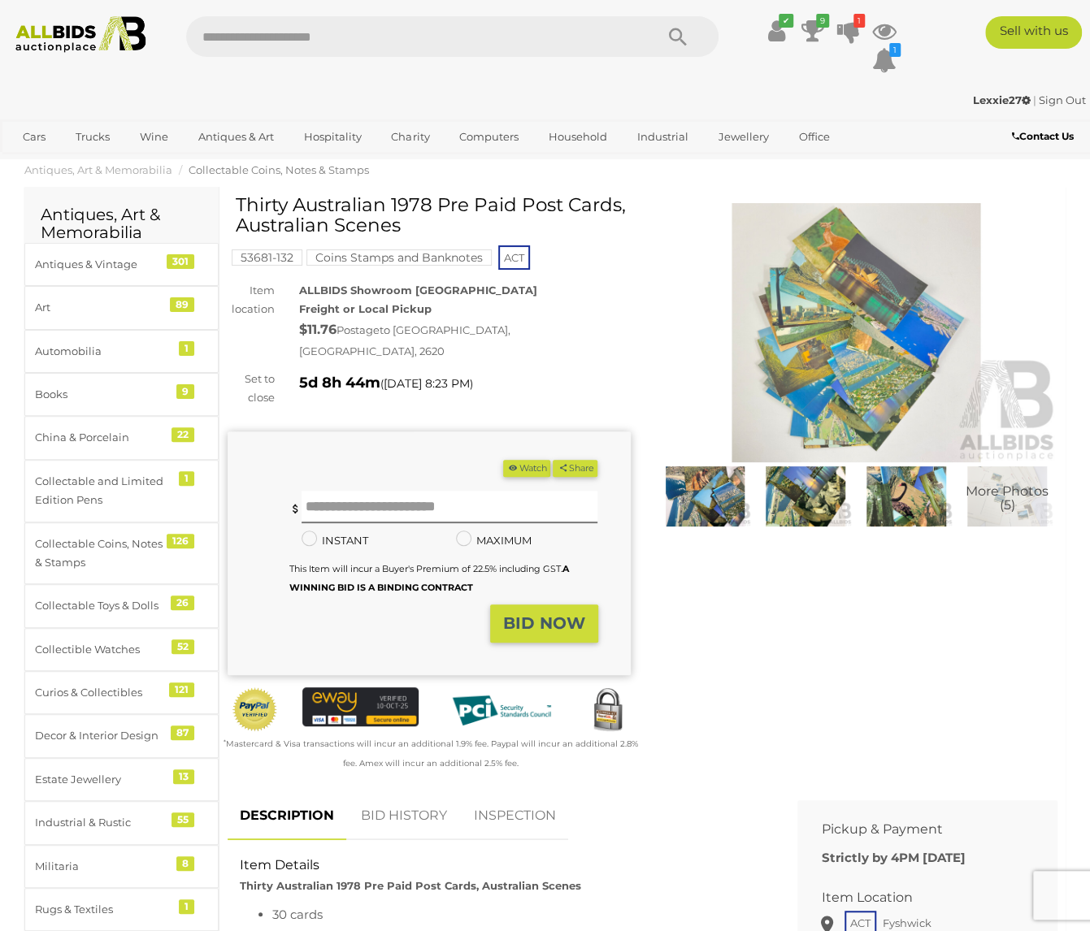
click at [864, 318] on img at bounding box center [856, 332] width 403 height 259
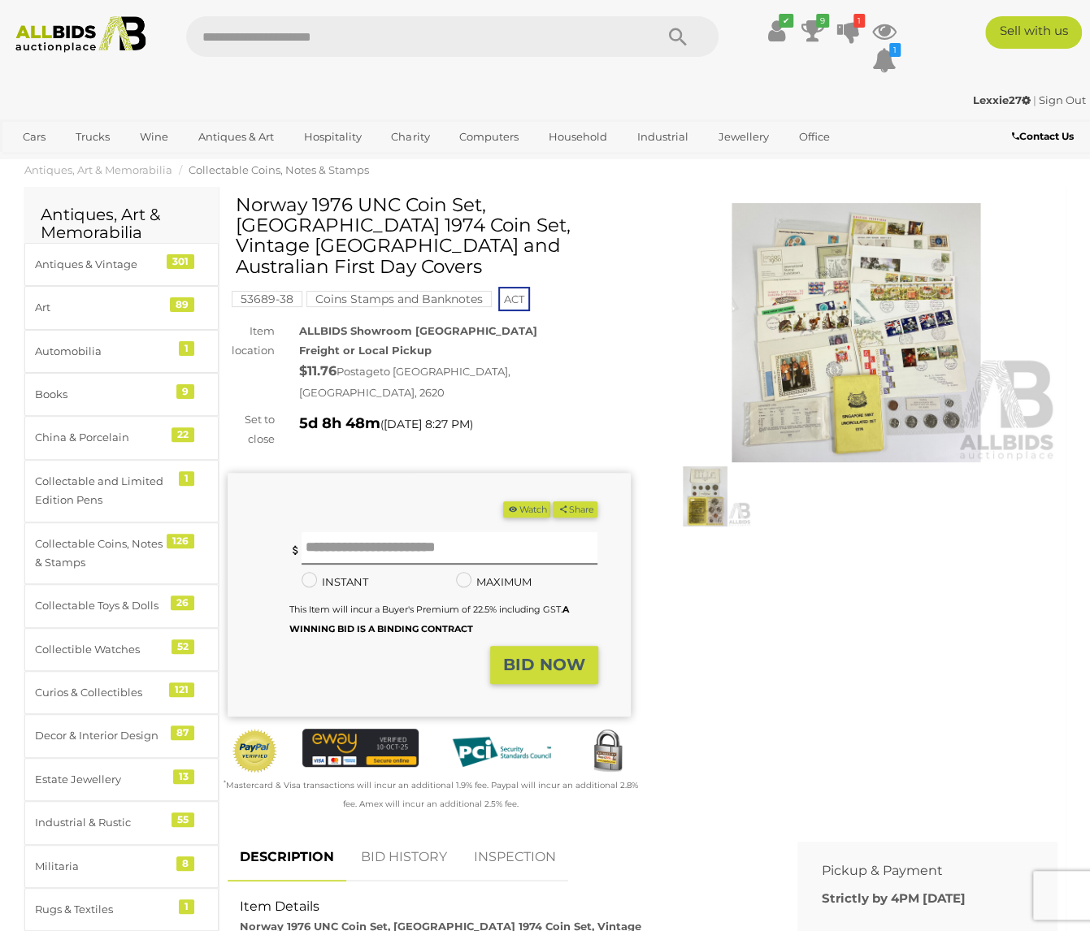
click at [826, 303] on img at bounding box center [856, 332] width 403 height 259
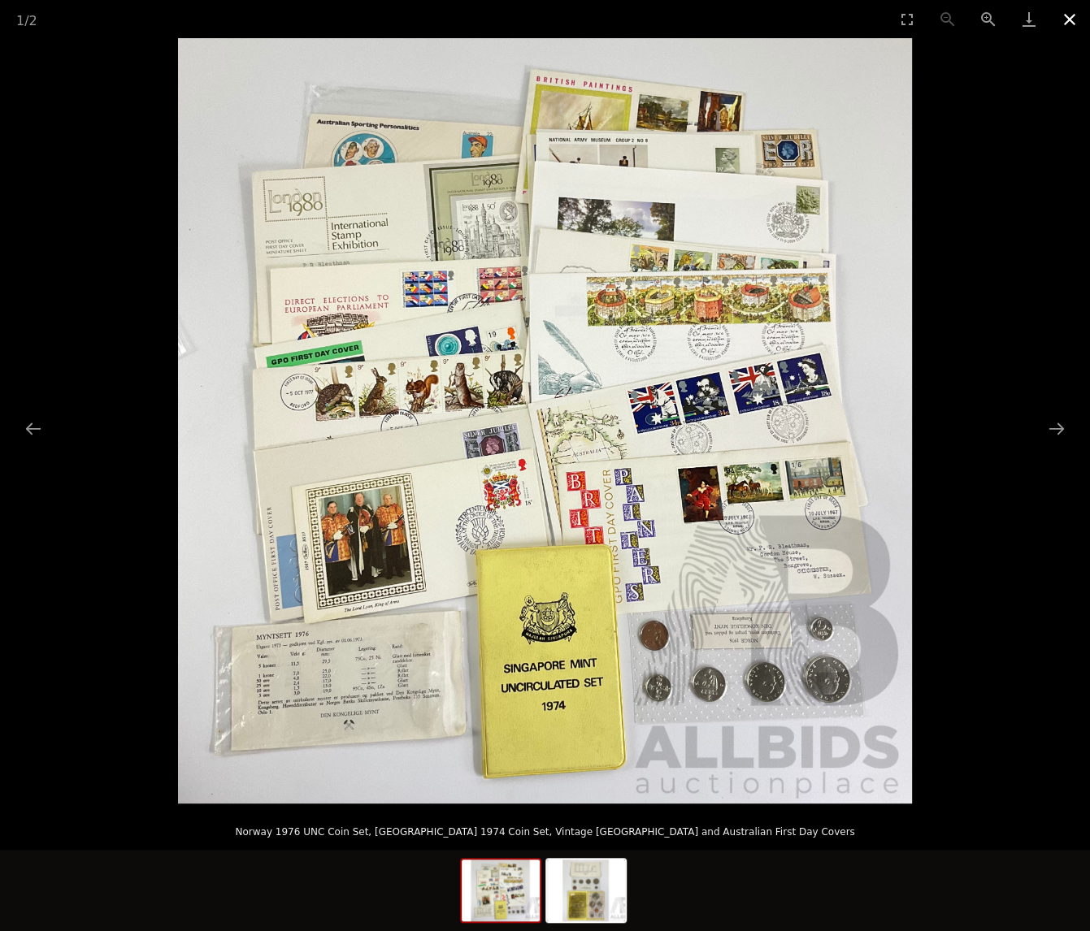
click at [1068, 17] on button "Close gallery" at bounding box center [1069, 19] width 41 height 38
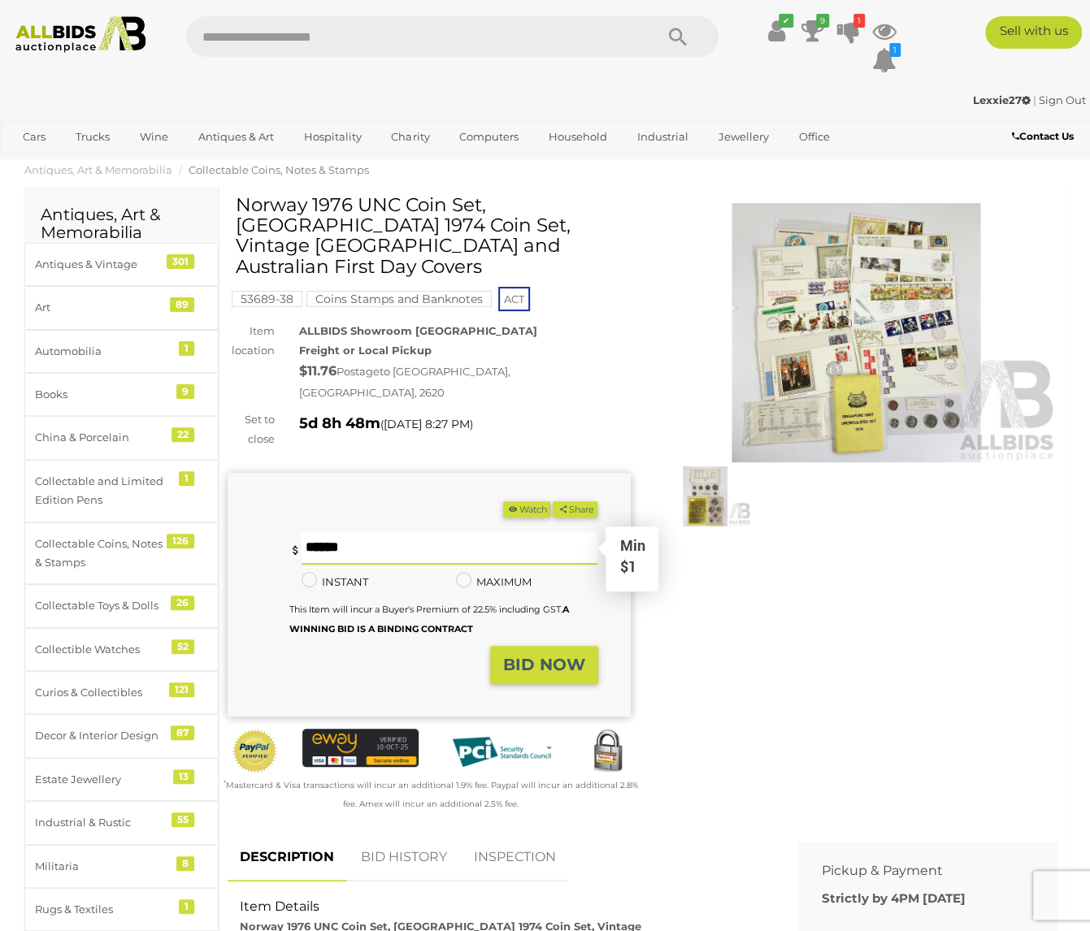
click at [395, 532] on input "text" at bounding box center [449, 548] width 297 height 32
type input "*"
click at [569, 655] on strong "BID NOW" at bounding box center [544, 664] width 82 height 19
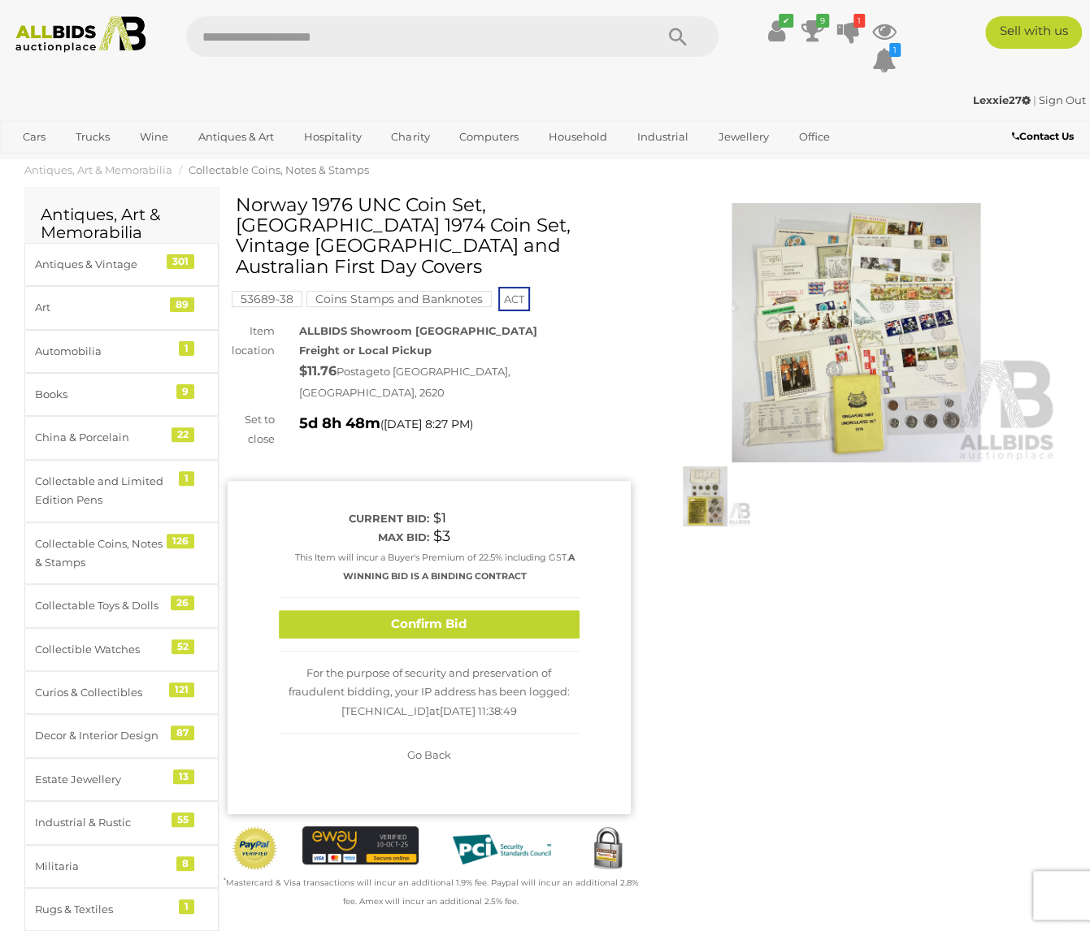
click at [481, 610] on button "Confirm Bid" at bounding box center [429, 624] width 301 height 28
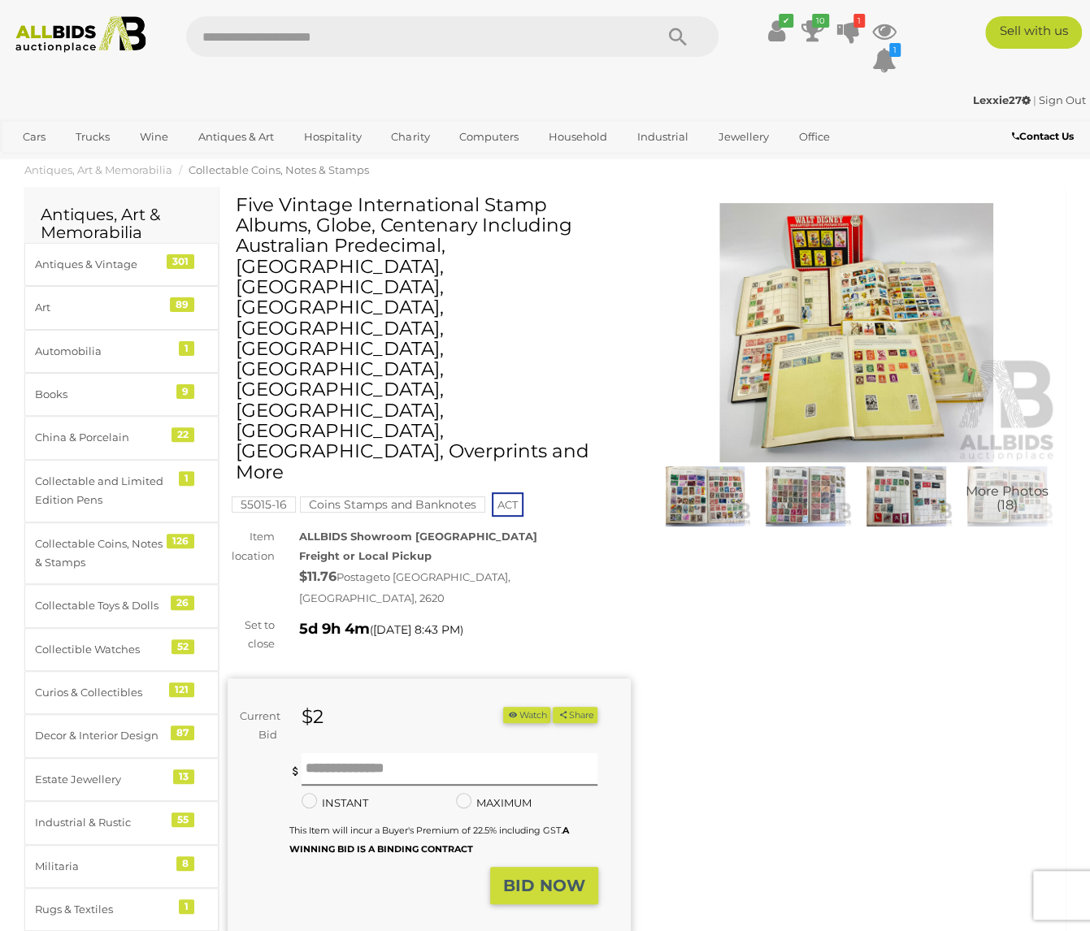
click at [838, 298] on img at bounding box center [856, 332] width 403 height 259
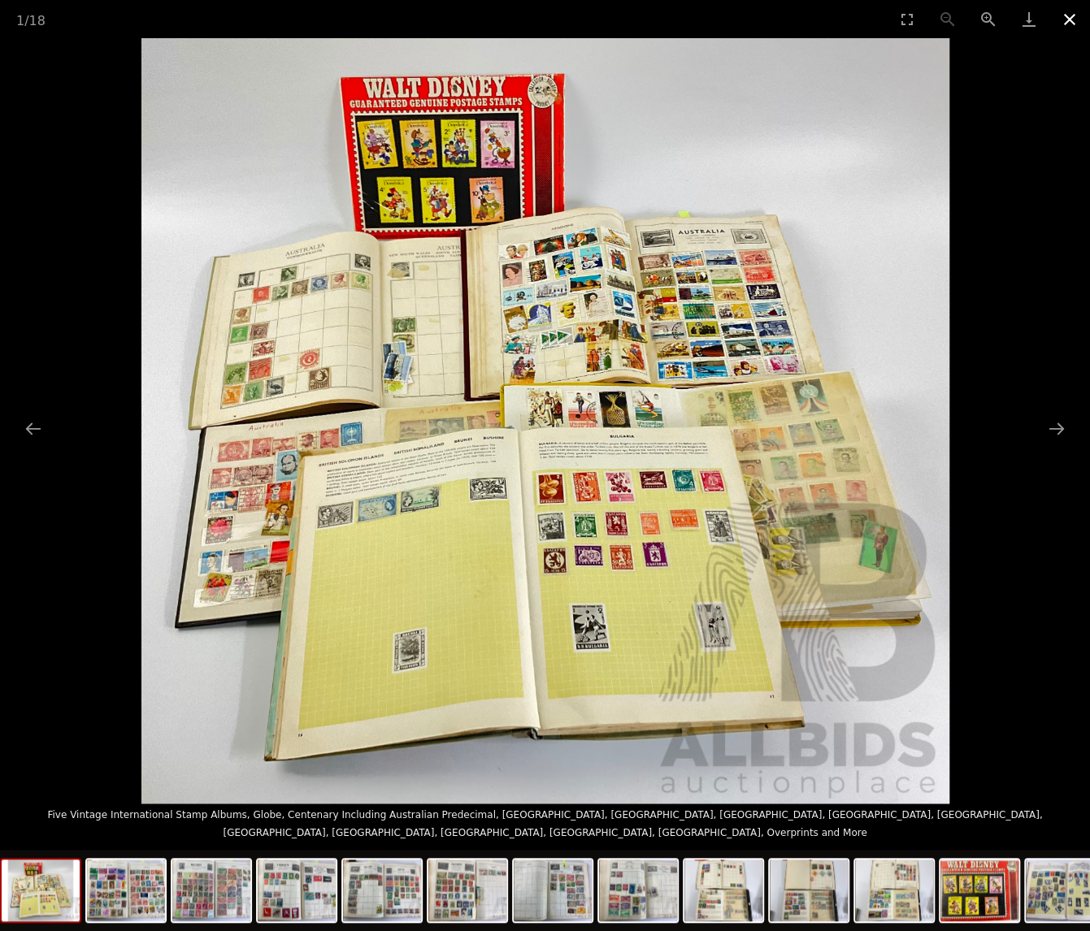
click at [1071, 17] on button "Close gallery" at bounding box center [1069, 19] width 41 height 38
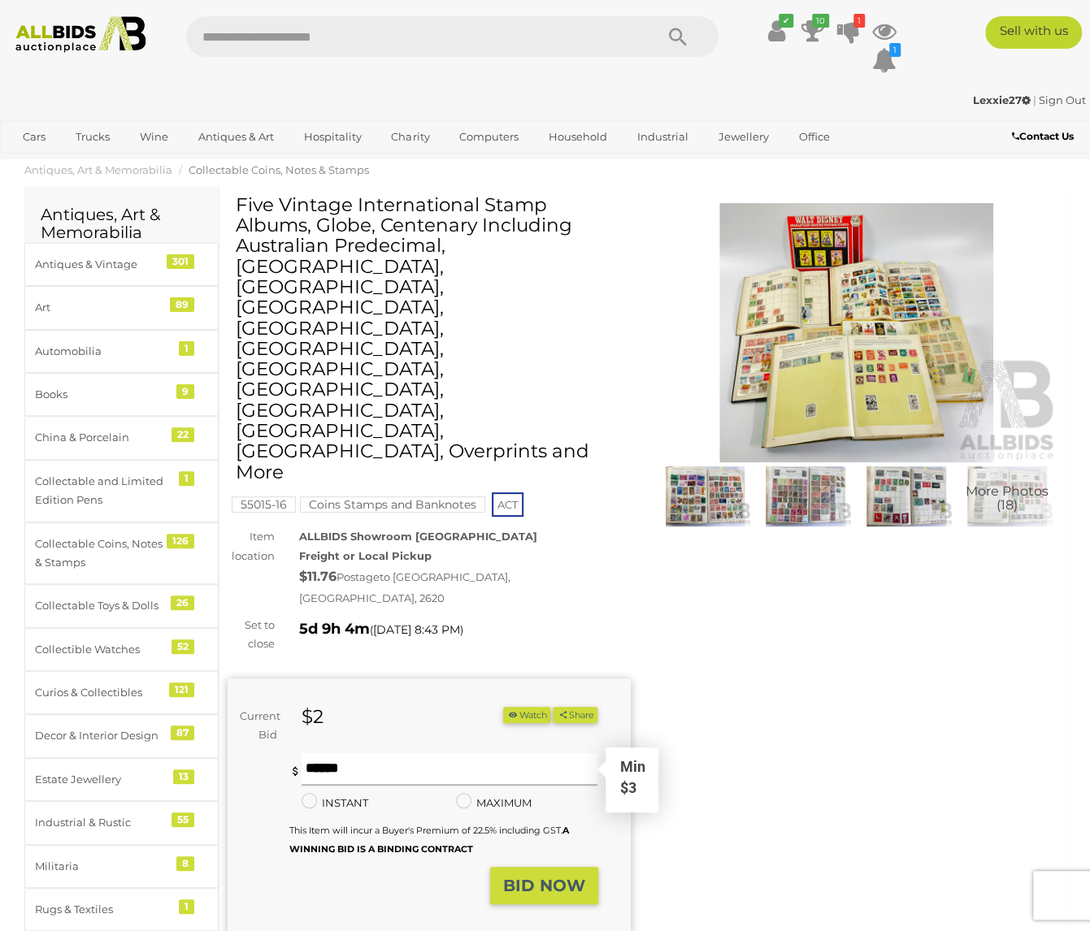
click at [359, 753] on input "text" at bounding box center [449, 769] width 297 height 32
type input "**"
click at [559, 876] on strong "BID NOW" at bounding box center [544, 885] width 82 height 19
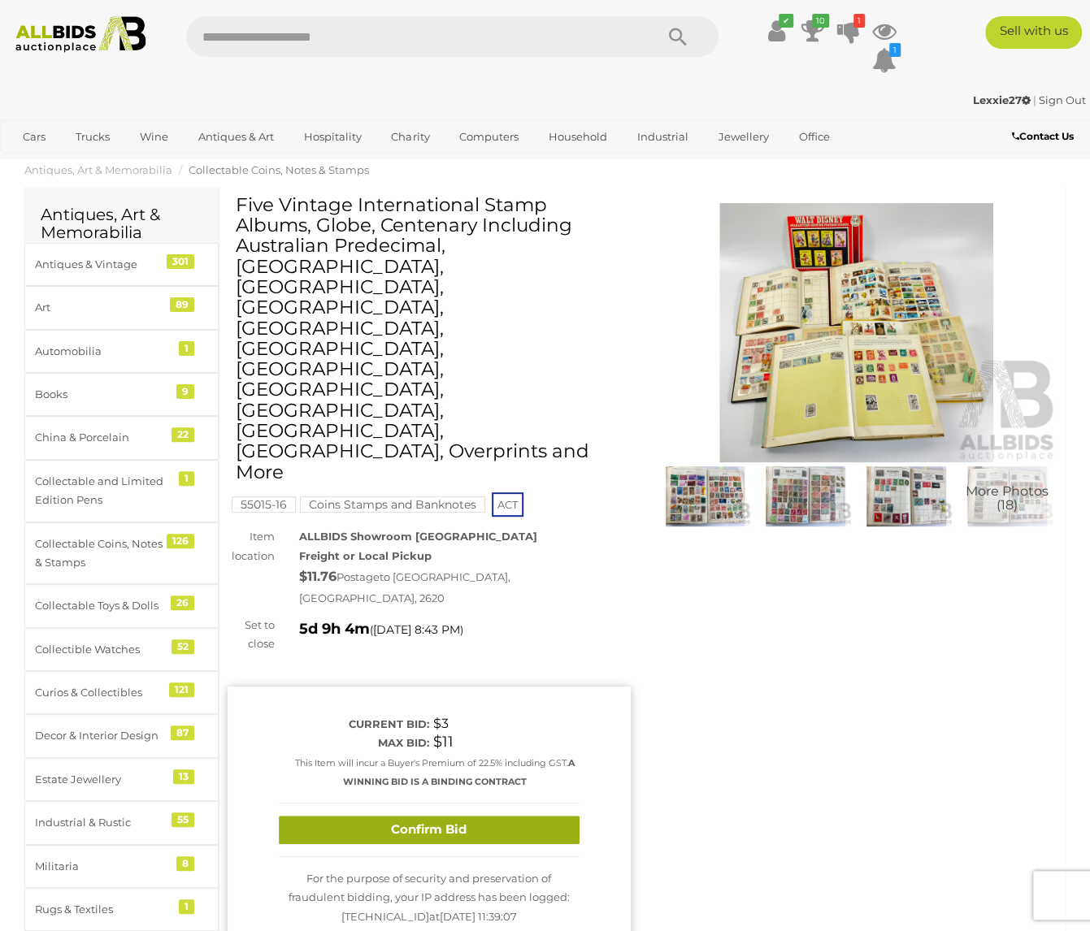
click at [471, 816] on button "Confirm Bid" at bounding box center [429, 830] width 301 height 28
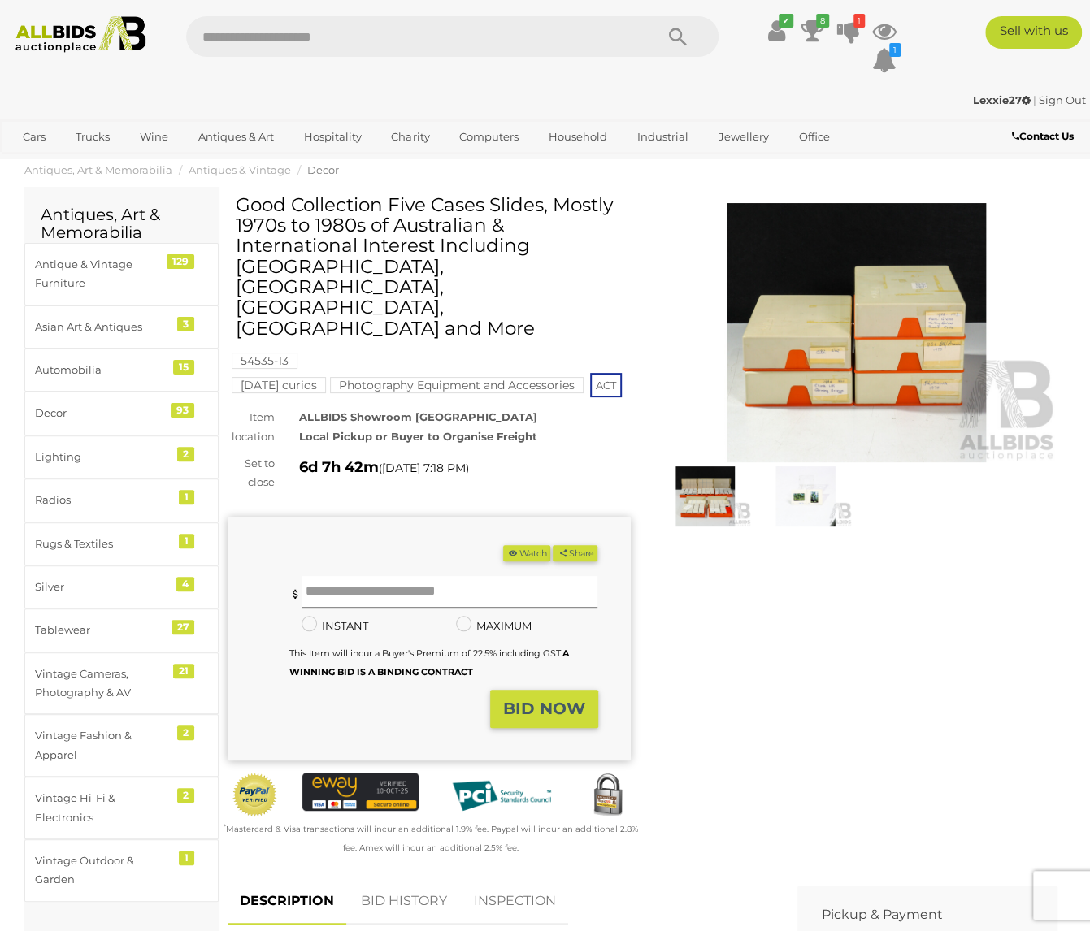
click at [812, 496] on img at bounding box center [805, 495] width 93 height 59
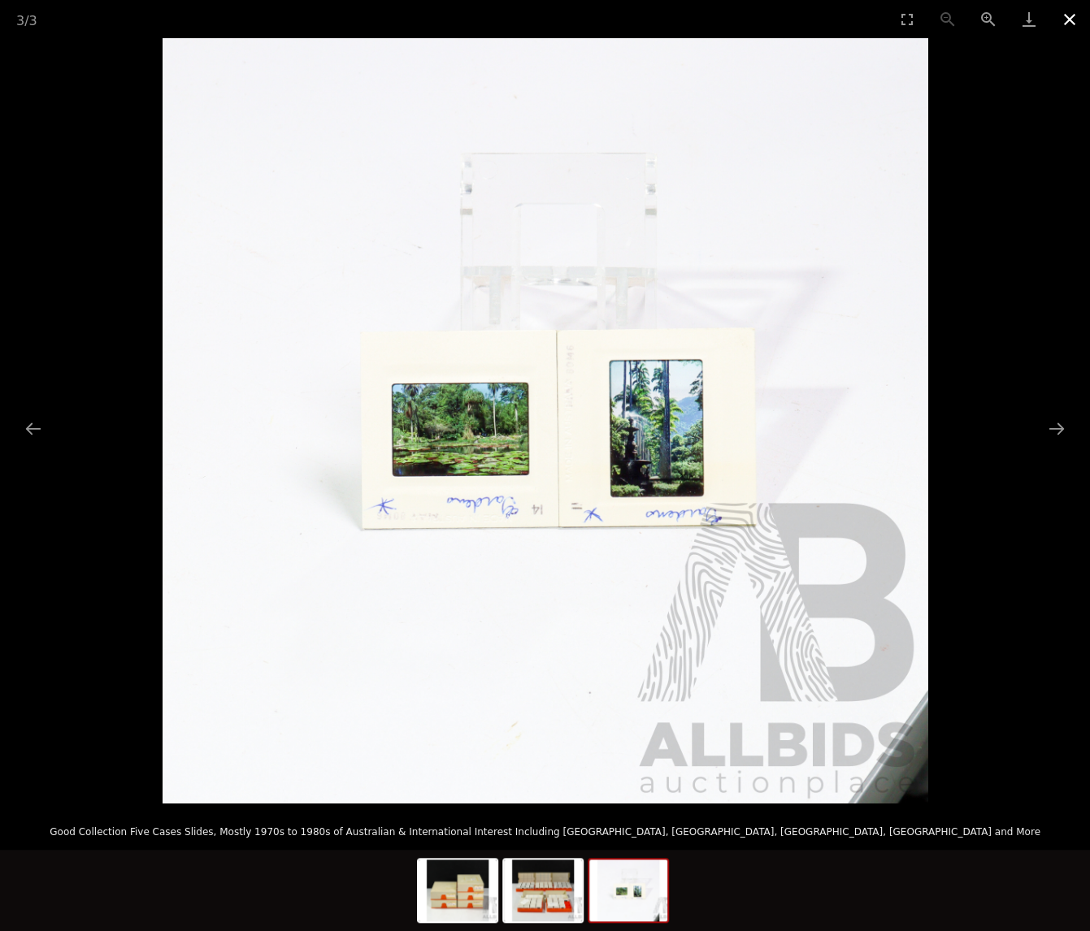
click at [1068, 21] on button "Close gallery" at bounding box center [1069, 19] width 41 height 38
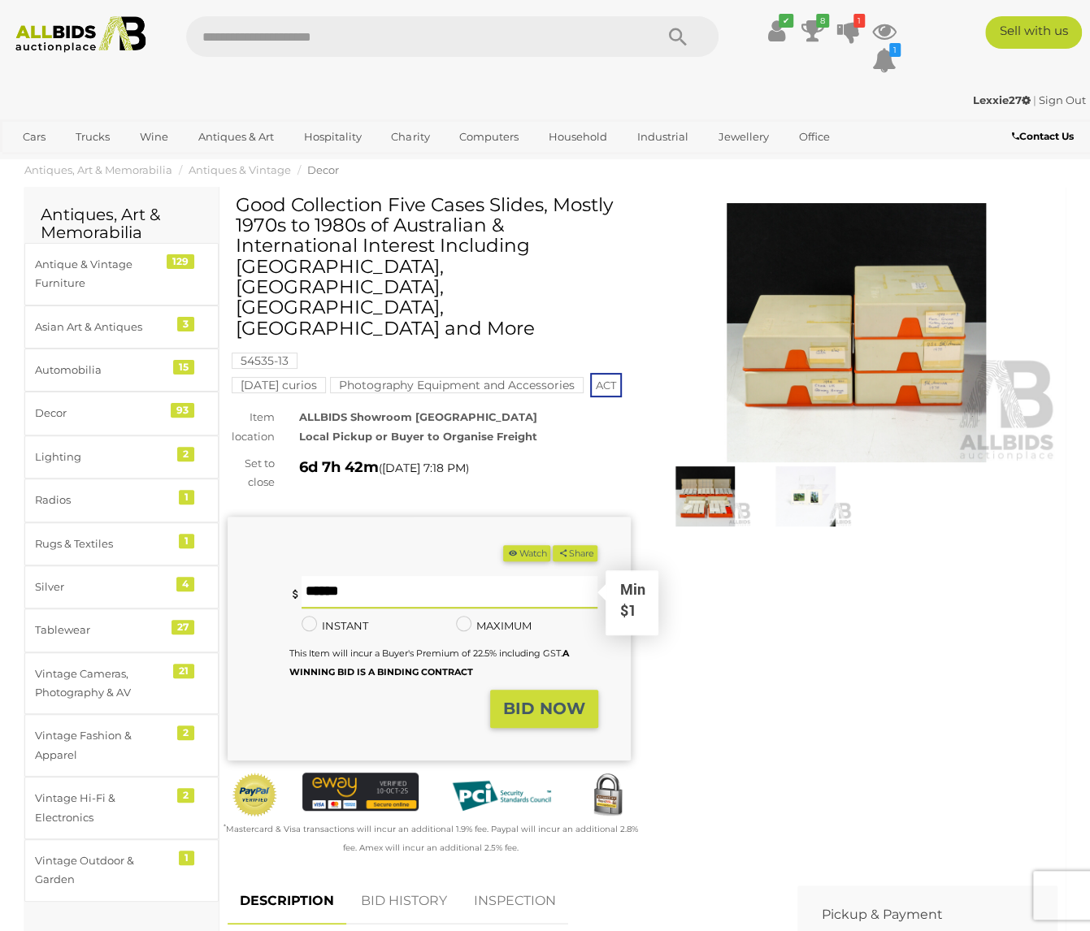
click at [398, 576] on input "text" at bounding box center [449, 592] width 297 height 32
type input "**"
click at [497, 690] on button "BID NOW" at bounding box center [544, 709] width 108 height 38
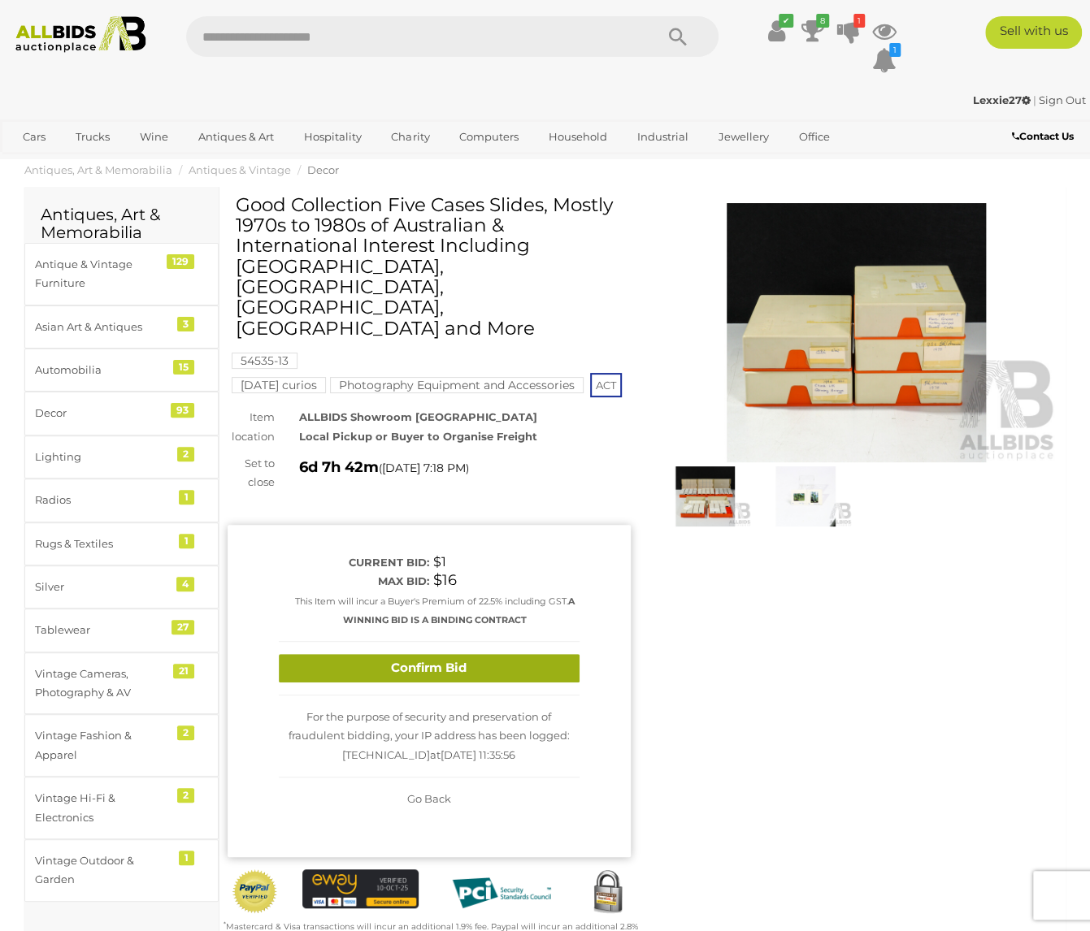
click at [445, 654] on button "Confirm Bid" at bounding box center [429, 668] width 301 height 28
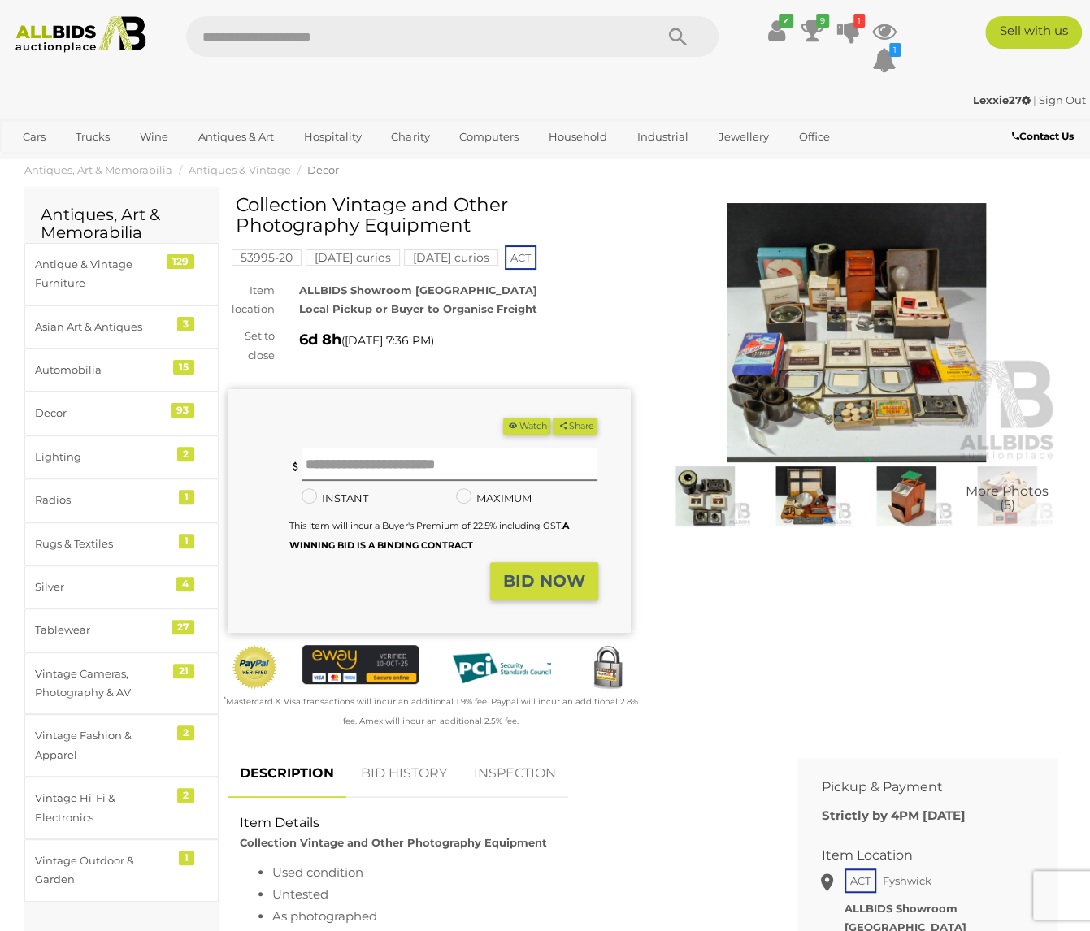
click at [896, 370] on img at bounding box center [856, 332] width 403 height 259
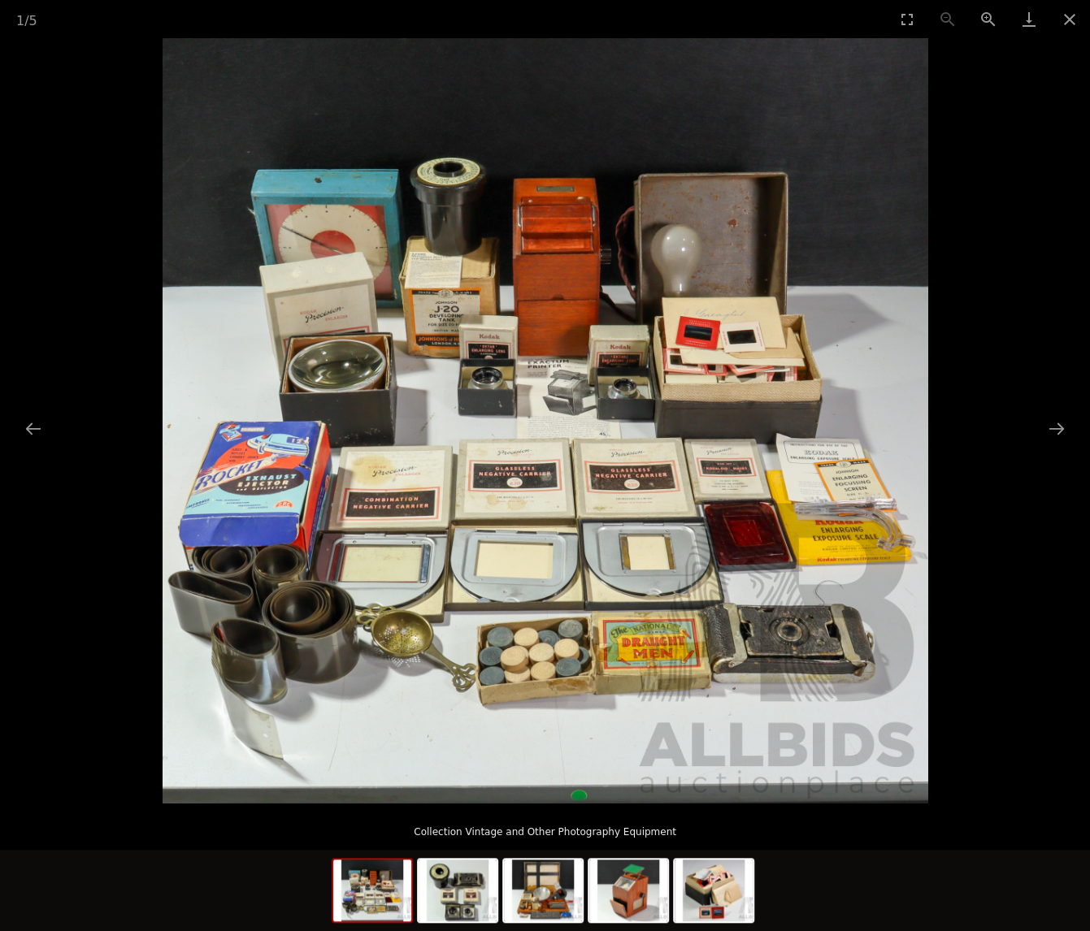
click at [250, 659] on img at bounding box center [544, 420] width 765 height 765
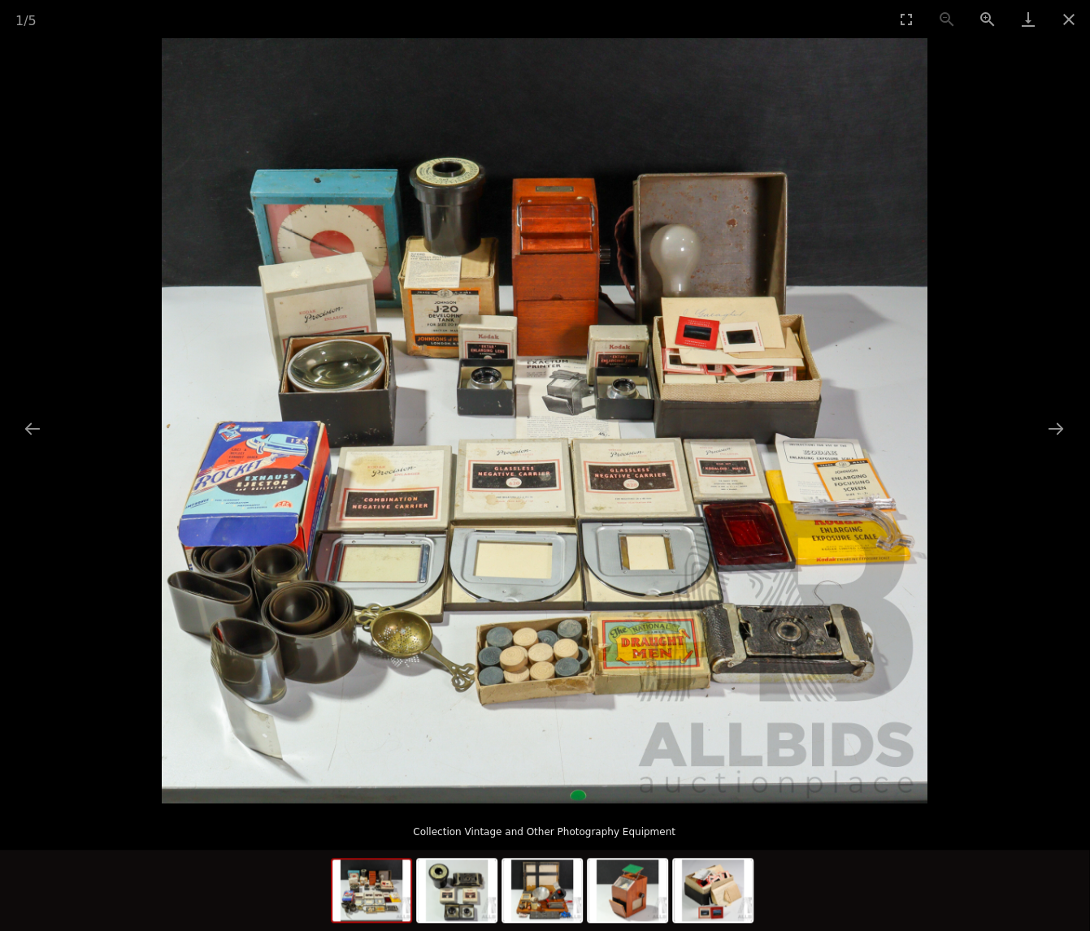
click at [747, 360] on img at bounding box center [544, 420] width 765 height 765
click at [643, 896] on img at bounding box center [627, 891] width 78 height 62
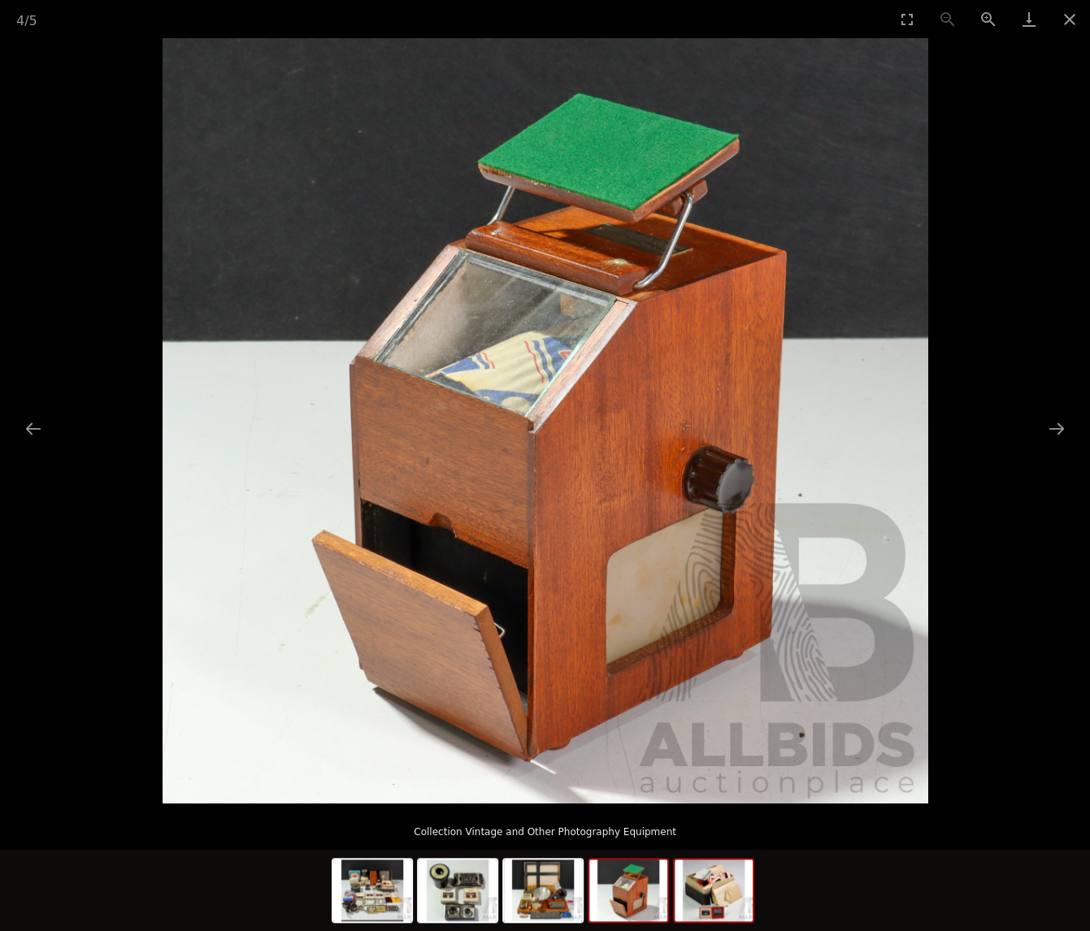
click at [717, 894] on img at bounding box center [713, 891] width 78 height 62
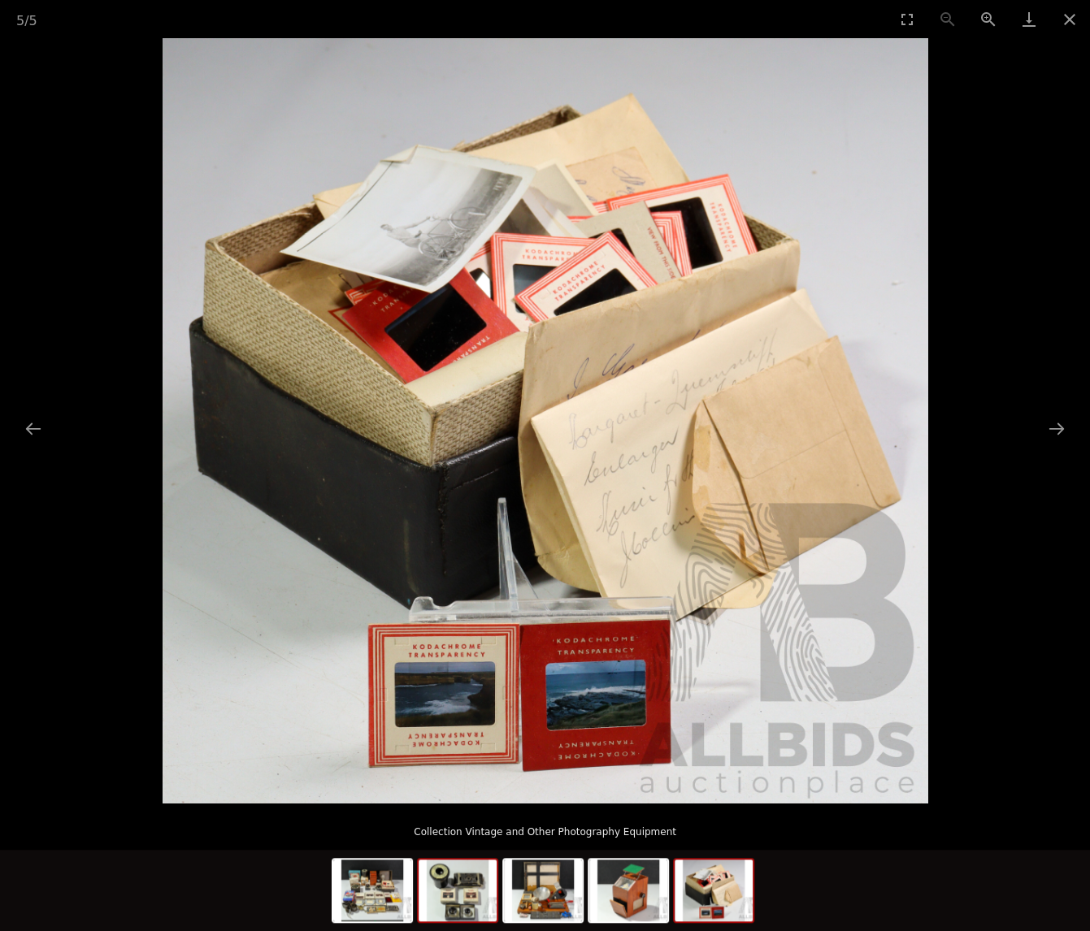
click at [468, 905] on img at bounding box center [457, 891] width 78 height 62
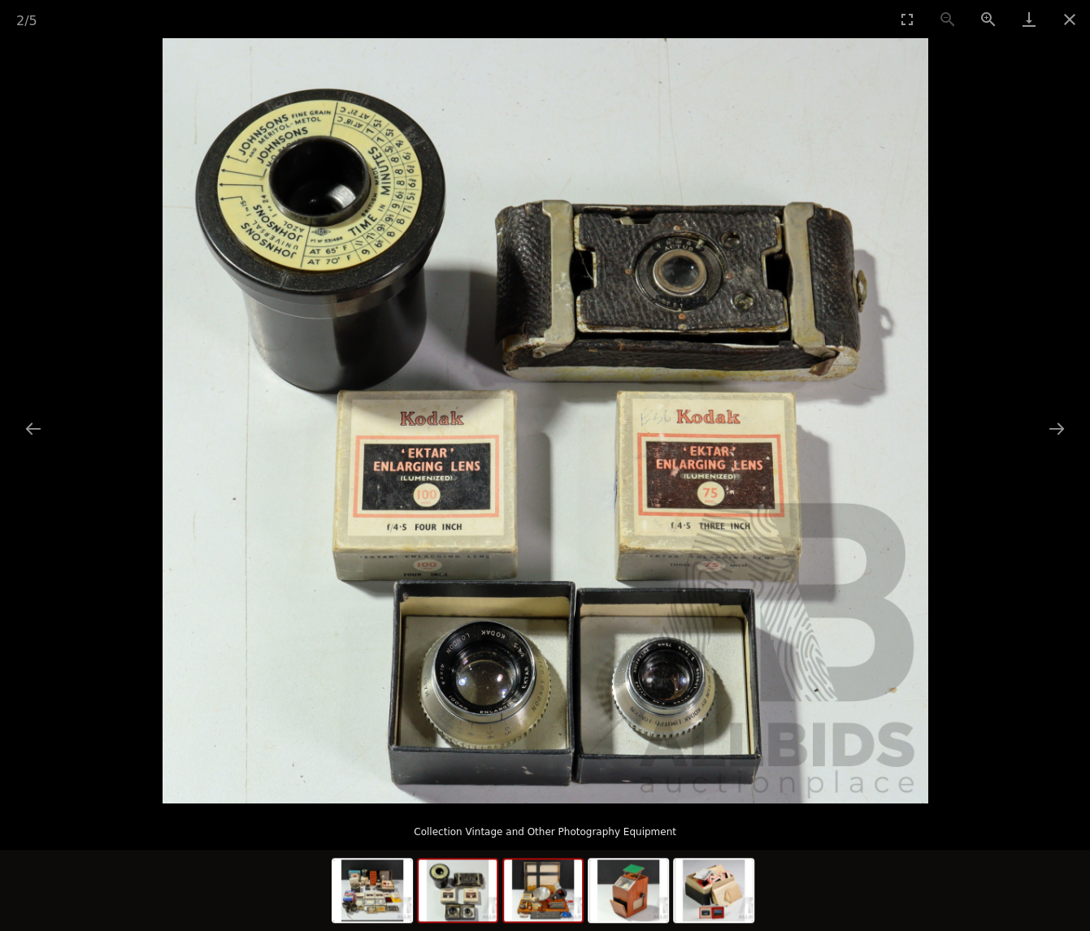
click at [531, 906] on img at bounding box center [543, 891] width 78 height 62
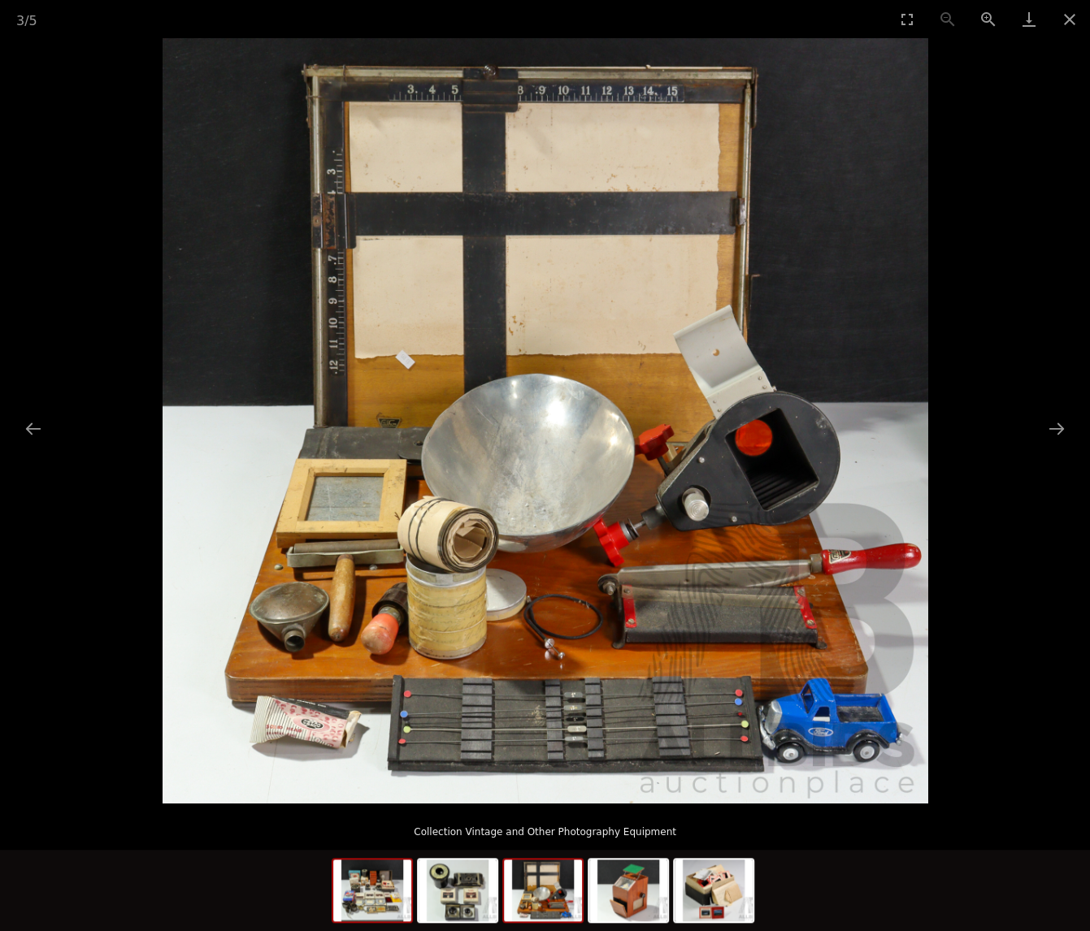
click at [381, 909] on img at bounding box center [372, 891] width 78 height 62
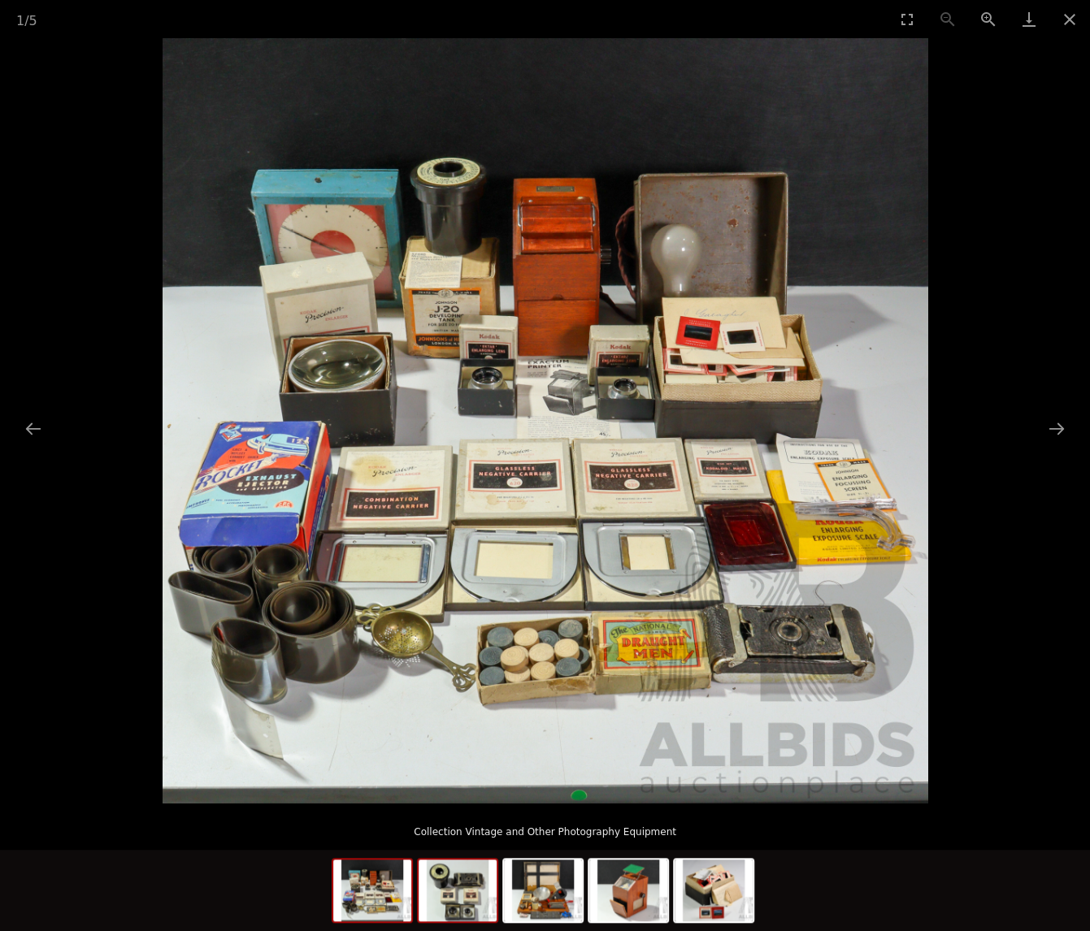
click at [465, 914] on img at bounding box center [457, 891] width 78 height 62
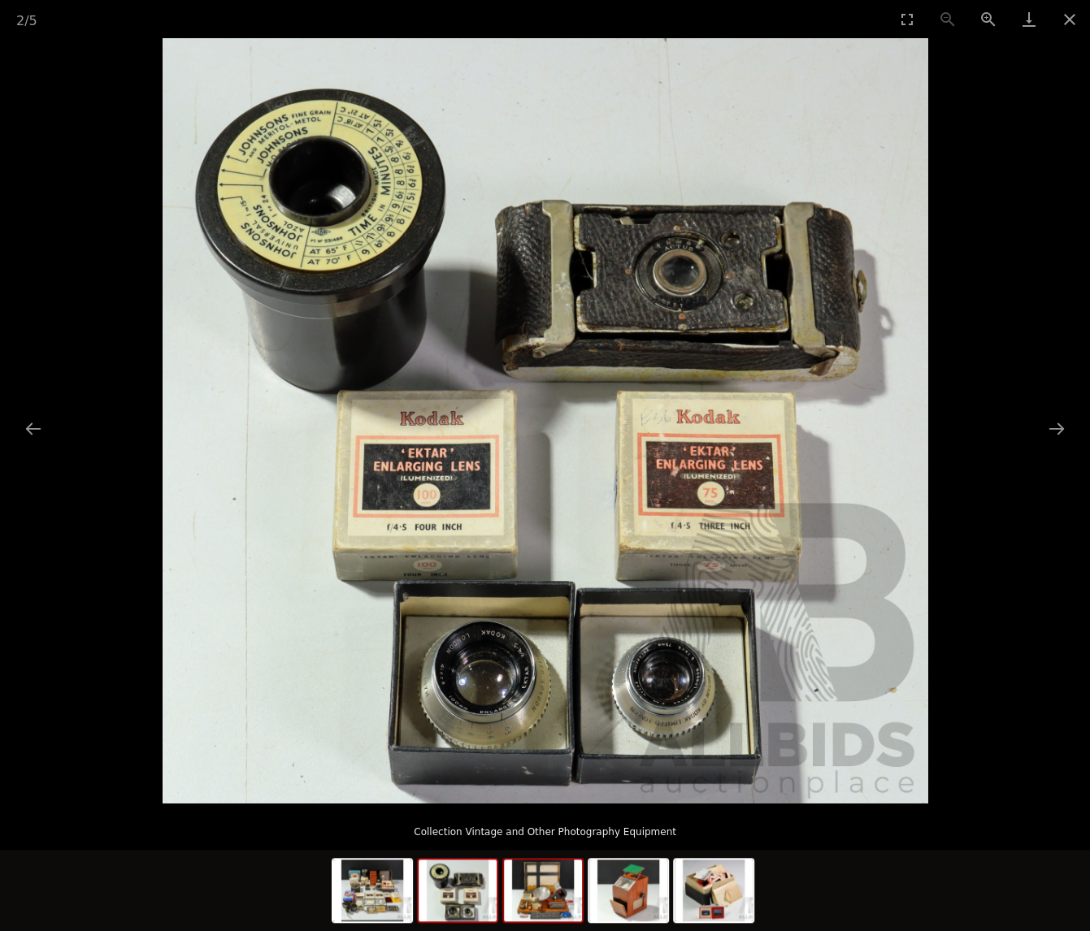
click at [531, 915] on img at bounding box center [543, 891] width 78 height 62
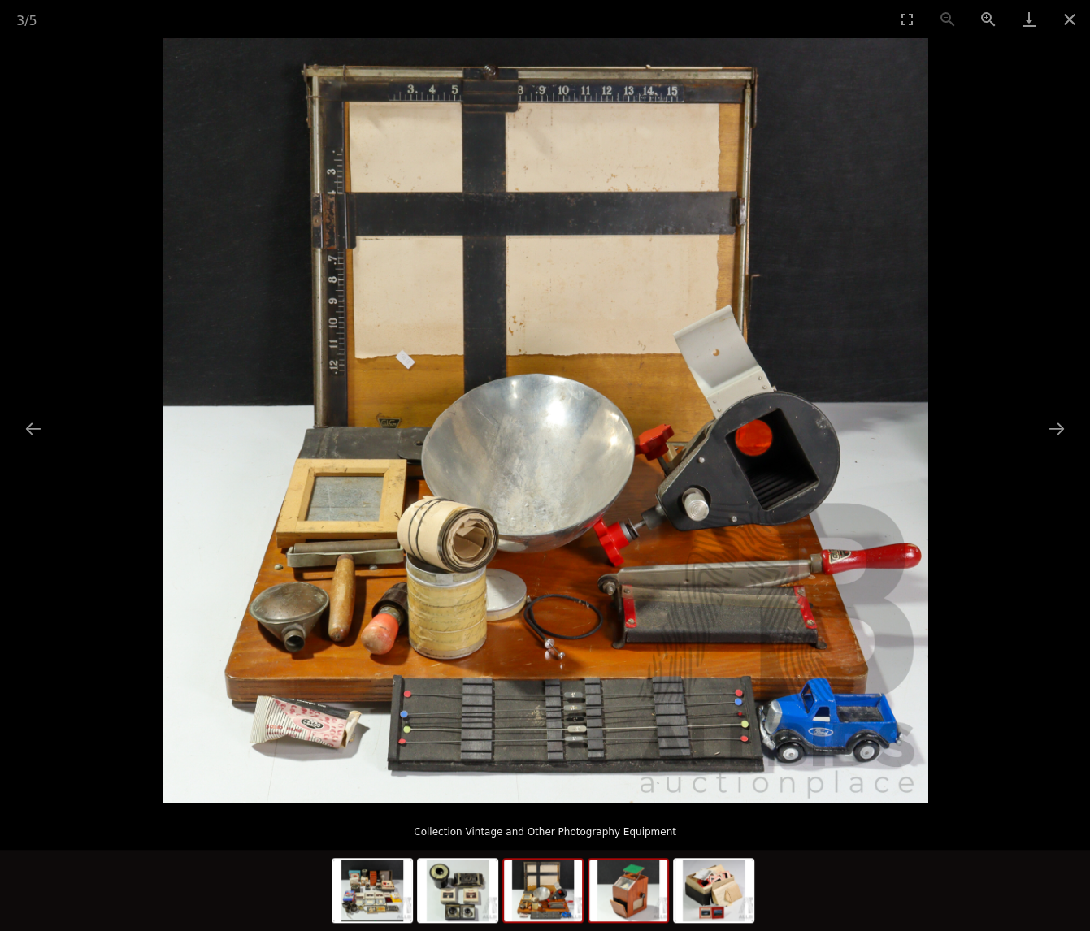
click at [614, 908] on img at bounding box center [628, 891] width 78 height 62
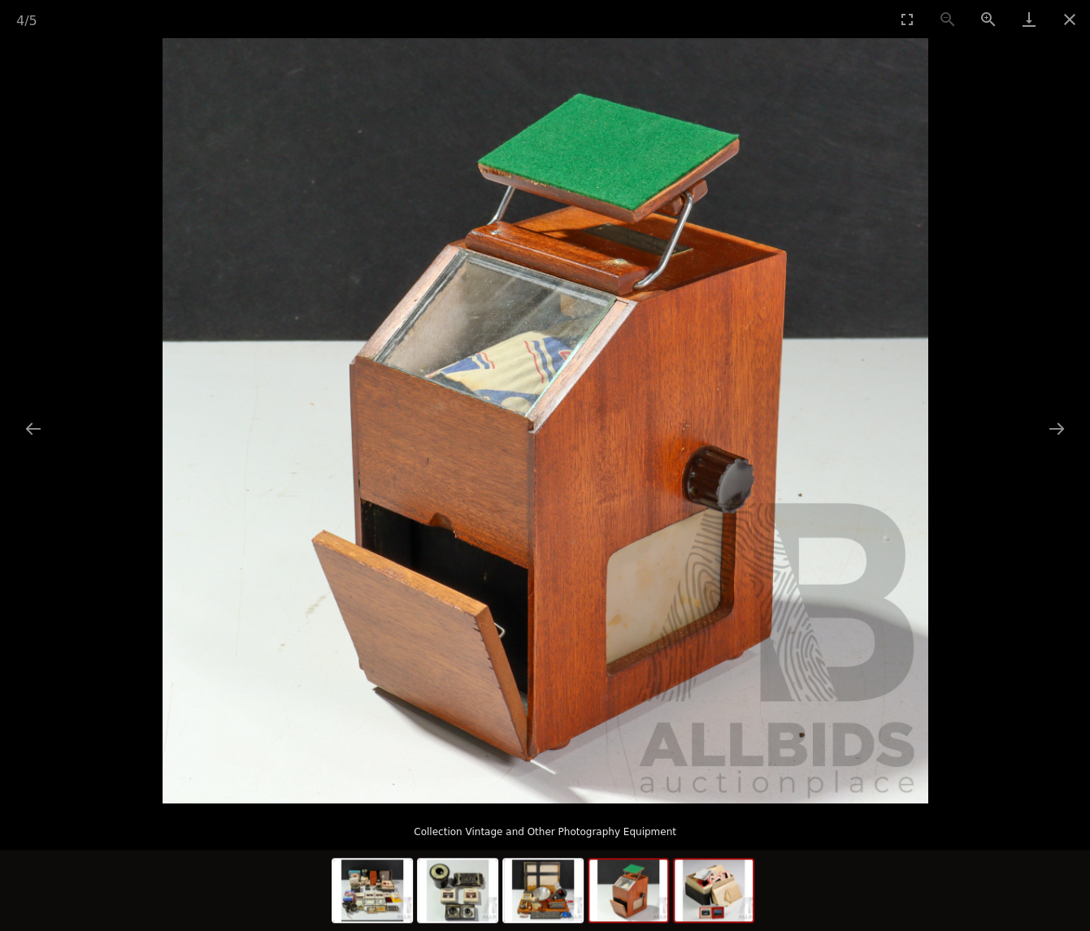
click at [707, 906] on img at bounding box center [713, 891] width 78 height 62
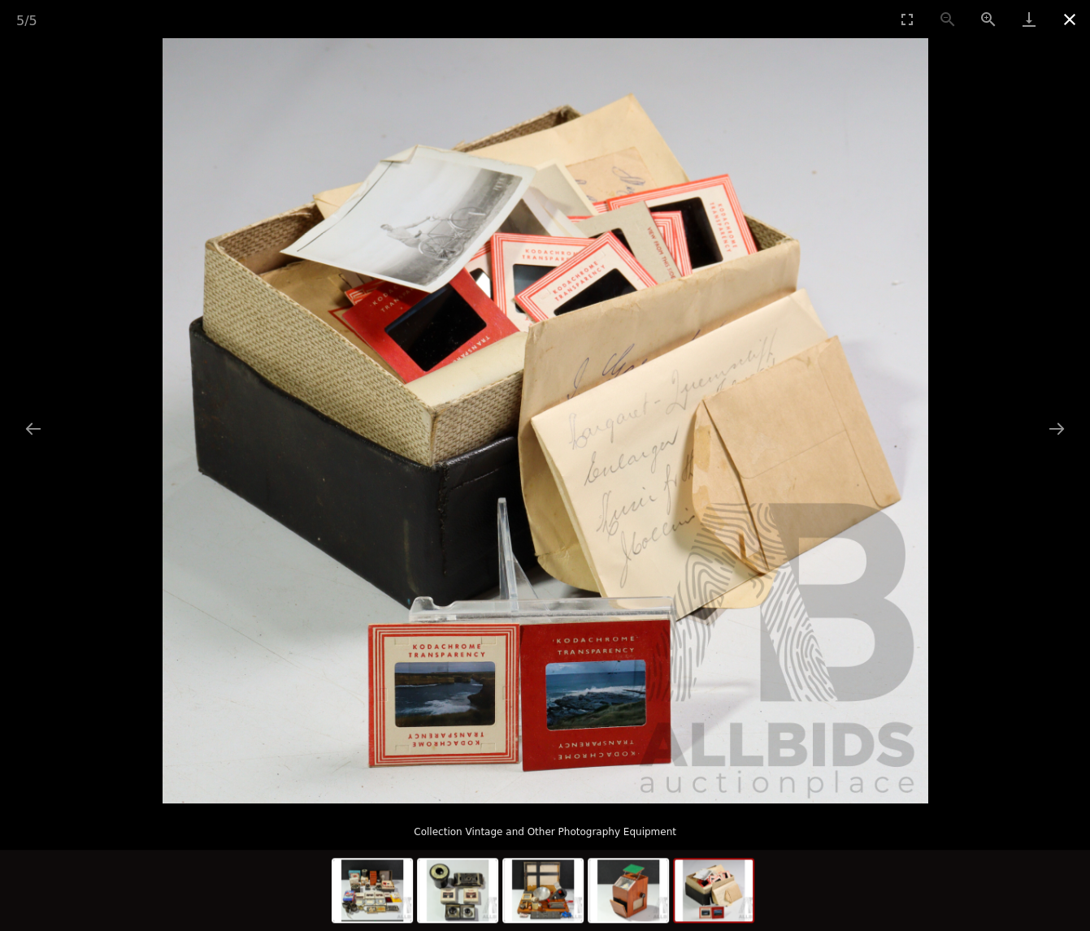
click at [1069, 19] on button "Close gallery" at bounding box center [1069, 19] width 41 height 38
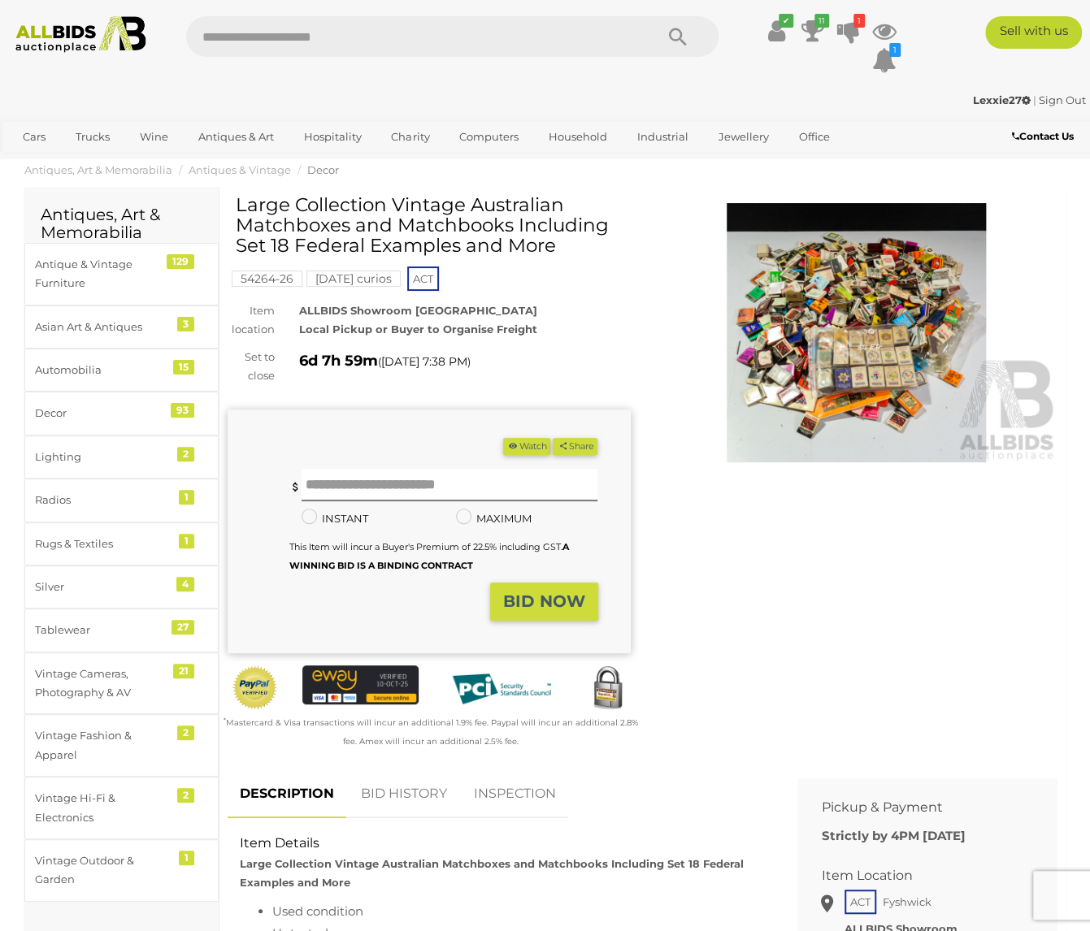
click at [858, 323] on img at bounding box center [856, 332] width 403 height 259
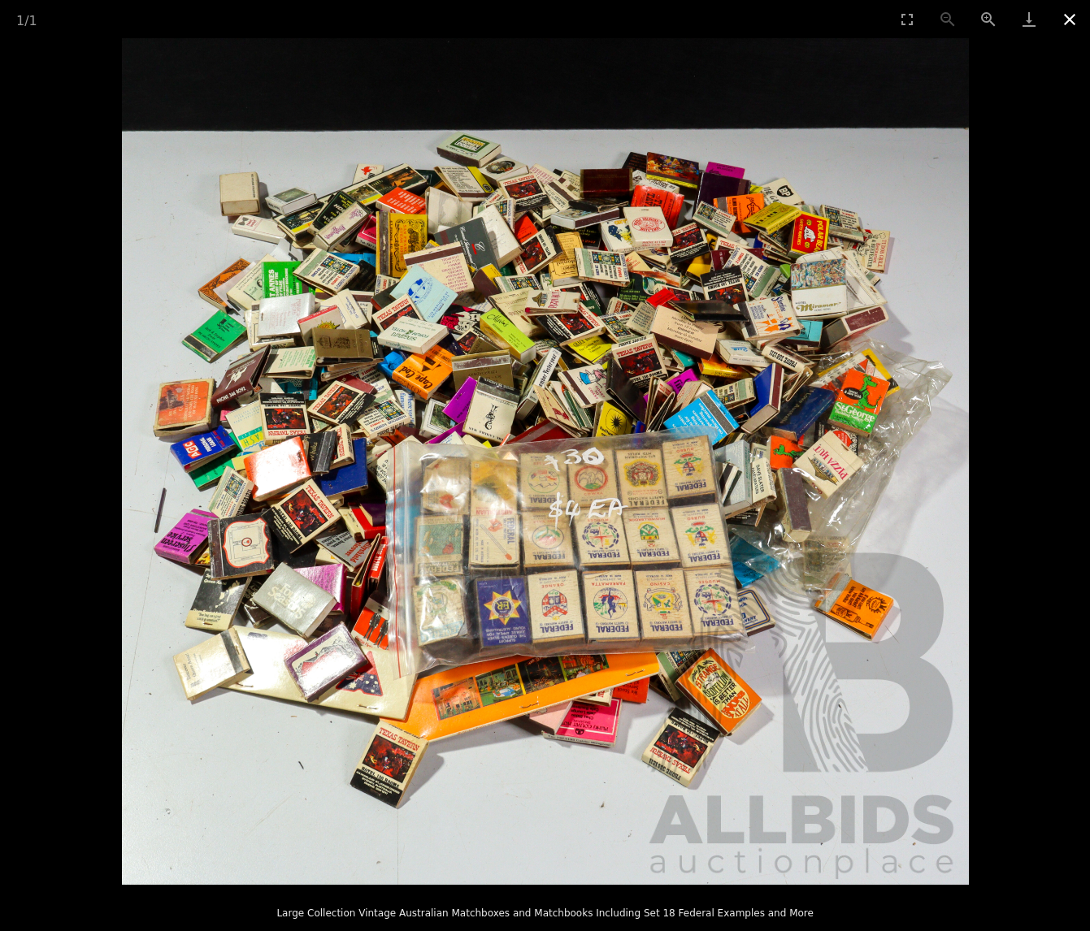
click at [1072, 17] on button "Close gallery" at bounding box center [1069, 19] width 41 height 38
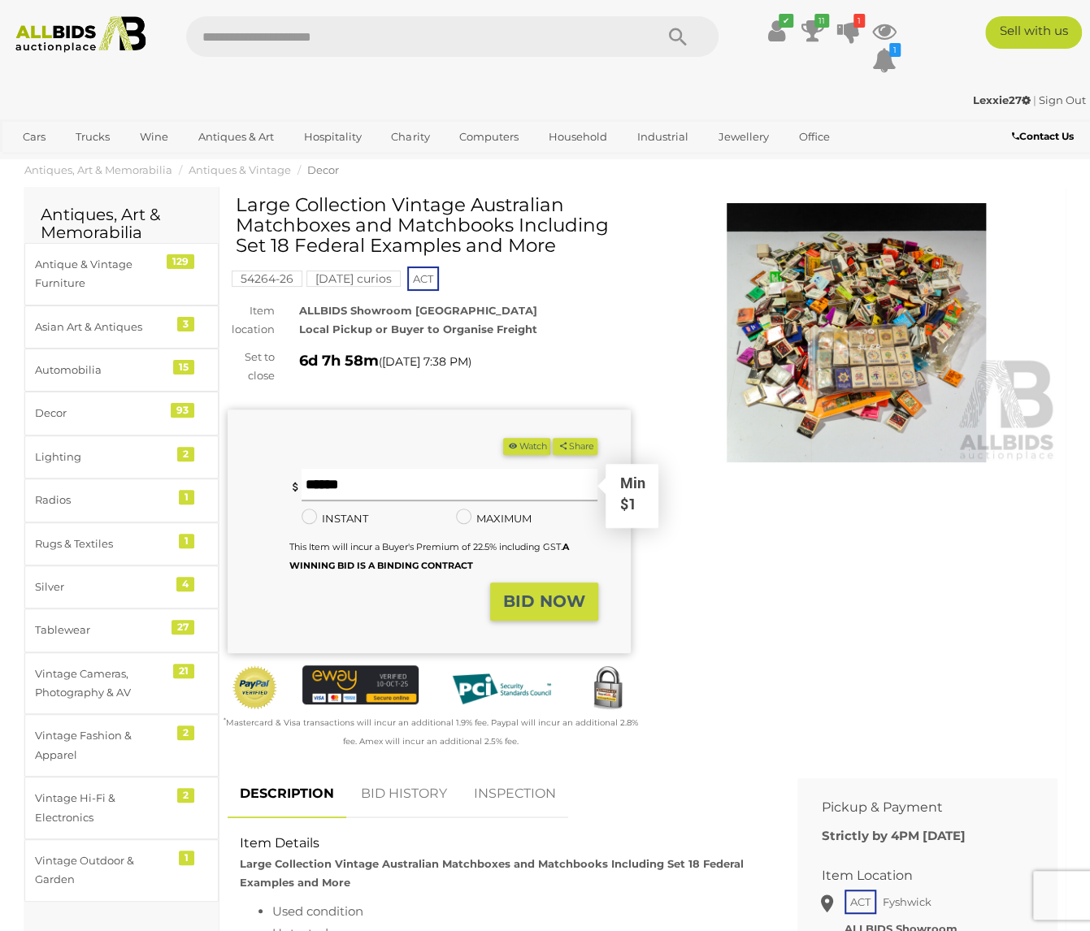
click at [340, 483] on input "text" at bounding box center [449, 485] width 297 height 32
